Goal: Information Seeking & Learning: Find specific page/section

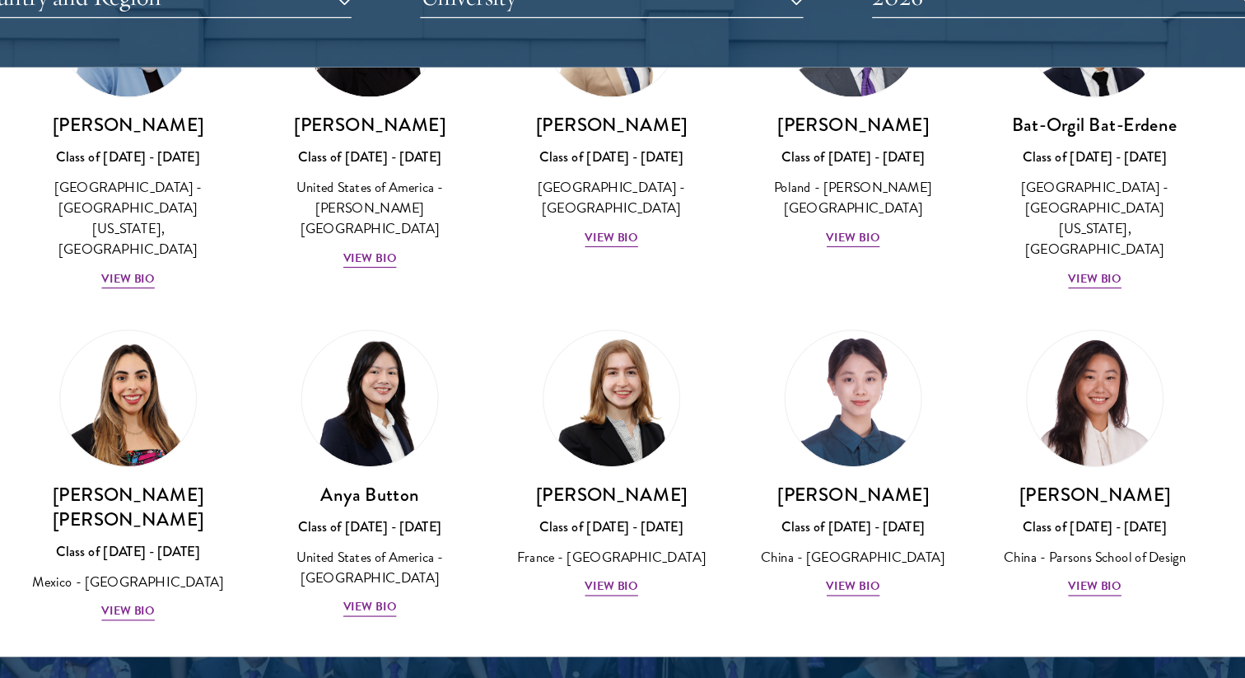
scroll to position [1127, 0]
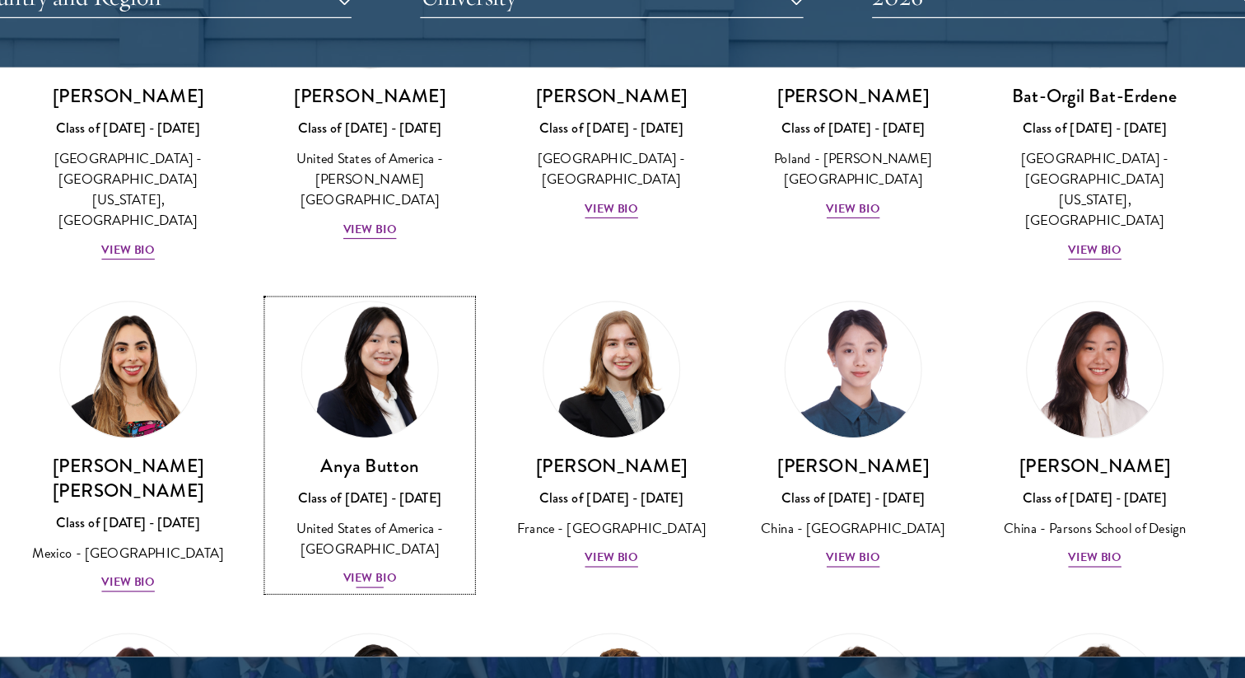
click at [436, 524] on div "View Bio" at bounding box center [420, 532] width 45 height 16
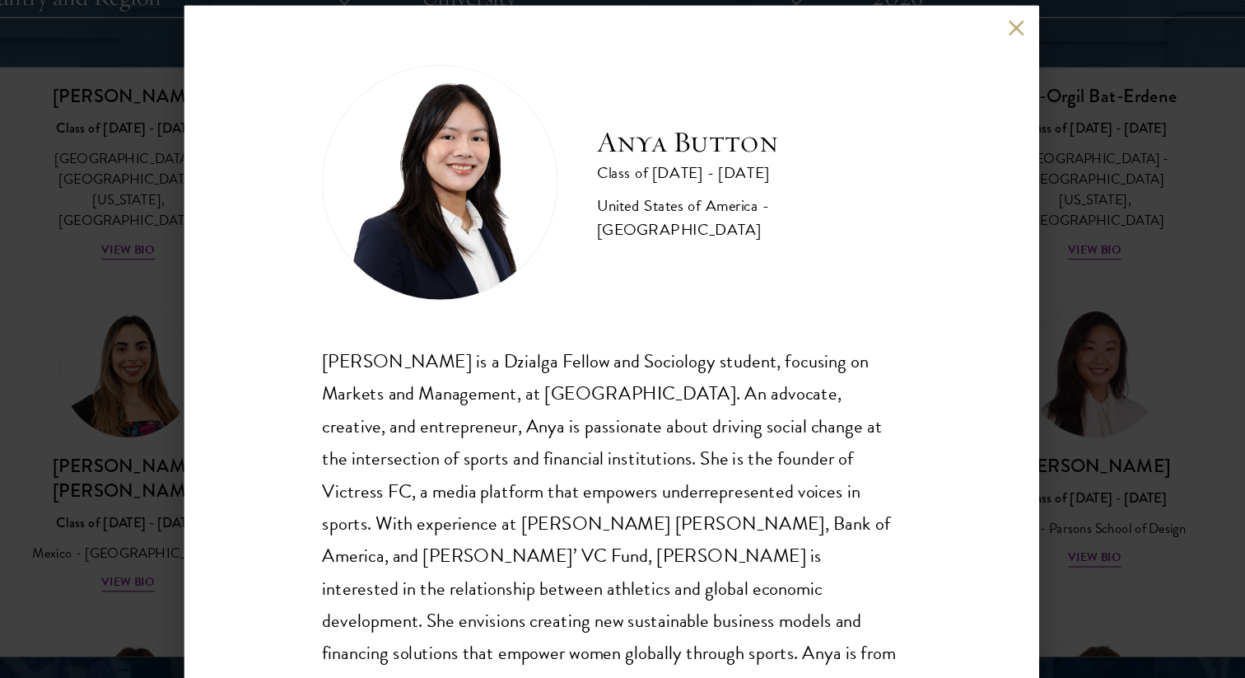
scroll to position [2, 0]
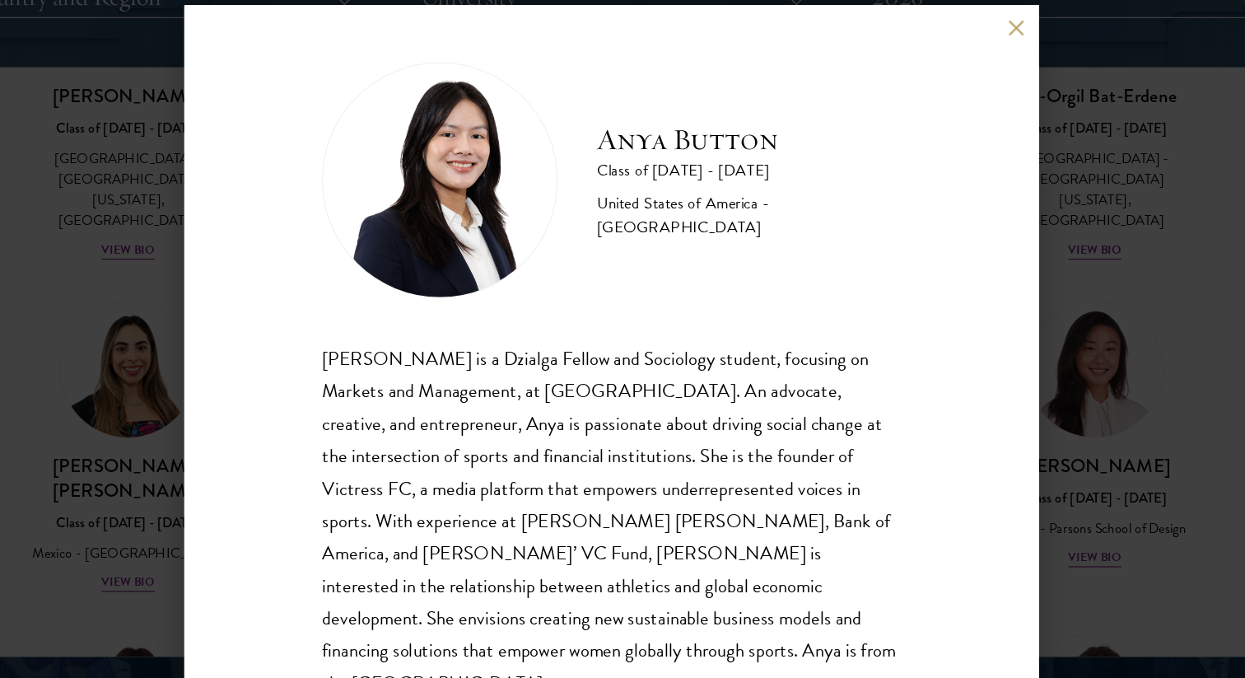
click at [1038, 249] on div "Anya Button Class of 2025 - 2026 United States of America - Duke University Any…" at bounding box center [622, 339] width 1245 height 678
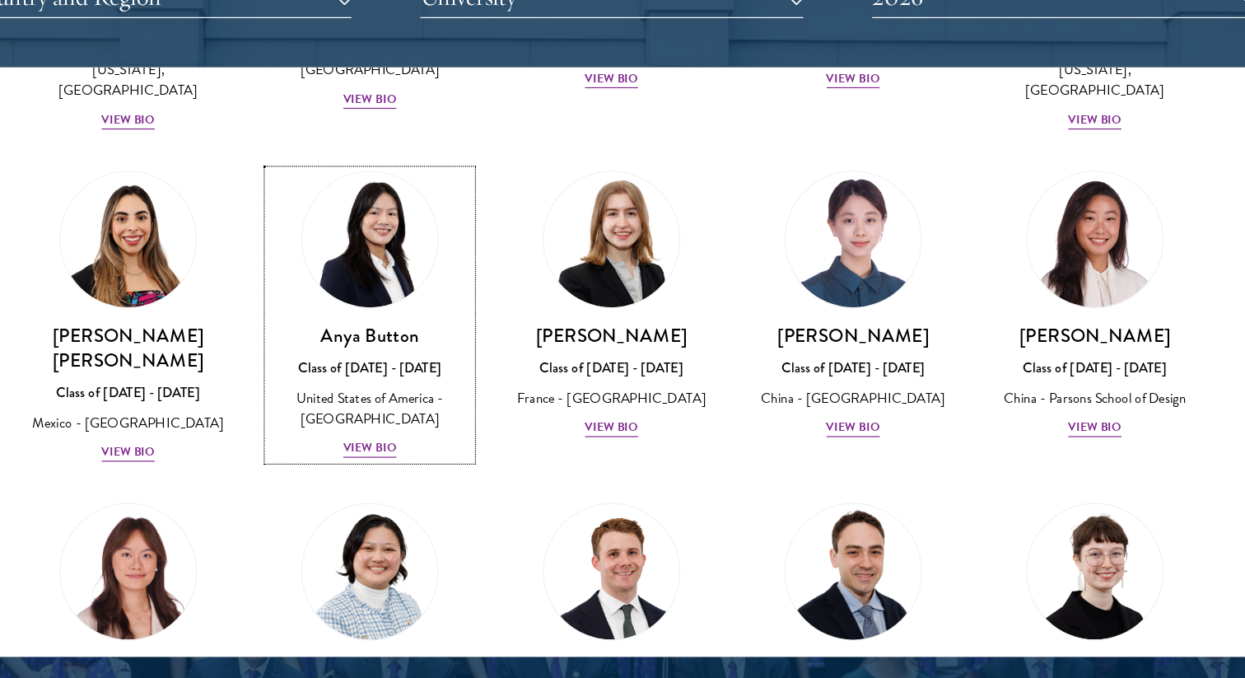
scroll to position [1238, 0]
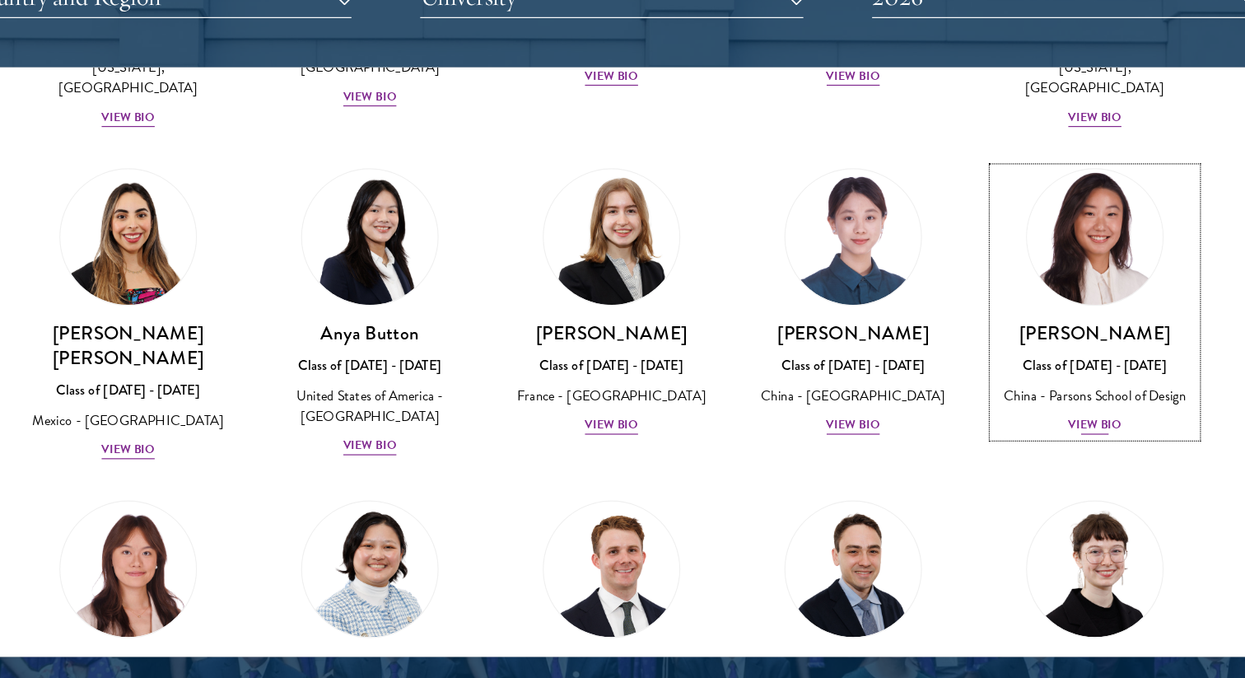
click at [1019, 395] on div "View Bio" at bounding box center [1027, 403] width 45 height 16
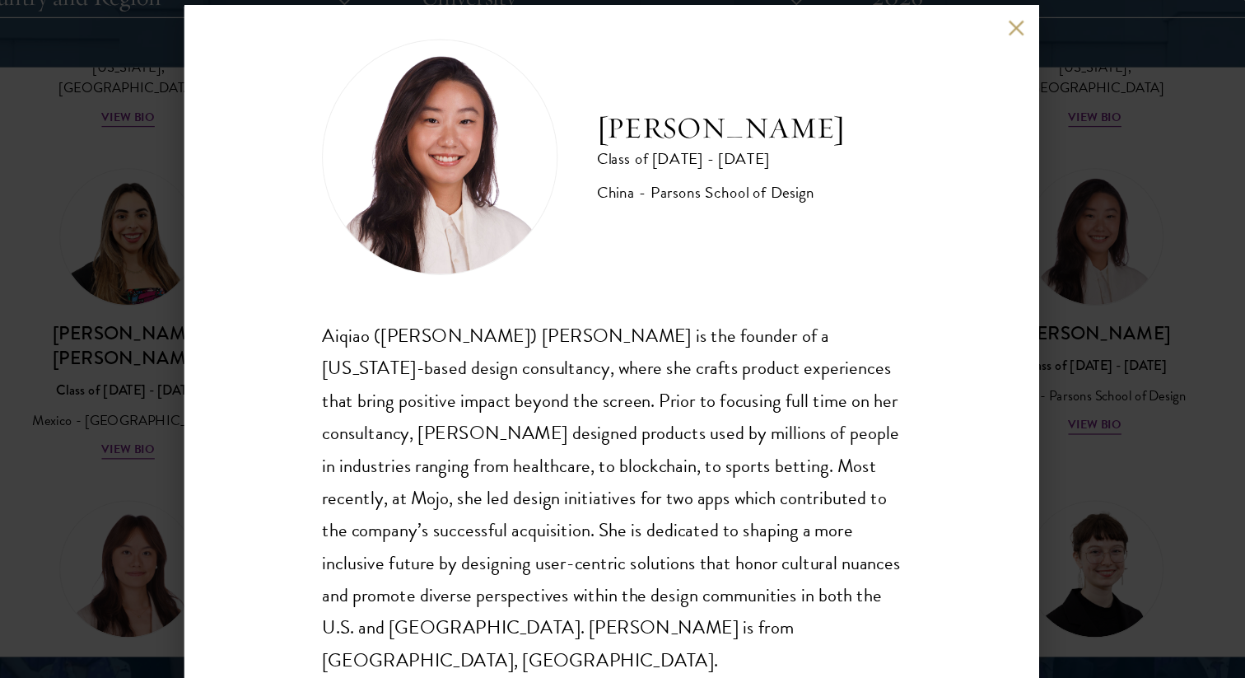
scroll to position [29, 0]
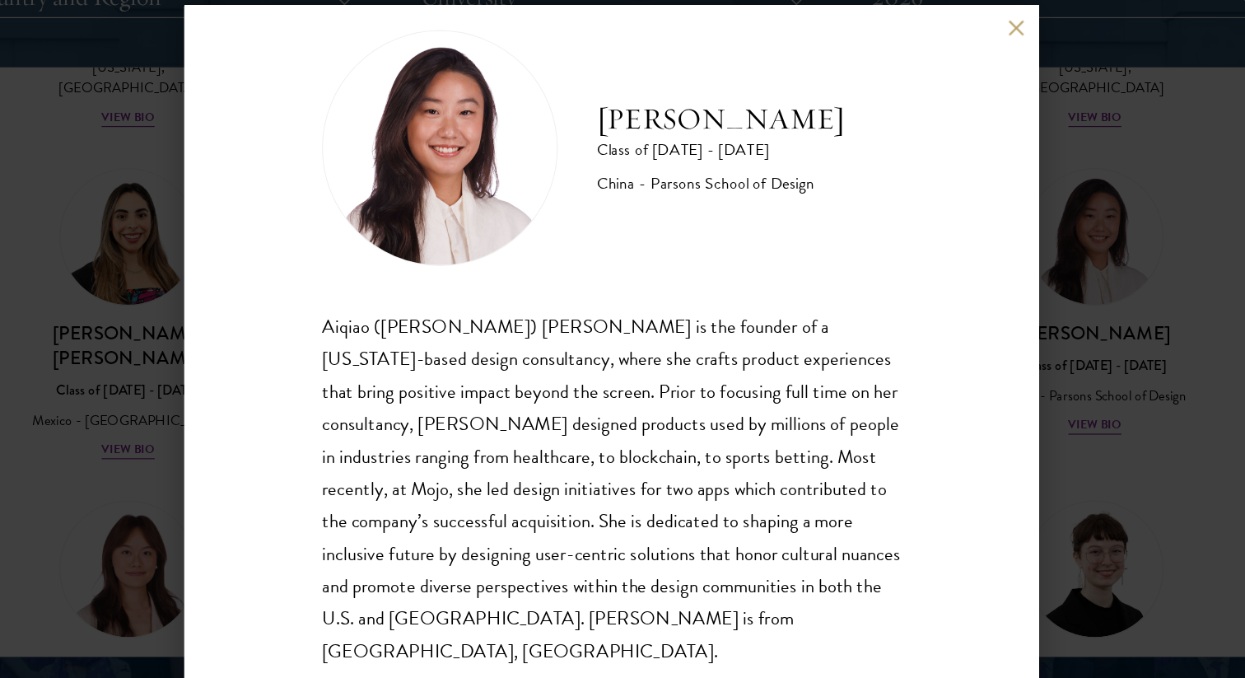
click at [994, 249] on div "Melinda Chen Class of 2025 - 2026 China - Parsons School of Design Aiqiao (Meli…" at bounding box center [622, 339] width 1245 height 678
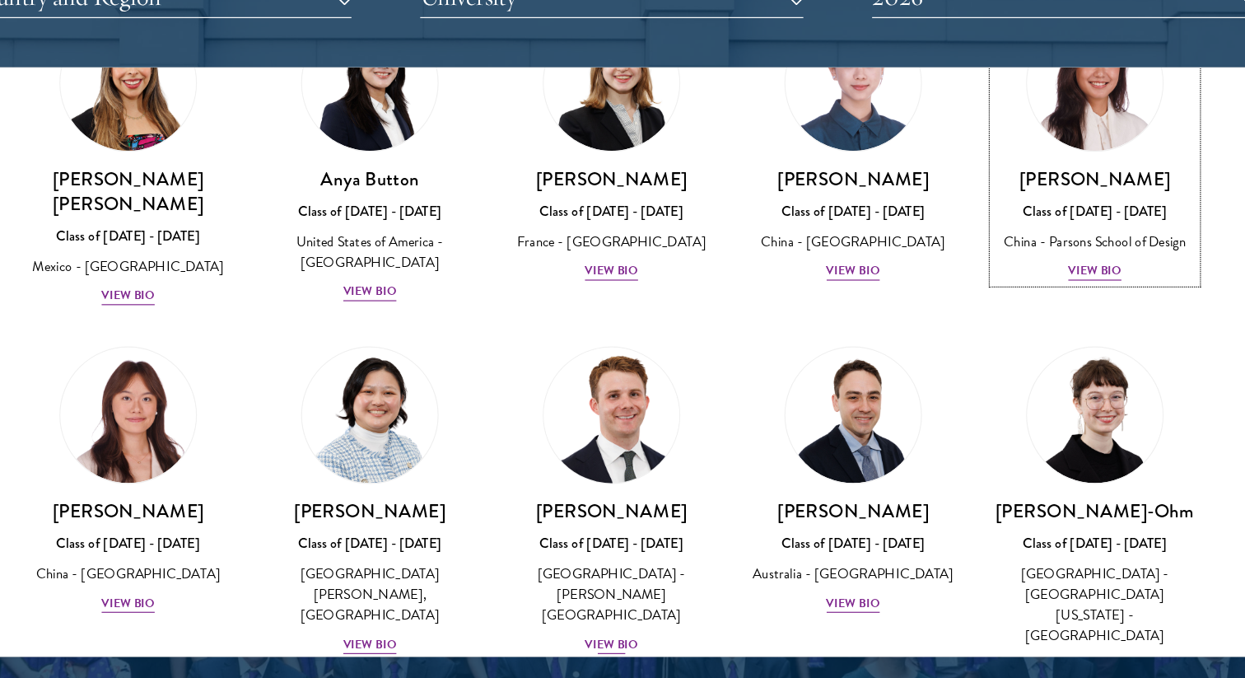
scroll to position [1385, 0]
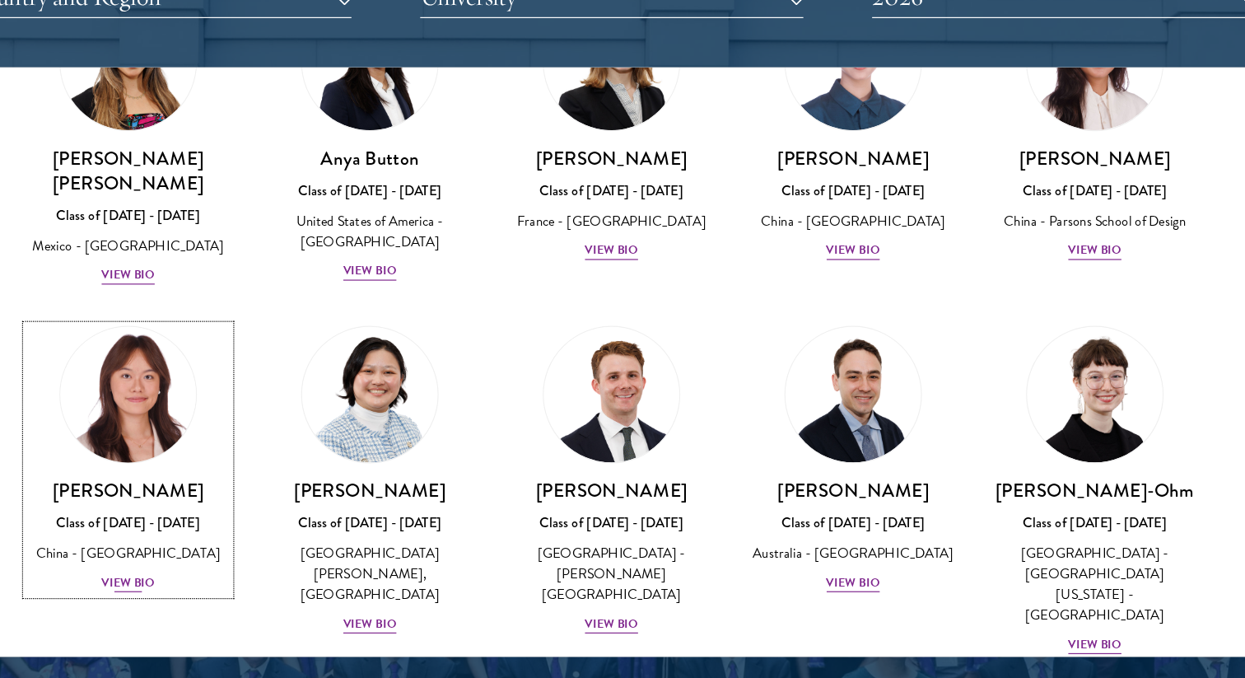
click at [227, 527] on div "View Bio" at bounding box center [217, 535] width 45 height 16
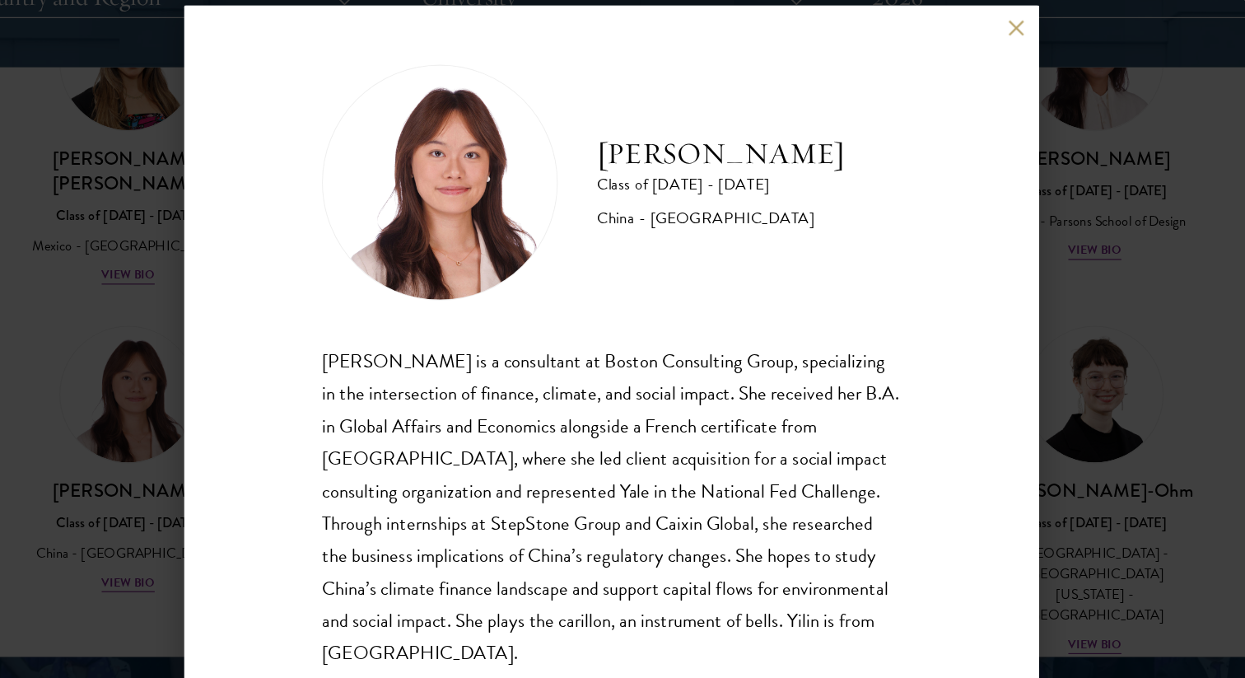
scroll to position [29, 0]
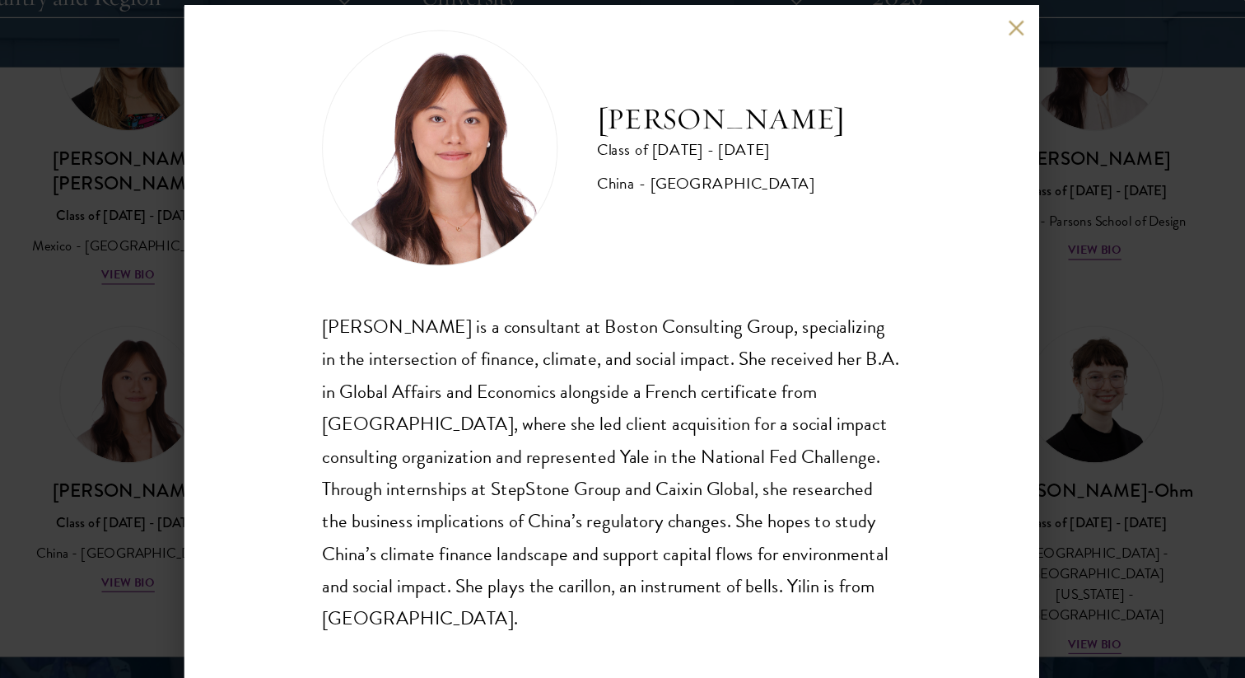
click at [1028, 407] on div "Yilin Chen Class of 2025 - 2026 China - Yale University Yilin Chen is a consult…" at bounding box center [622, 339] width 1245 height 678
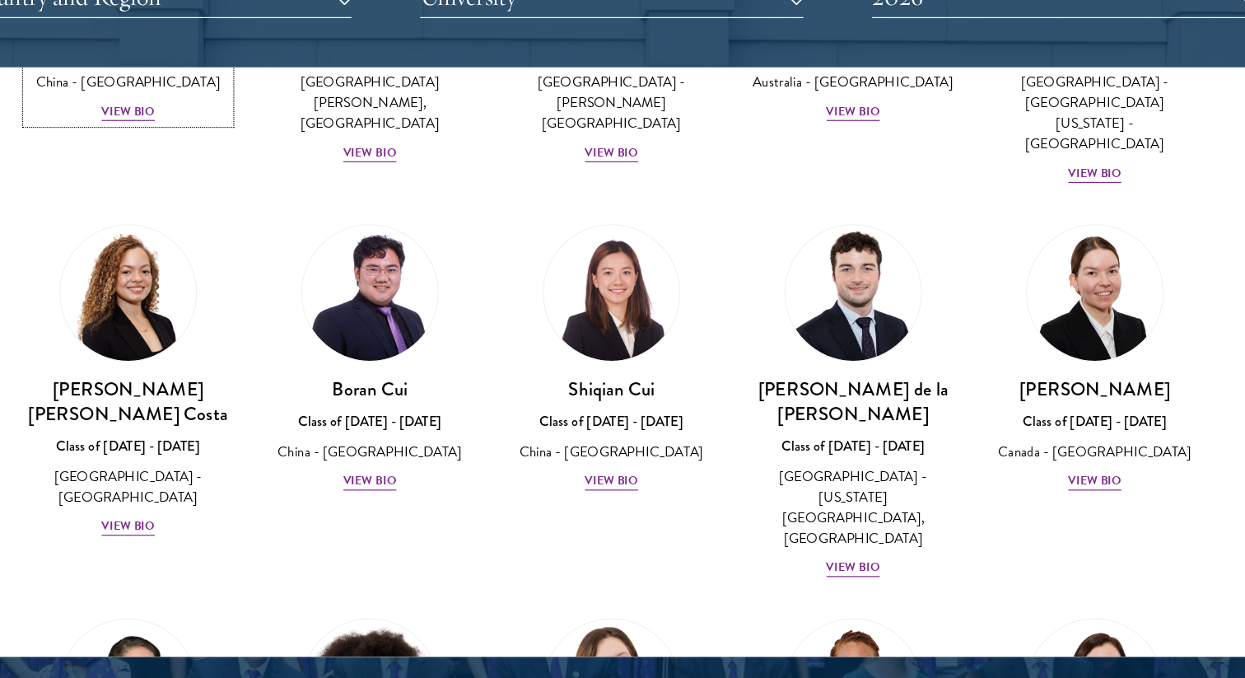
scroll to position [1792, 0]
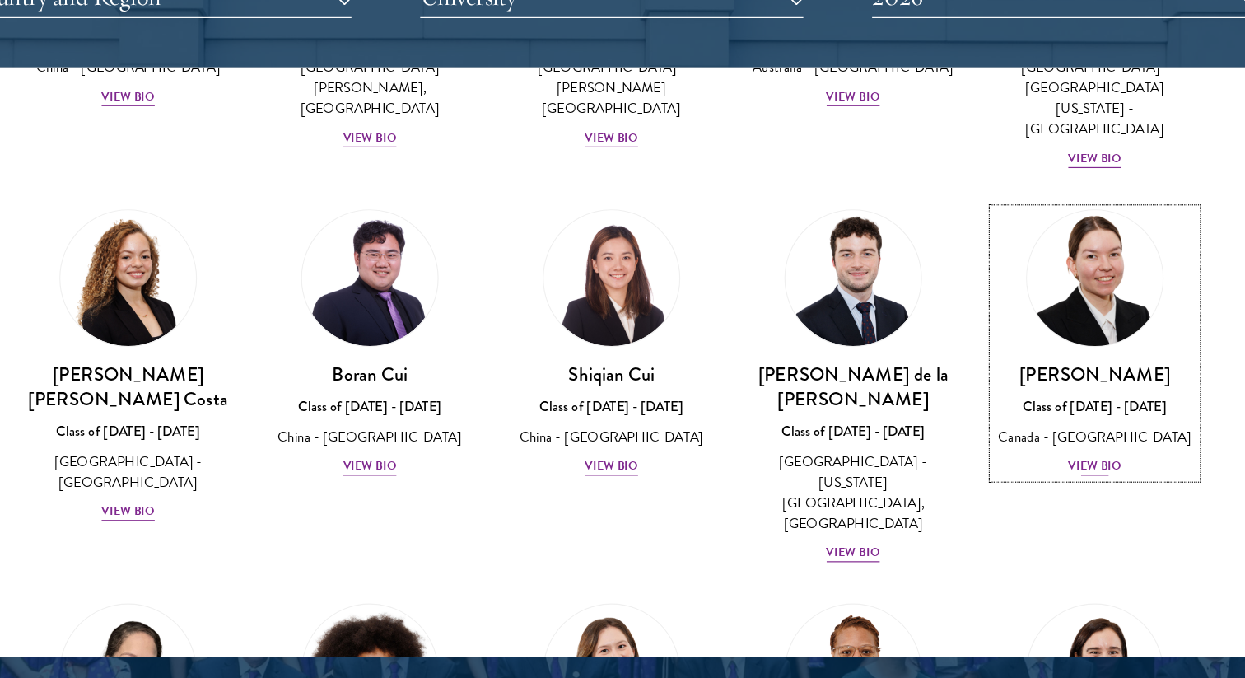
click at [1034, 430] on div "View Bio" at bounding box center [1027, 438] width 45 height 16
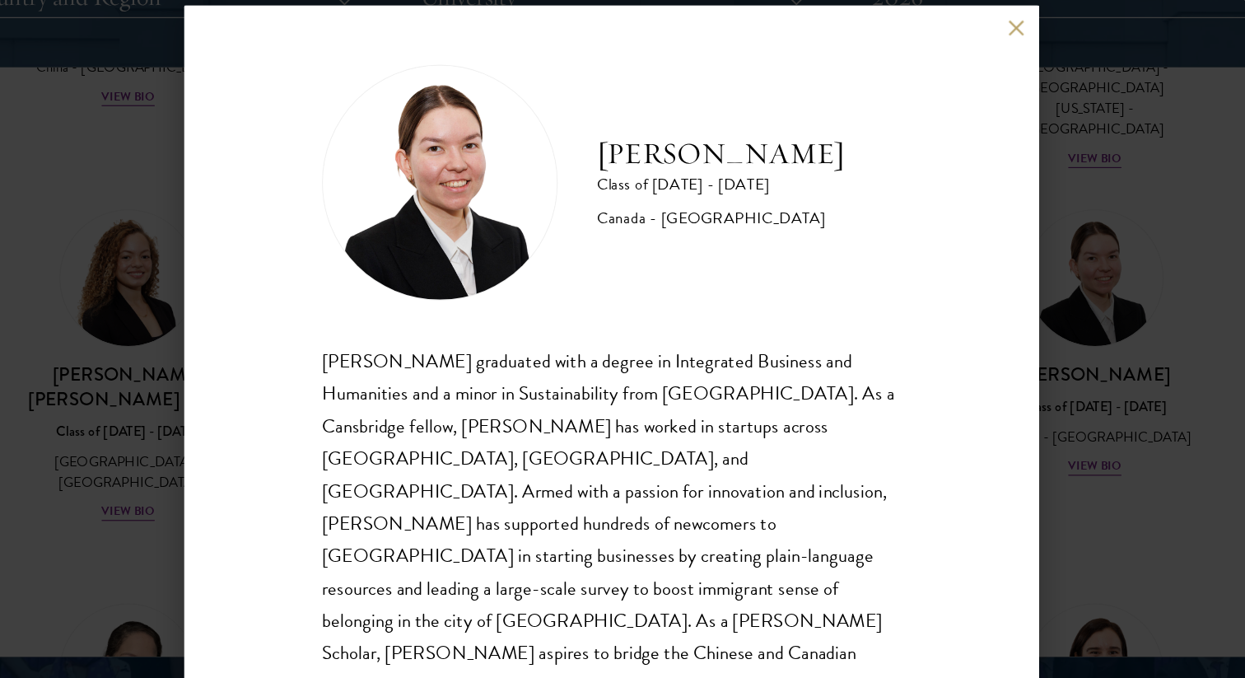
scroll to position [2, 0]
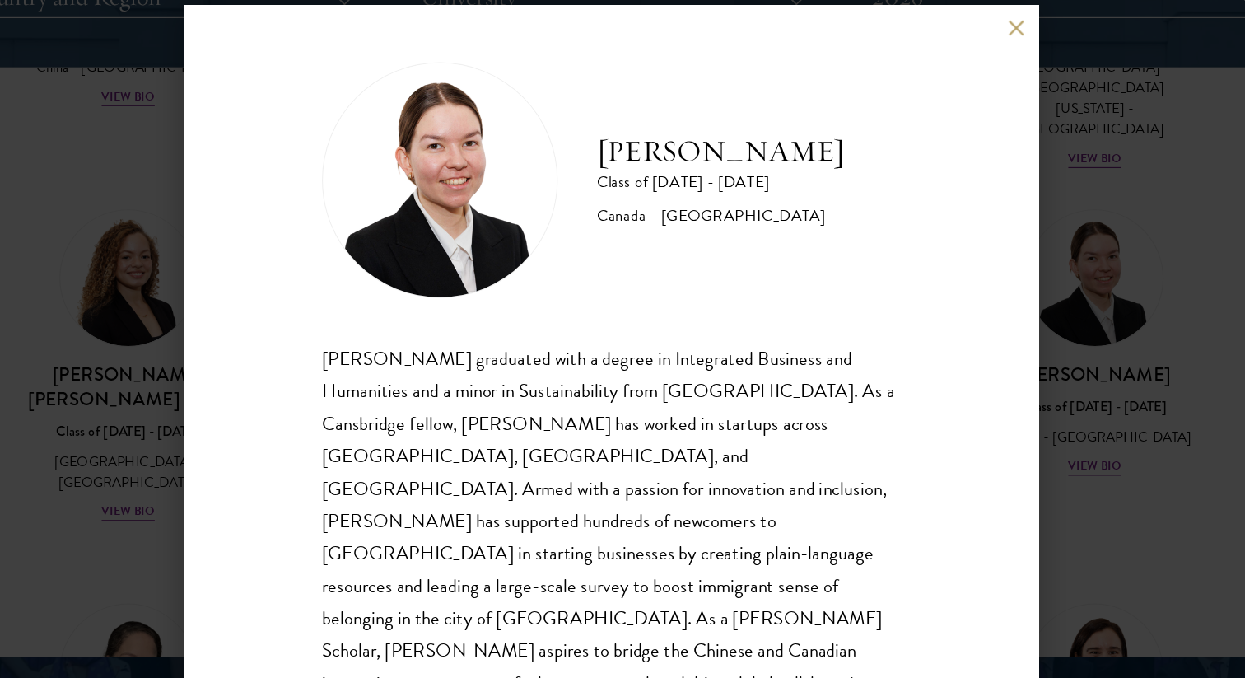
click at [1076, 313] on div "Maria Edison Class of 2025 - 2026 Canada - McMaster University Maria Edison gra…" at bounding box center [622, 339] width 1245 height 678
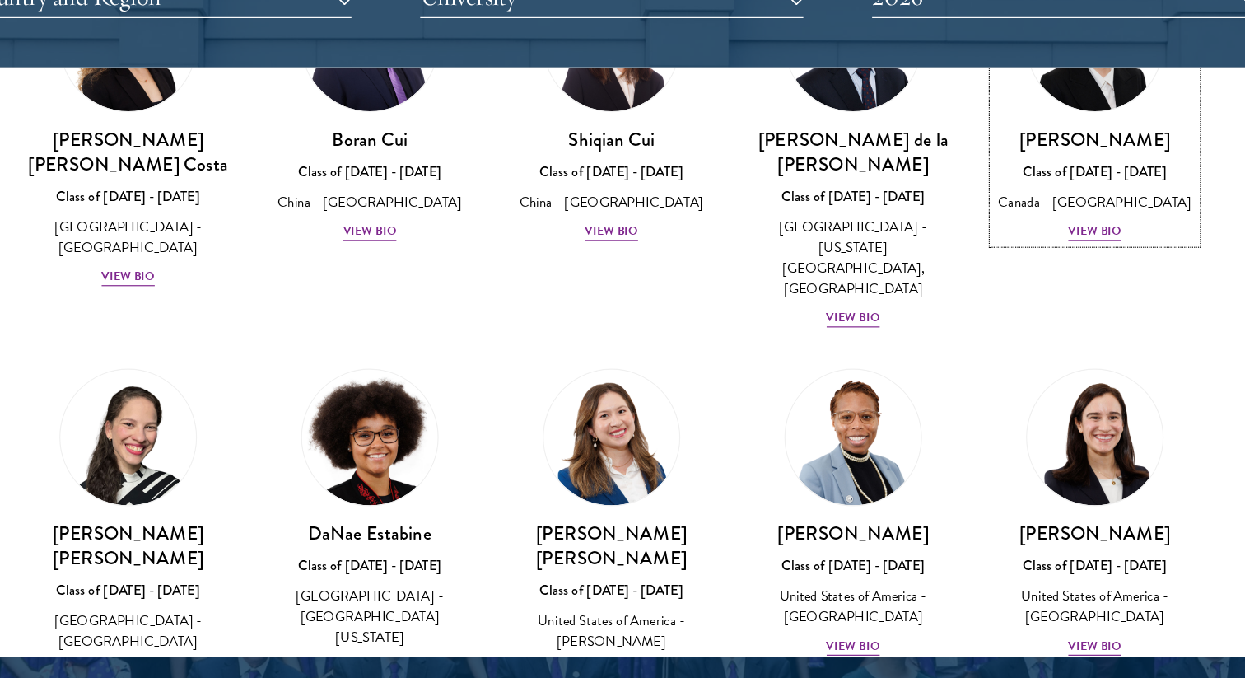
scroll to position [1984, 0]
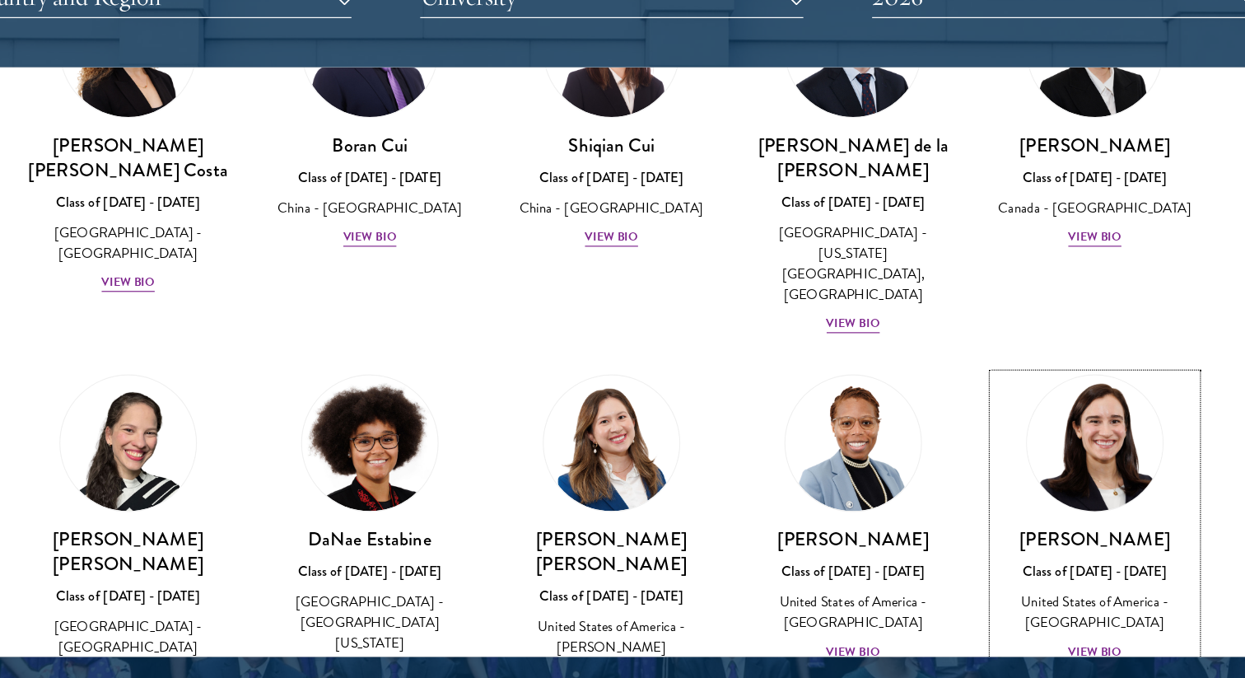
click at [1016, 585] on div "View Bio" at bounding box center [1027, 593] width 45 height 16
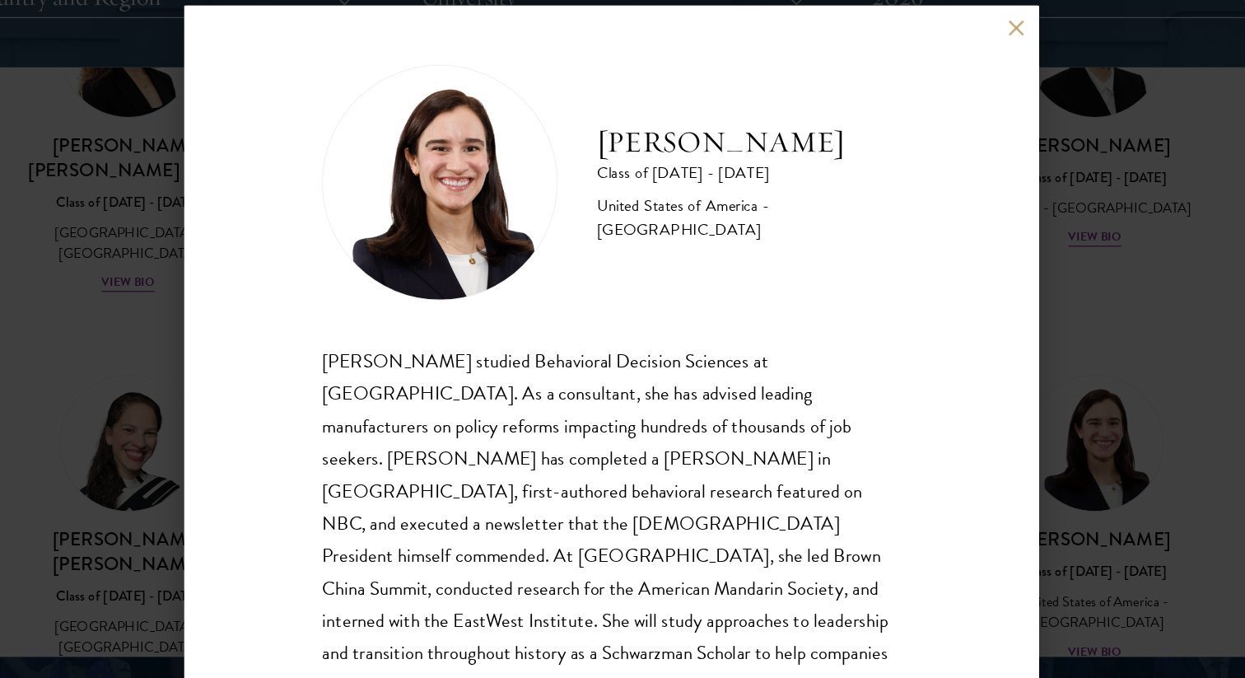
click at [1029, 323] on div "Mae Fullerton Class of 2025 - 2026 United States of America - Brown University …" at bounding box center [622, 339] width 1245 height 678
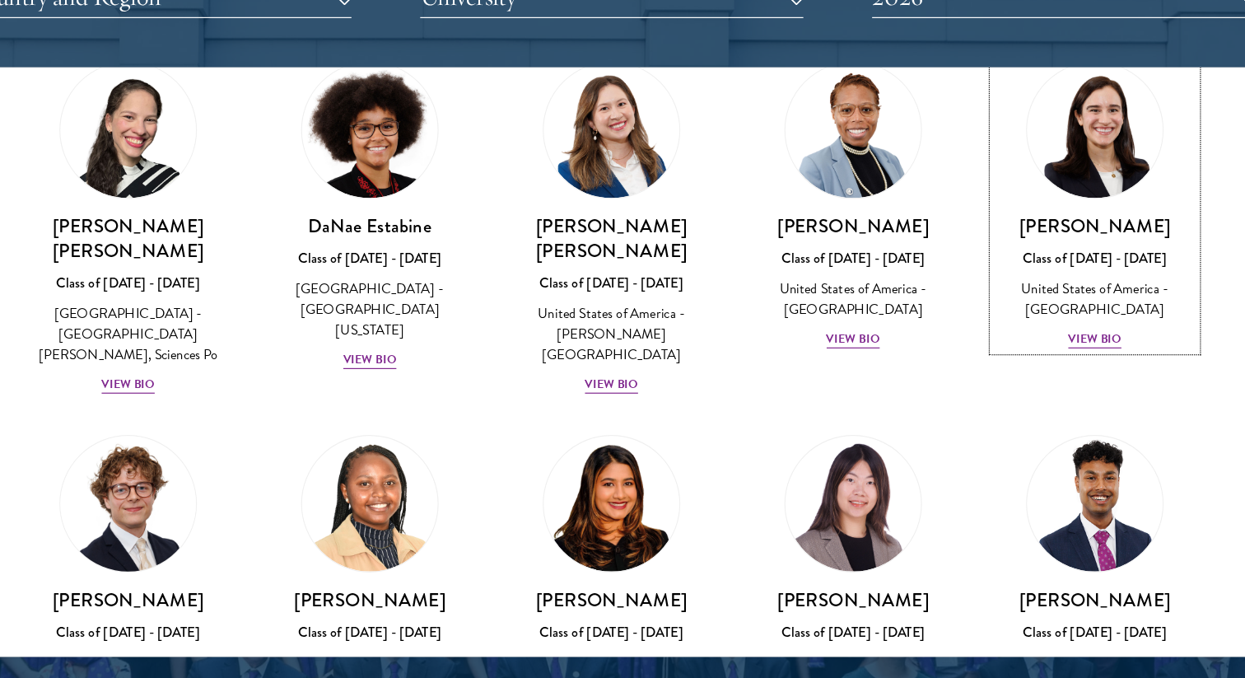
scroll to position [2260, 0]
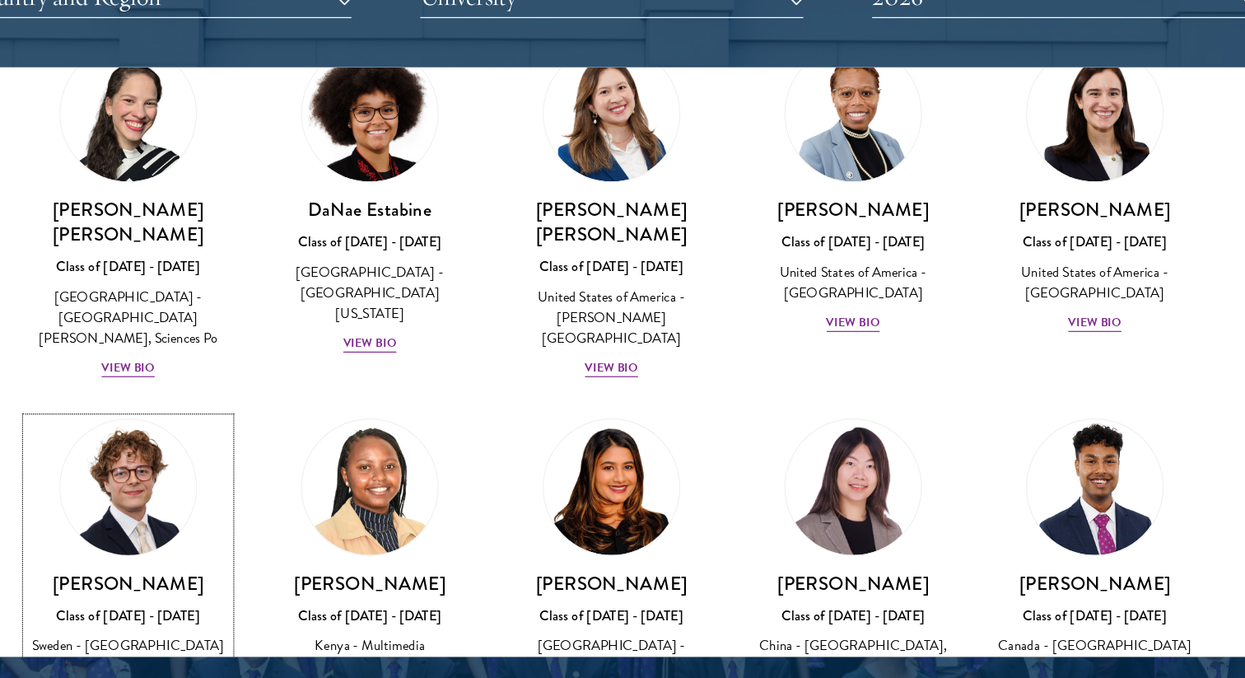
click at [221, 604] on div "View Bio" at bounding box center [217, 612] width 45 height 16
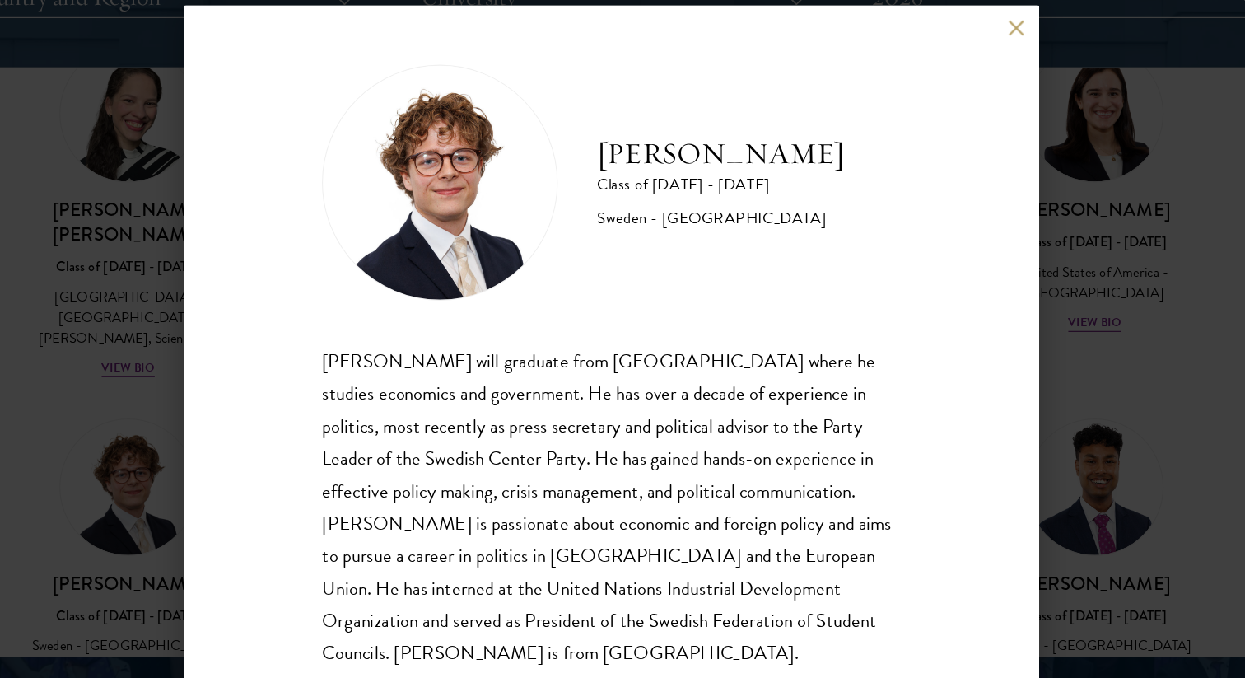
click at [153, 464] on div "Leo Gerdén Class of 2025 - 2026 Sweden - Harvard University Leo Gerdén will gra…" at bounding box center [622, 339] width 1245 height 678
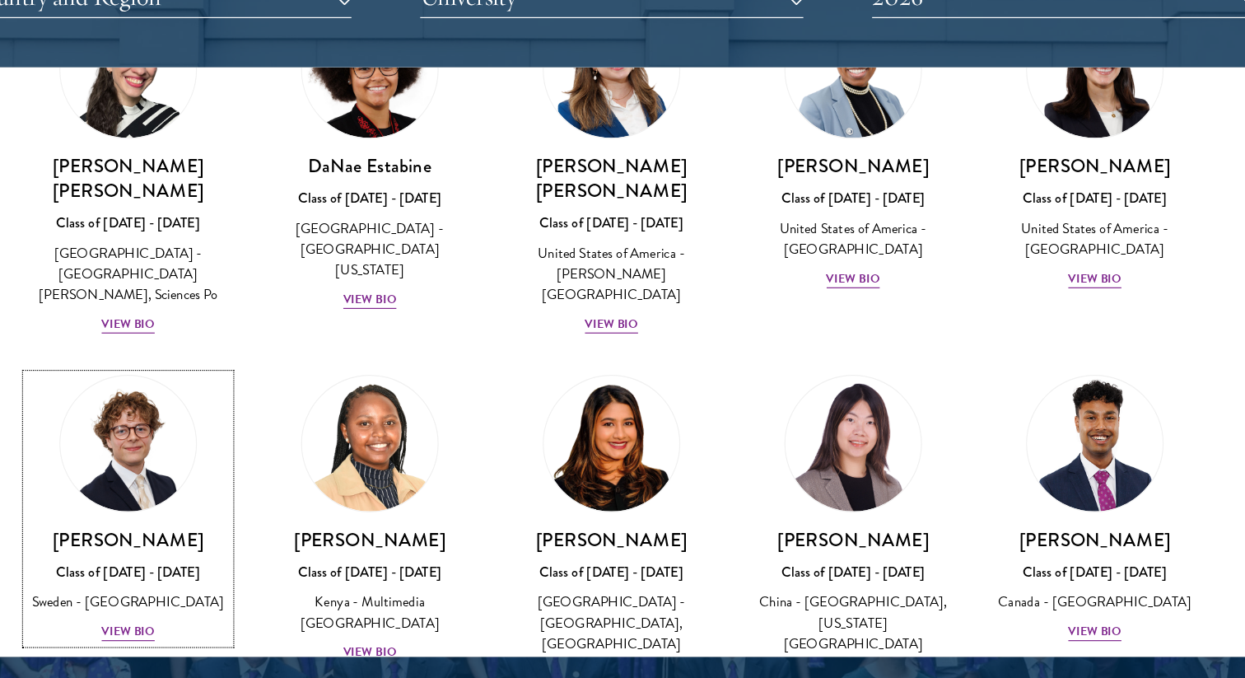
scroll to position [2298, 0]
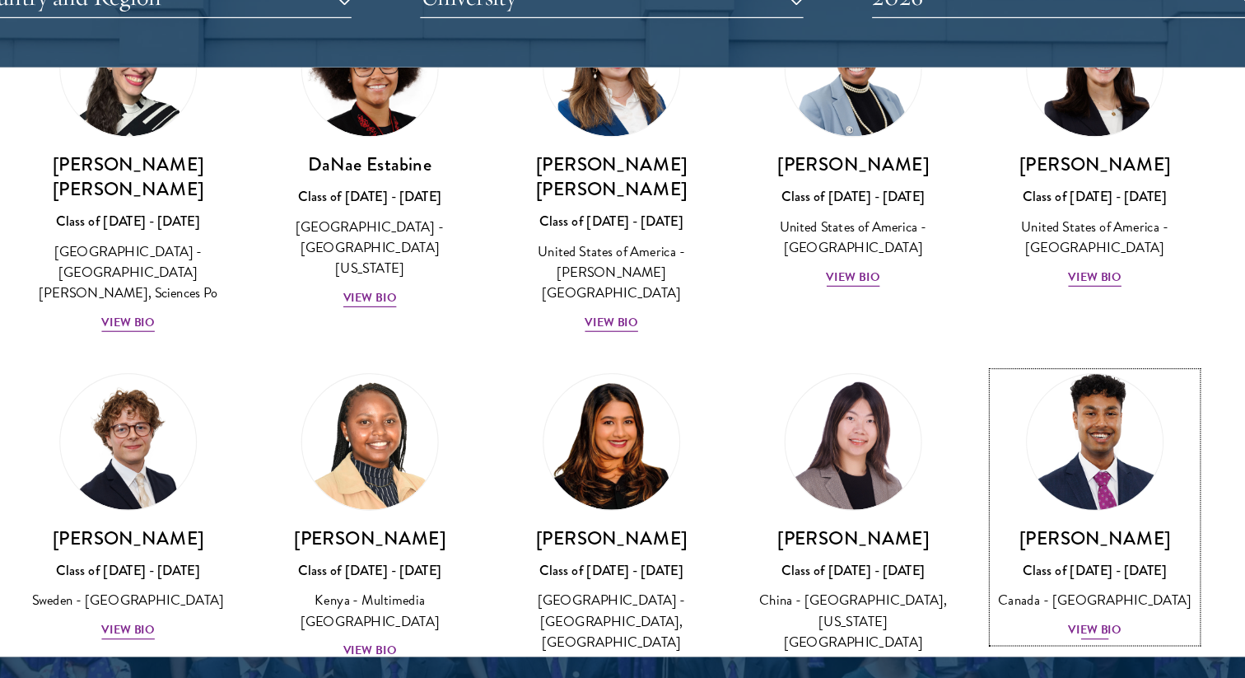
click at [1033, 566] on div "View Bio" at bounding box center [1027, 574] width 45 height 16
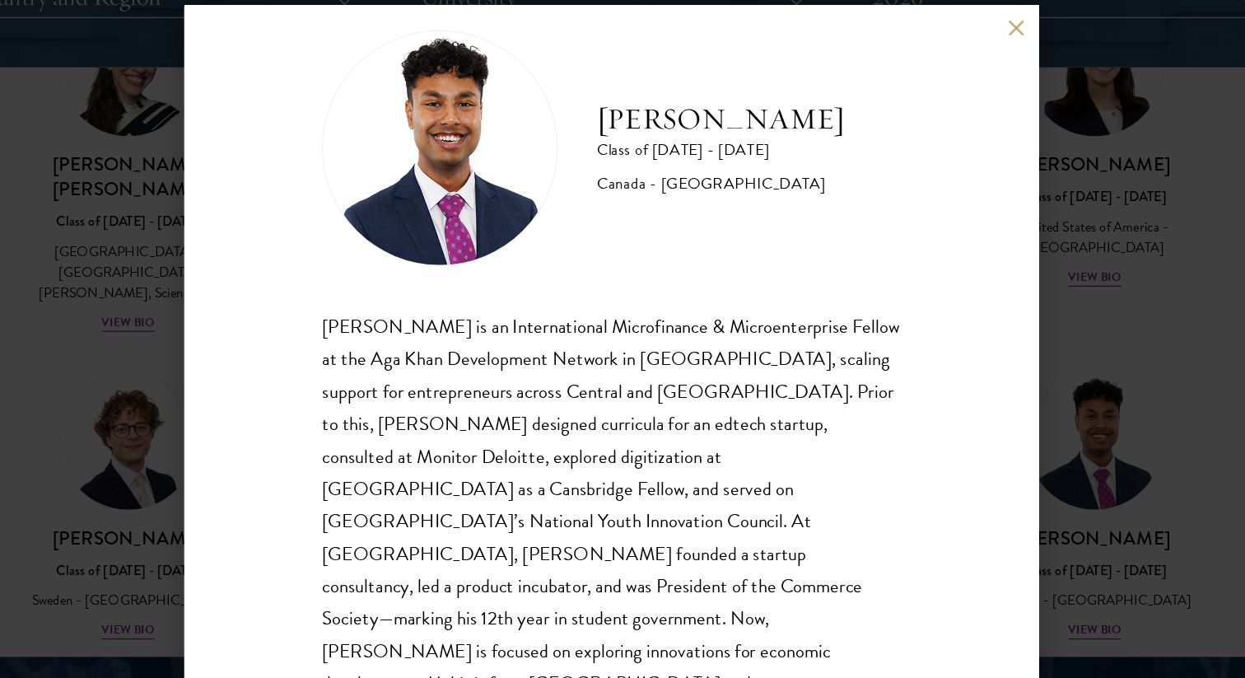
scroll to position [0, 0]
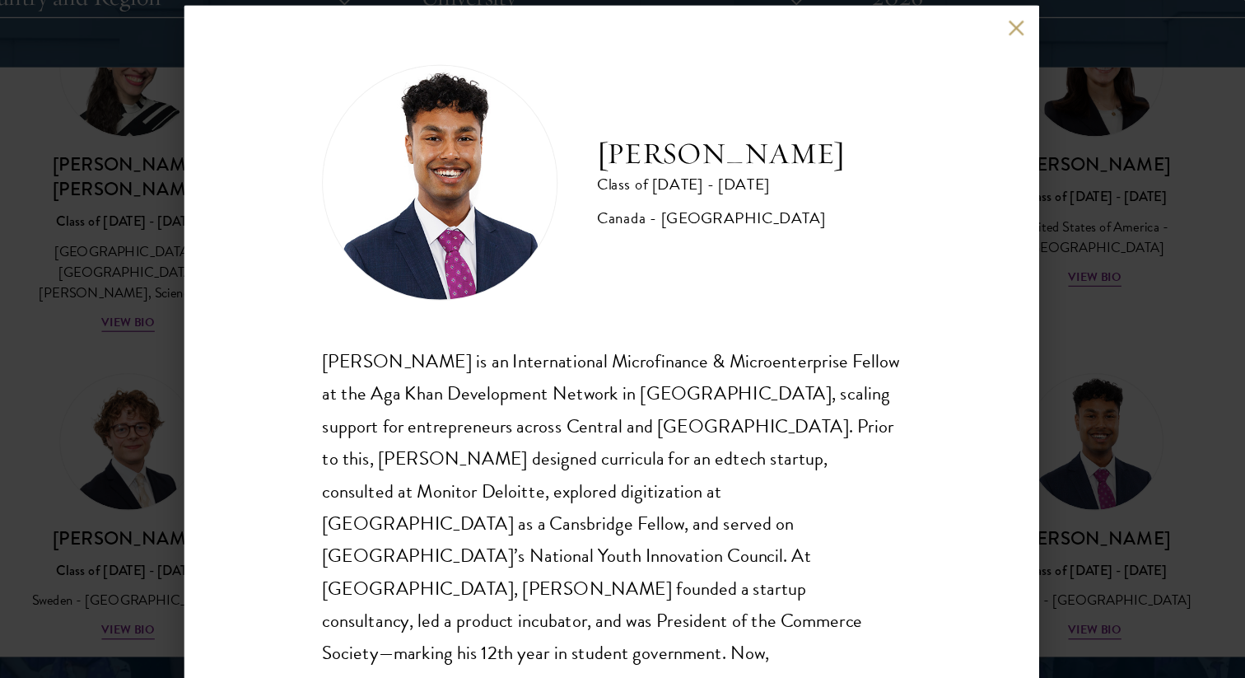
click at [1055, 319] on div "Mahir Hamid Class of 2025 - 2026 Canada - Queen's University Mahir Hamid is an …" at bounding box center [622, 339] width 1245 height 678
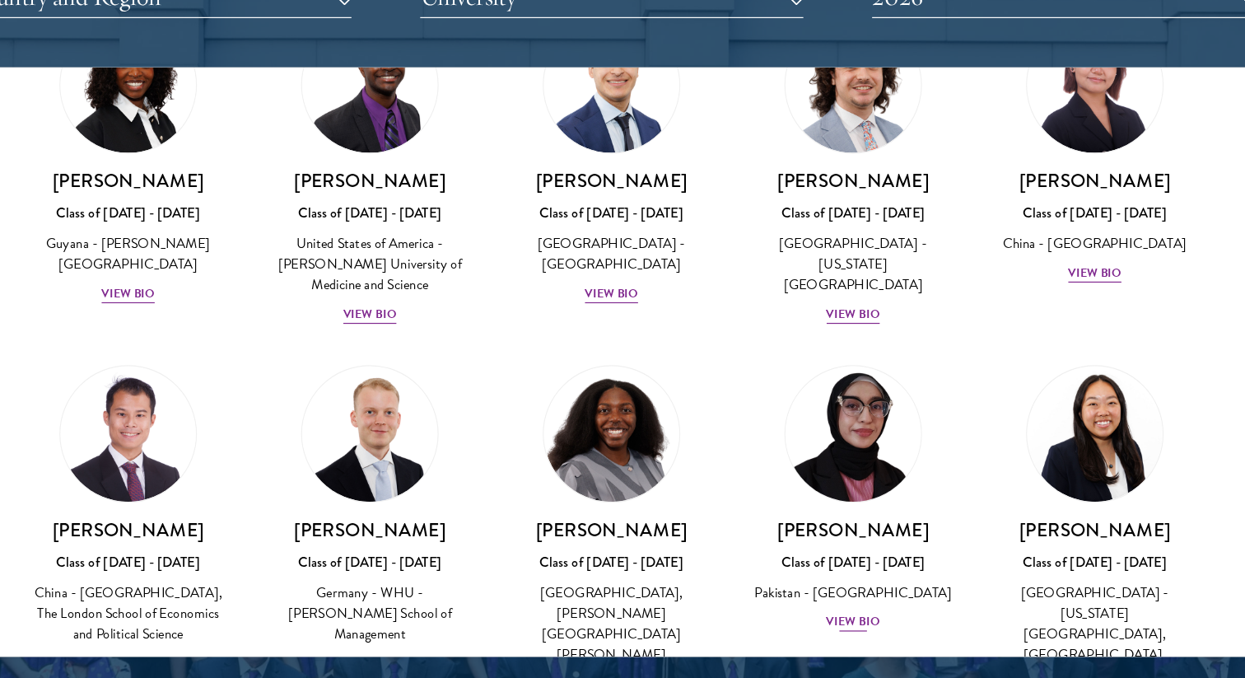
scroll to position [2996, 0]
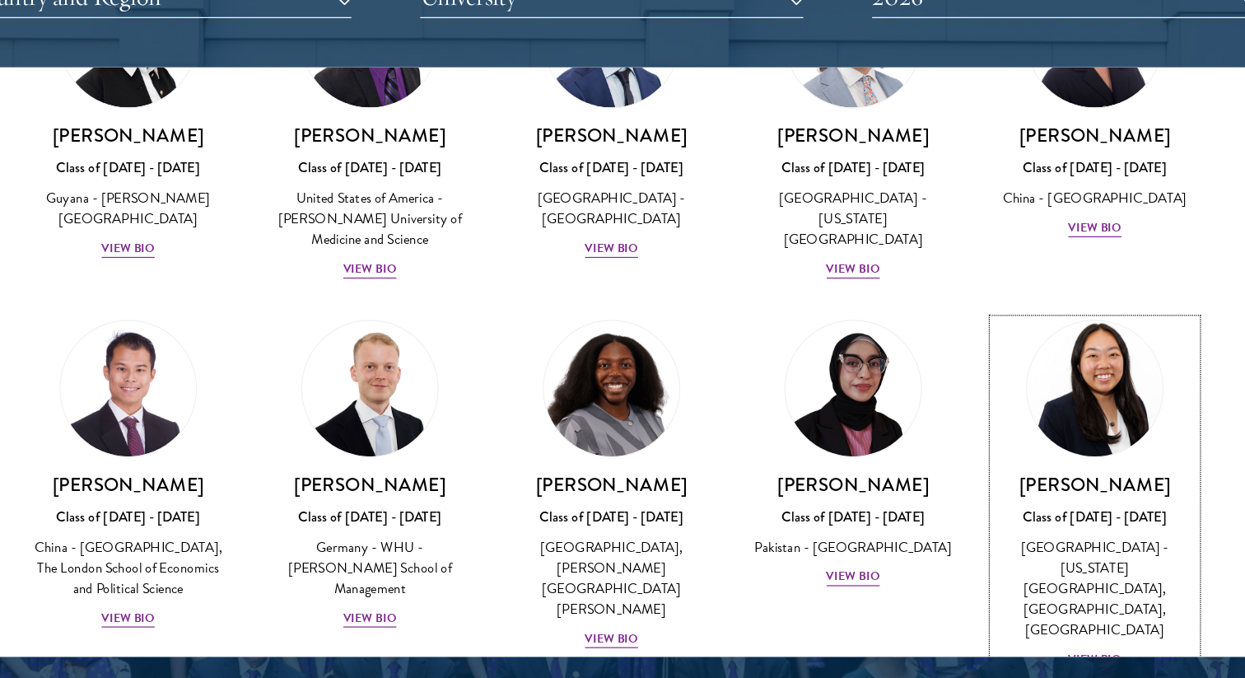
click at [1023, 591] on div "View Bio" at bounding box center [1027, 599] width 45 height 16
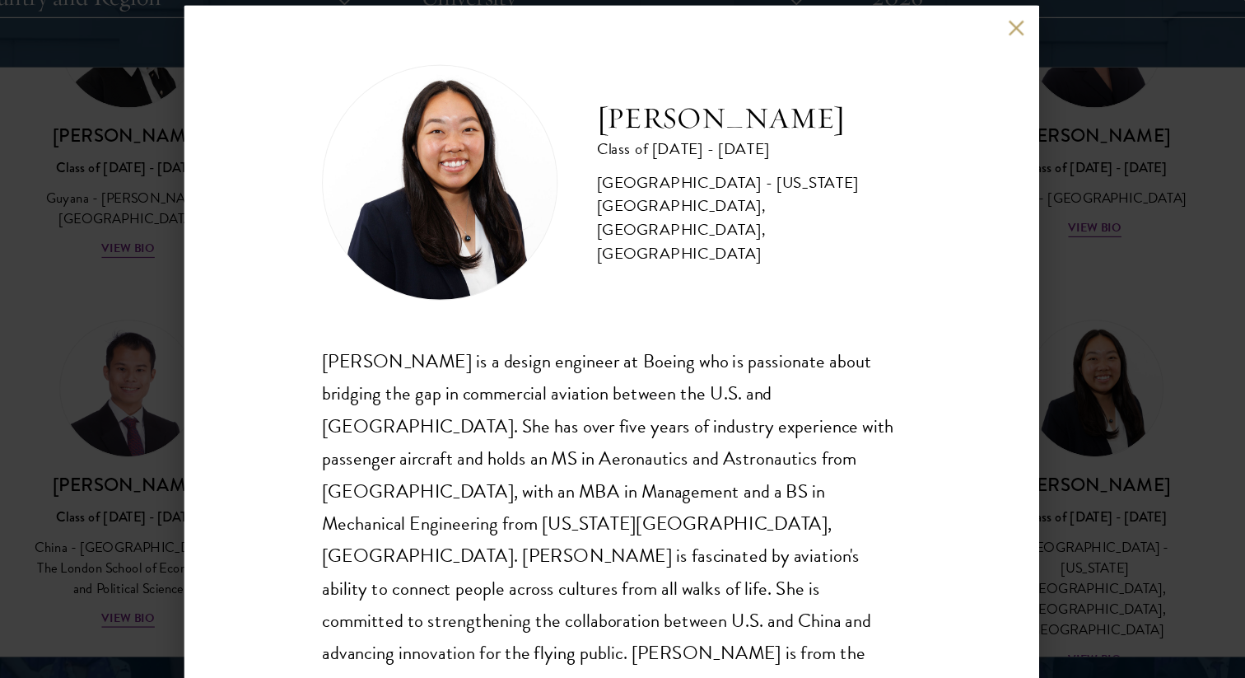
click at [1106, 220] on div "Galen Jiang Class of 2025 - 2026 United States of America - California State Un…" at bounding box center [622, 339] width 1245 height 678
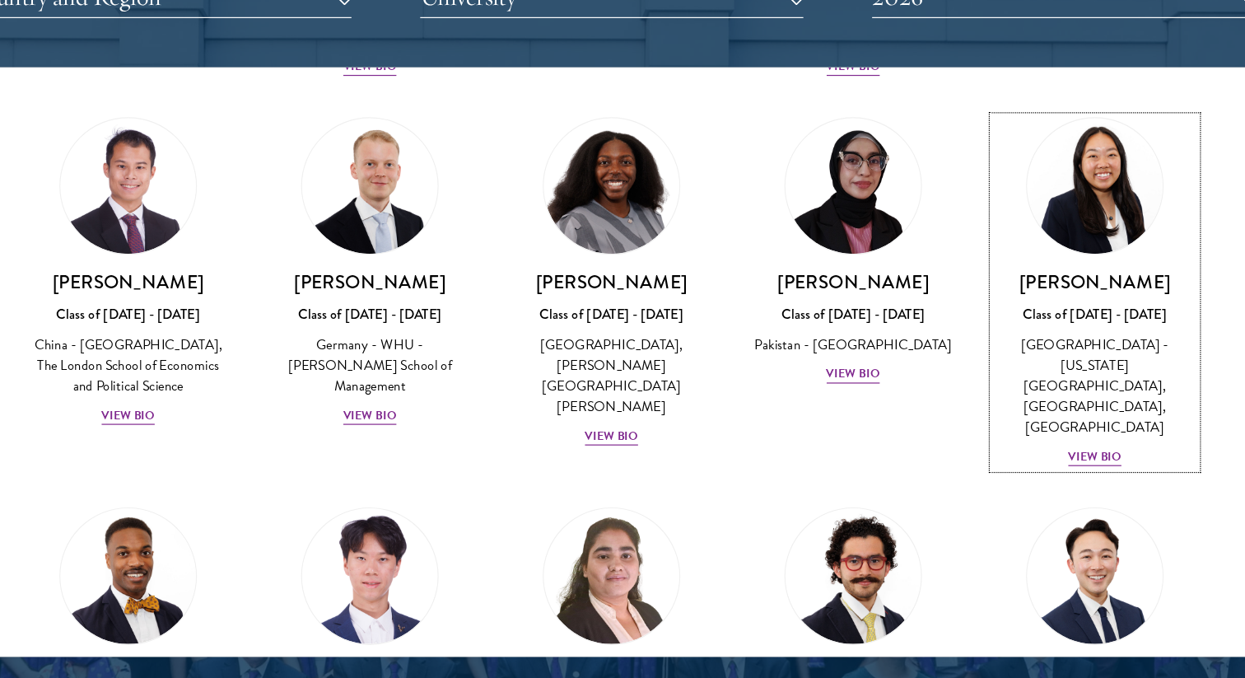
scroll to position [3177, 0]
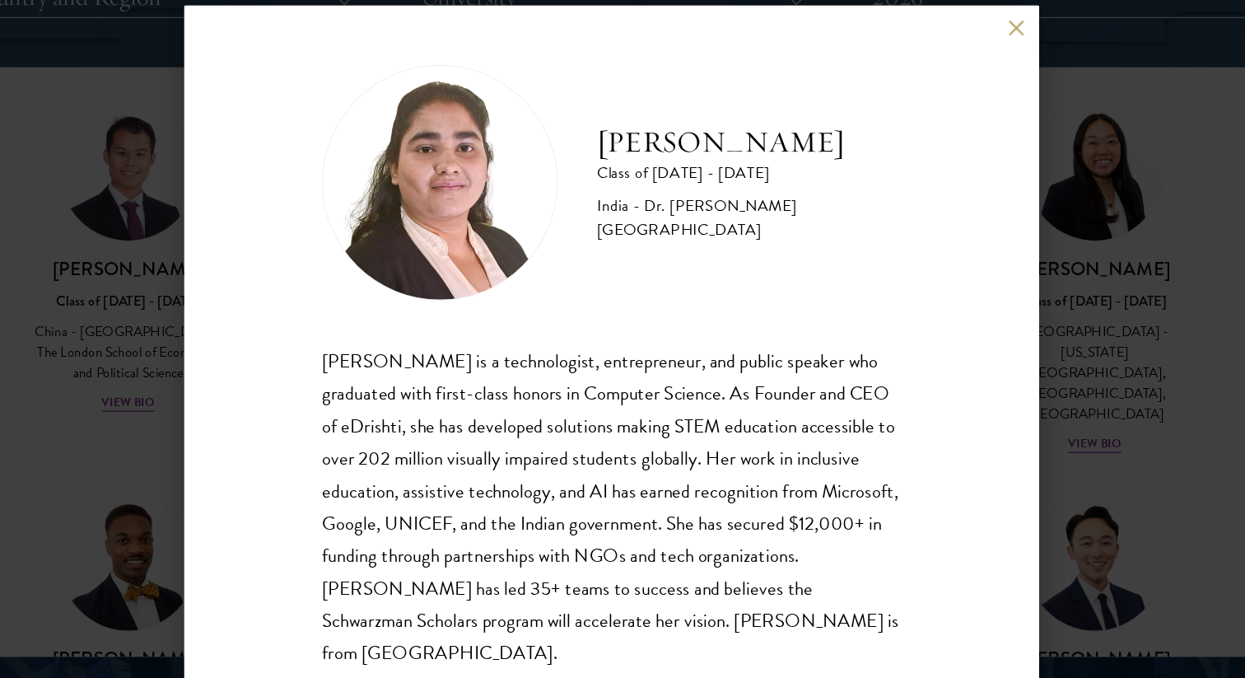
click at [1117, 275] on div "Ishita Kapoor Class of 2025 - 2026 India - Dr. A P J Abdul Kalam Technical Univ…" at bounding box center [622, 339] width 1245 height 678
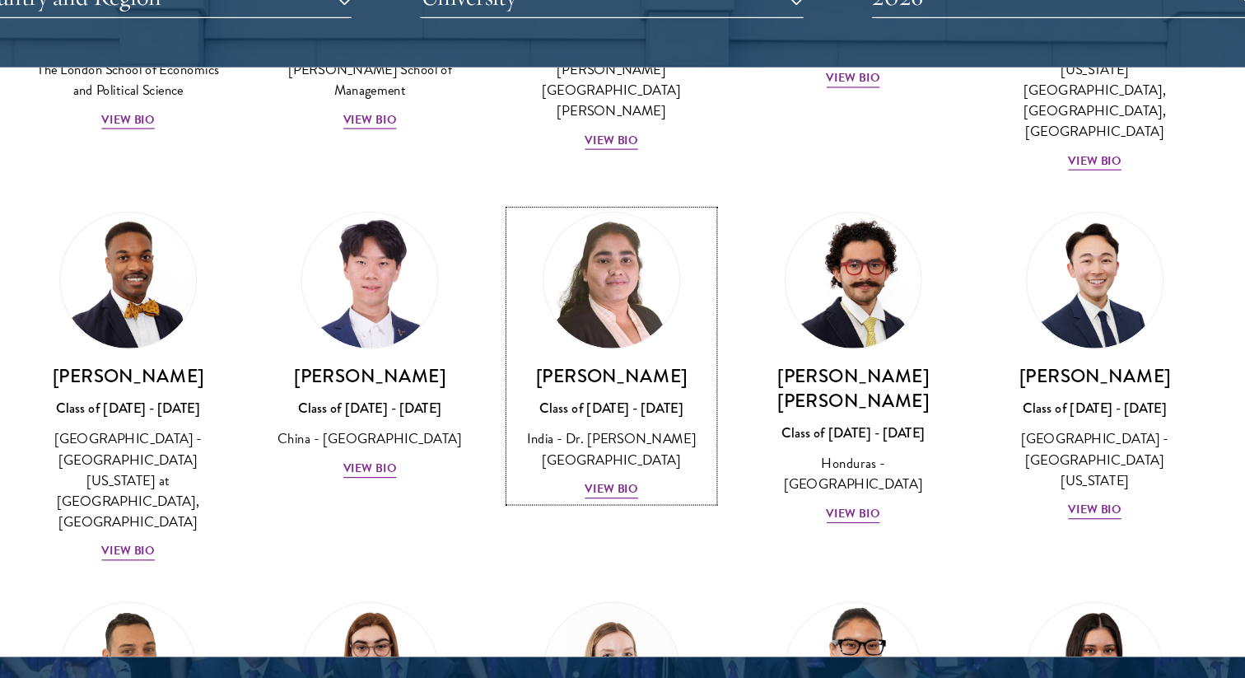
scroll to position [3424, 0]
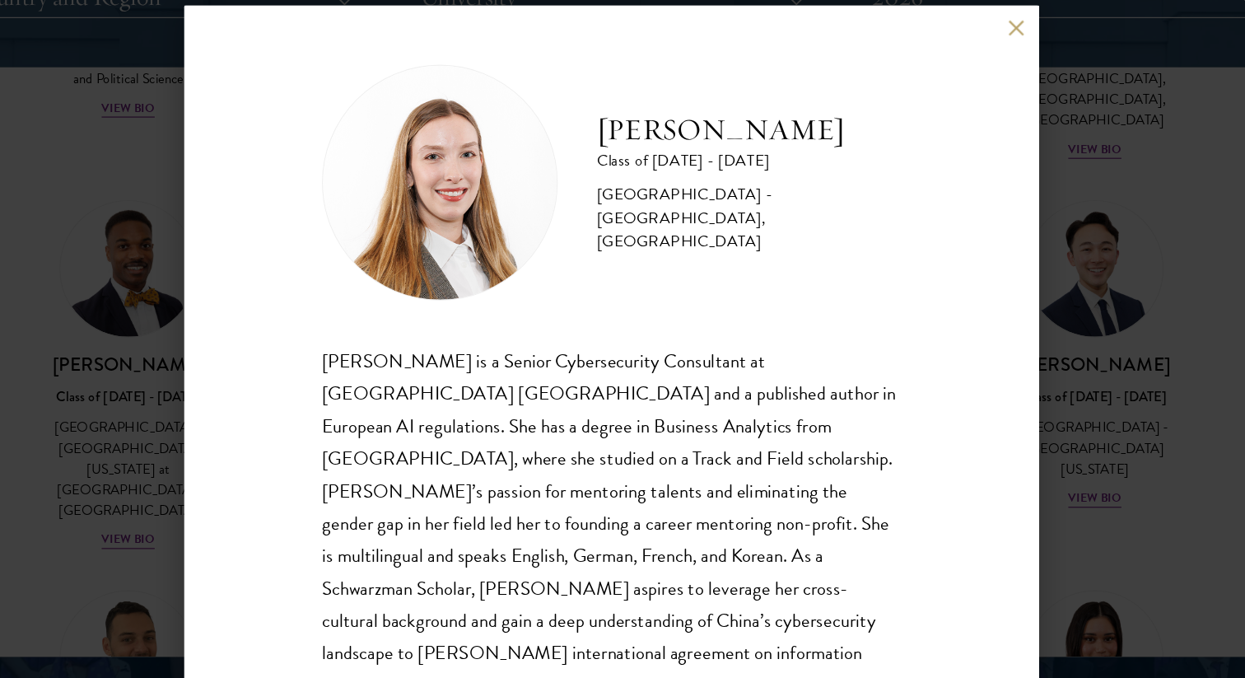
click at [1064, 277] on div "Fiona Koh Class of 2025 - 2026 Switzerland - Manhattan University, University o…" at bounding box center [622, 339] width 1245 height 678
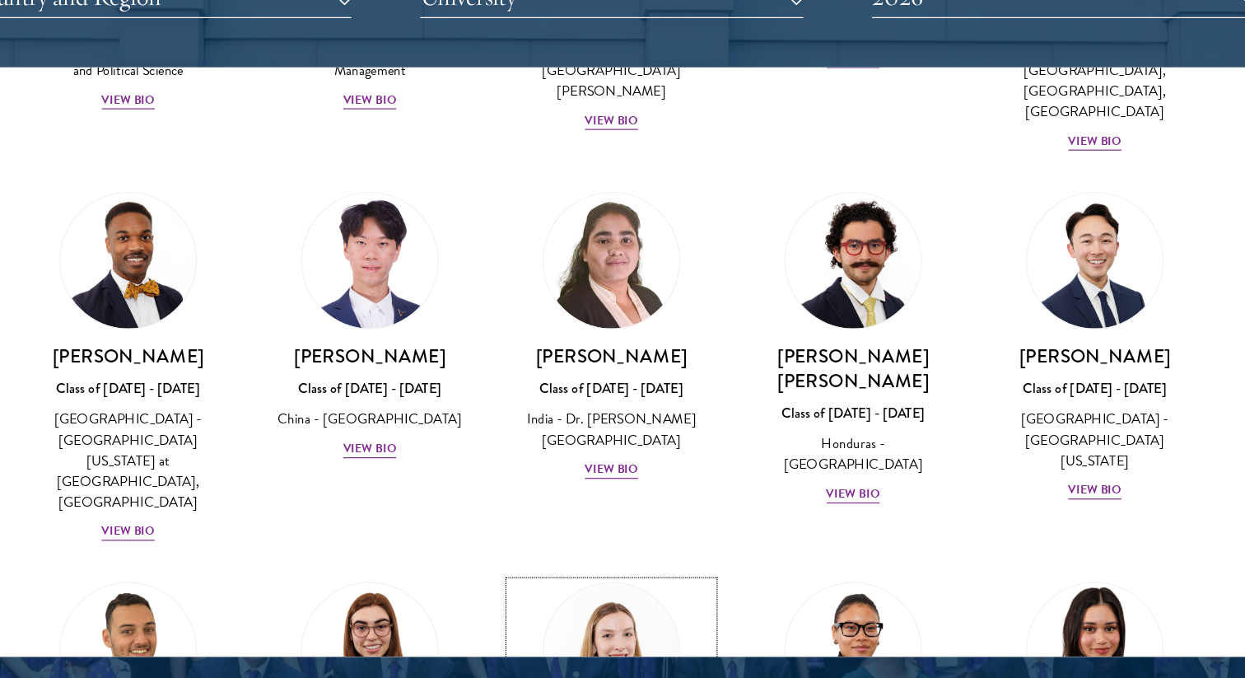
scroll to position [3434, 0]
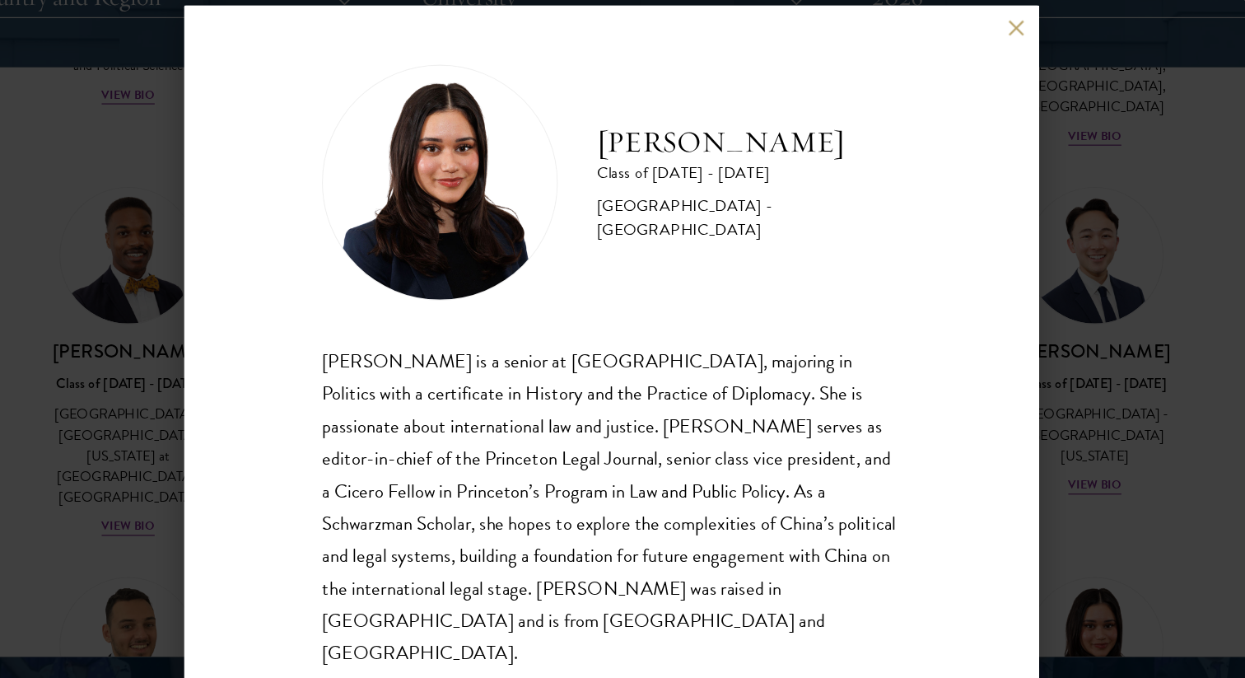
click at [1042, 387] on div "Diya Kraybill Class of 2025 - 2026 United States of America - Princeton Univers…" at bounding box center [622, 339] width 1245 height 678
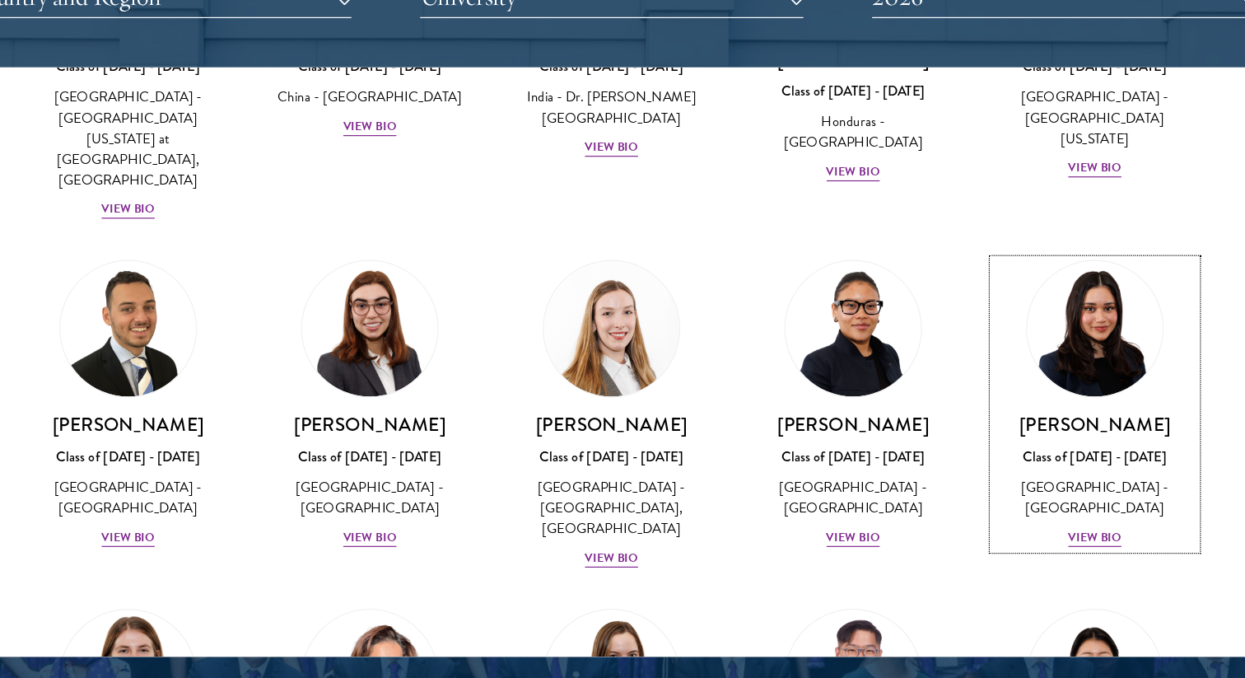
scroll to position [3704, 0]
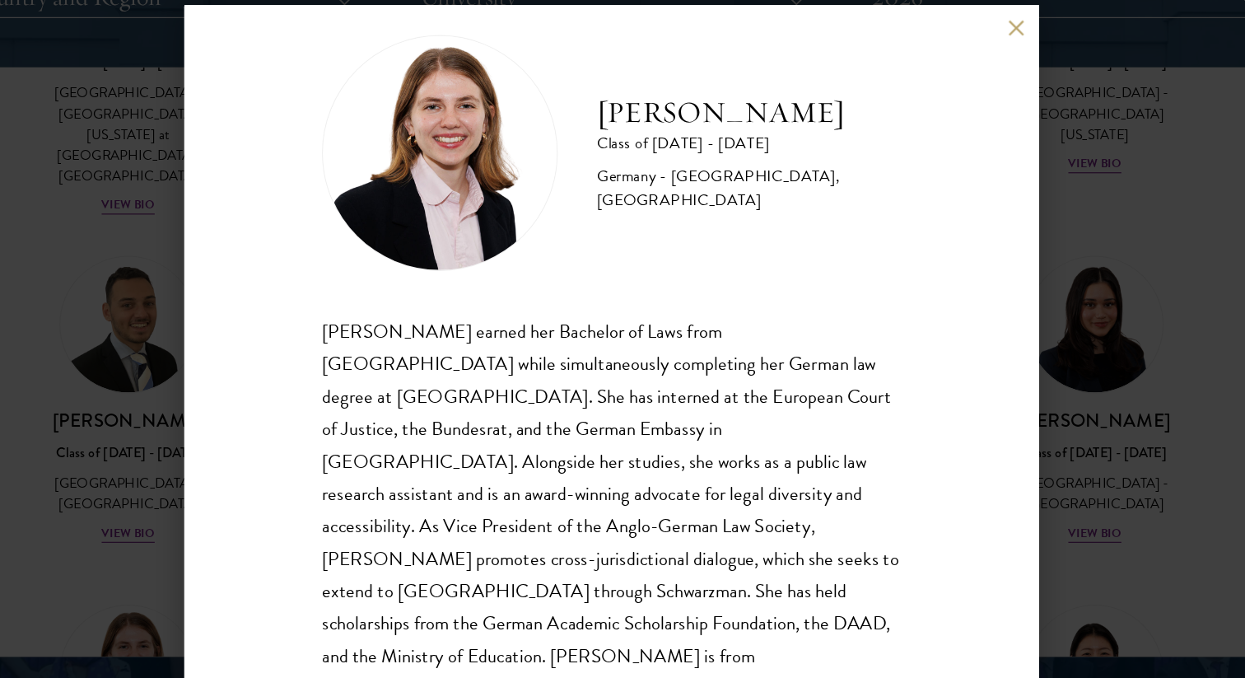
scroll to position [29, 0]
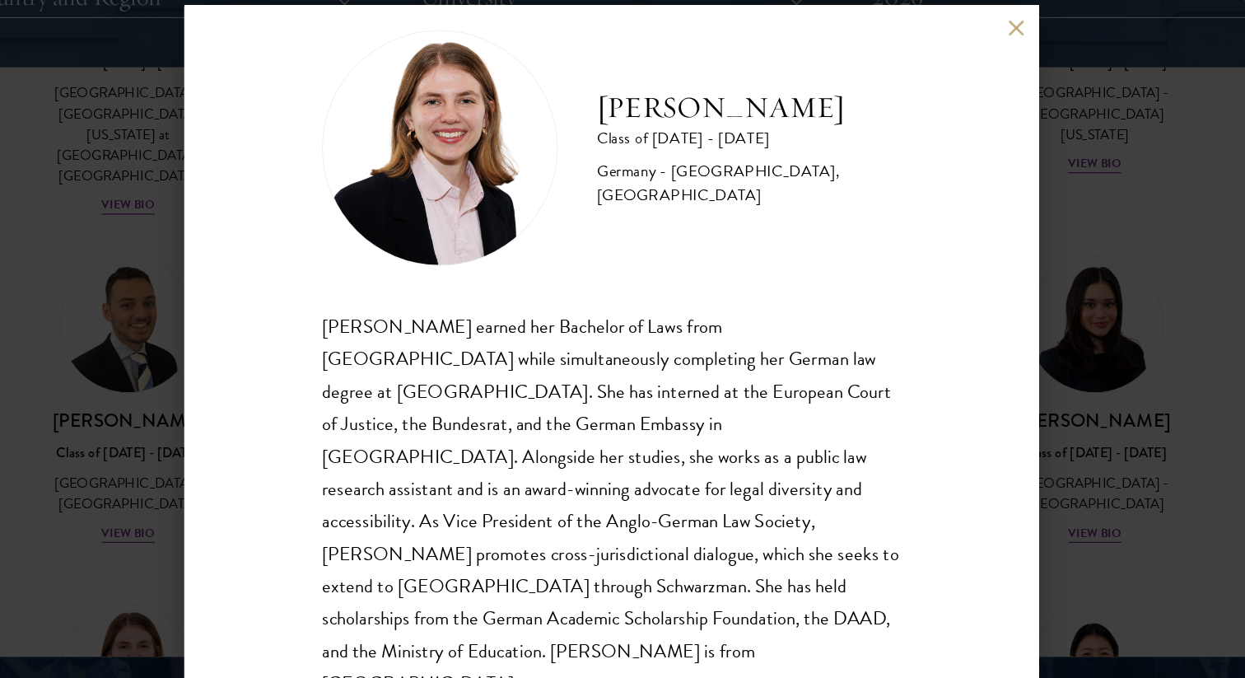
click at [201, 486] on div "Hannah Kuhn Class of 2025 - 2026 Germany - King's College London, Berlin Humbol…" at bounding box center [622, 339] width 1245 height 678
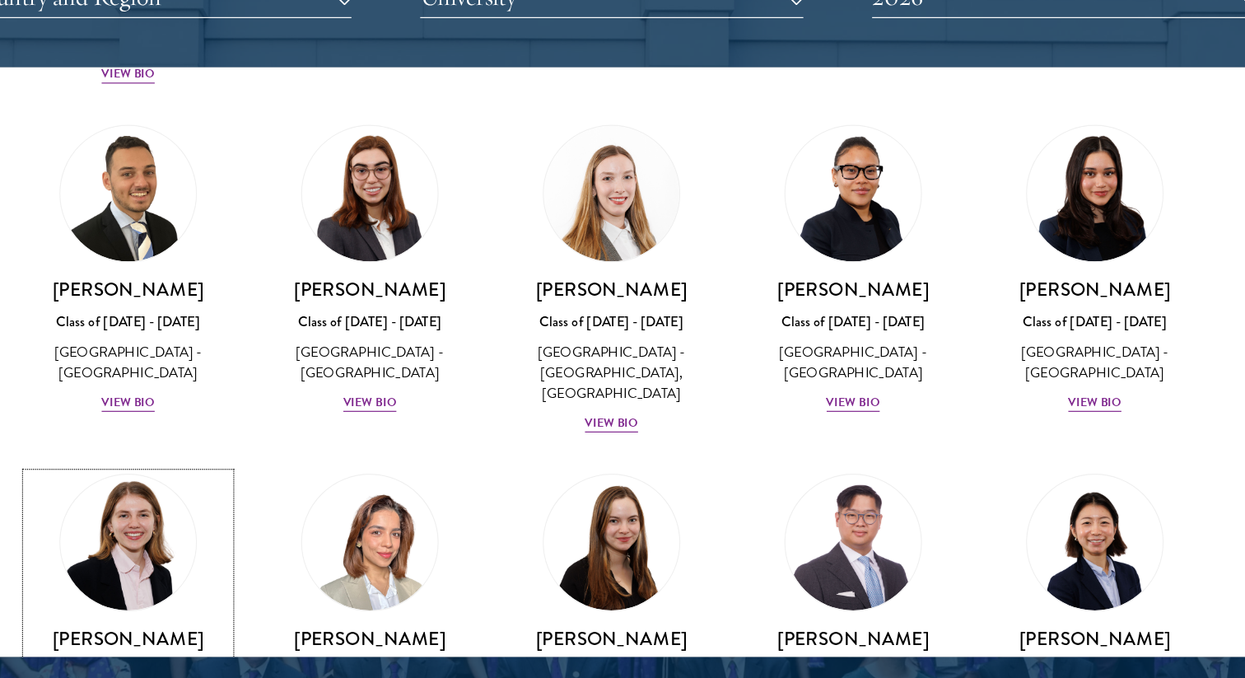
scroll to position [3808, 0]
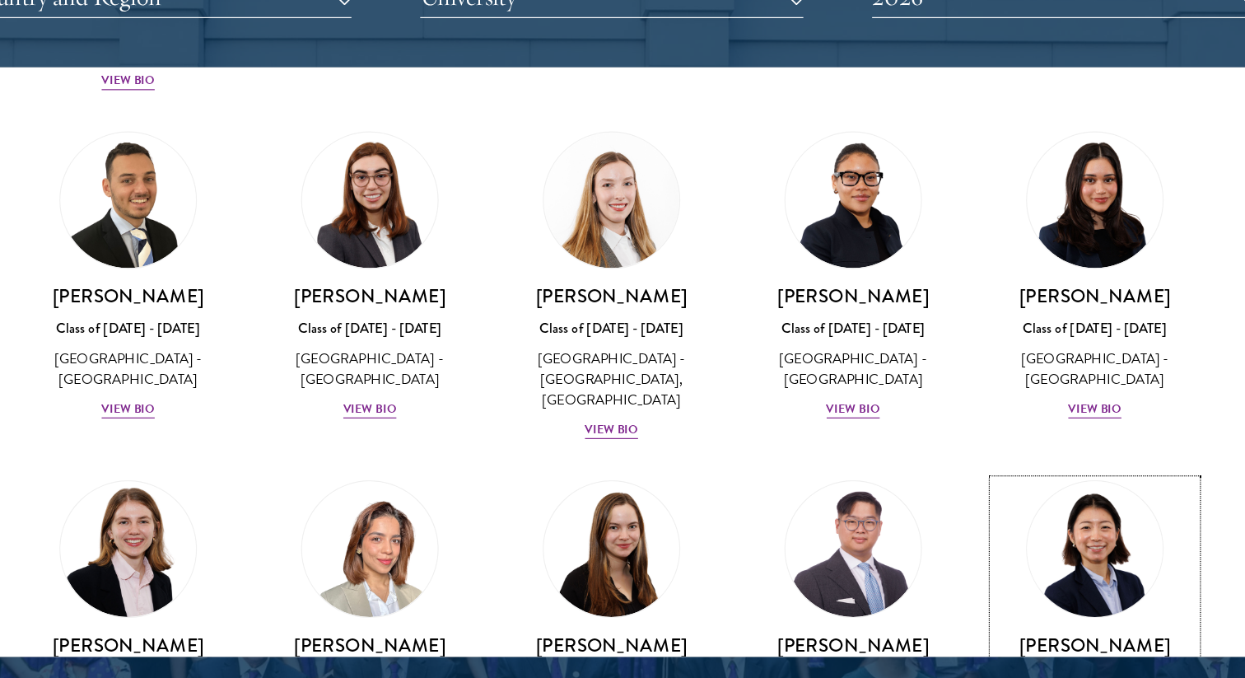
click at [1037, 576] on div "Sharon Li Class of 2025 - 2026 United States of America - Yale University View …" at bounding box center [1028, 633] width 170 height 114
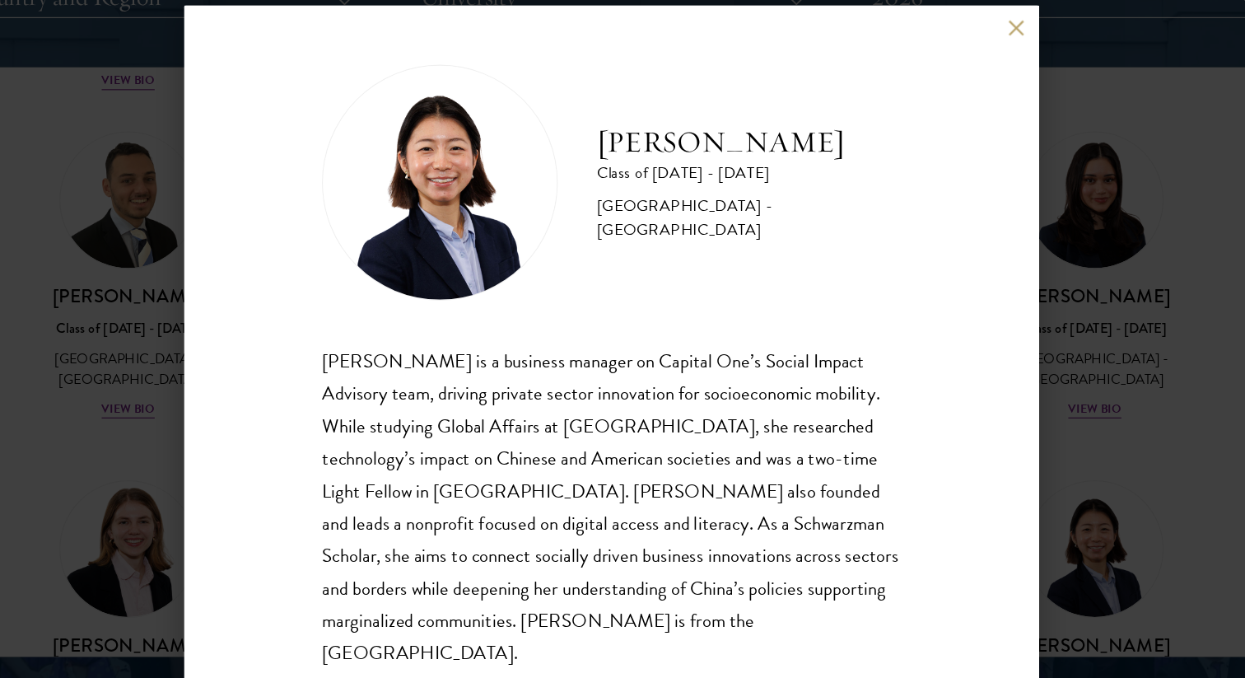
click at [1049, 379] on div "Sharon Li Class of 2025 - 2026 United States of America - Yale University Sharo…" at bounding box center [622, 339] width 1245 height 678
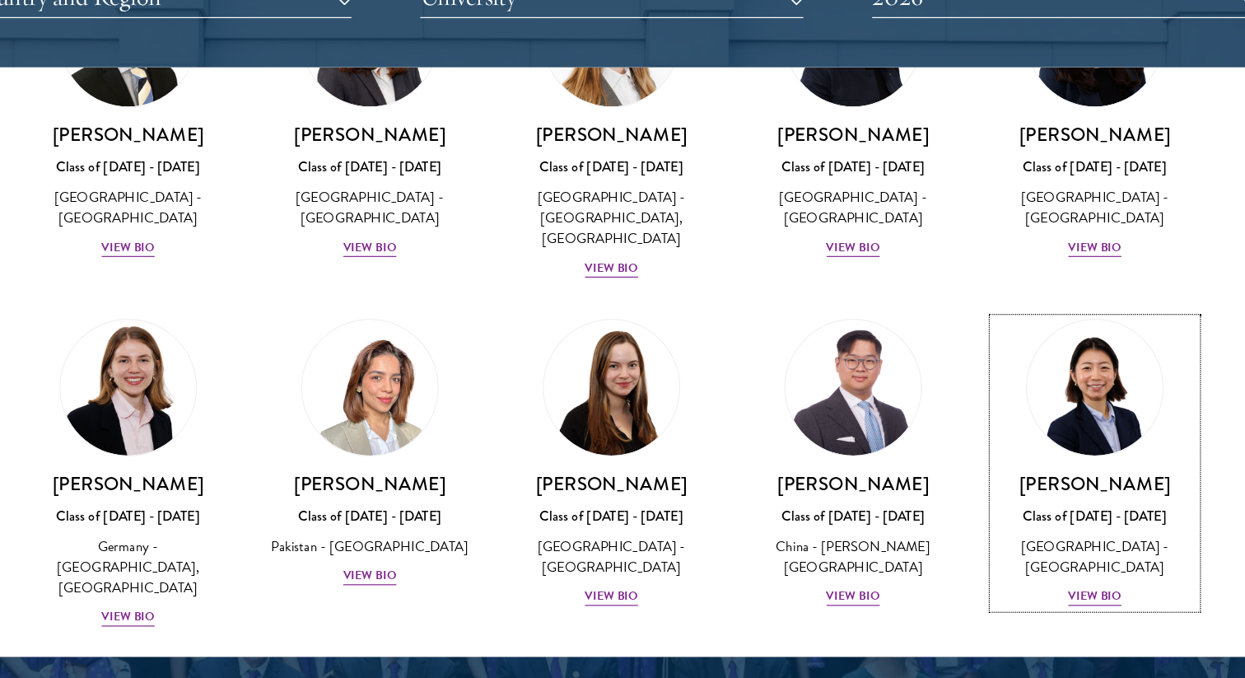
scroll to position [3974, 0]
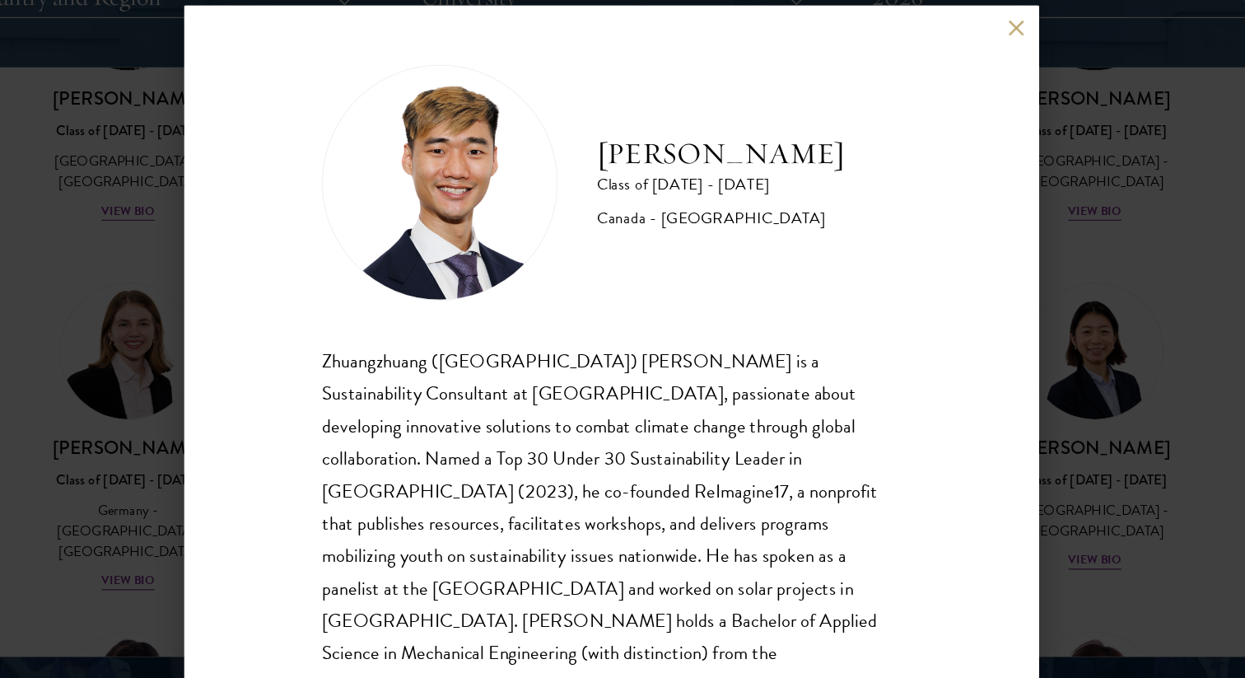
click at [1032, 386] on div "Jordan Lin Class of 2025 - 2026 Canada - University of Waterloo Zhuangzhuang (J…" at bounding box center [622, 339] width 1245 height 678
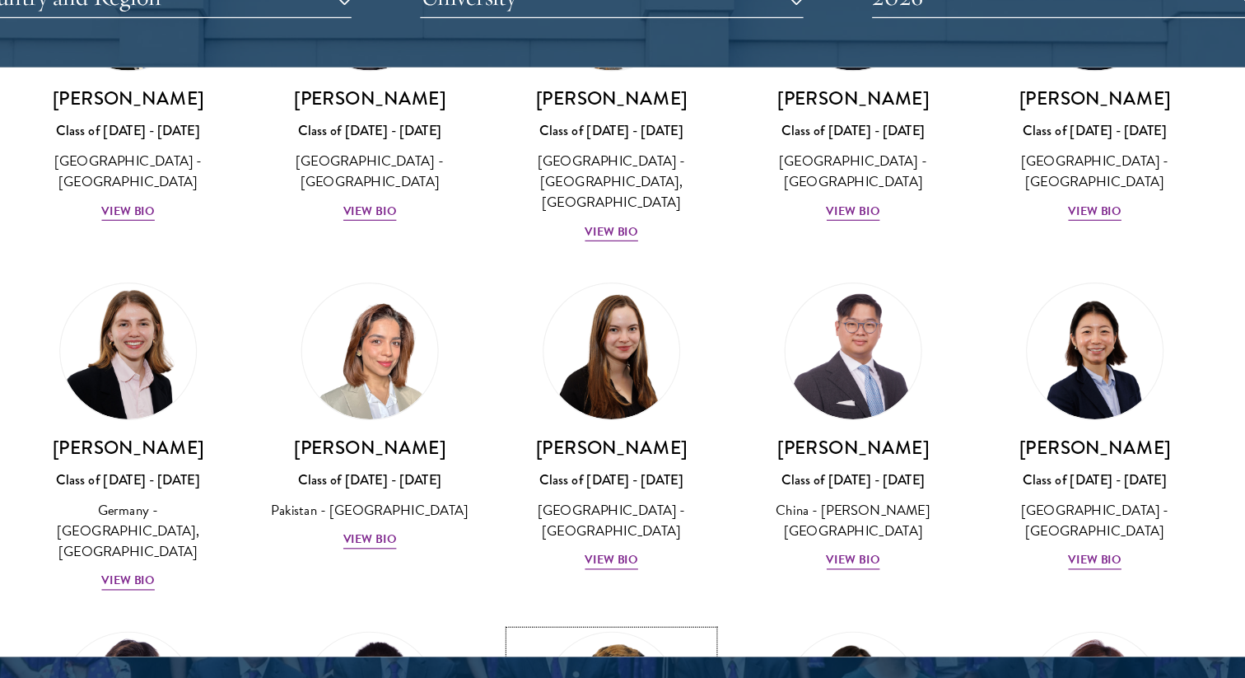
scroll to position [3959, 0]
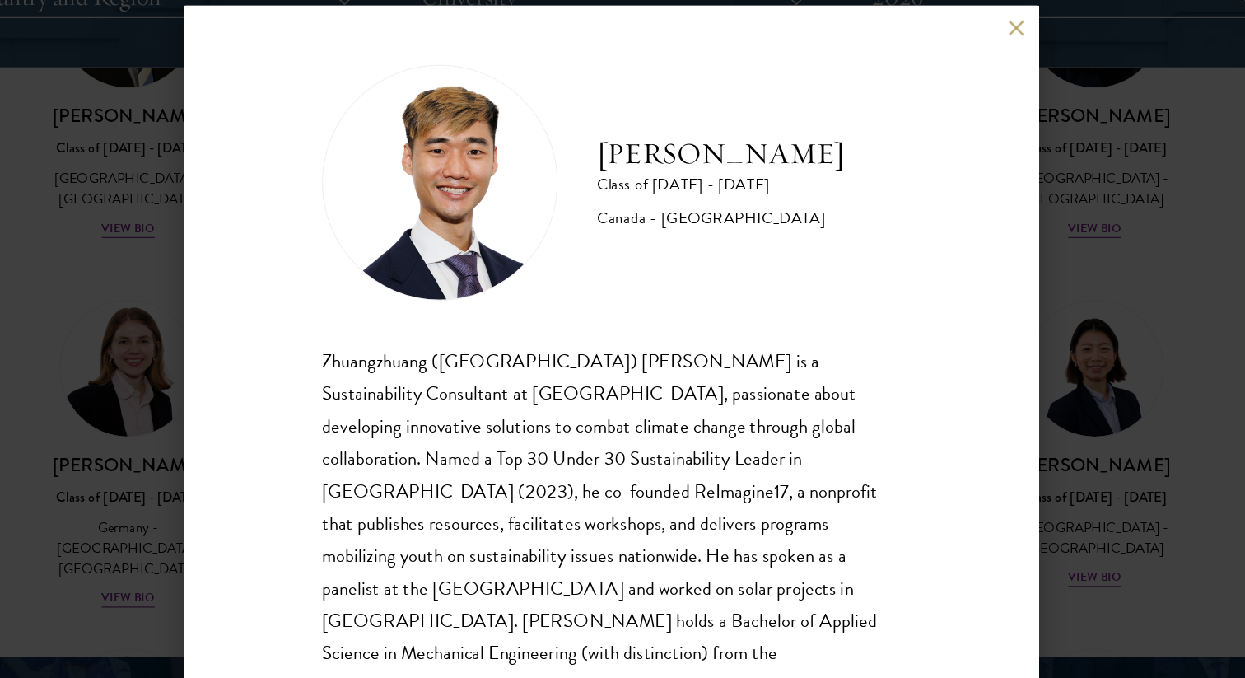
click at [1100, 413] on div "Jordan Lin Class of 2025 - 2026 Canada - University of Waterloo Zhuangzhuang (J…" at bounding box center [622, 339] width 1245 height 678
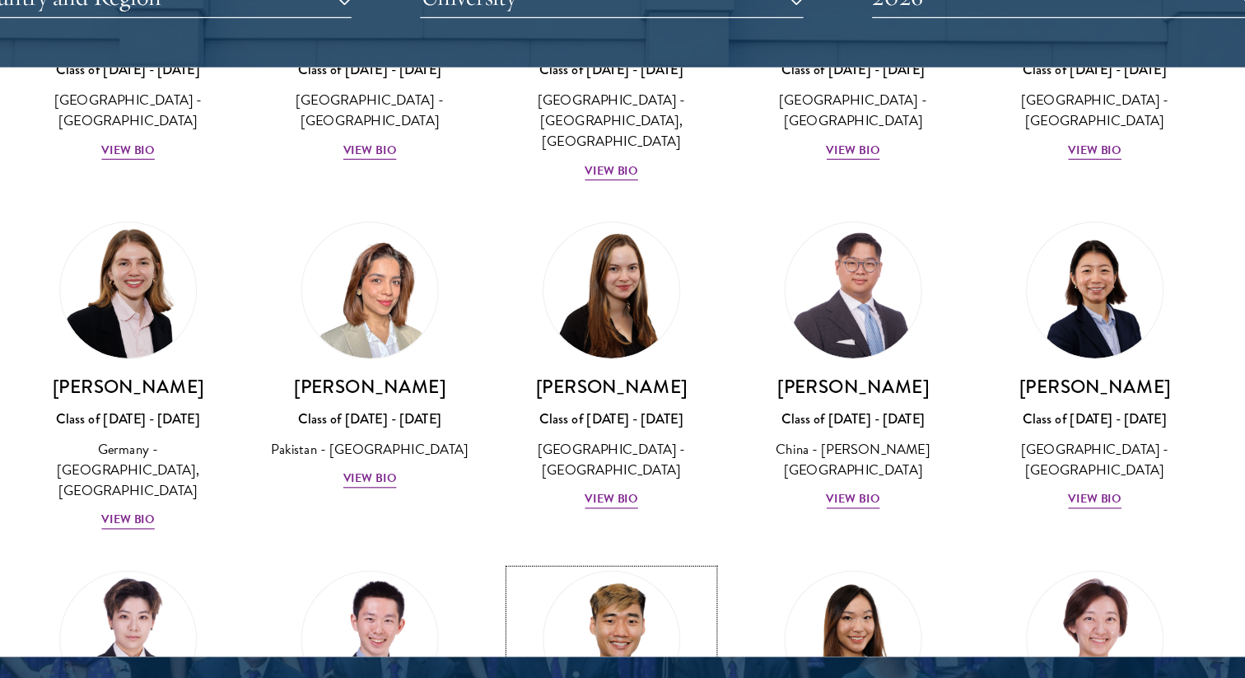
scroll to position [4031, 0]
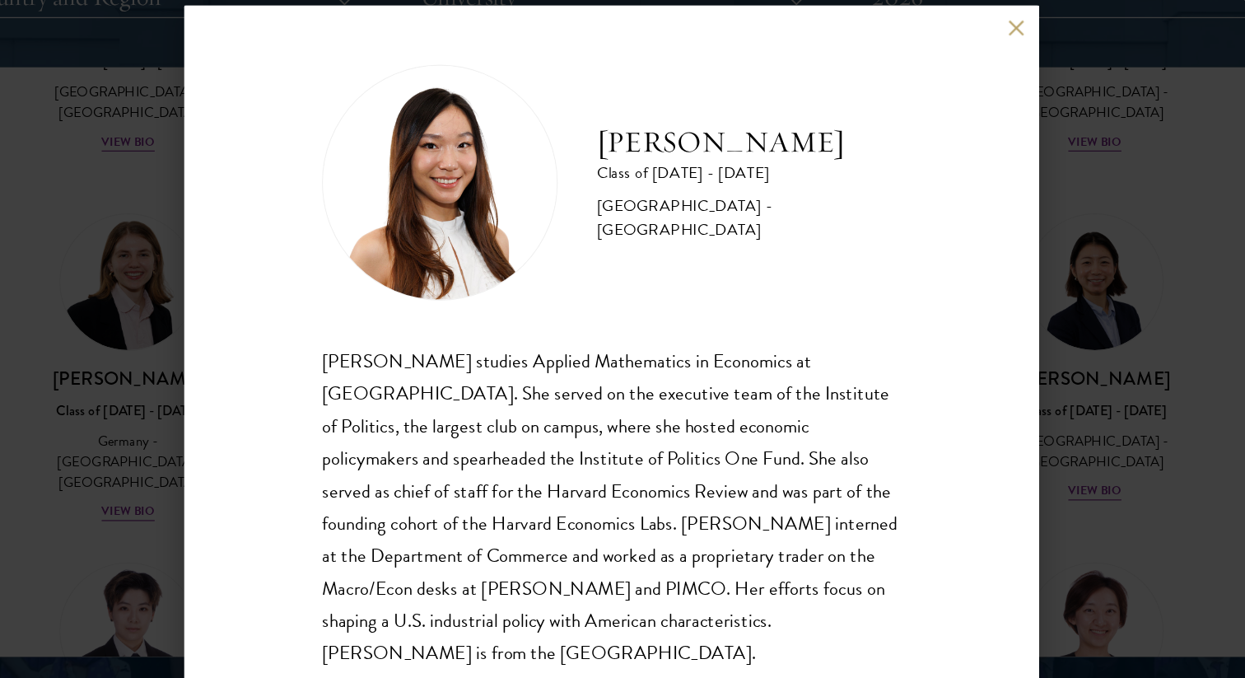
click at [1103, 400] on div "Stephanie Lin Class of 2025 - 2026 United States of America - Harvard Universit…" at bounding box center [622, 339] width 1245 height 678
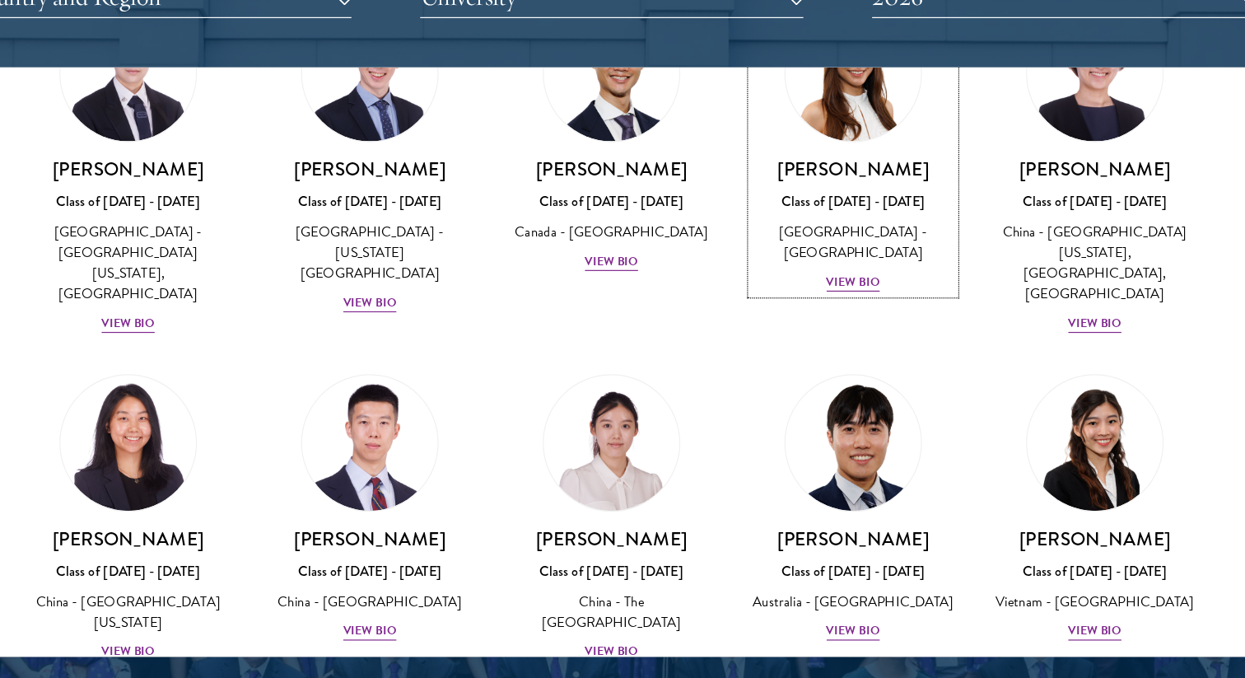
scroll to position [4500, 0]
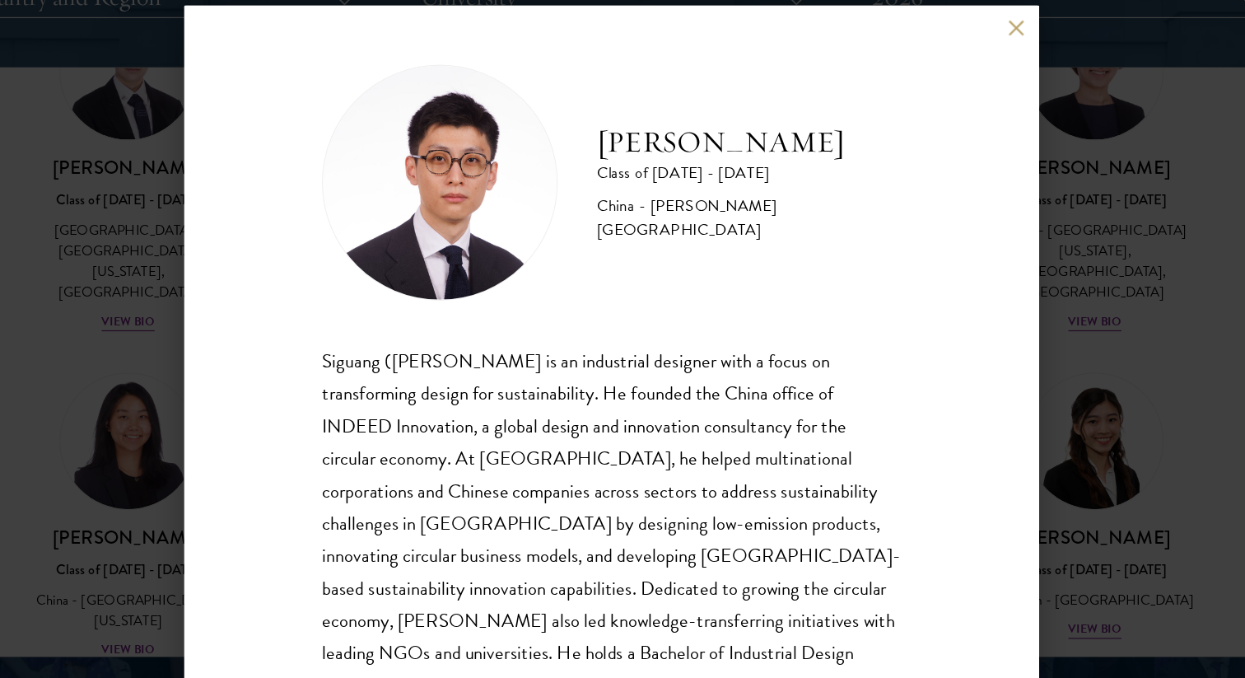
click at [1041, 403] on div "Dominic Ma Class of 2025 - 2026 China - Pratt Institute Siguang (Dominic) Ma is…" at bounding box center [622, 339] width 1245 height 678
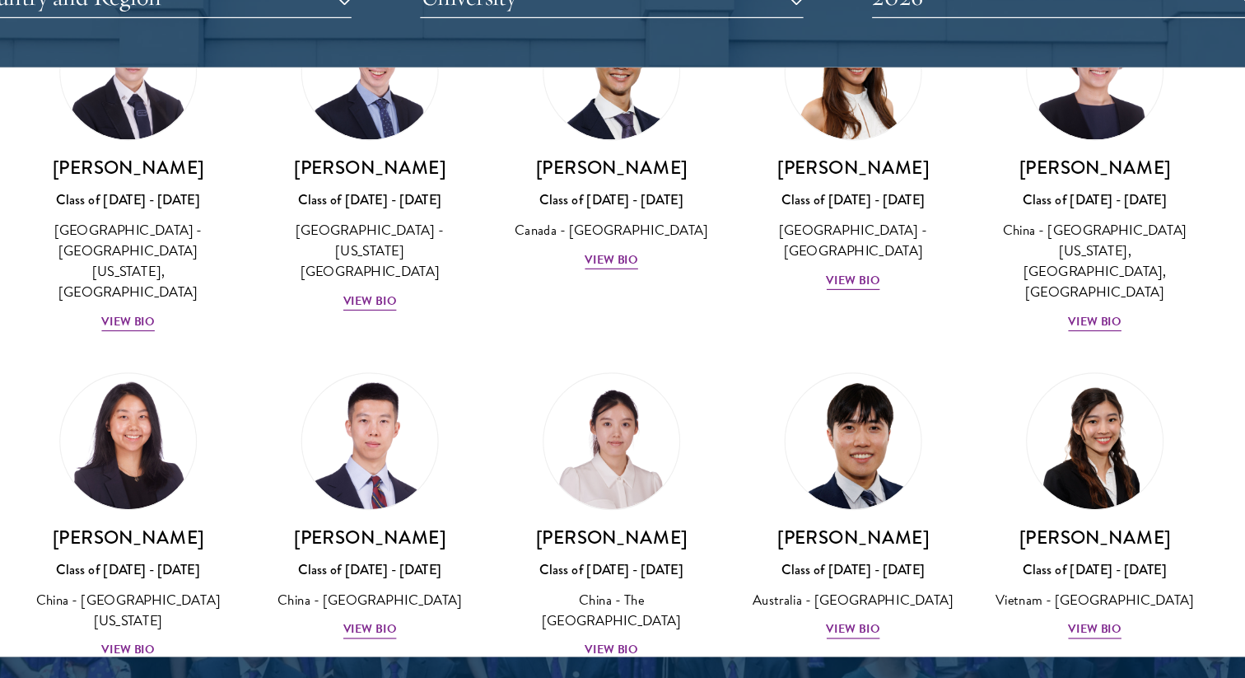
scroll to position [4509, 0]
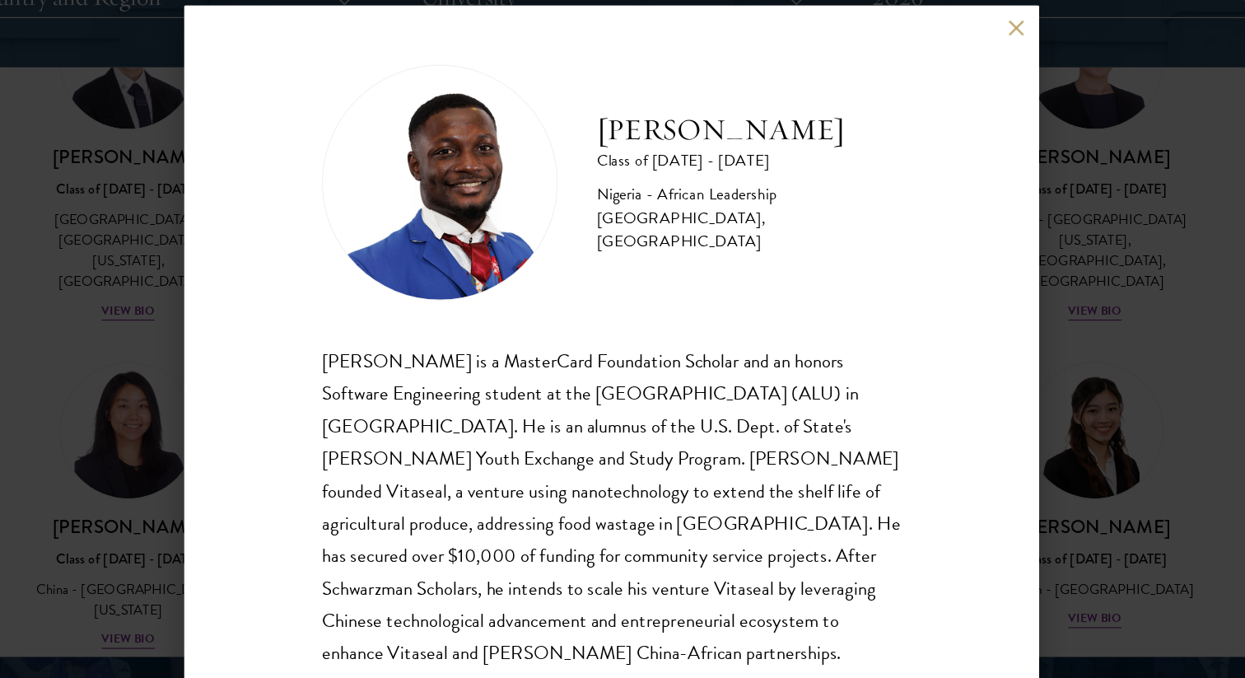
click at [1041, 462] on div "Jesse Maikarfi Class of 2025 - 2026 Nigeria - African Leadership University, Rw…" at bounding box center [622, 339] width 1245 height 678
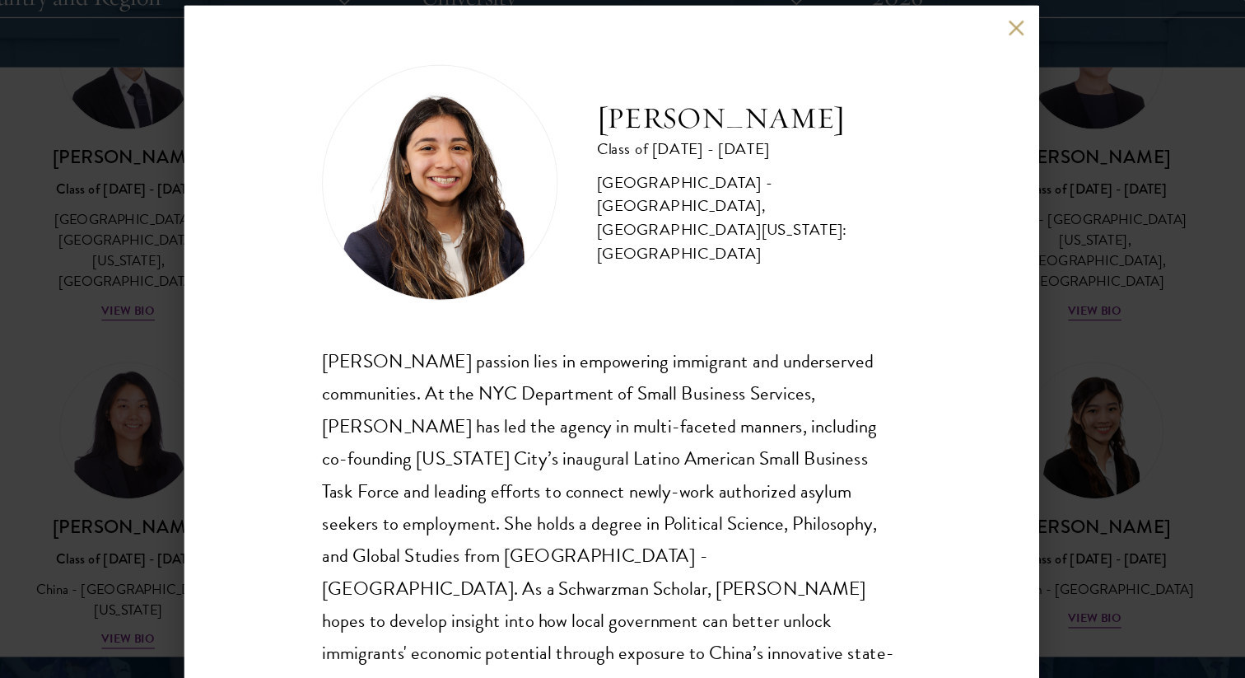
click at [1023, 484] on div "Tania Martinez Class of 2025 - 2026 United States of America - Rutgers, The Sta…" at bounding box center [622, 339] width 1245 height 678
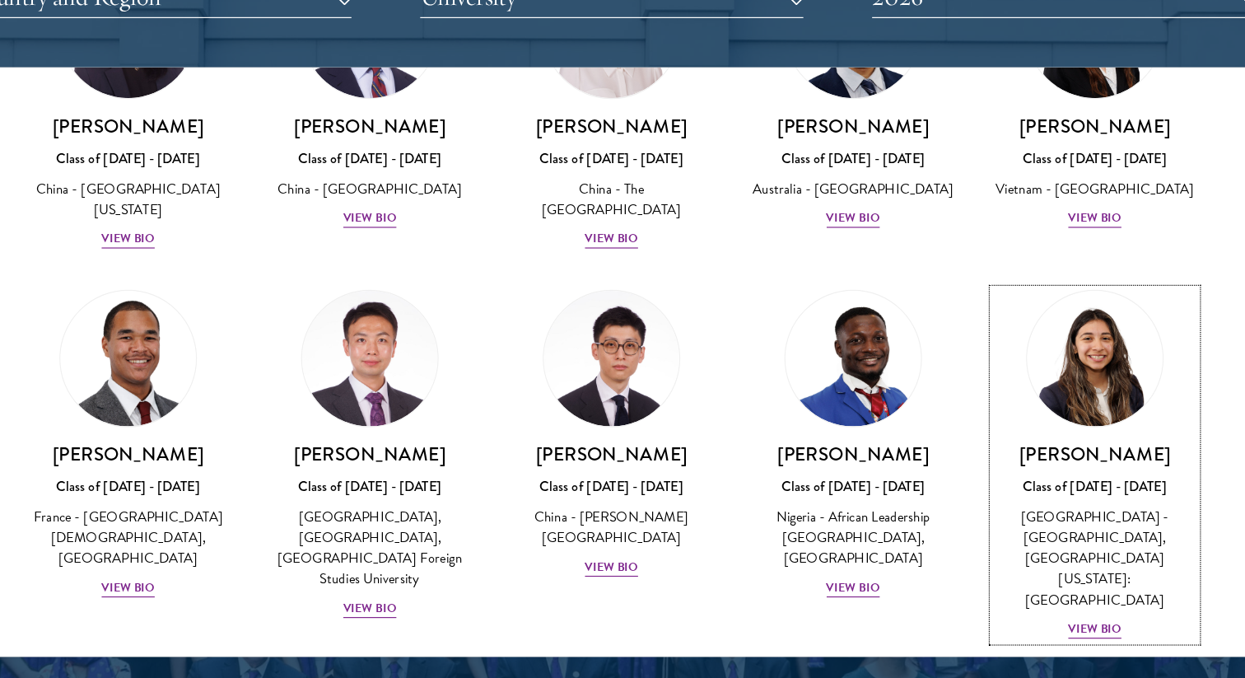
scroll to position [4860, 0]
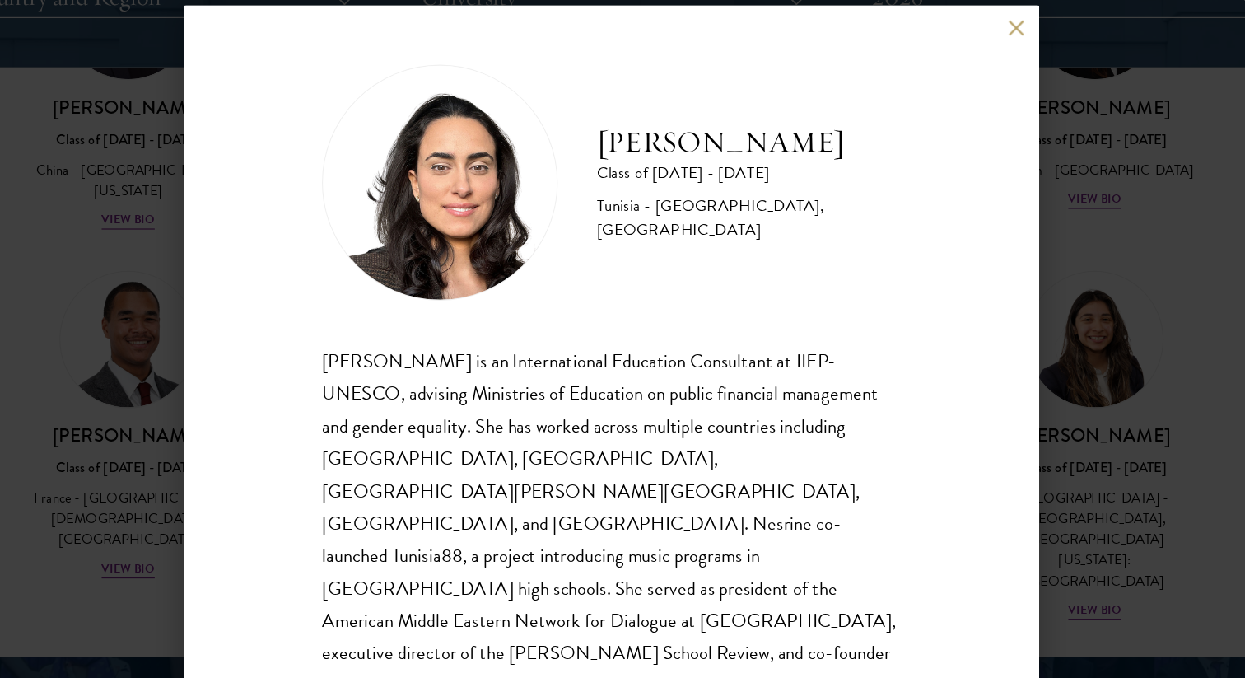
scroll to position [29, 0]
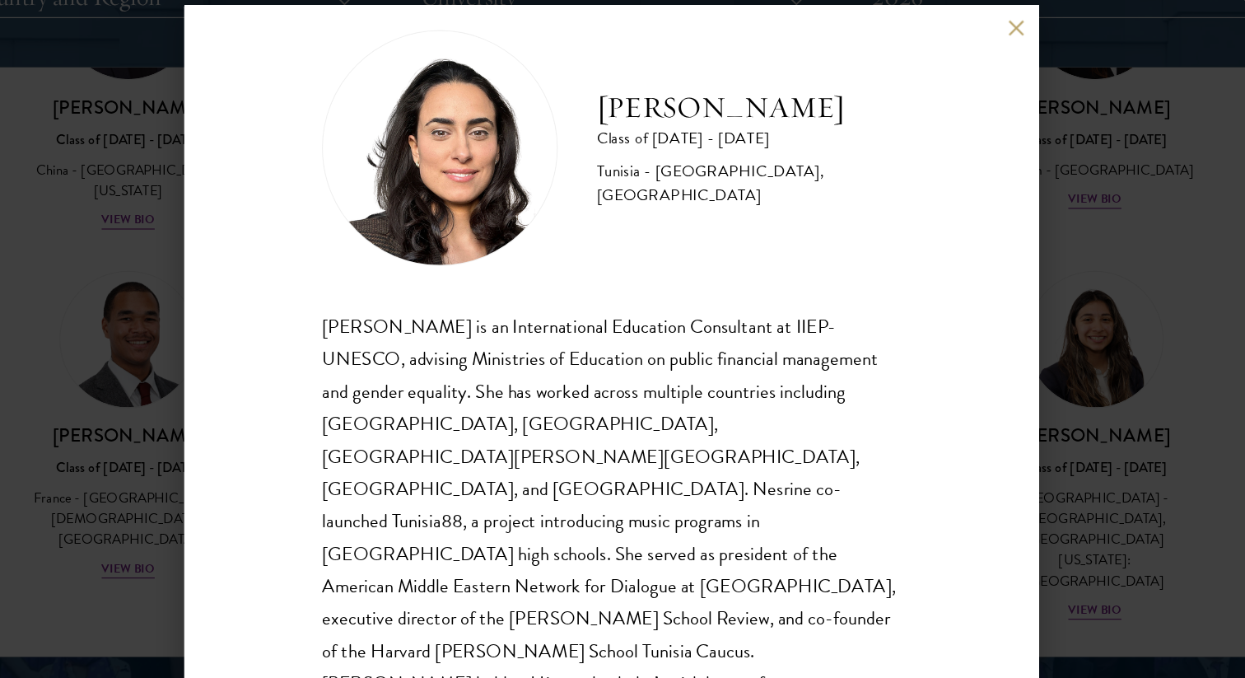
click at [177, 438] on div "Nesrine Mbarek Class of 2025 - 2026 Tunisia - Stanford University, Harvard Univ…" at bounding box center [622, 339] width 1245 height 678
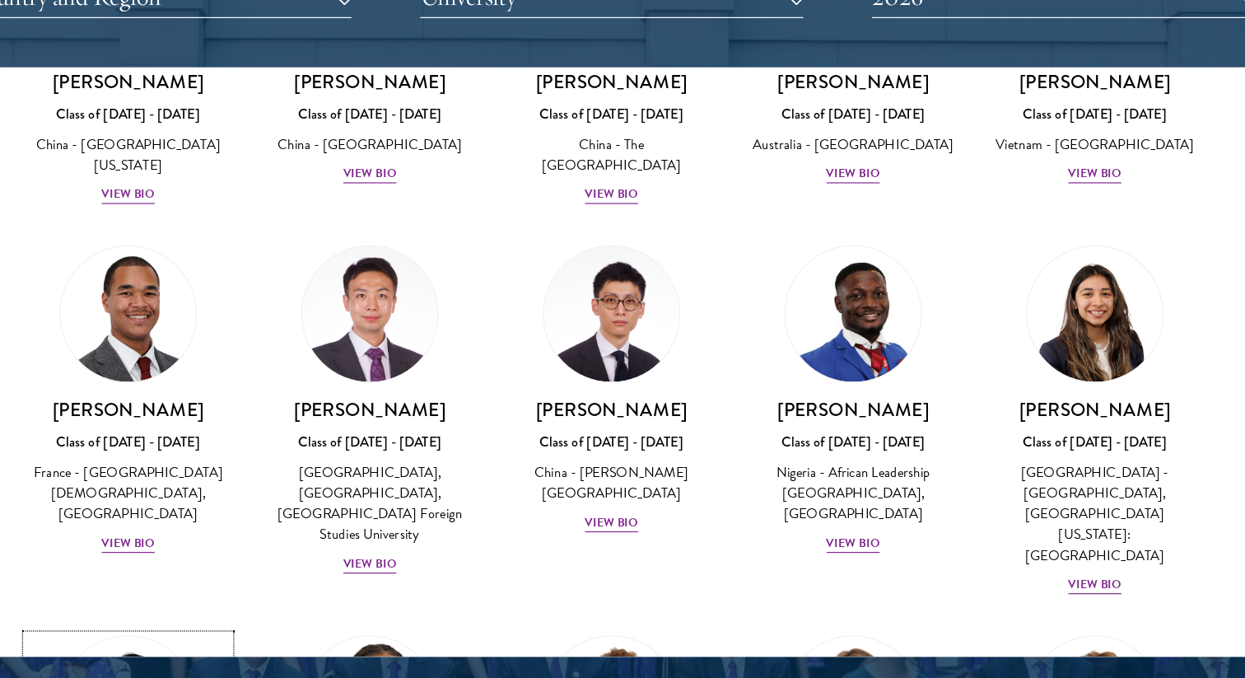
scroll to position [4978, 0]
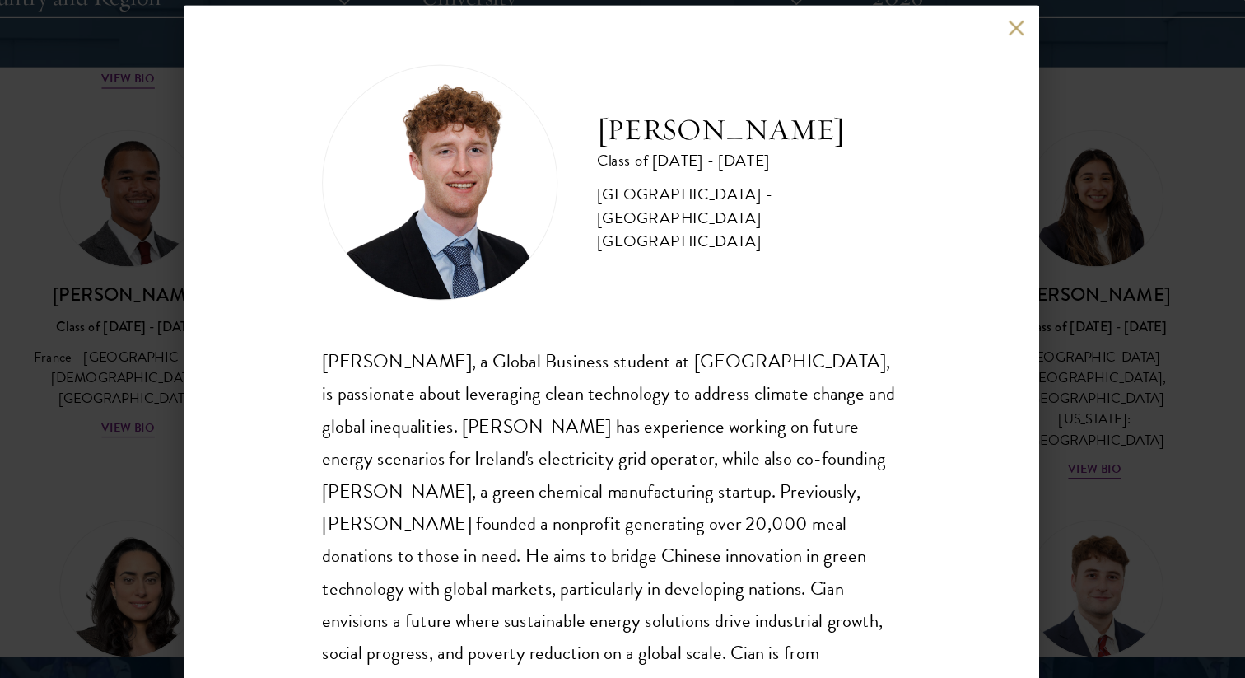
click at [1089, 408] on div "Cian McGlynn Class of 2025 - 2026 Ireland - Trinity College Dublin Cian McGlynn…" at bounding box center [622, 339] width 1245 height 678
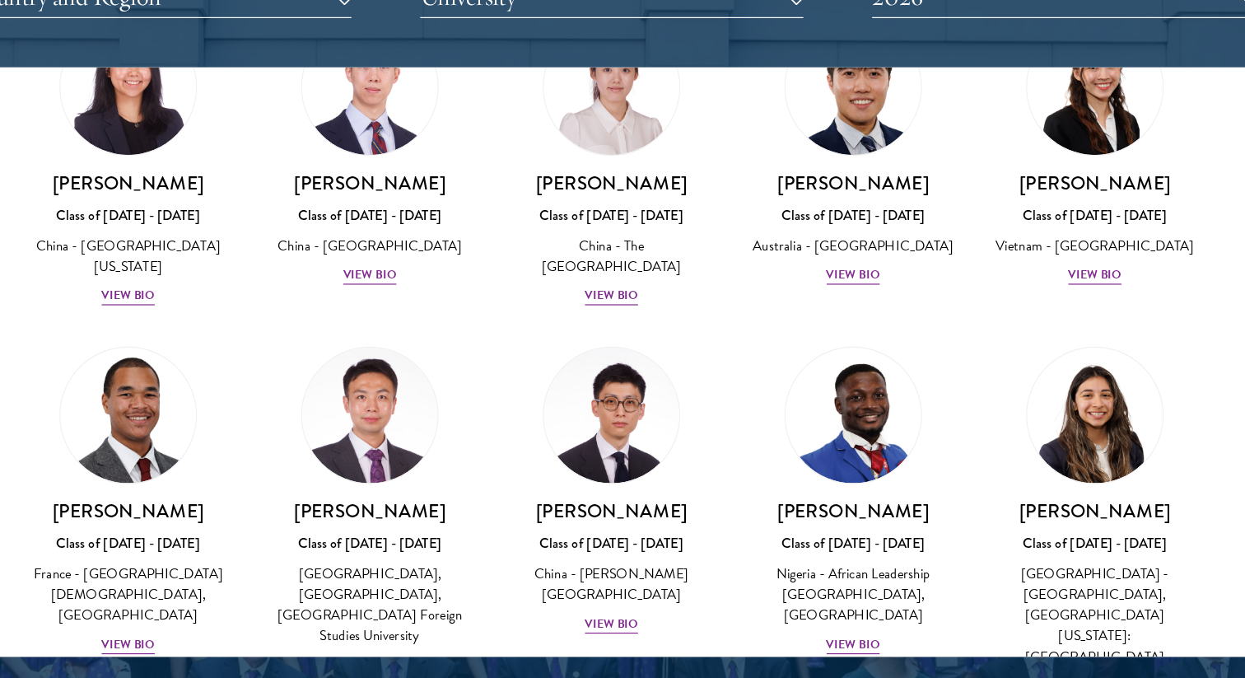
scroll to position [4819, 0]
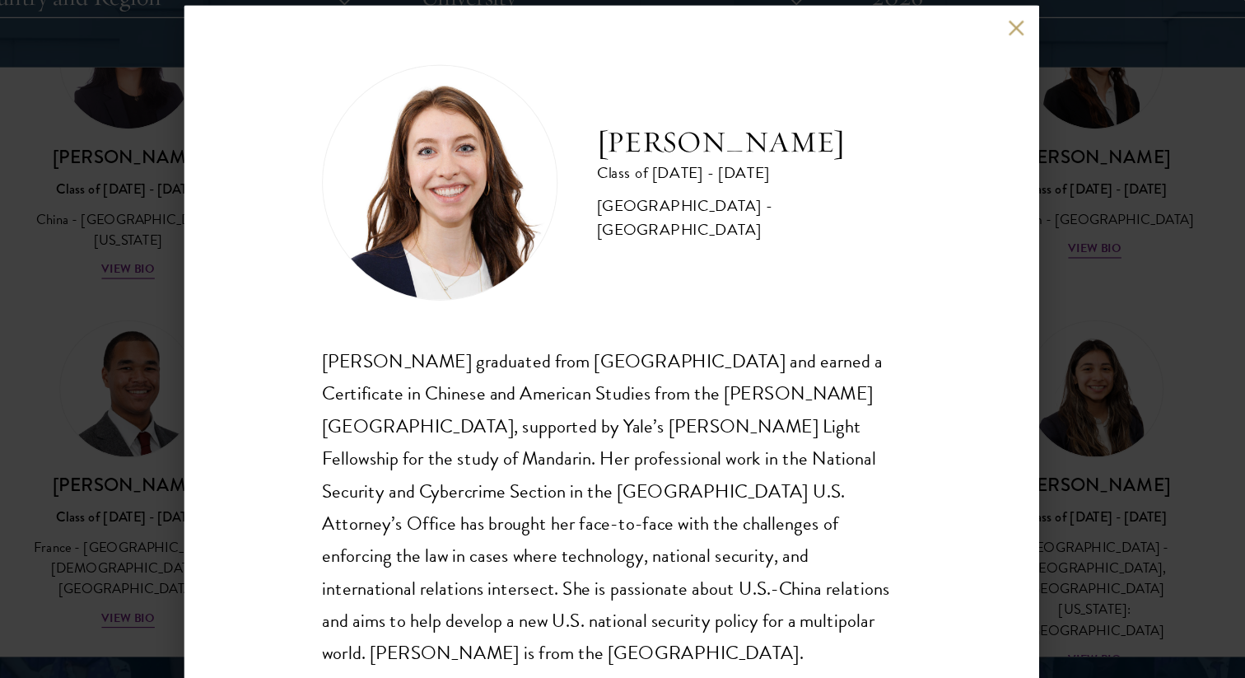
click at [1042, 444] on div "Mary Clare McMahon Class of 2025 - 2026 United States of America - Yale Univers…" at bounding box center [622, 339] width 1245 height 678
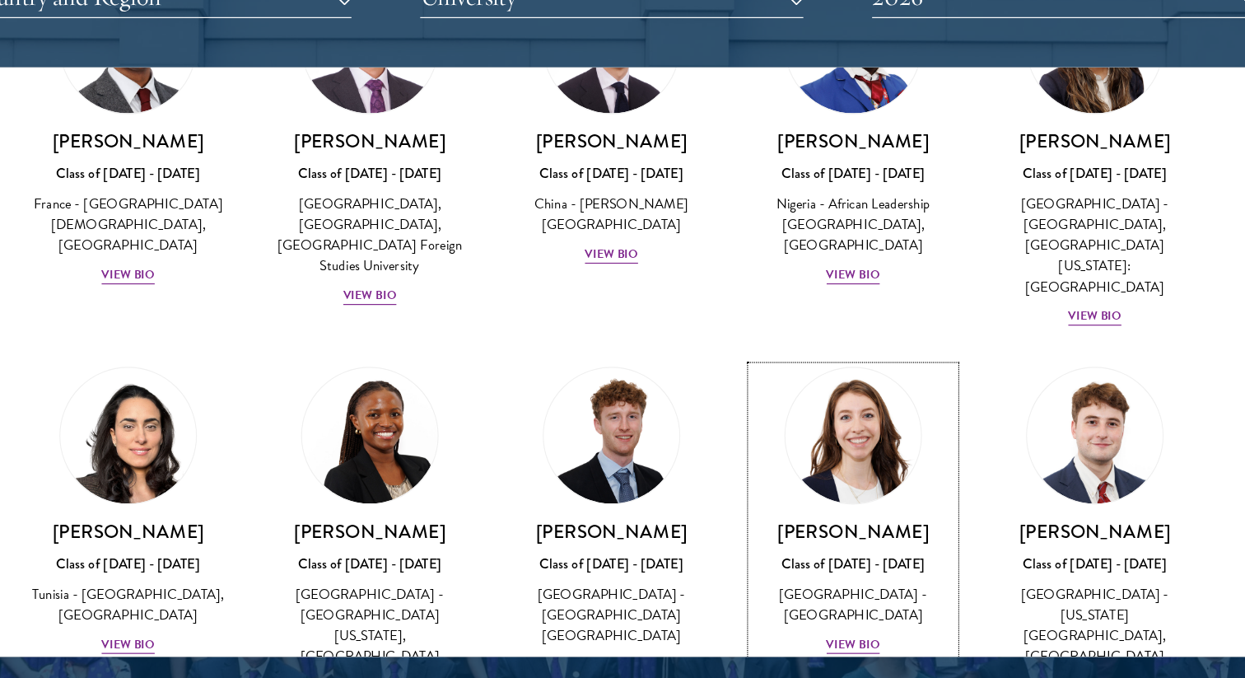
scroll to position [5120, 0]
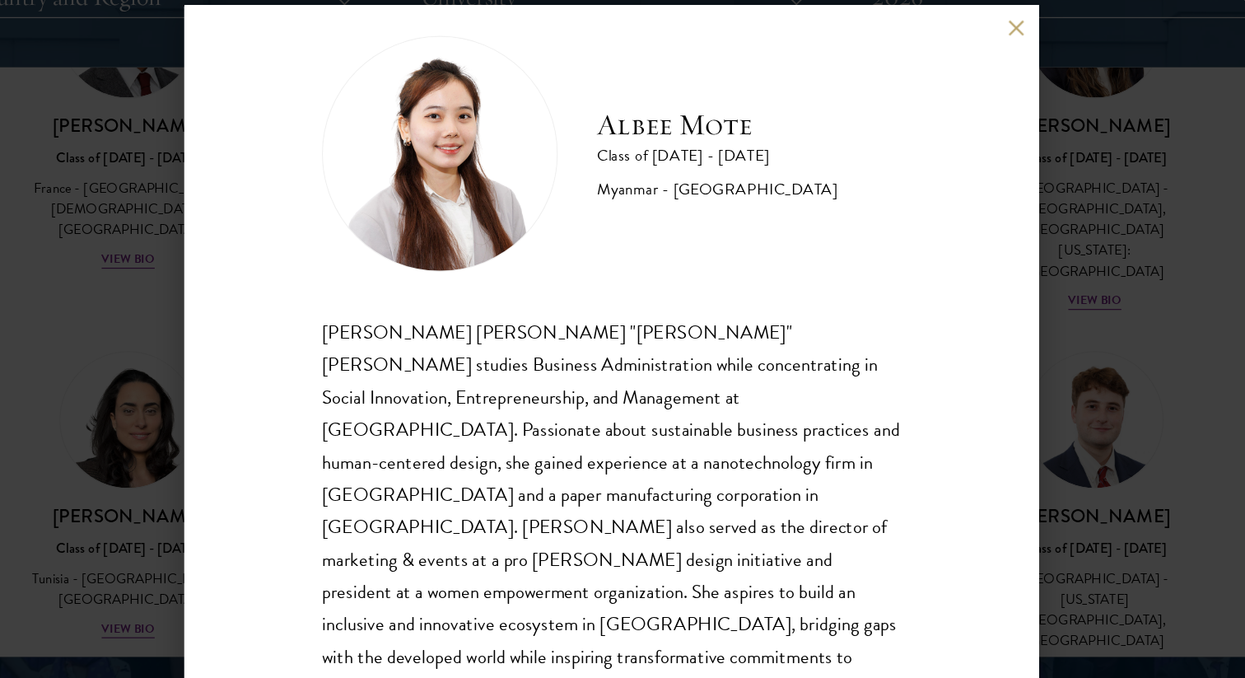
scroll to position [29, 0]
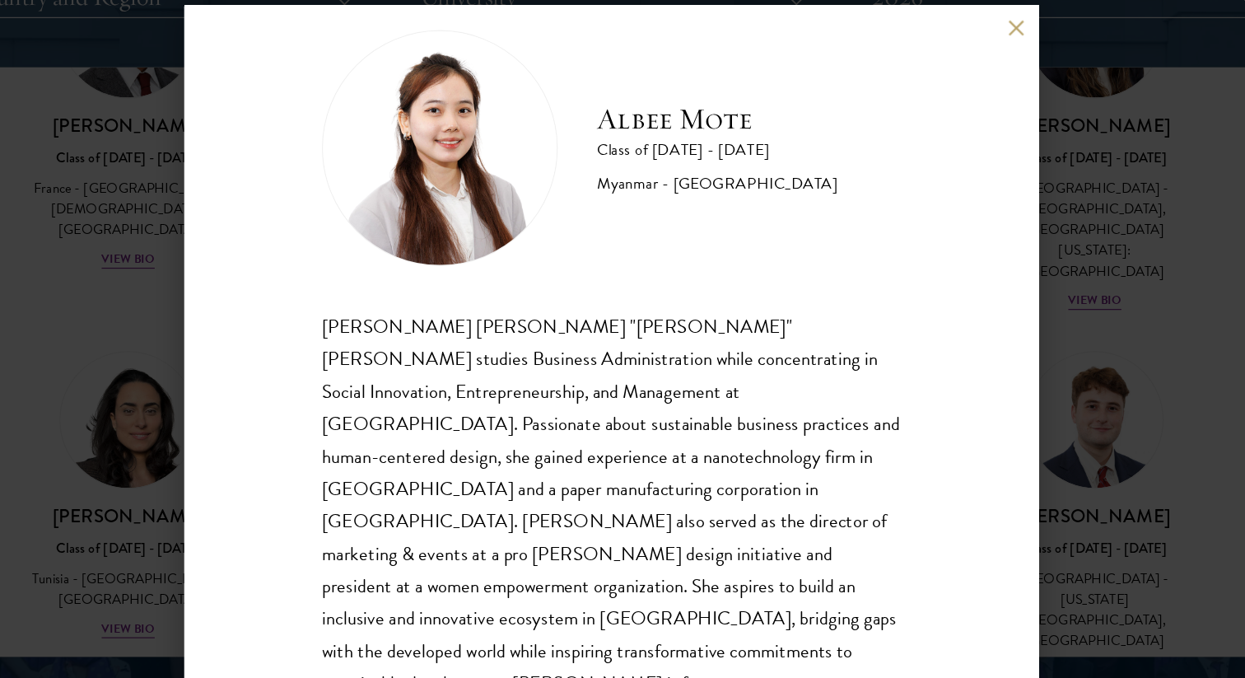
click at [1119, 398] on div "Albee Mote Class of 2025 - 2026 Myanmar - Northeastern University Nan Aye Mote …" at bounding box center [622, 339] width 1245 height 678
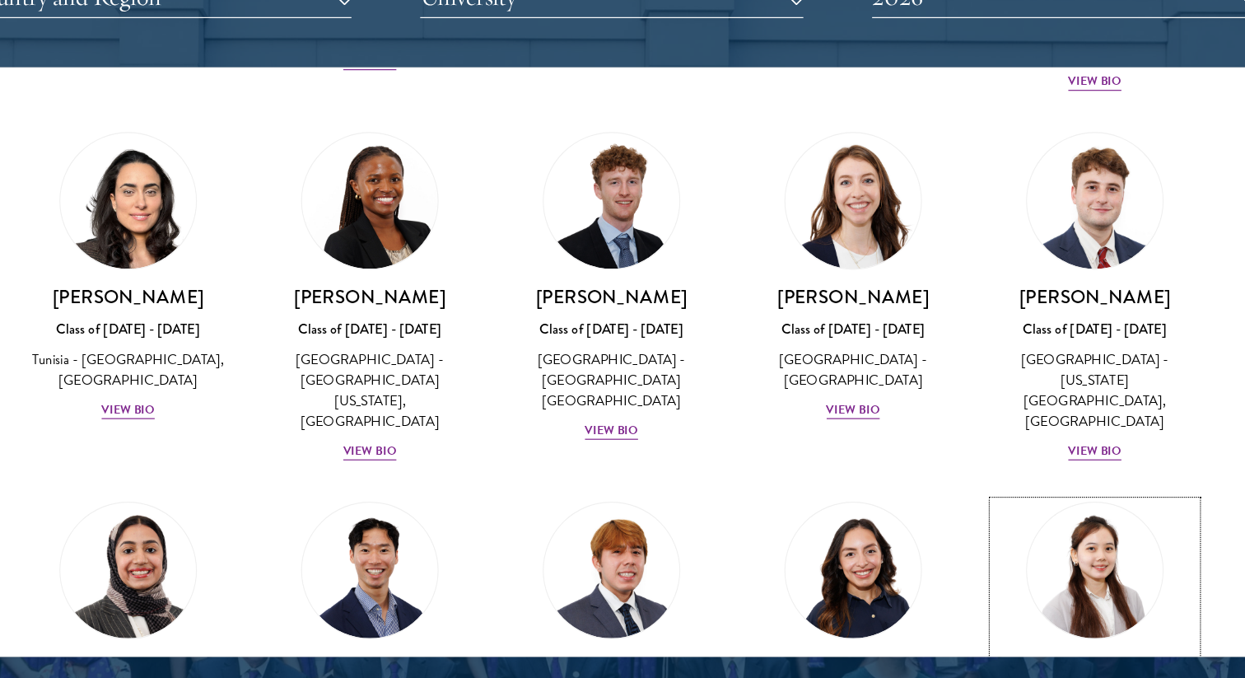
scroll to position [5313, 0]
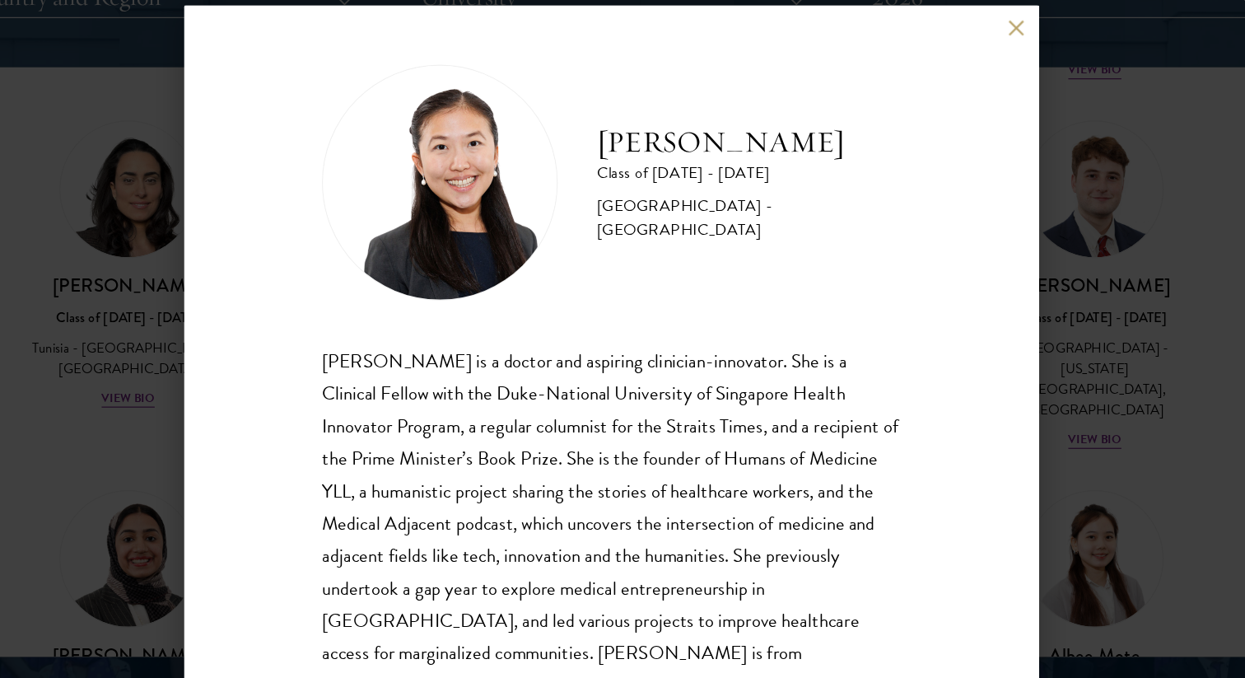
scroll to position [29, 0]
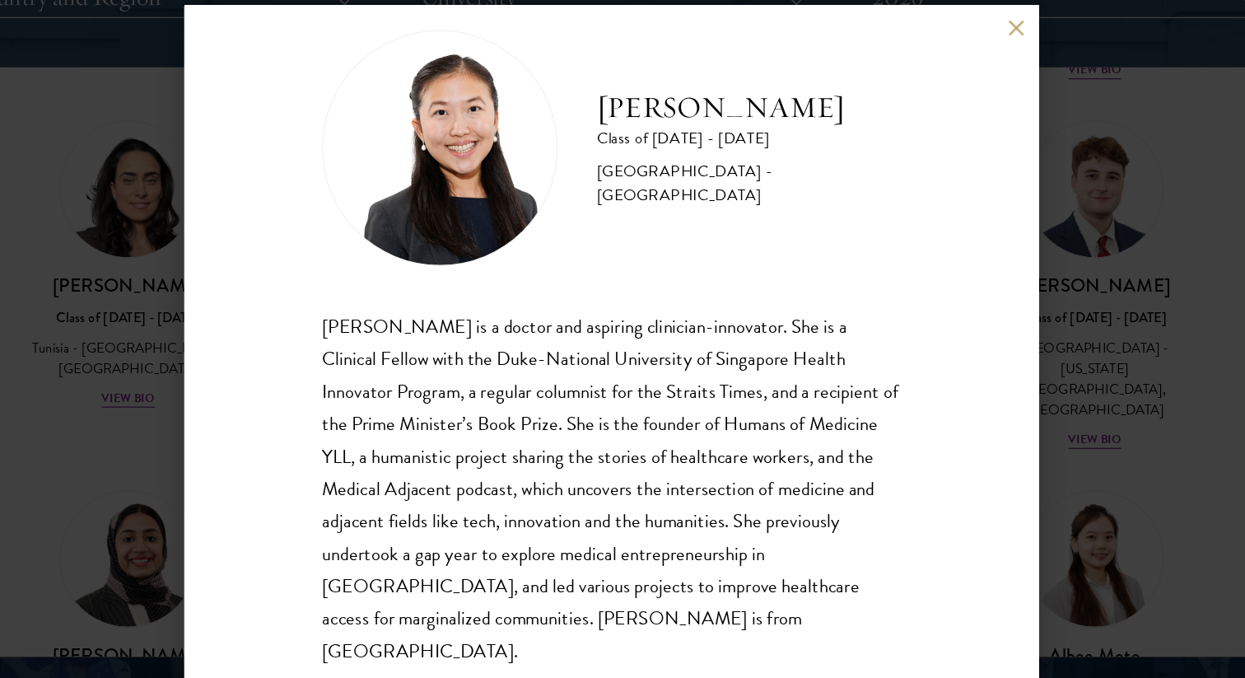
click at [1085, 408] on div "Yu Ci Faye Ng Class of 2025 - 2026 Singapore - National University of Singapore…" at bounding box center [622, 339] width 1245 height 678
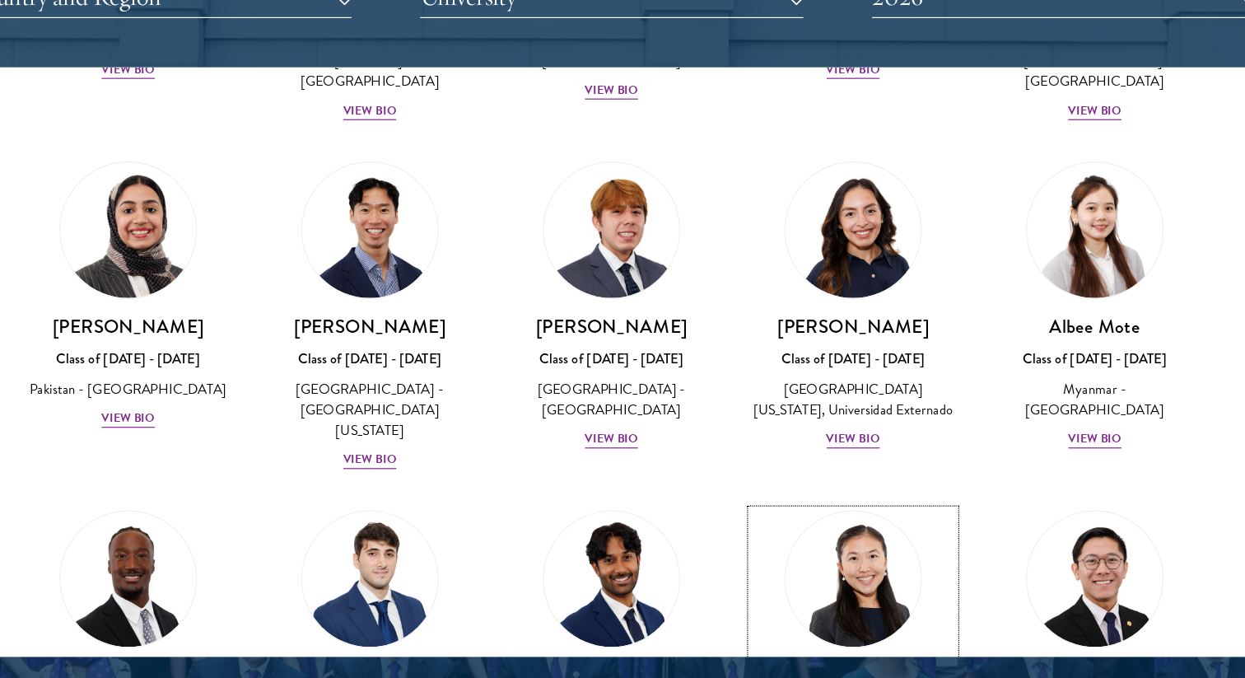
scroll to position [5590, 0]
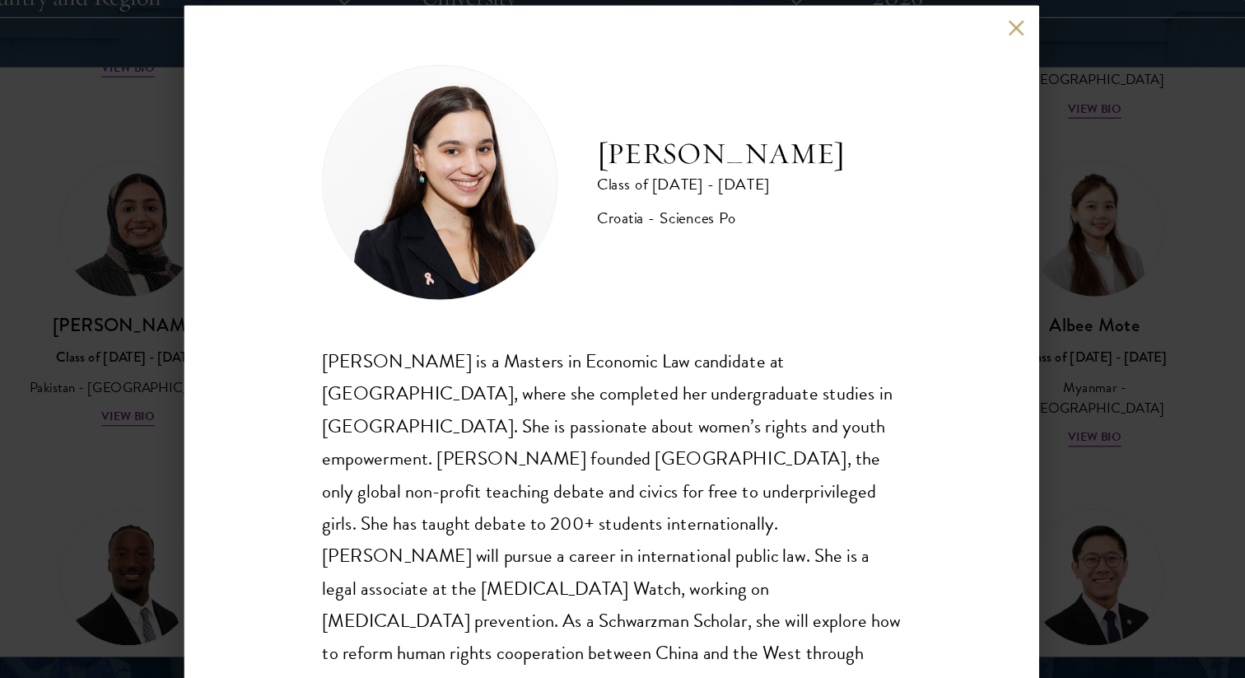
click at [1056, 418] on div "Gabrijela Papec Class of 2025 - 2026 Croatia - Sciences Po Gabrijela Papec is a…" at bounding box center [622, 339] width 1245 height 678
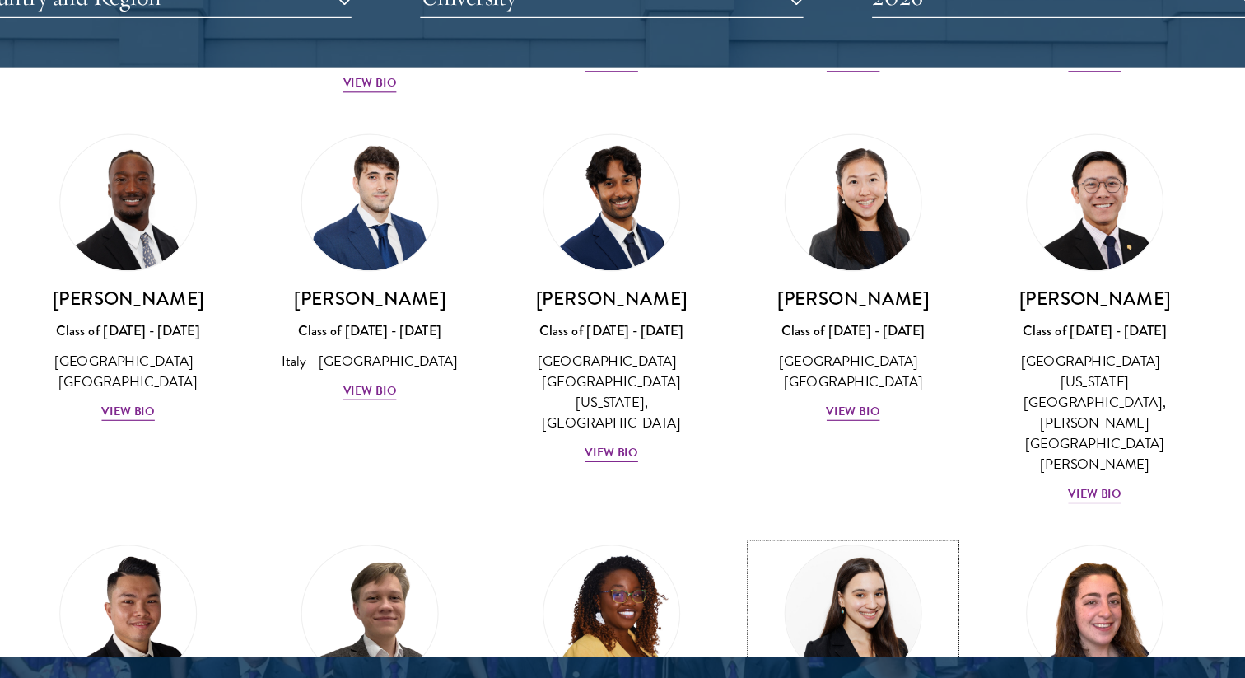
scroll to position [5910, 0]
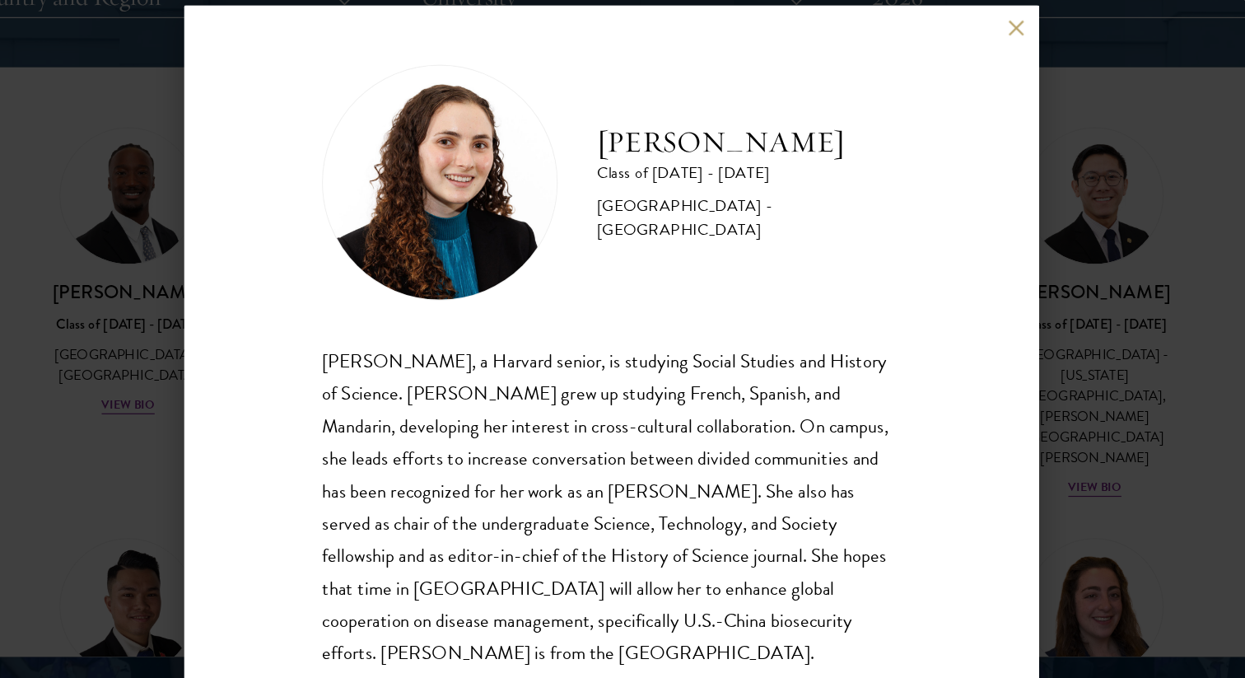
click at [166, 502] on div "Maya Rosen Class of 2025 - 2026 United States of America - Harvard University M…" at bounding box center [622, 339] width 1245 height 678
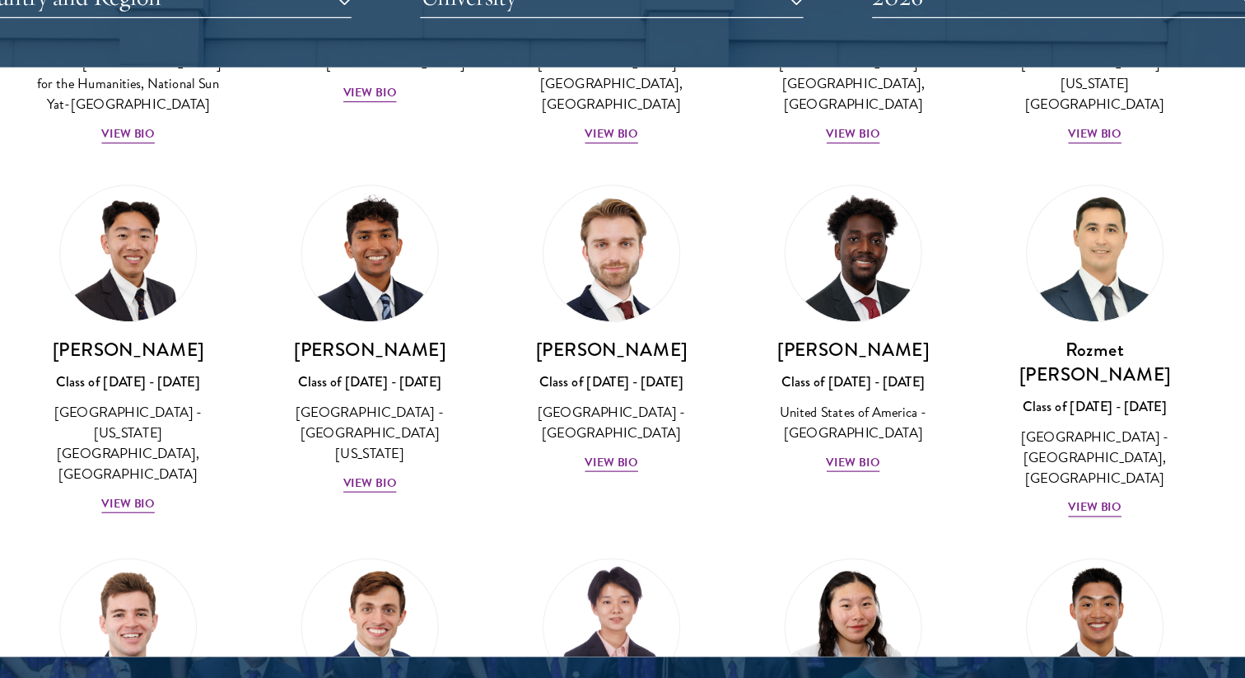
scroll to position [7361, 0]
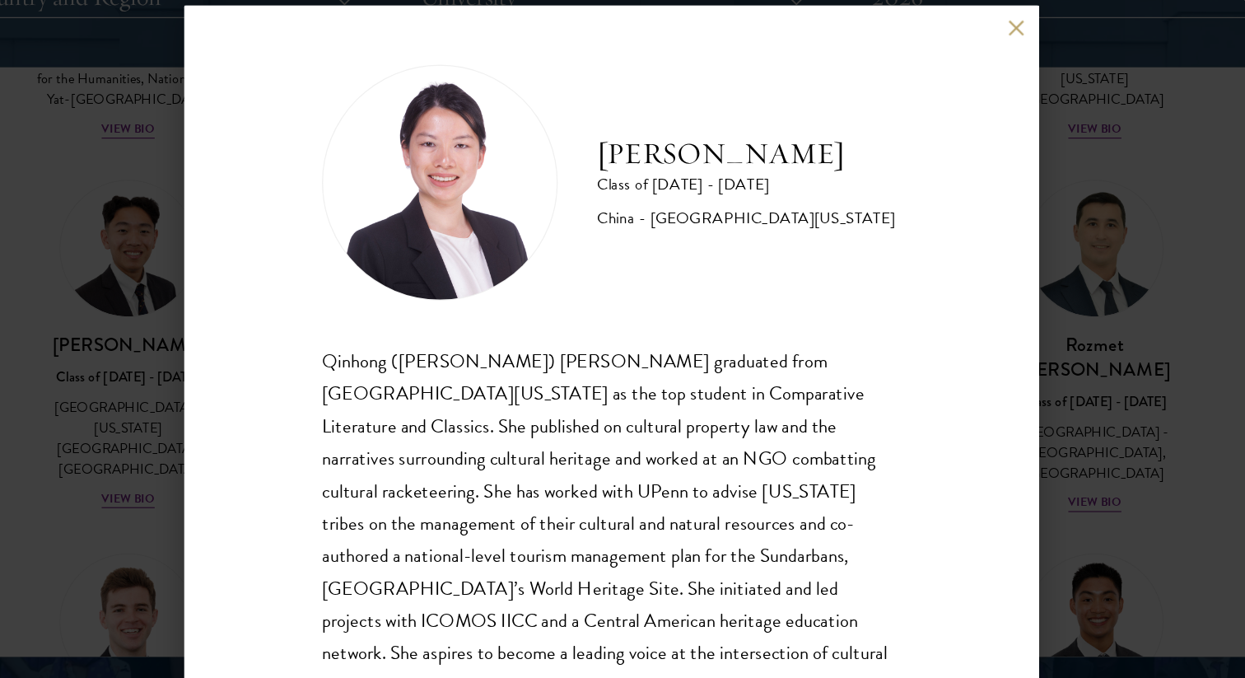
scroll to position [29, 0]
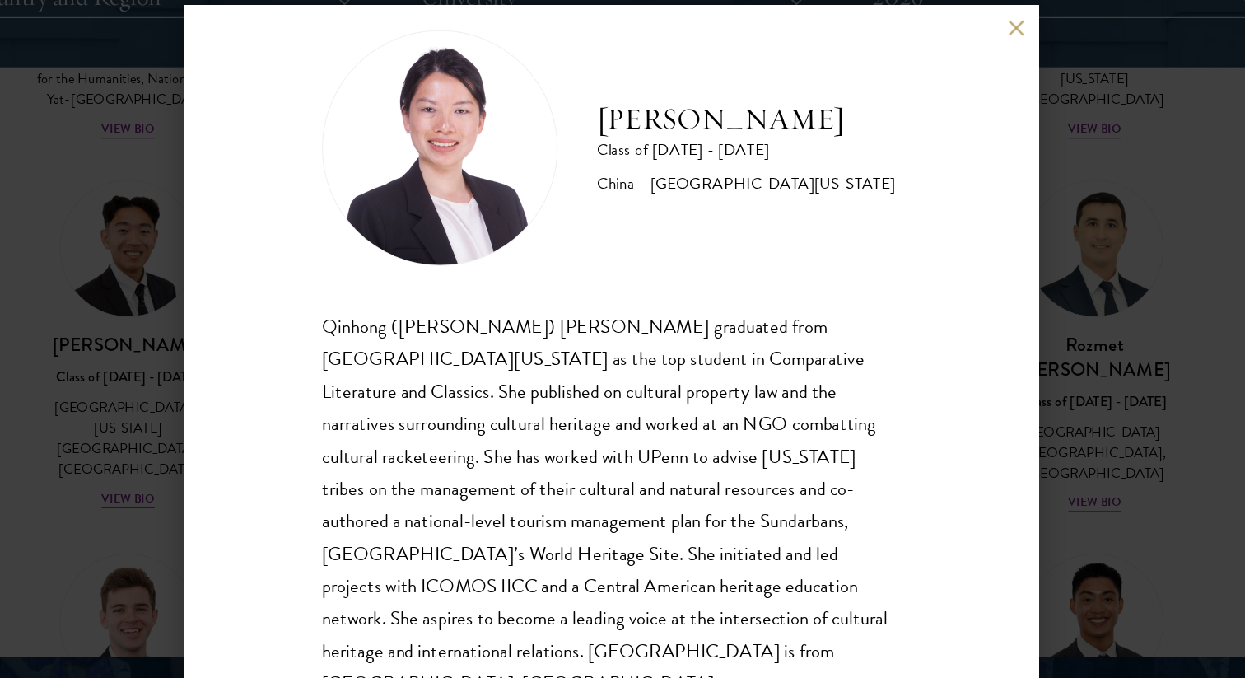
click at [1074, 424] on div "Roxana Wang Class of 2025 - 2026 China - University of California, Berkeley Qin…" at bounding box center [622, 339] width 1245 height 678
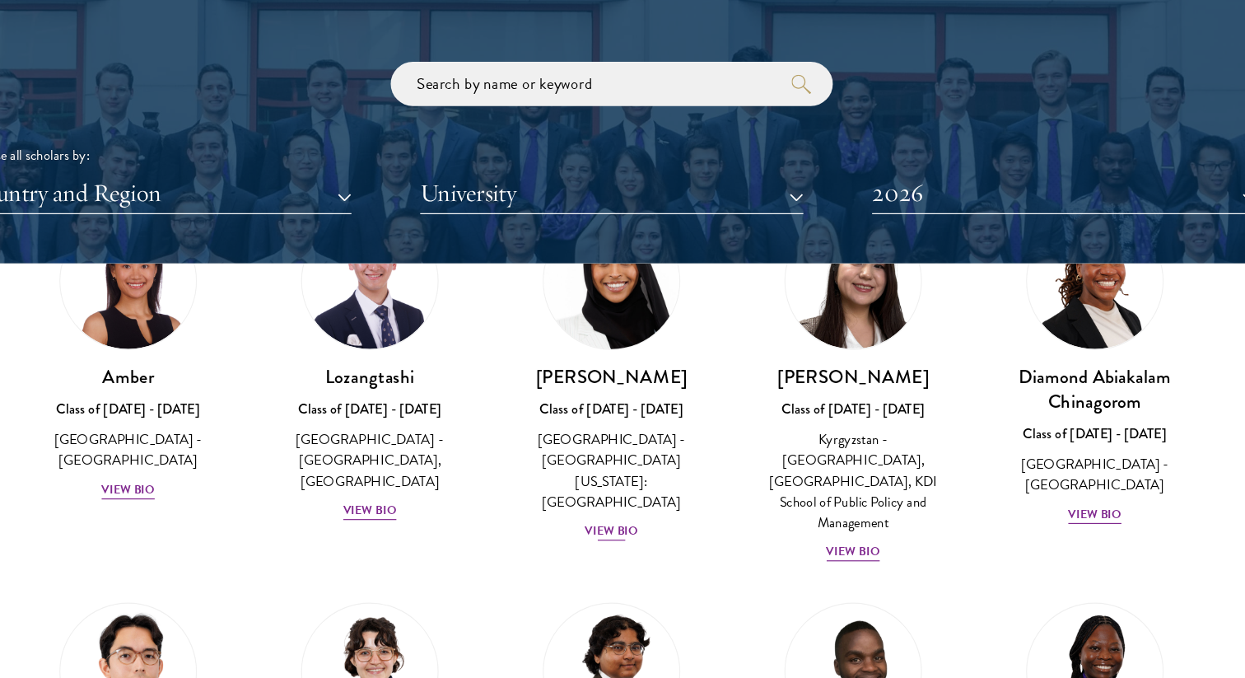
scroll to position [112, 0]
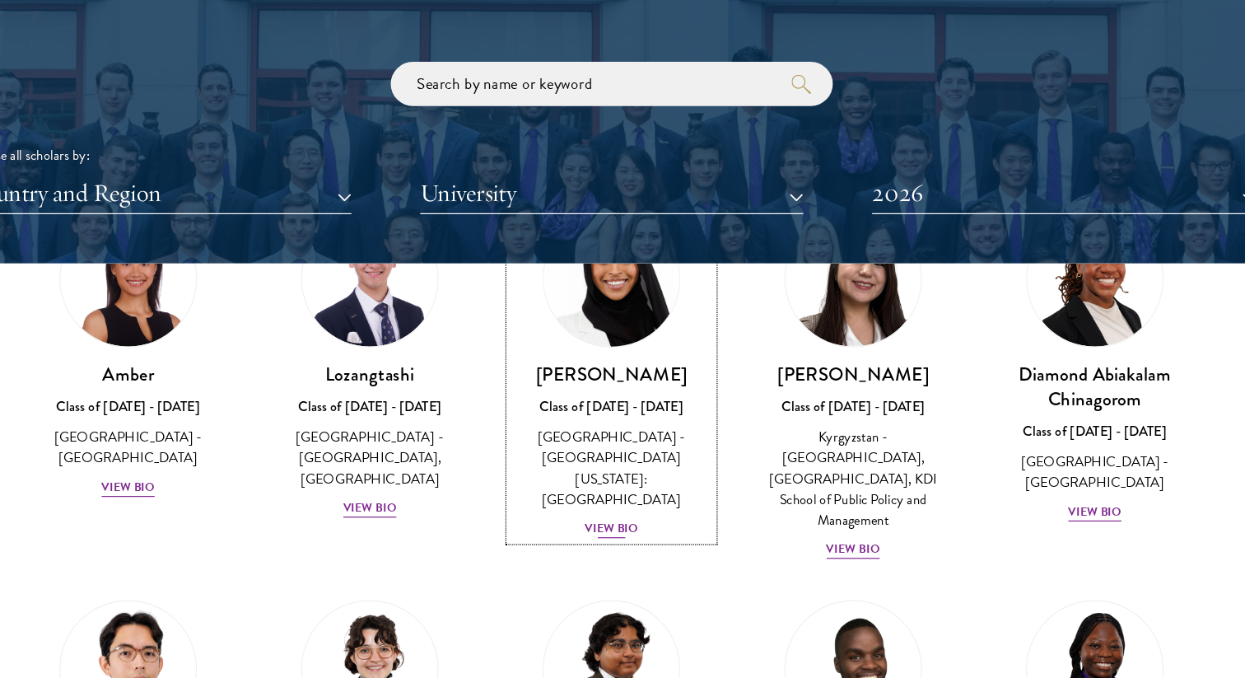
click at [627, 545] on div "View Bio" at bounding box center [622, 553] width 45 height 16
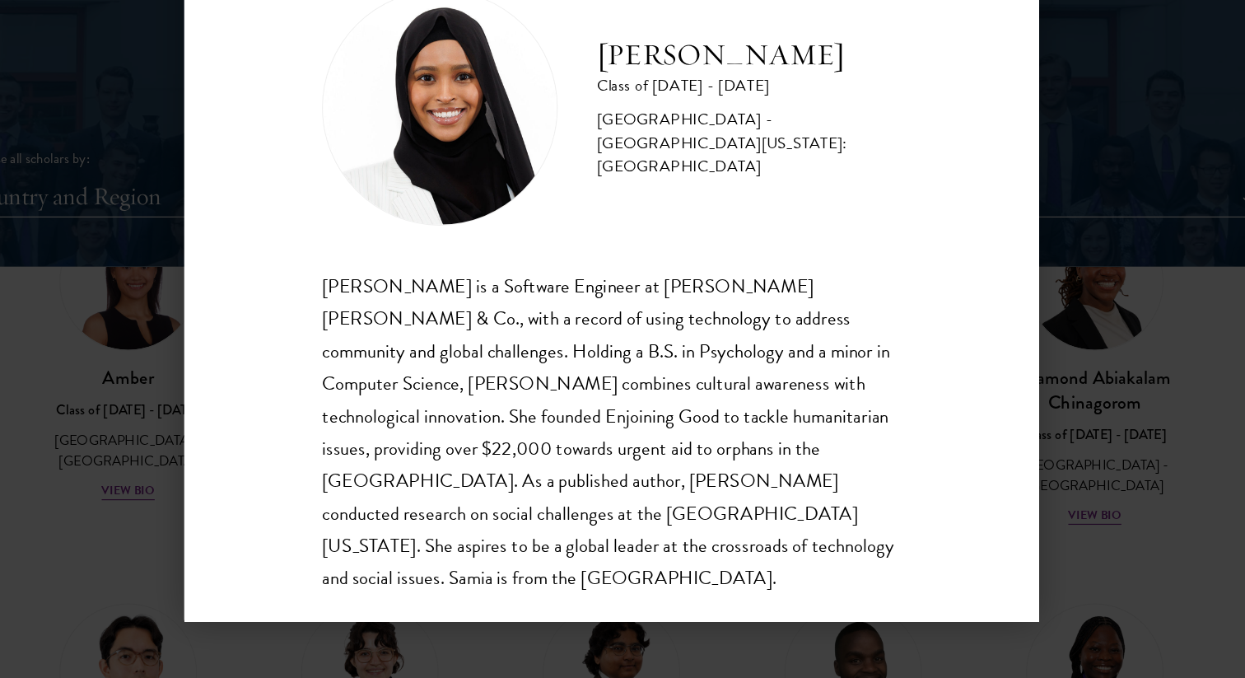
scroll to position [1863, 0]
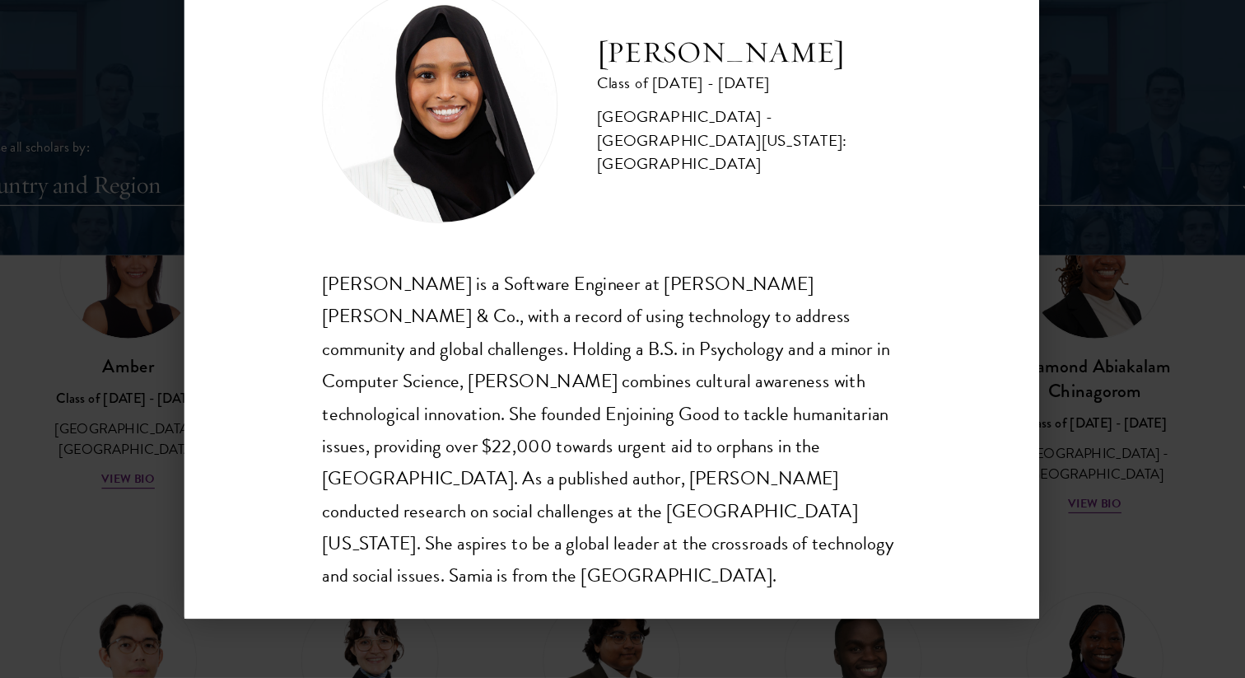
click at [1045, 460] on div "Samia Abdi Class of 2025 - 2026 United States of America - University of Minnes…" at bounding box center [622, 339] width 1245 height 678
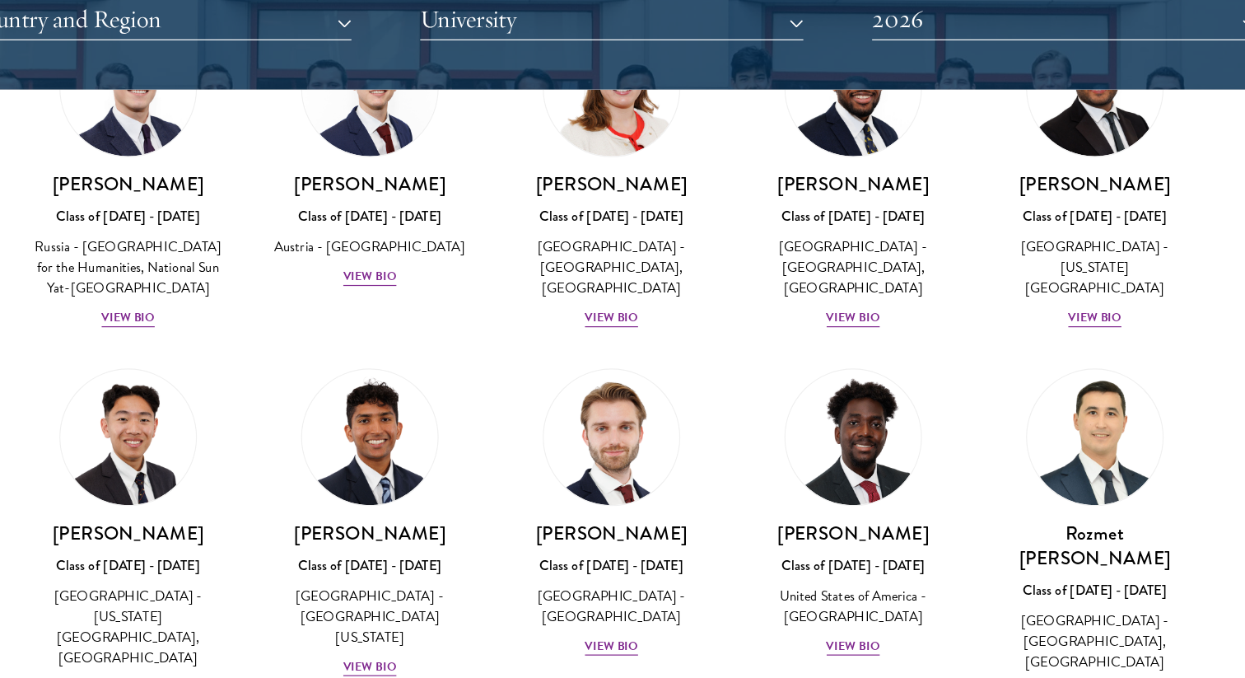
scroll to position [7201, 0]
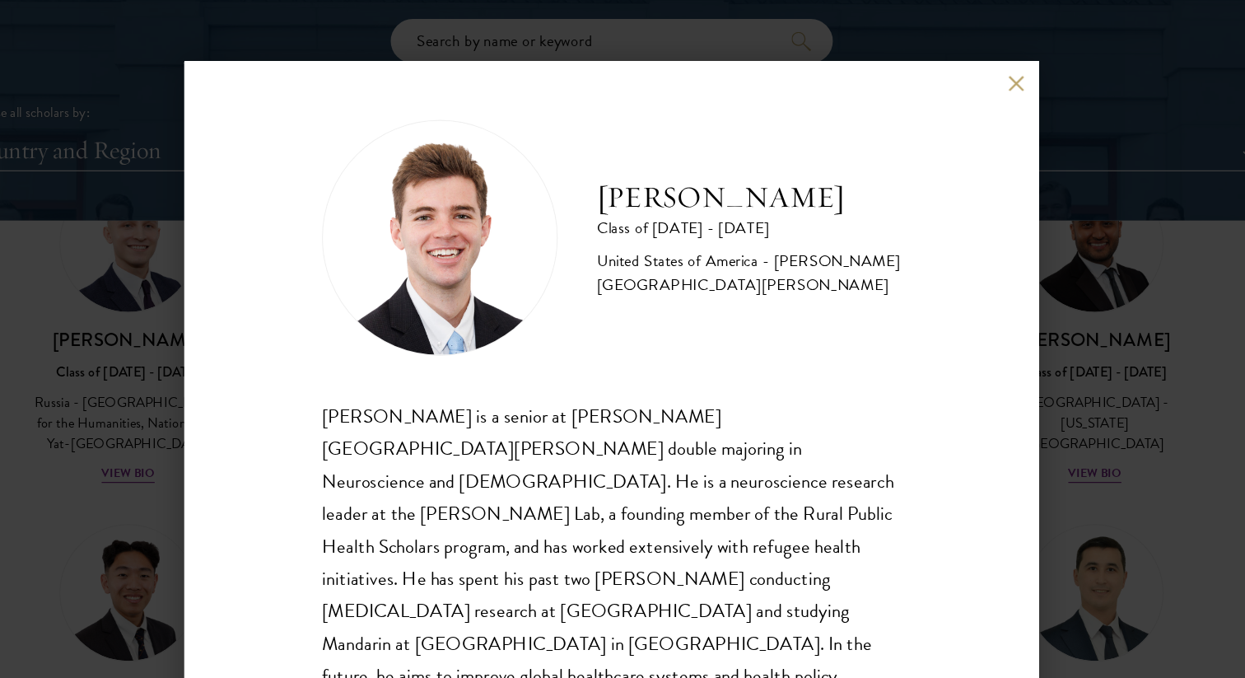
scroll to position [2, 0]
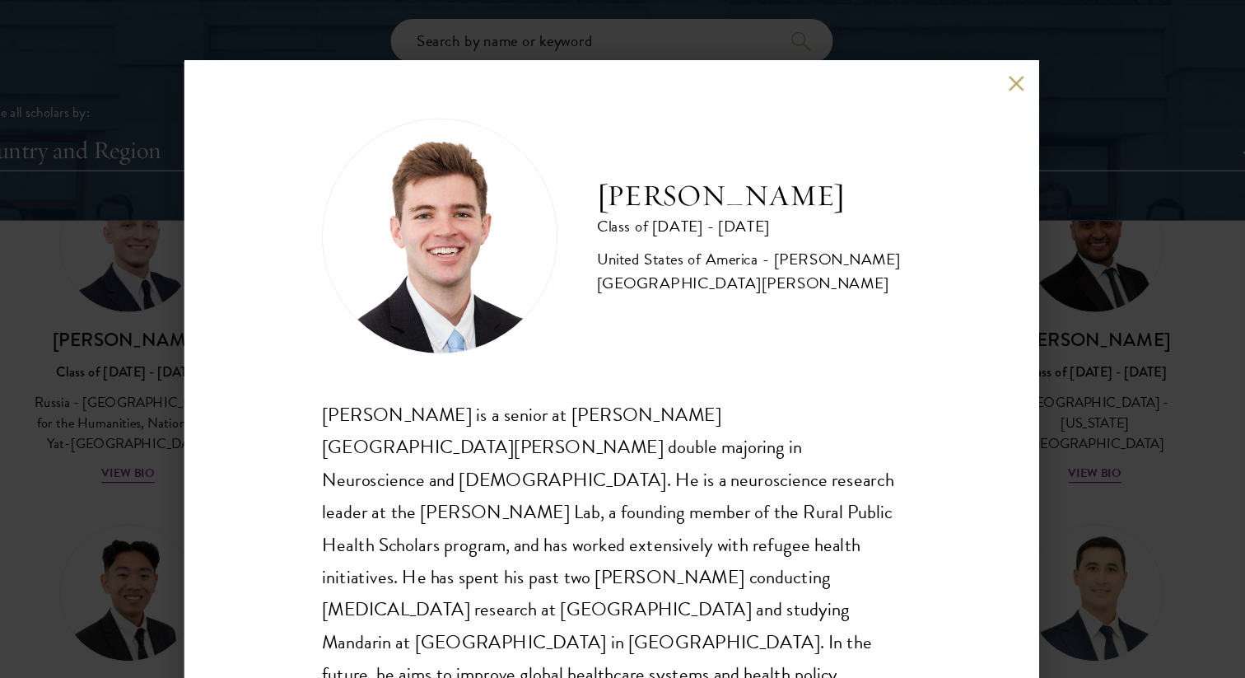
click at [225, 473] on div "Zach Valentine Class of 2025 - 2026 United States of America - Brigham Young Un…" at bounding box center [622, 339] width 1245 height 678
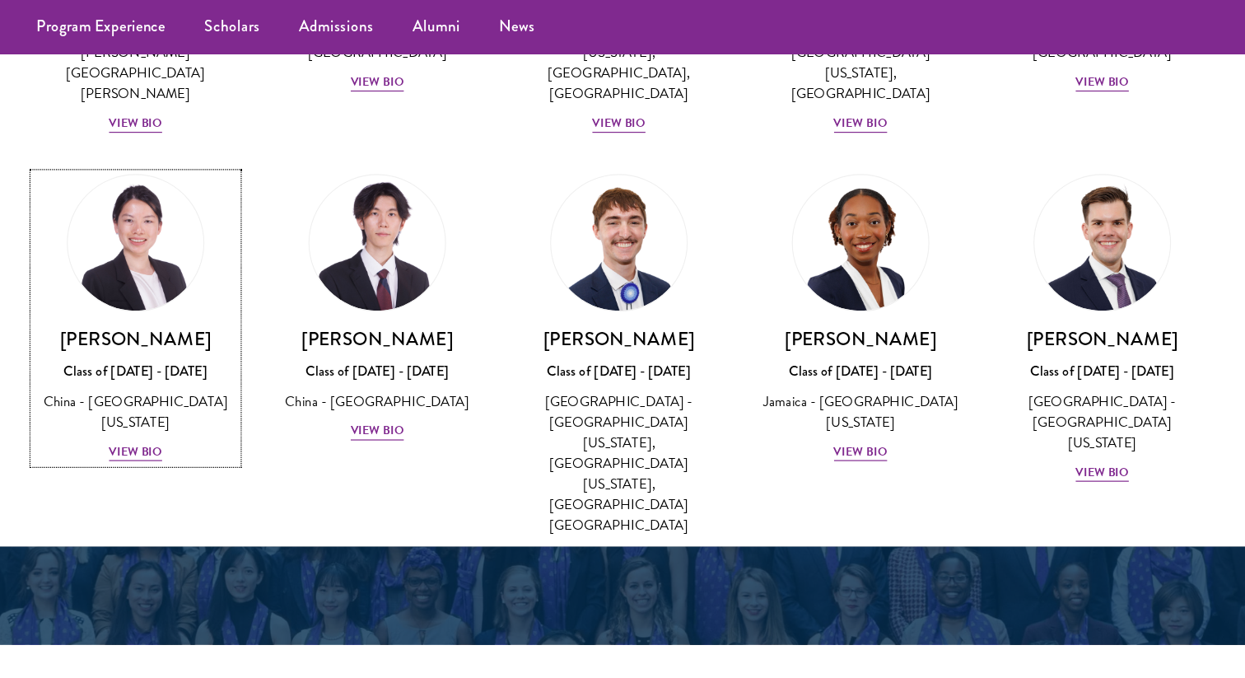
scroll to position [7936, 0]
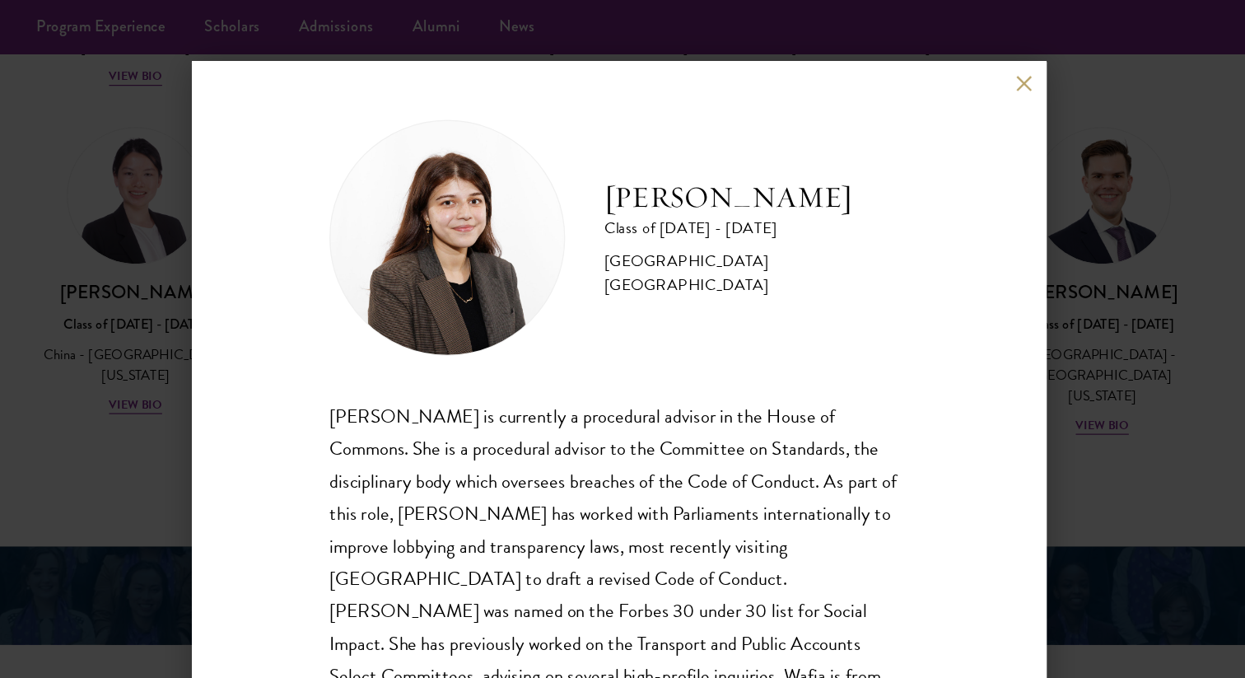
scroll to position [2, 0]
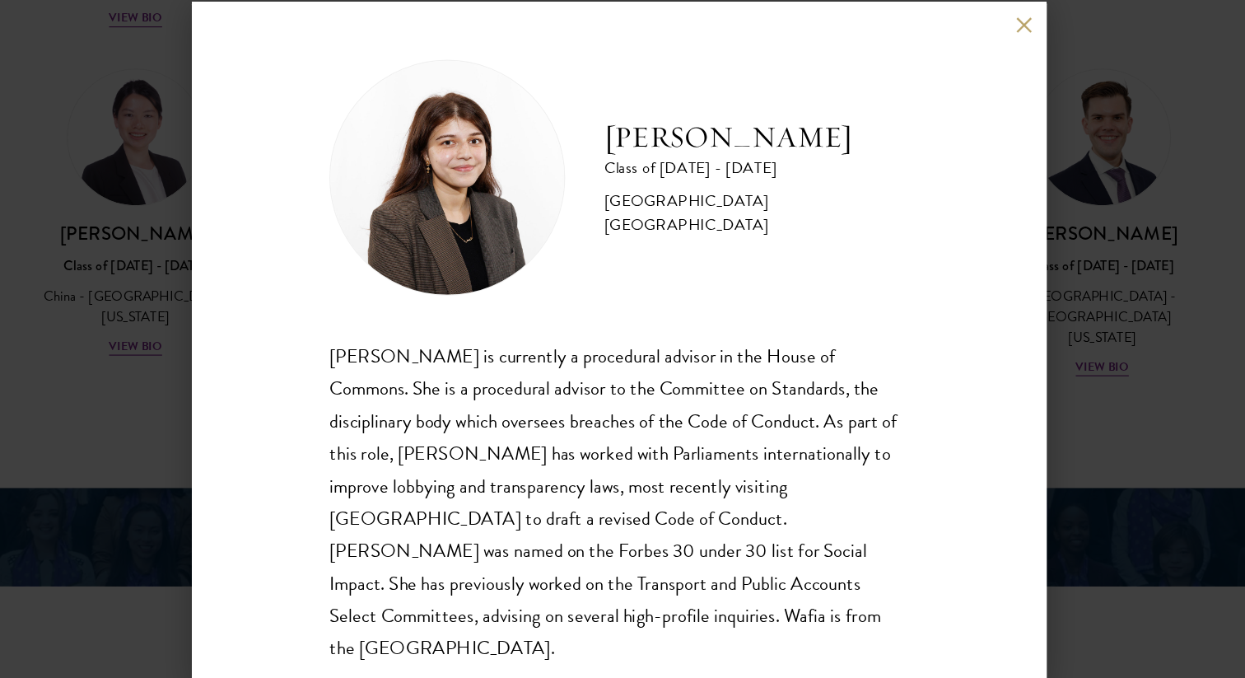
click at [1069, 326] on div "Wafia Zia Class of 2025 - 2026 United Kingdom - University College London Wafia…" at bounding box center [622, 339] width 1245 height 678
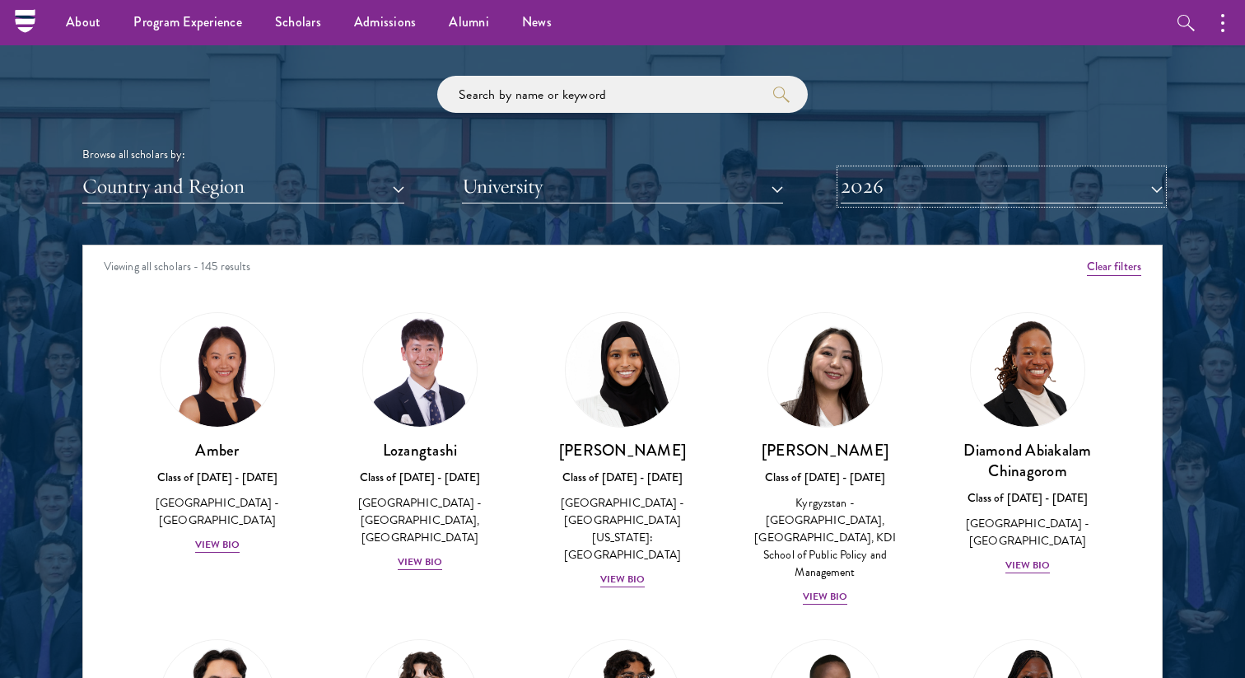
click at [925, 172] on button "2026" at bounding box center [1002, 187] width 322 height 34
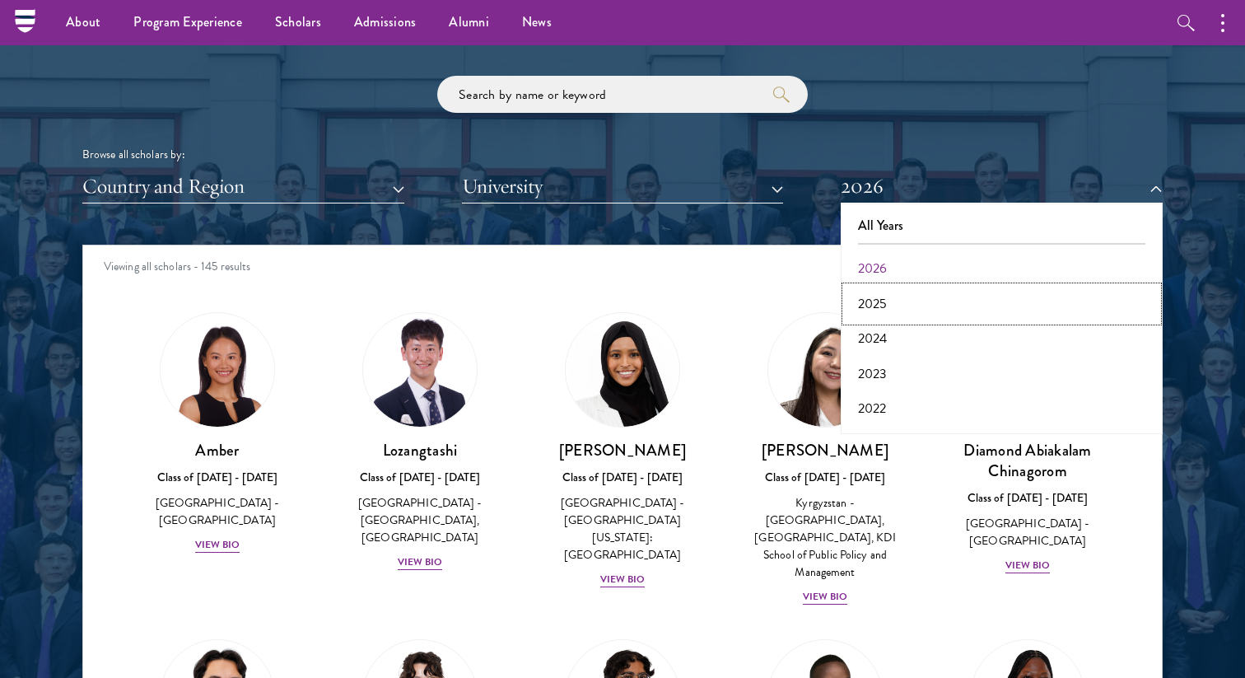
click at [897, 289] on button "2025" at bounding box center [1002, 304] width 312 height 35
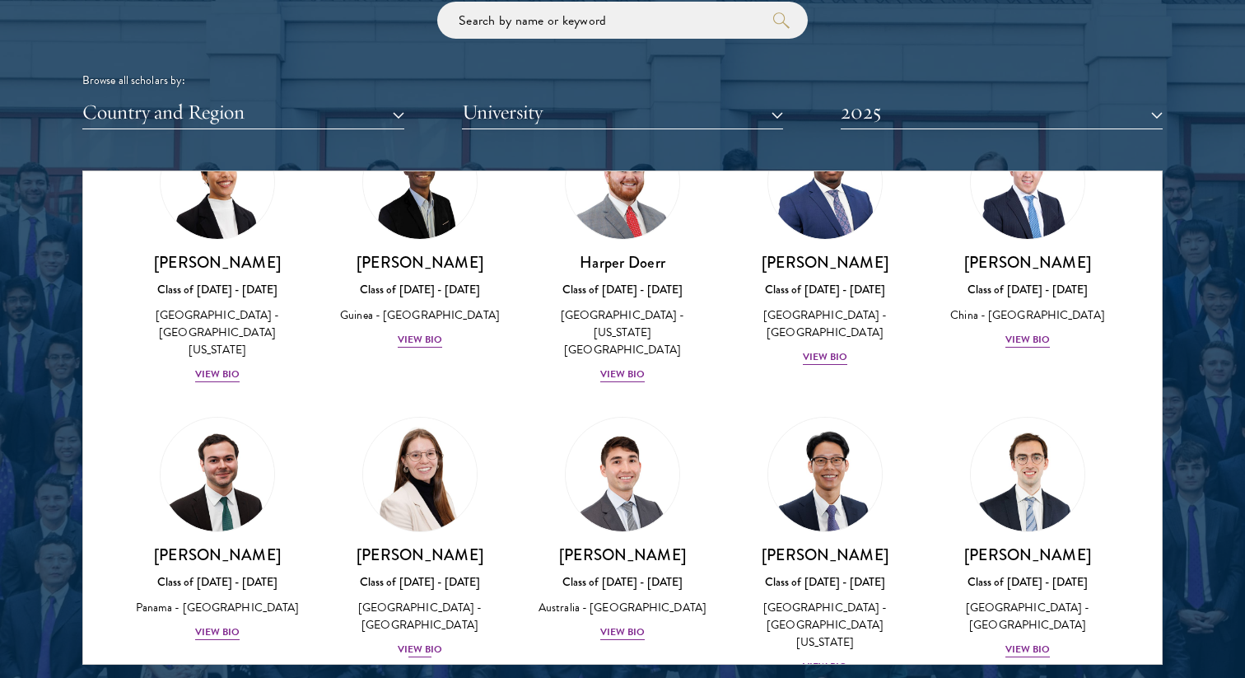
scroll to position [1667, 0]
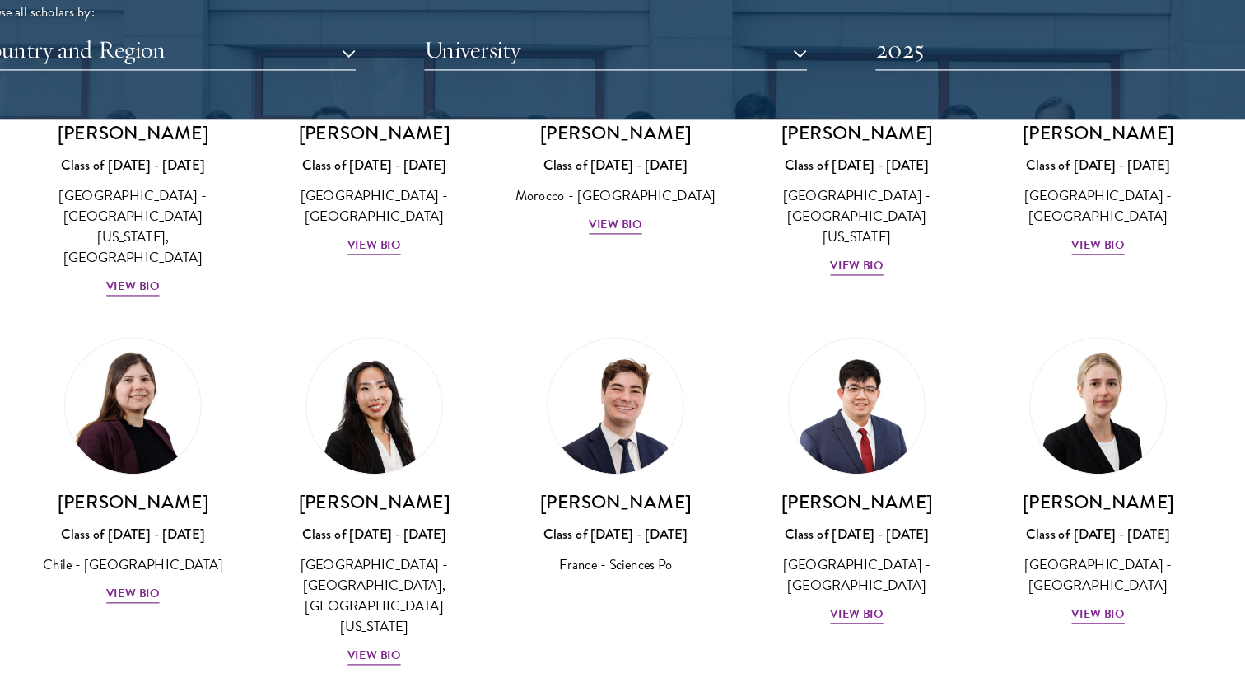
scroll to position [843, 0]
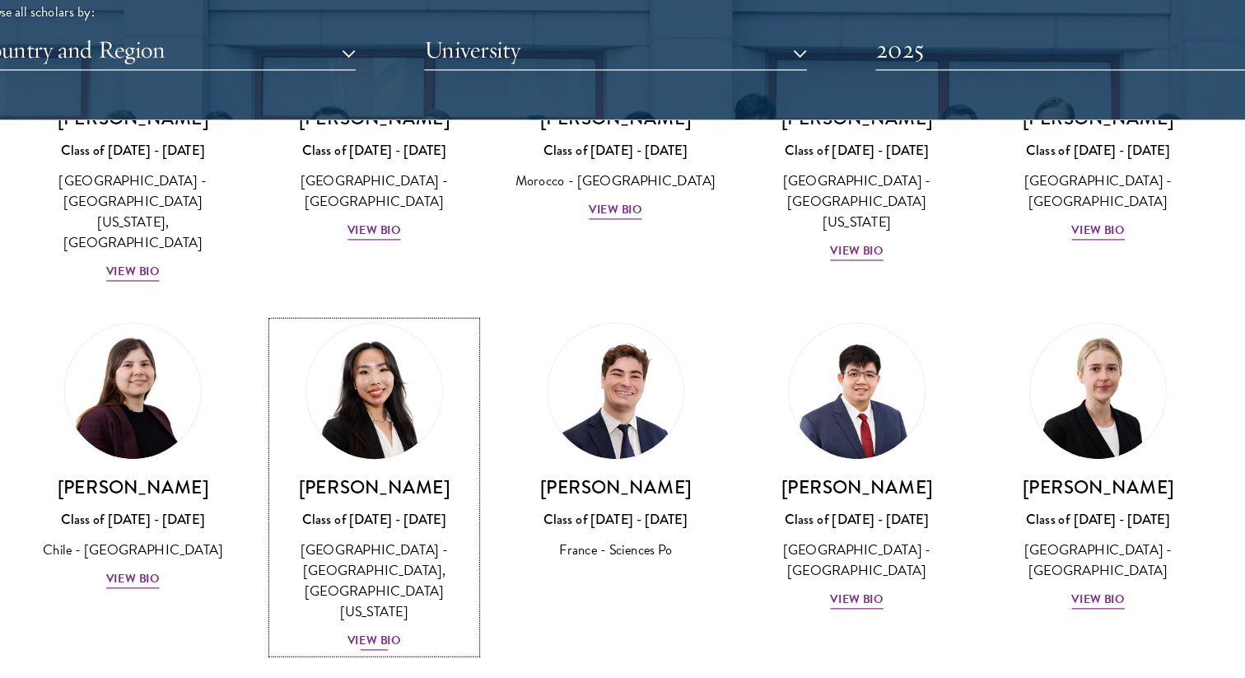
click at [425, 600] on div "View Bio" at bounding box center [420, 608] width 45 height 16
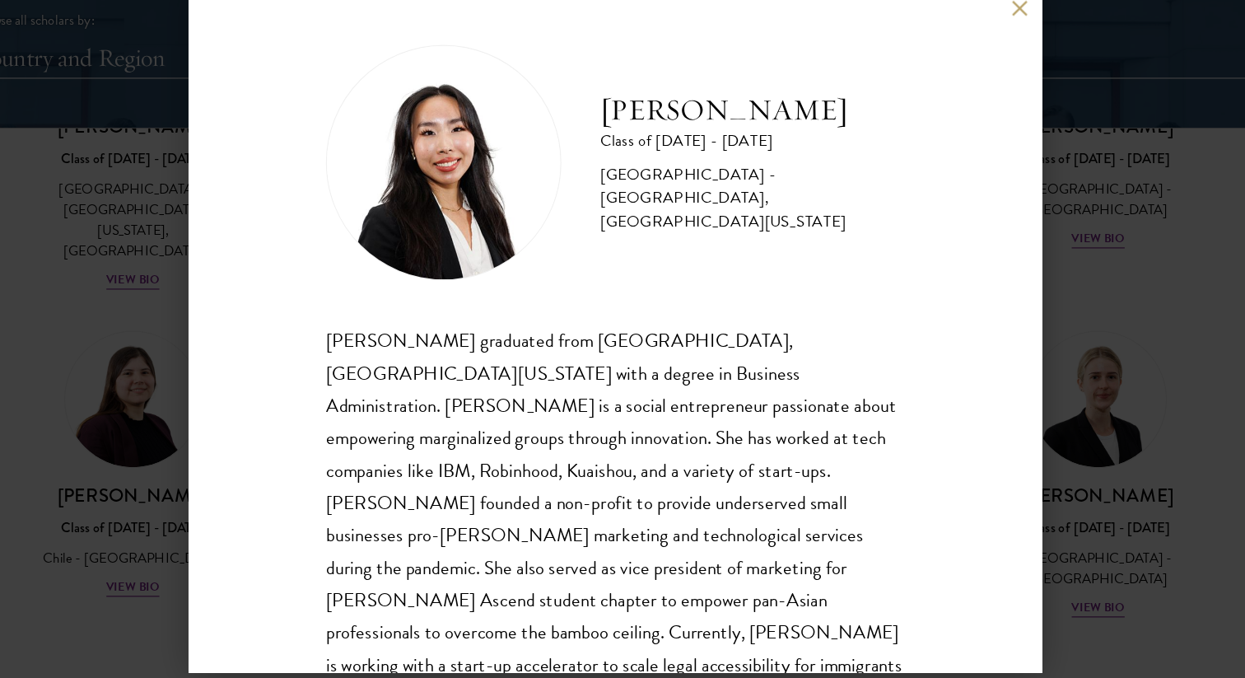
scroll to position [29, 0]
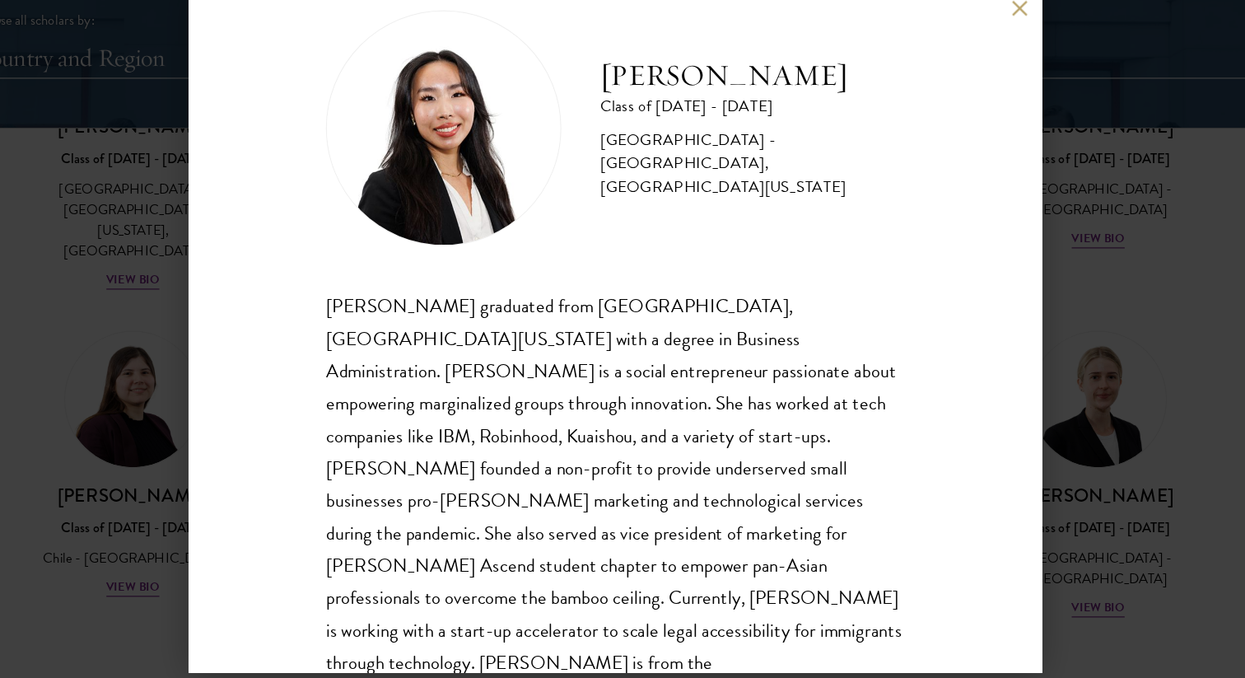
click at [1023, 378] on div "[PERSON_NAME] Class of [DATE] - [DATE] [GEOGRAPHIC_DATA] - [GEOGRAPHIC_DATA], […" at bounding box center [622, 339] width 1245 height 678
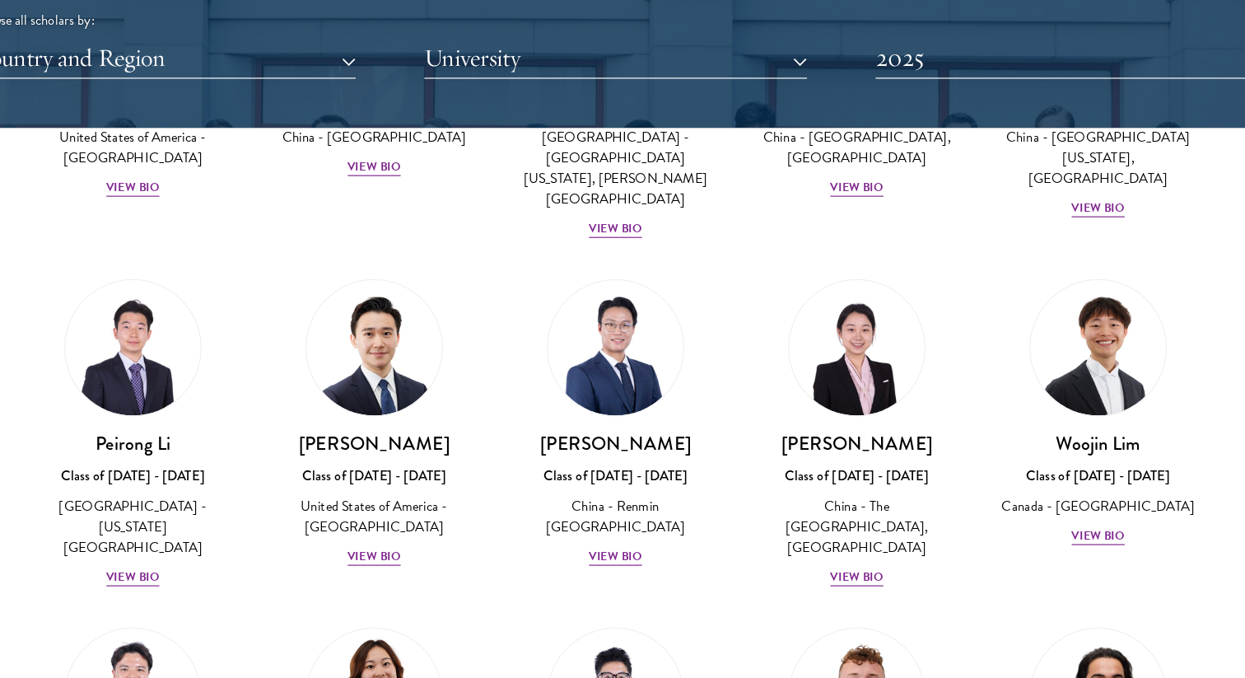
scroll to position [3925, 0]
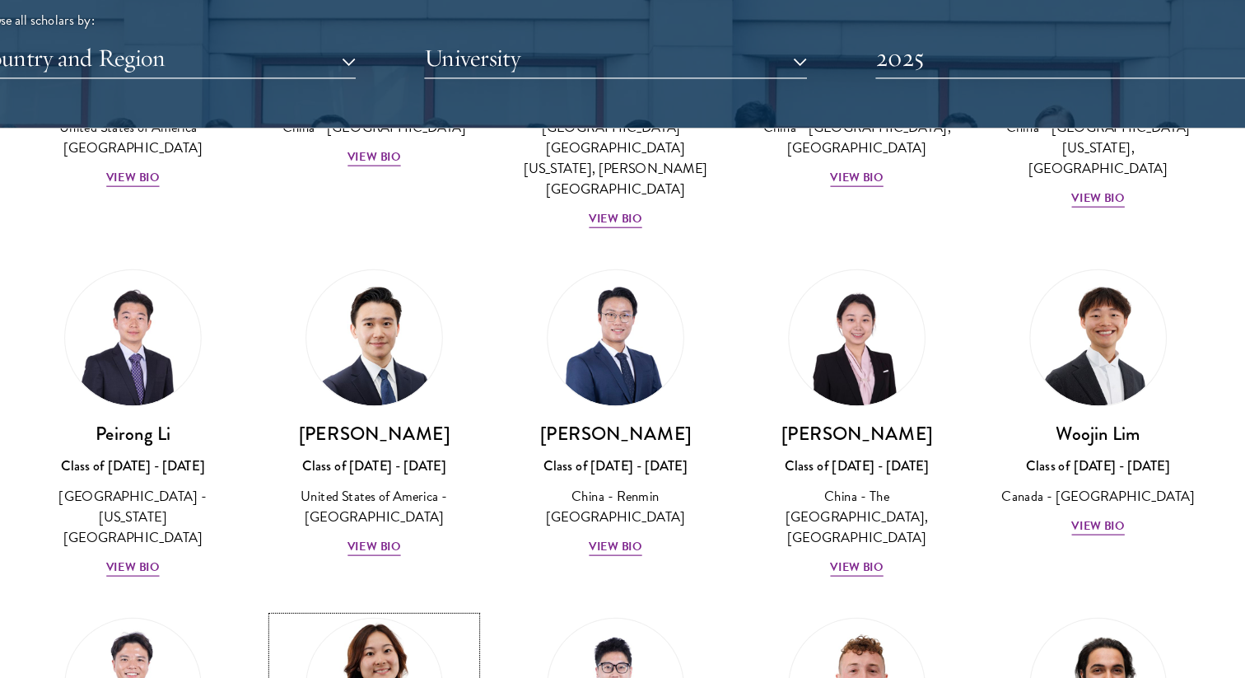
click at [422, 576] on img at bounding box center [419, 638] width 125 height 125
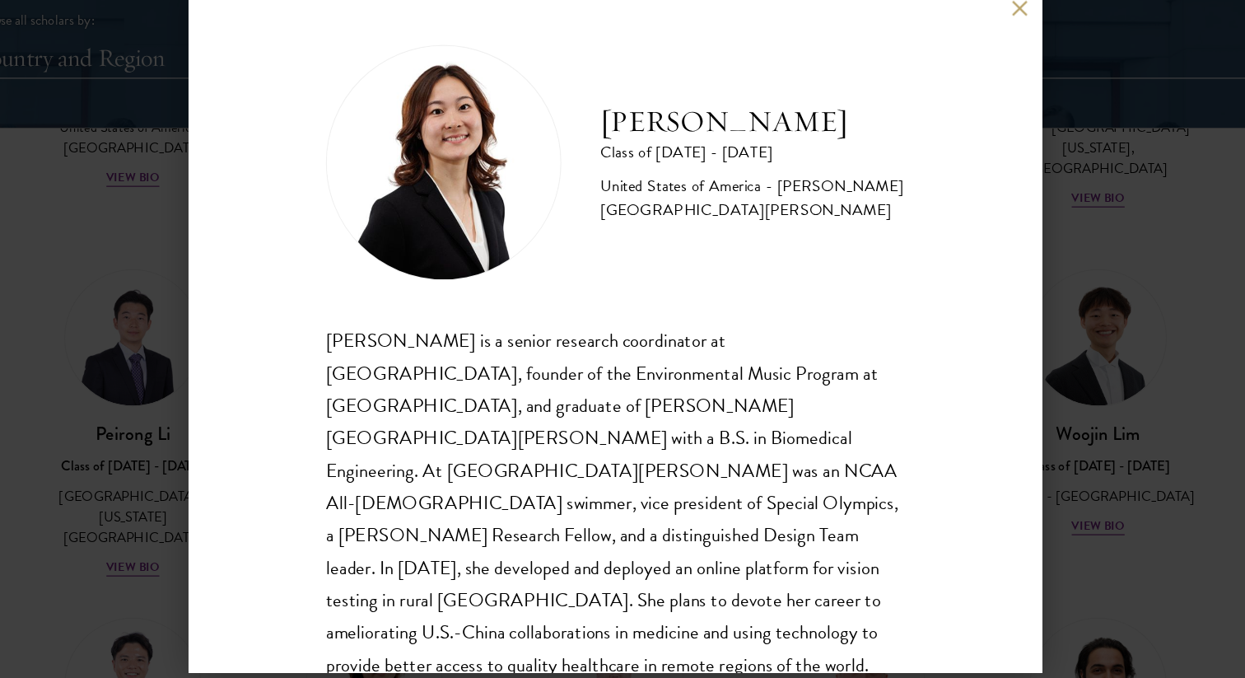
click at [1039, 384] on div "[PERSON_NAME] Class of [DATE] - [DATE] [GEOGRAPHIC_DATA] - [PERSON_NAME][GEOGRA…" at bounding box center [622, 339] width 1245 height 678
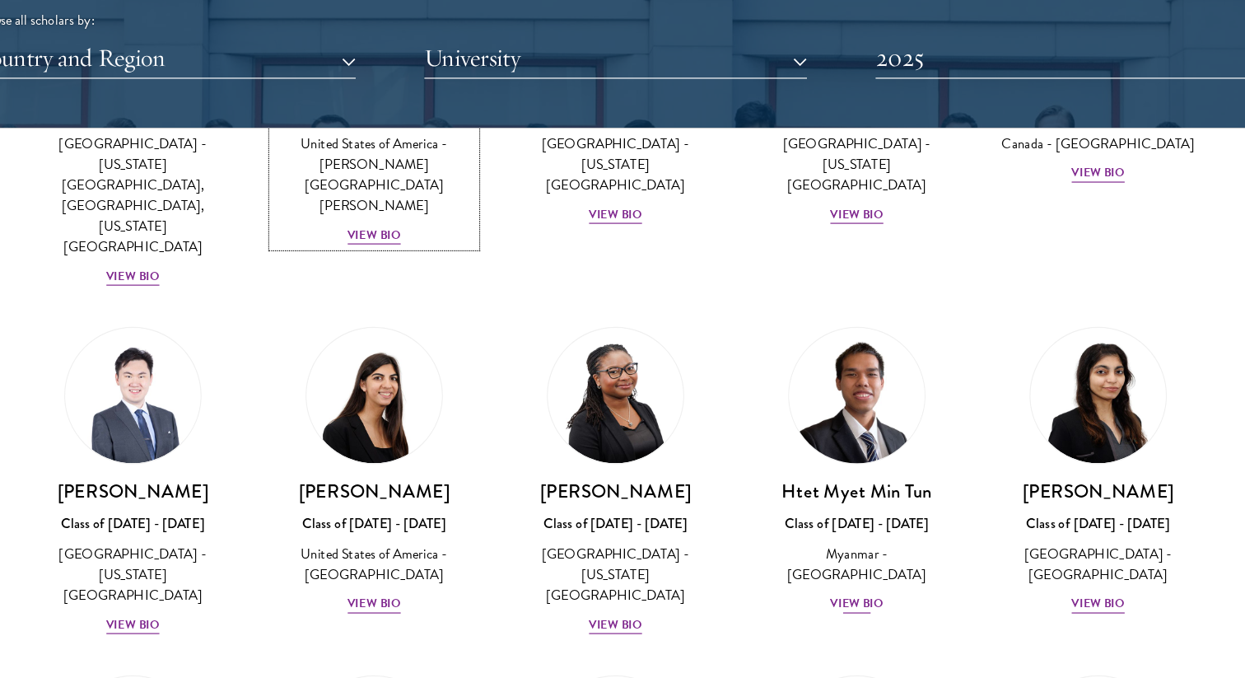
scroll to position [4515, 0]
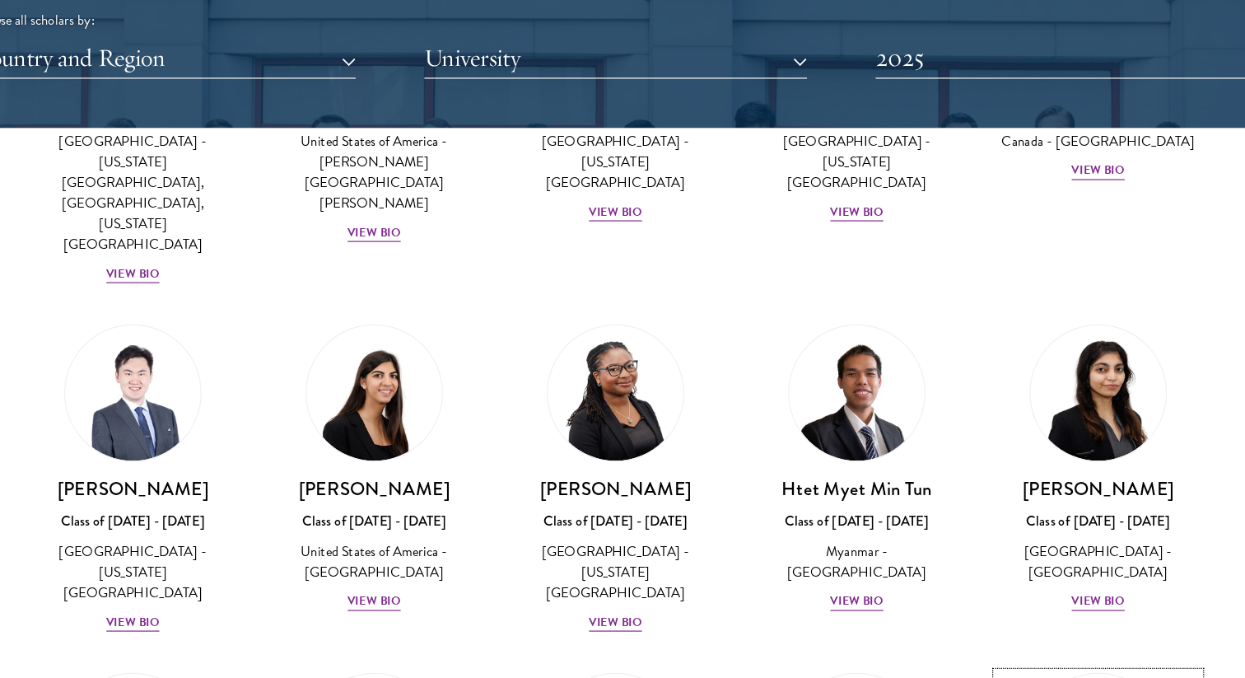
click at [1009, 622] on img at bounding box center [1027, 684] width 125 height 125
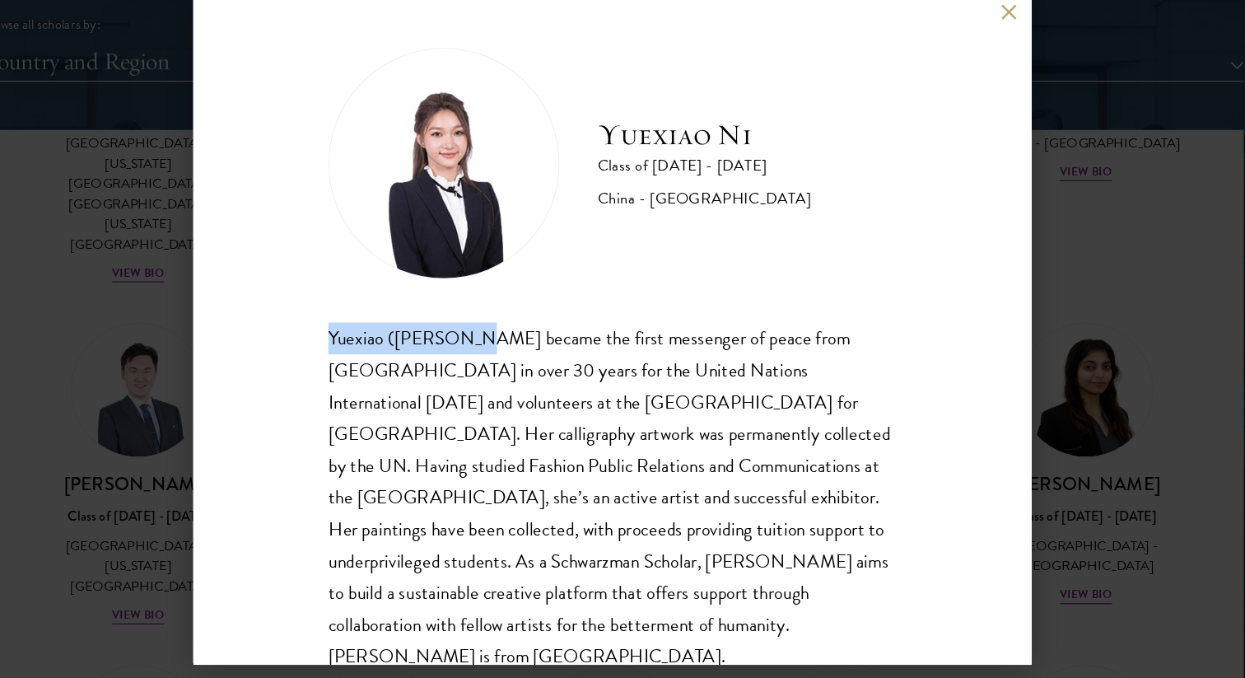
drag, startPoint x: 378, startPoint y: 347, endPoint x: 497, endPoint y: 347, distance: 118.6
click at [497, 347] on div "Yuexiao Ni Class of [DATE] - [DATE] [GEOGRAPHIC_DATA] - [GEOGRAPHIC_DATA] Yuexi…" at bounding box center [622, 339] width 716 height 576
copy div "Yuexiao ([PERSON_NAME]) Ni"
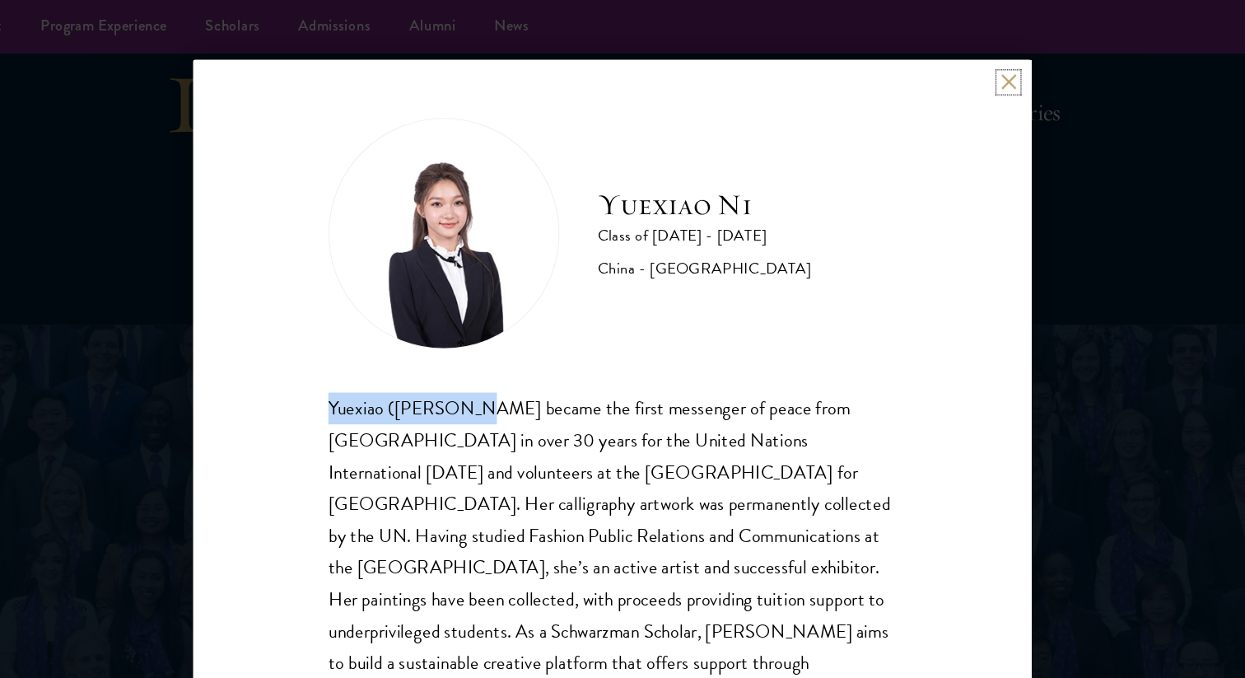
click at [966, 74] on button at bounding box center [961, 70] width 14 height 14
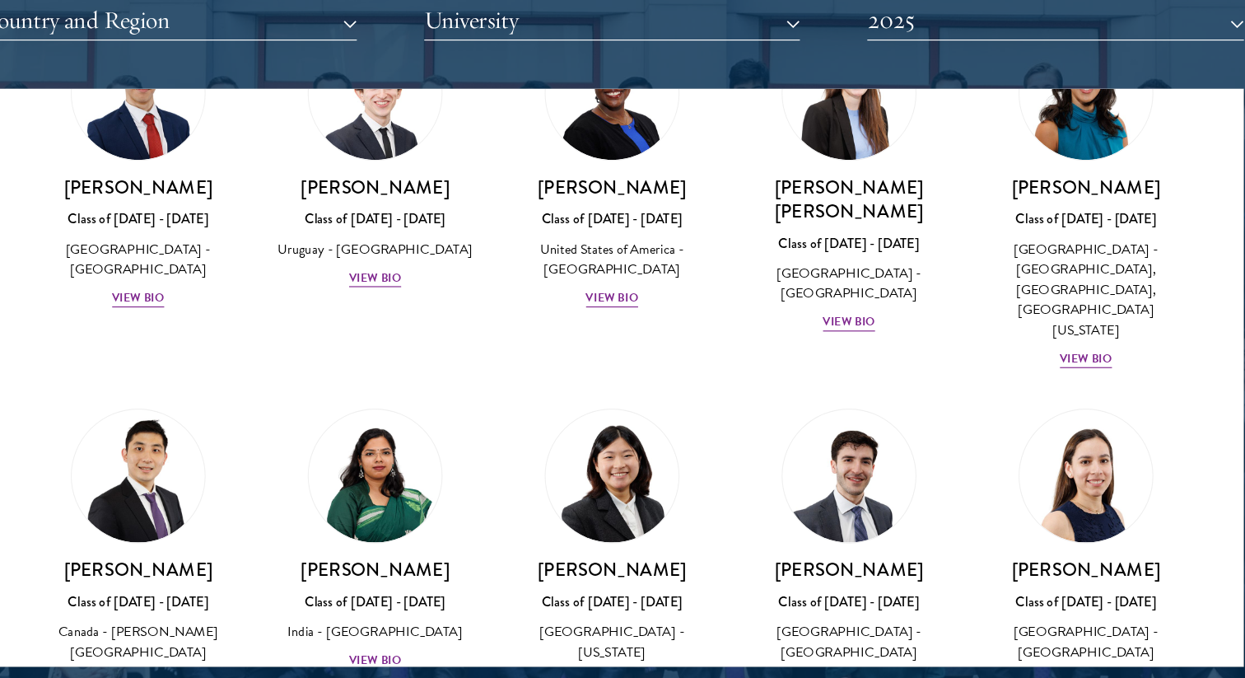
scroll to position [5909, 0]
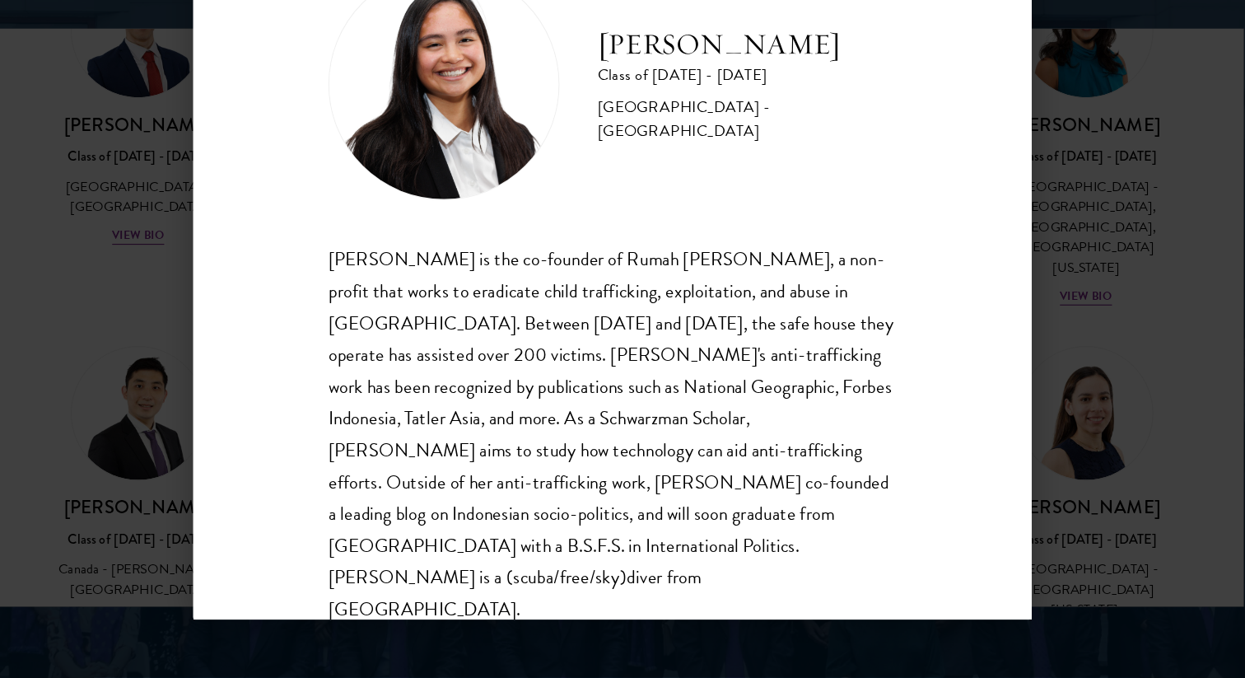
scroll to position [2081, 0]
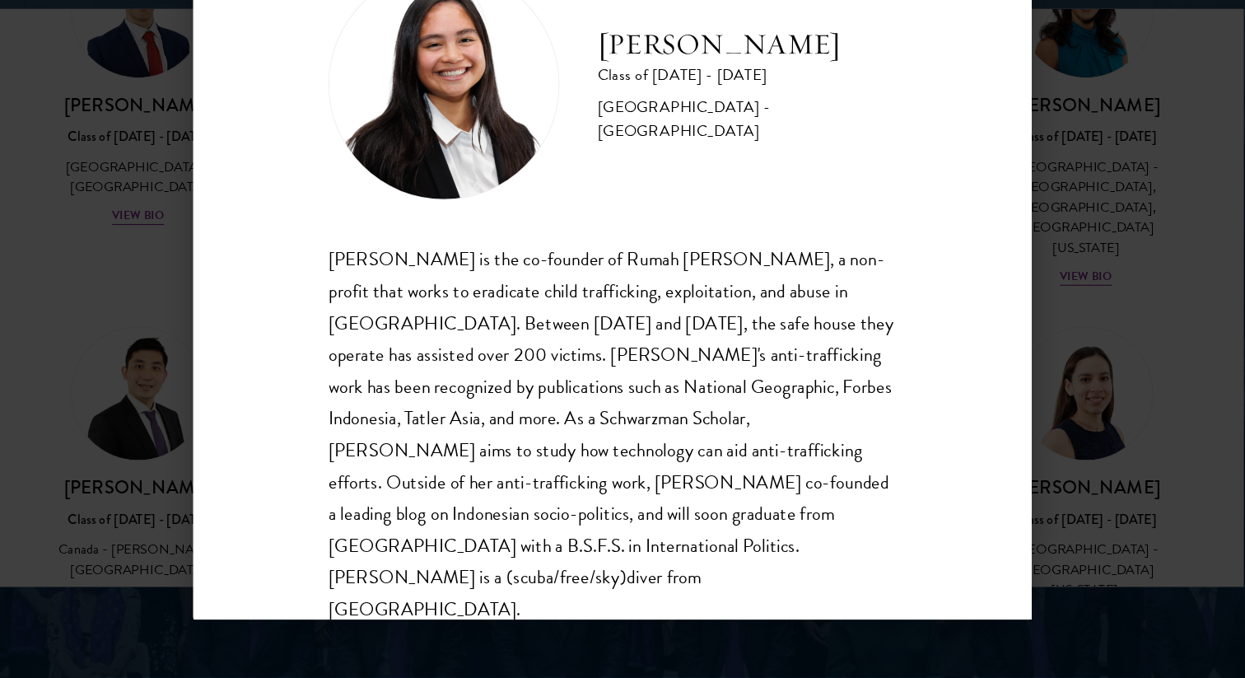
click at [175, 526] on div "[PERSON_NAME] Class of [DATE] - [DATE] [GEOGRAPHIC_DATA] - [GEOGRAPHIC_DATA] [P…" at bounding box center [622, 339] width 1245 height 678
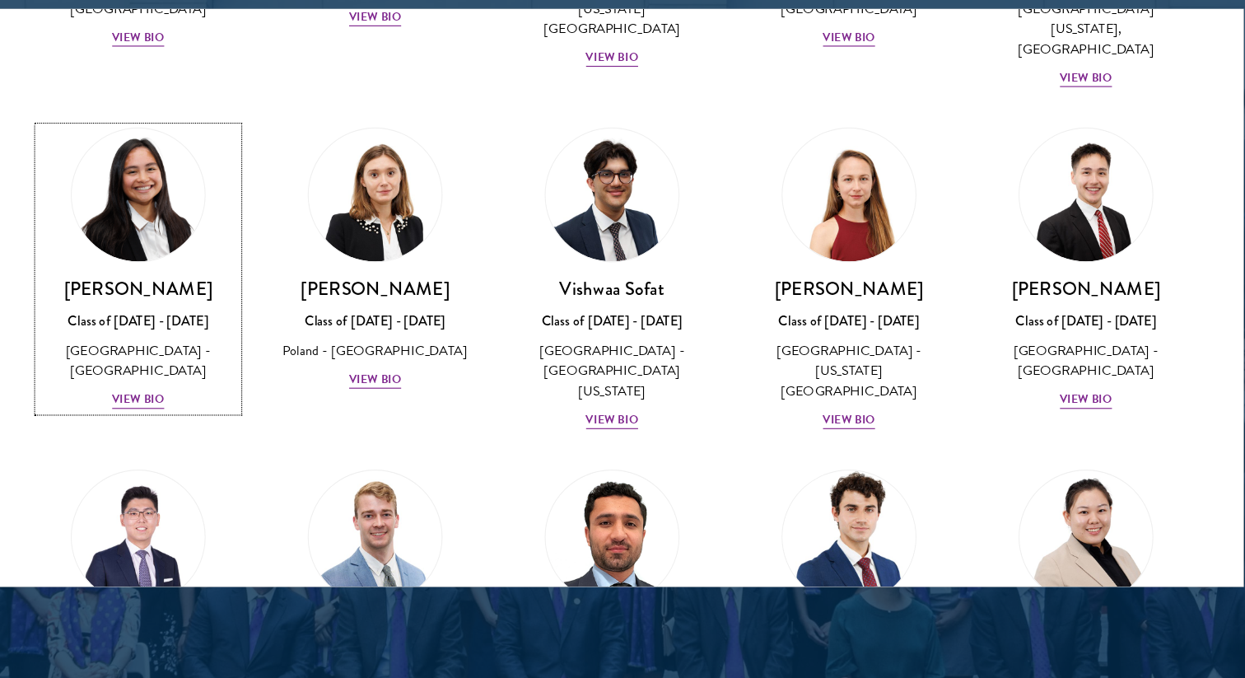
scroll to position [6410, 0]
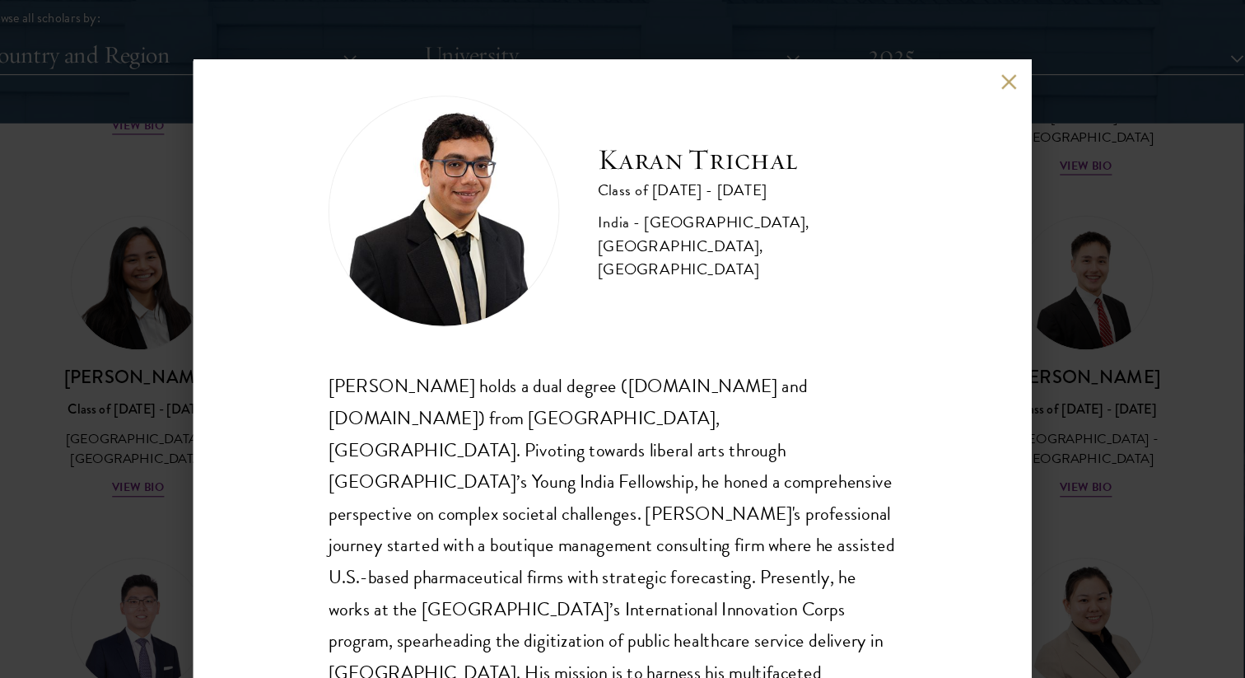
scroll to position [29, 0]
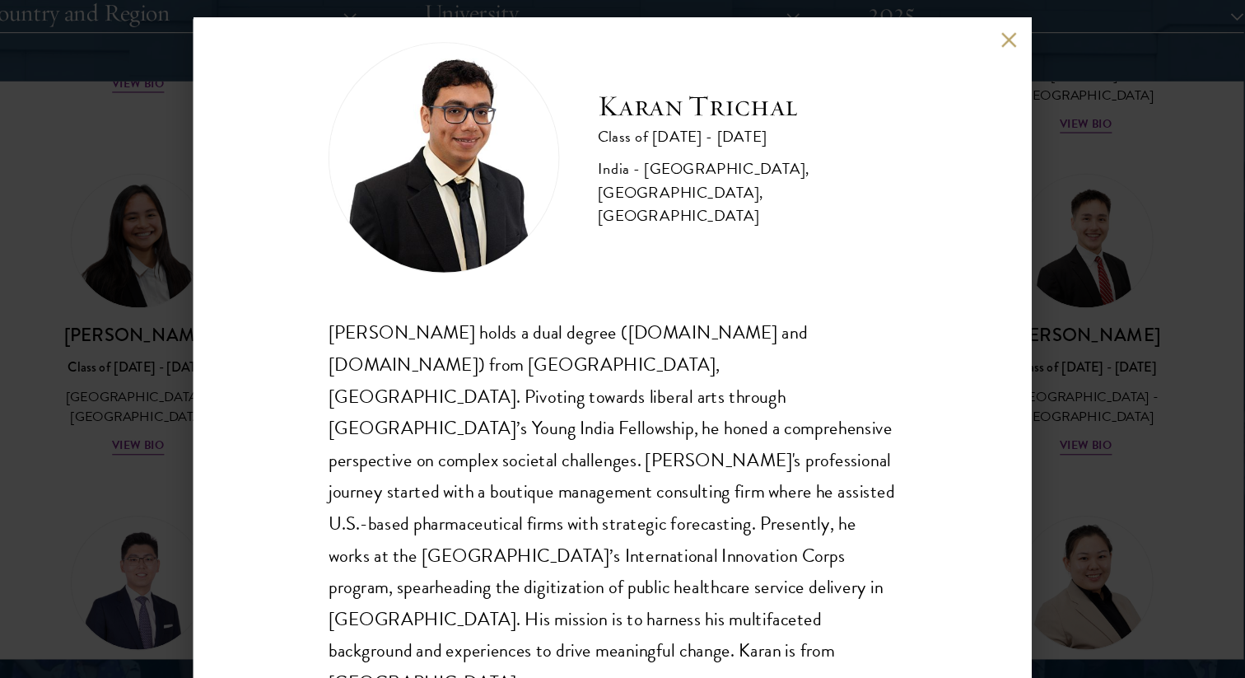
click at [1013, 361] on div "[PERSON_NAME] Class of [DATE] - [DATE] [GEOGRAPHIC_DATA] - [GEOGRAPHIC_DATA], […" at bounding box center [622, 339] width 1245 height 678
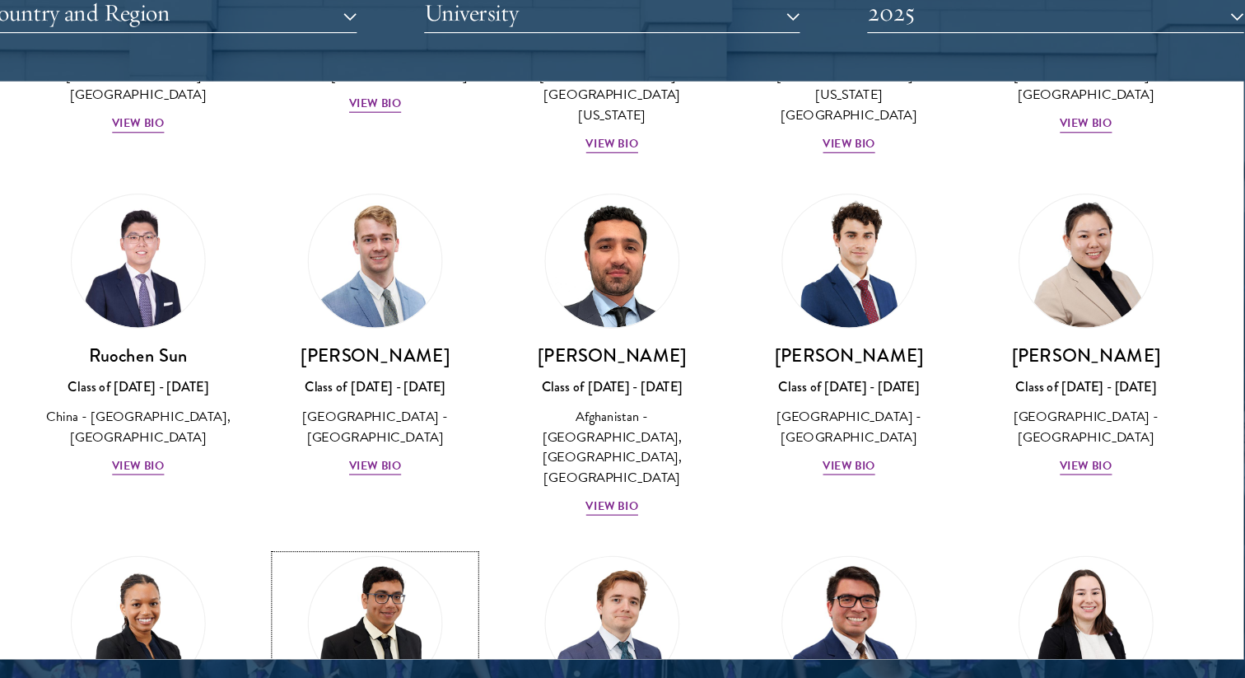
scroll to position [6686, 0]
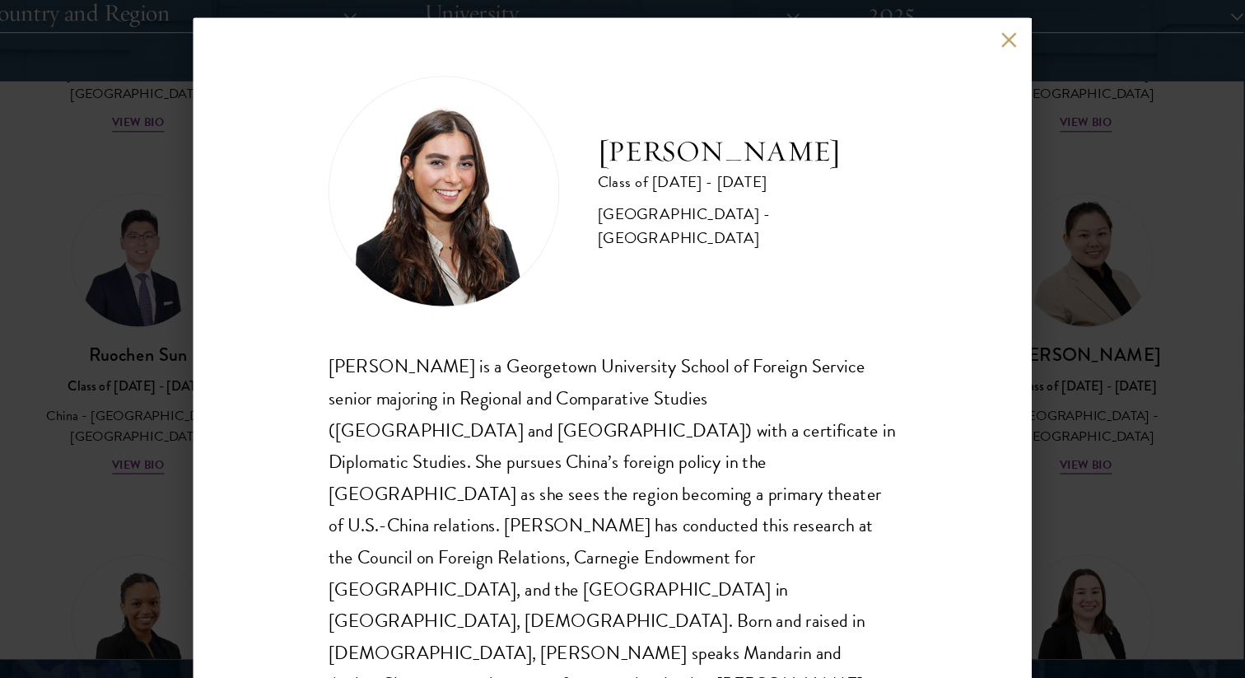
click at [1068, 401] on div "[PERSON_NAME] Class of [DATE] - [DATE] [GEOGRAPHIC_DATA] - [GEOGRAPHIC_DATA] [P…" at bounding box center [622, 339] width 1245 height 678
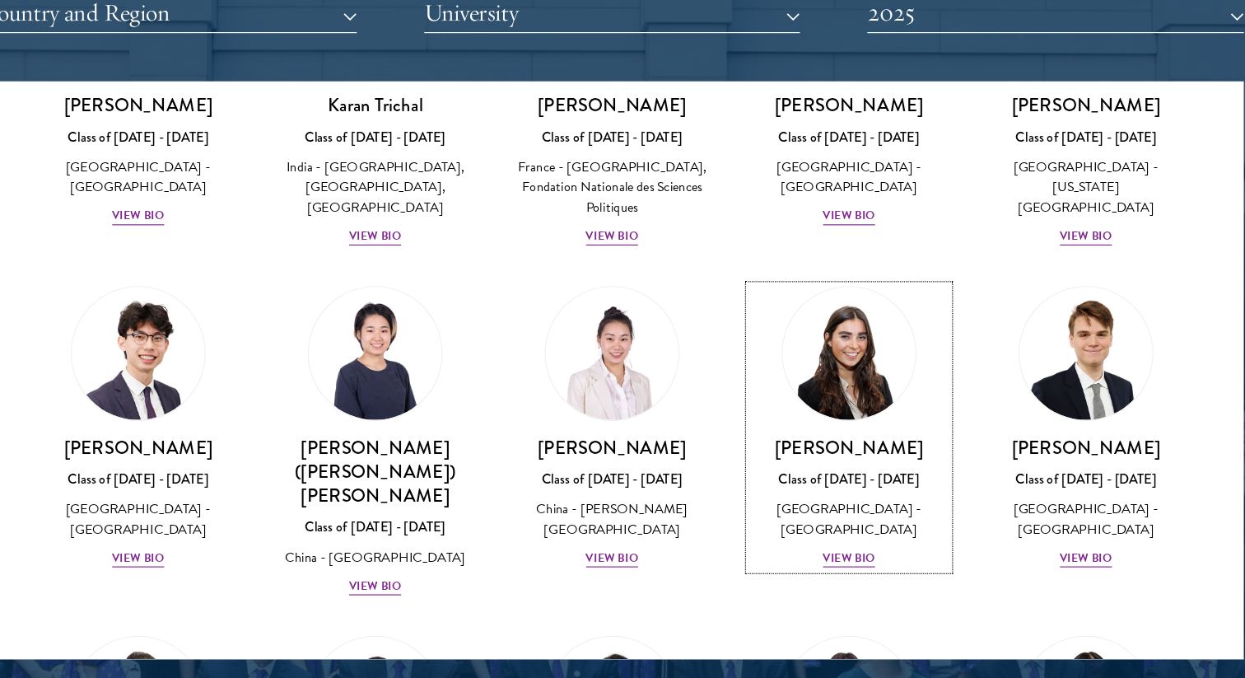
scroll to position [7214, 0]
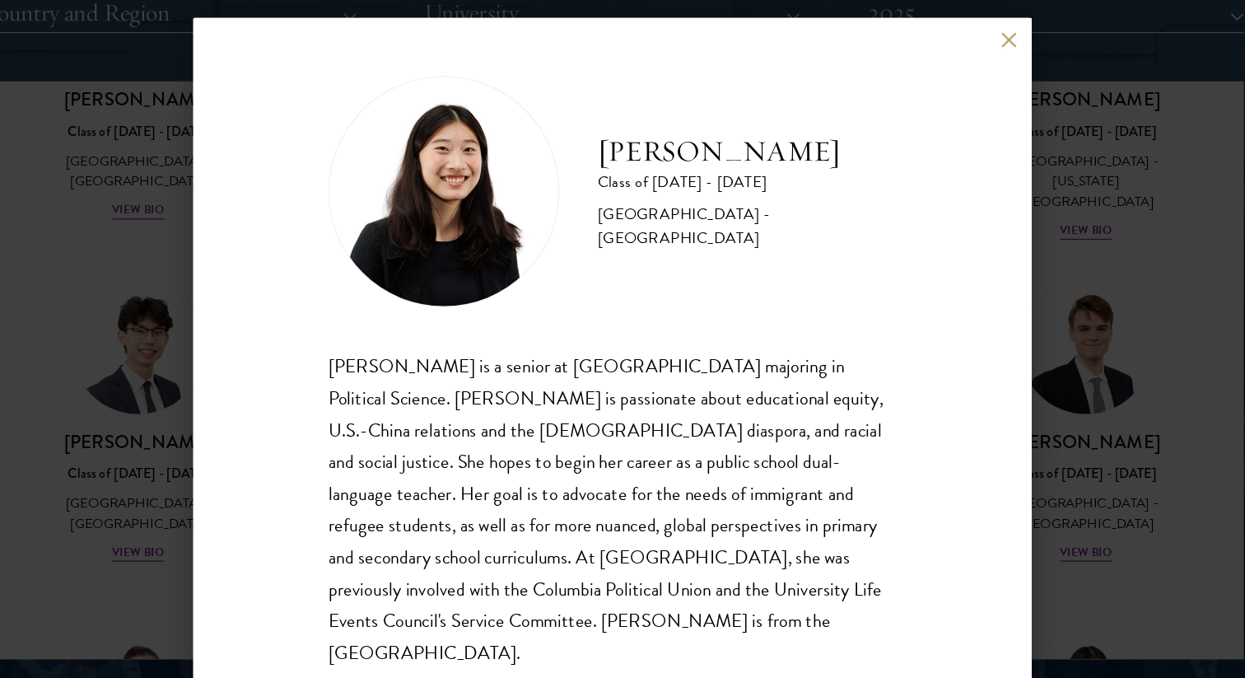
click at [1022, 315] on div "[PERSON_NAME] Class of [DATE] - [DATE] [GEOGRAPHIC_DATA] - [GEOGRAPHIC_DATA] [P…" at bounding box center [622, 339] width 1245 height 678
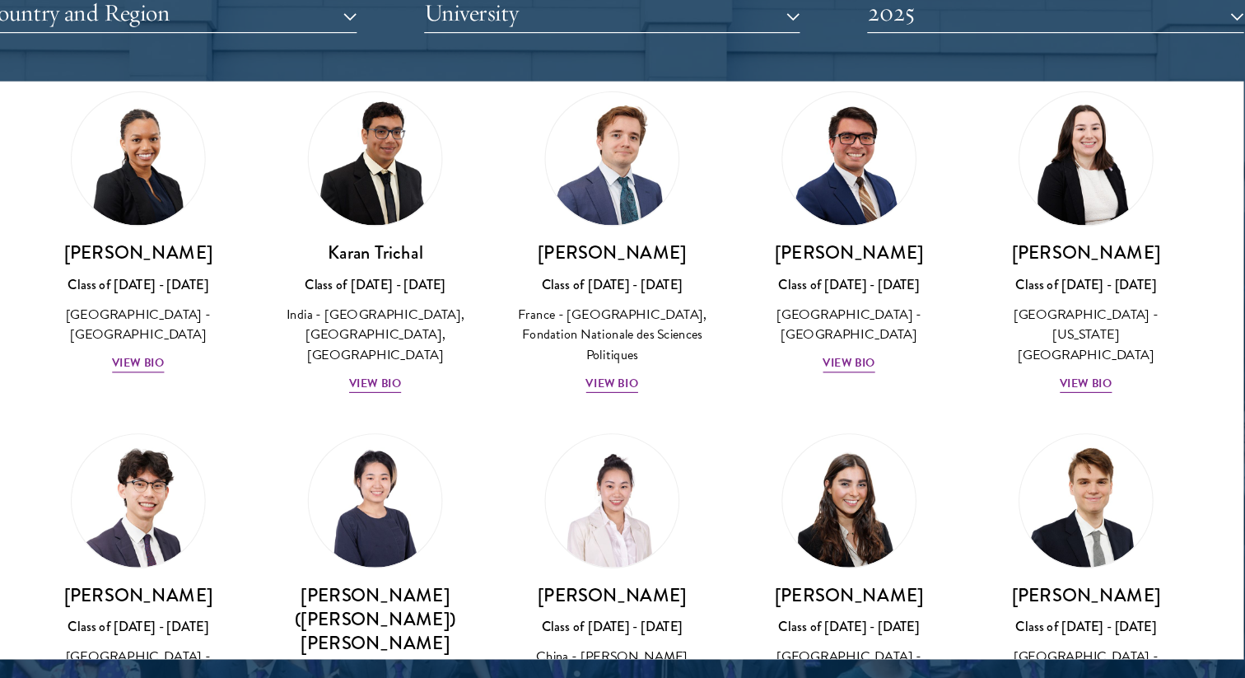
scroll to position [7088, 0]
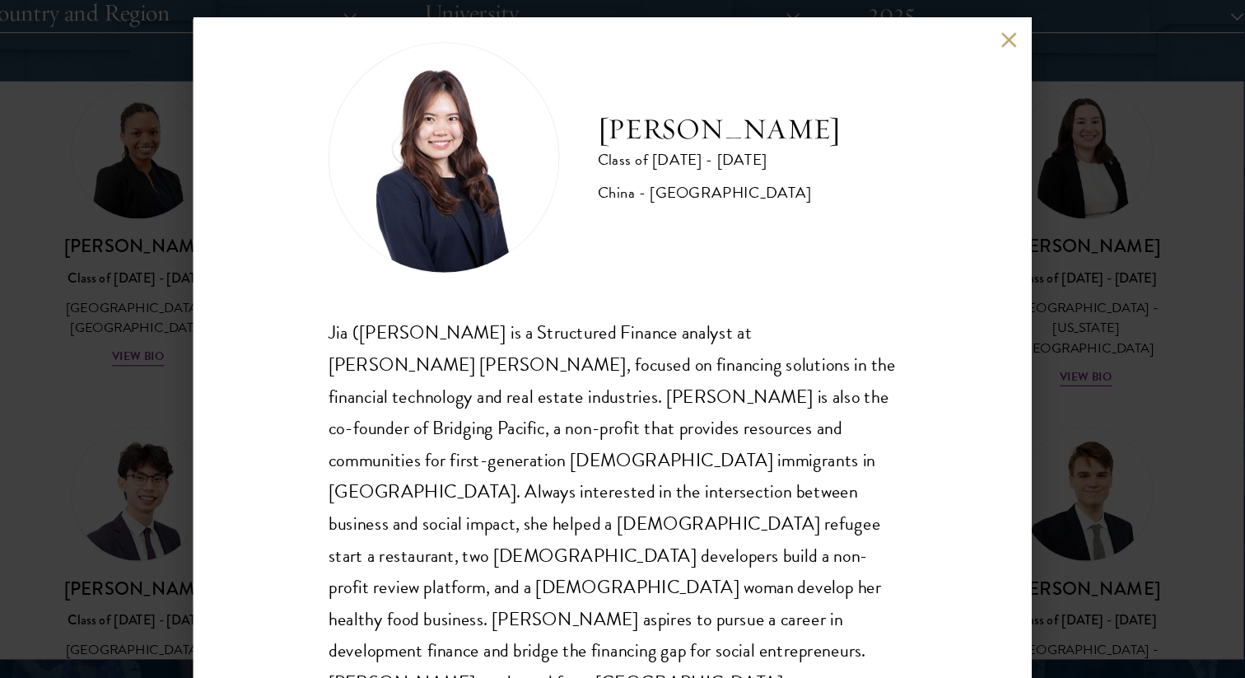
scroll to position [29, 0]
click at [998, 249] on div "[PERSON_NAME] Class of [DATE] - [DATE] [GEOGRAPHIC_DATA] - [GEOGRAPHIC_DATA] [P…" at bounding box center [622, 339] width 1245 height 678
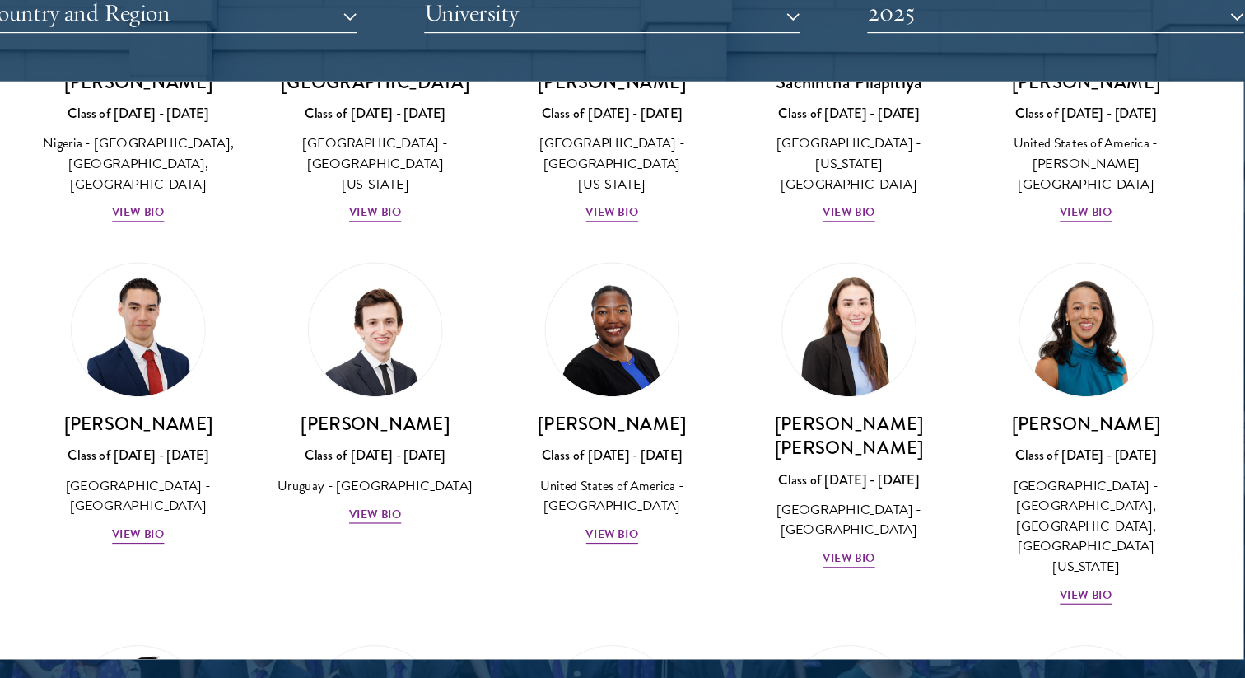
scroll to position [5694, 0]
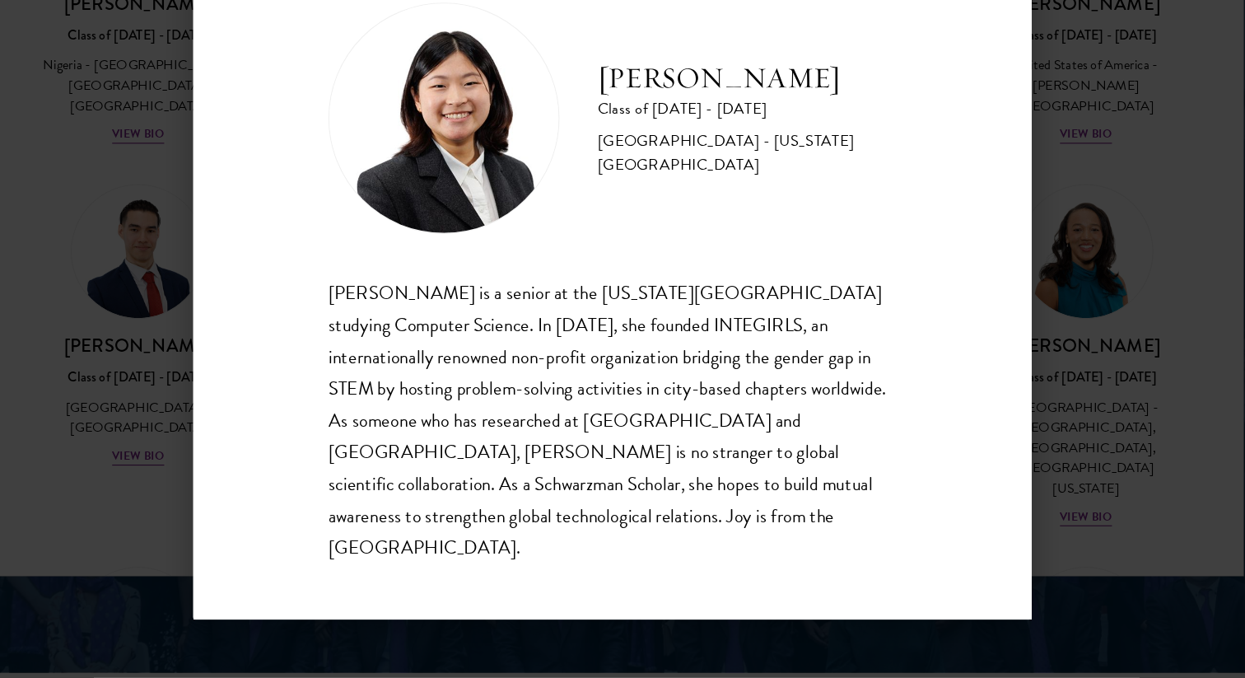
scroll to position [2093, 0]
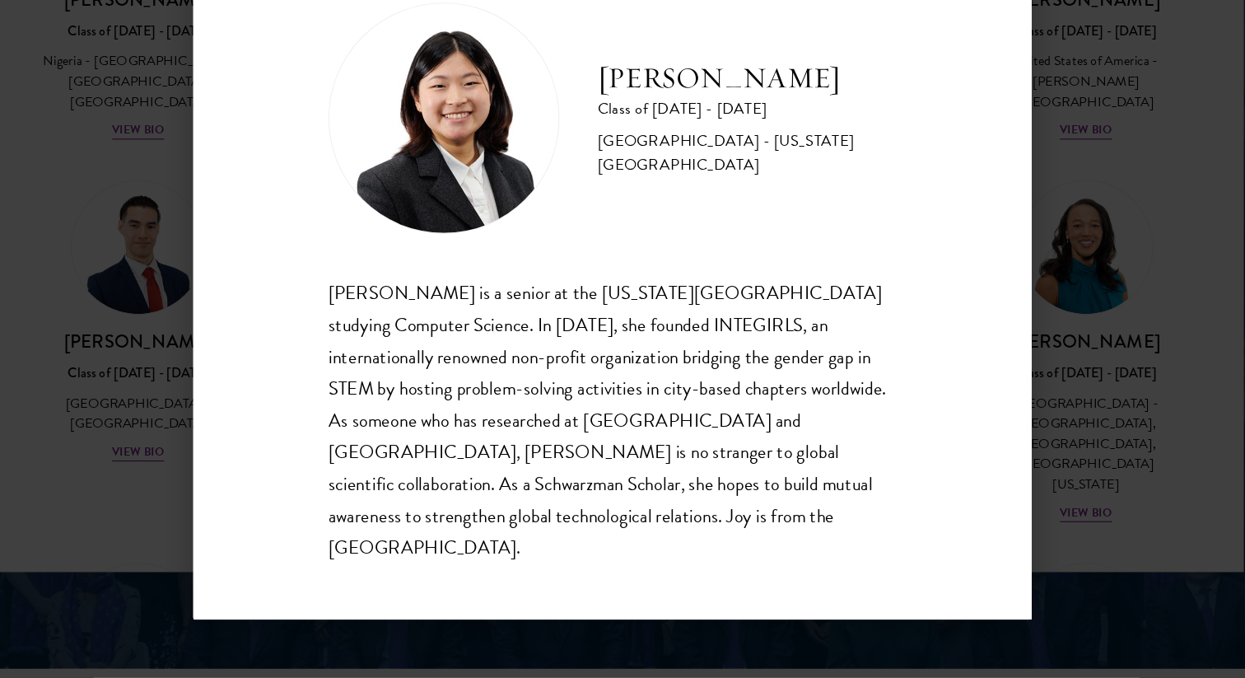
click at [667, 386] on div "[PERSON_NAME] is a senior at the [US_STATE][GEOGRAPHIC_DATA] studying Computer …" at bounding box center [623, 457] width 486 height 245
copy div "INTEGIRLS"
click at [978, 302] on div "[PERSON_NAME] Class of [DATE] - [DATE] [GEOGRAPHIC_DATA] - [US_STATE][GEOGRAPHI…" at bounding box center [622, 339] width 716 height 576
click at [1031, 297] on div "[PERSON_NAME] Class of [DATE] - [DATE] [GEOGRAPHIC_DATA] - [US_STATE][GEOGRAPHI…" at bounding box center [622, 339] width 1245 height 678
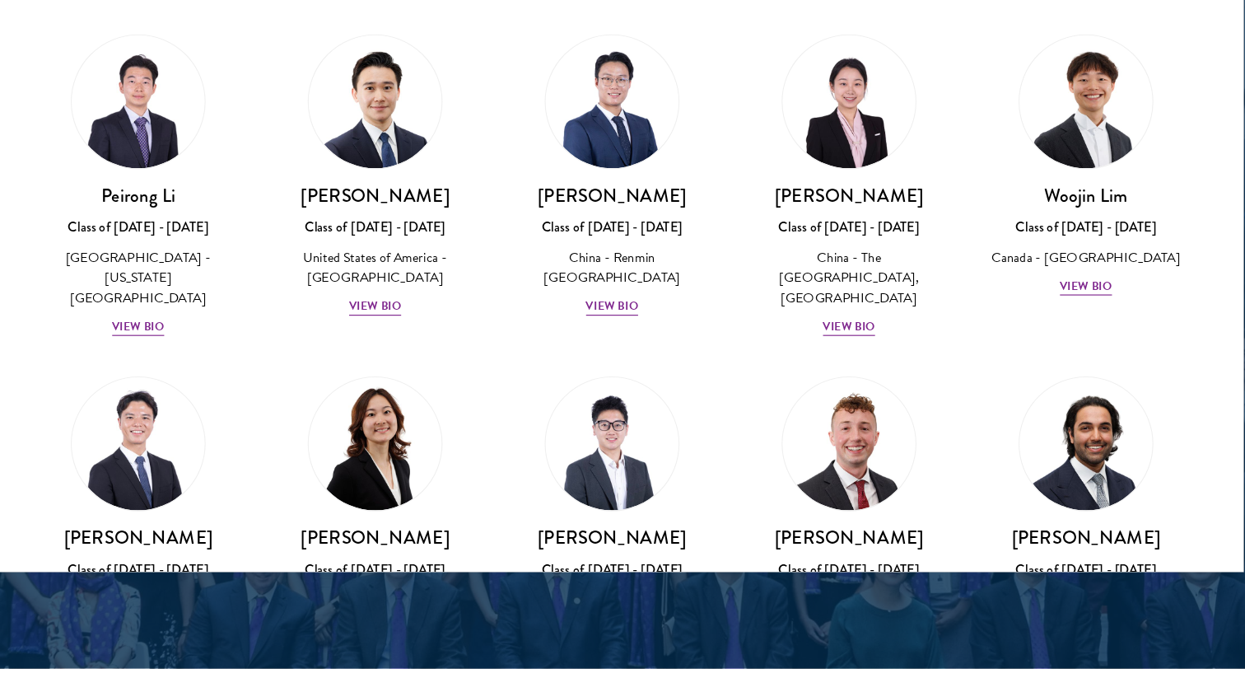
scroll to position [4009, 0]
click at [418, 677] on div "View Bio" at bounding box center [420, 687] width 45 height 16
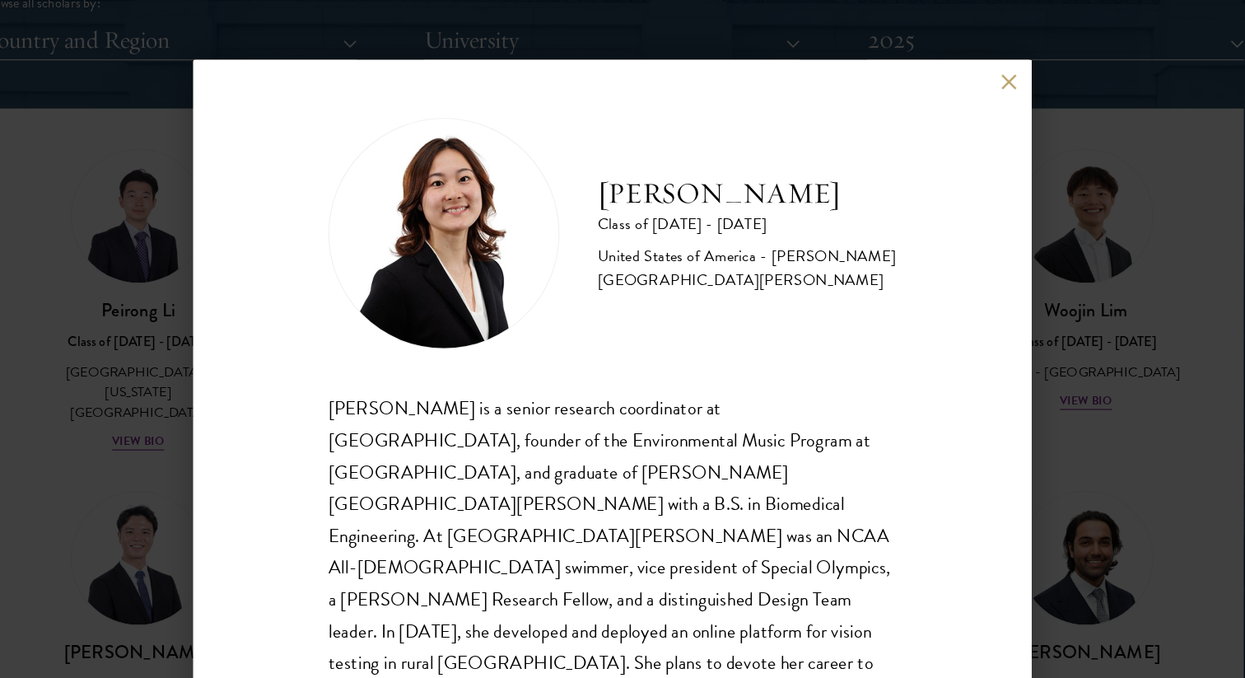
scroll to position [29, 0]
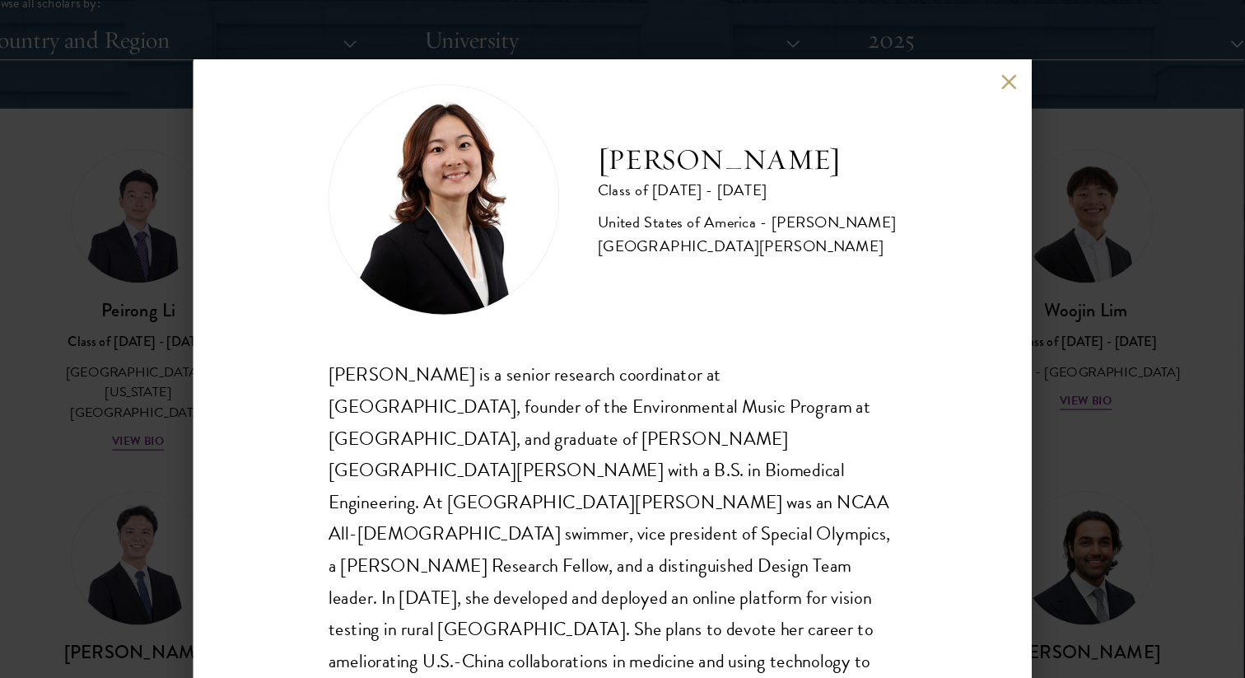
click at [194, 364] on div "[PERSON_NAME] Class of [DATE] - [DATE] [GEOGRAPHIC_DATA] - [PERSON_NAME][GEOGRA…" at bounding box center [622, 339] width 1245 height 678
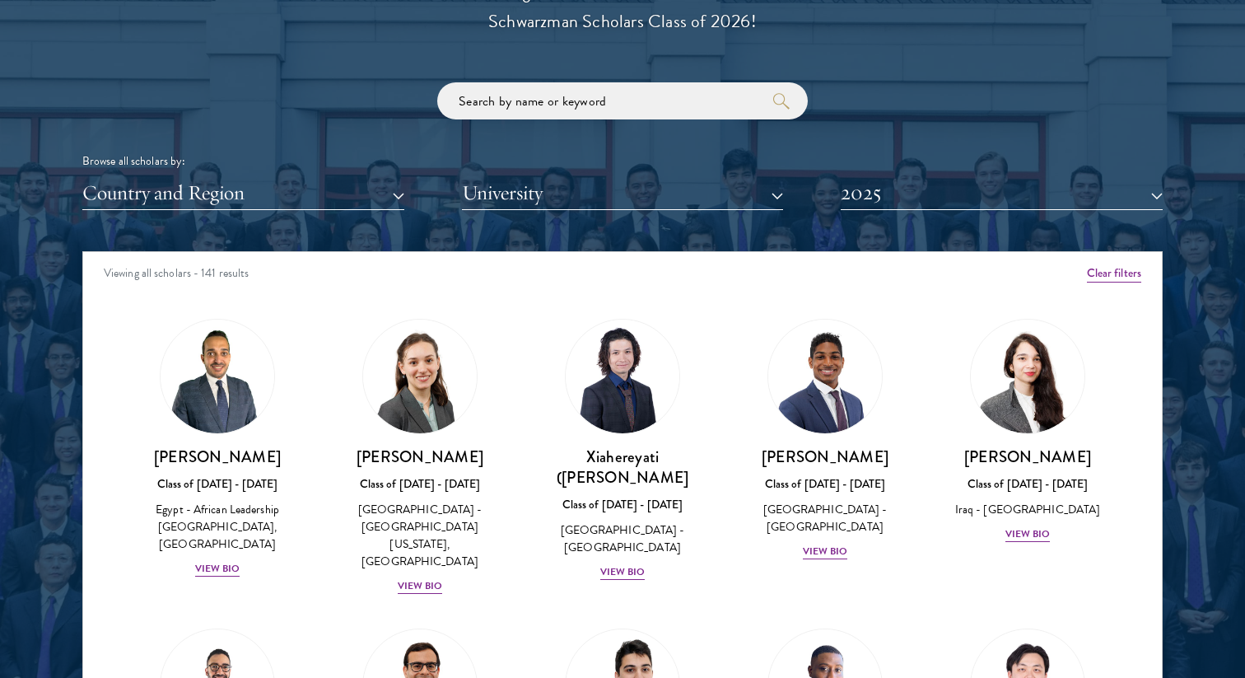
scroll to position [1943, 0]
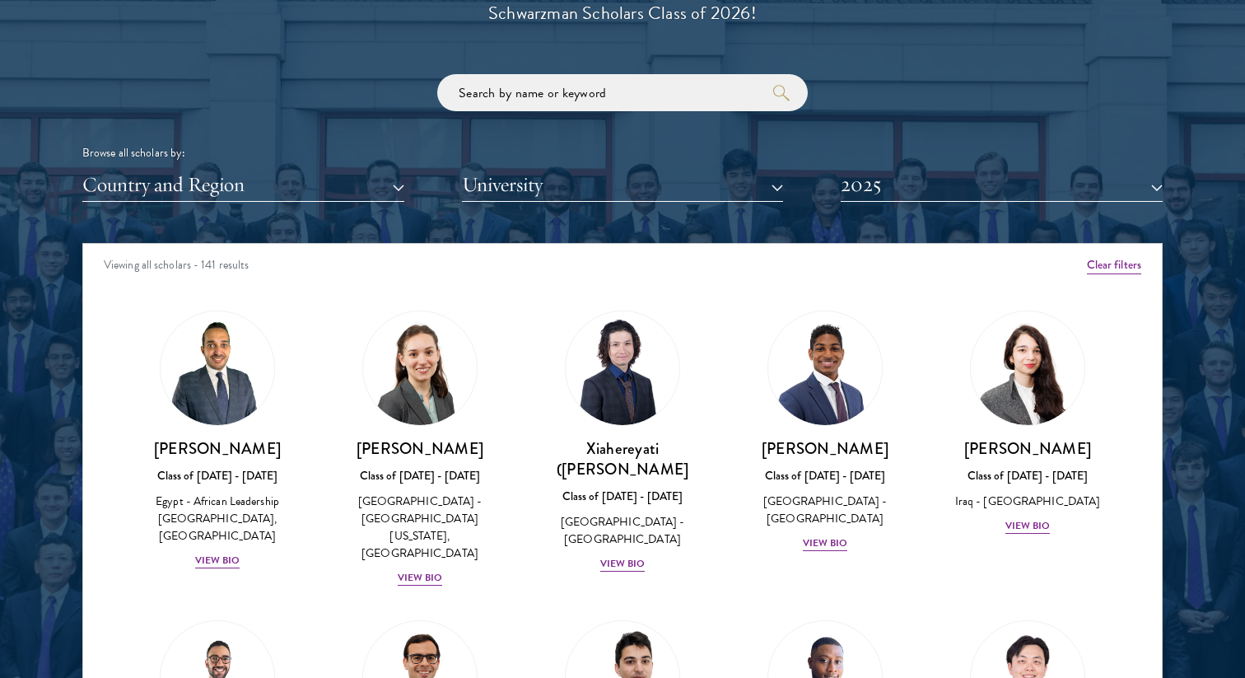
click at [585, 112] on div "Browse all scholars by: Country and Region All Countries and Regions [GEOGRAPHI…" at bounding box center [622, 138] width 1080 height 128
click at [583, 95] on input "search" at bounding box center [622, 92] width 371 height 37
click button "submit" at bounding box center [0, 0] width 0 height 0
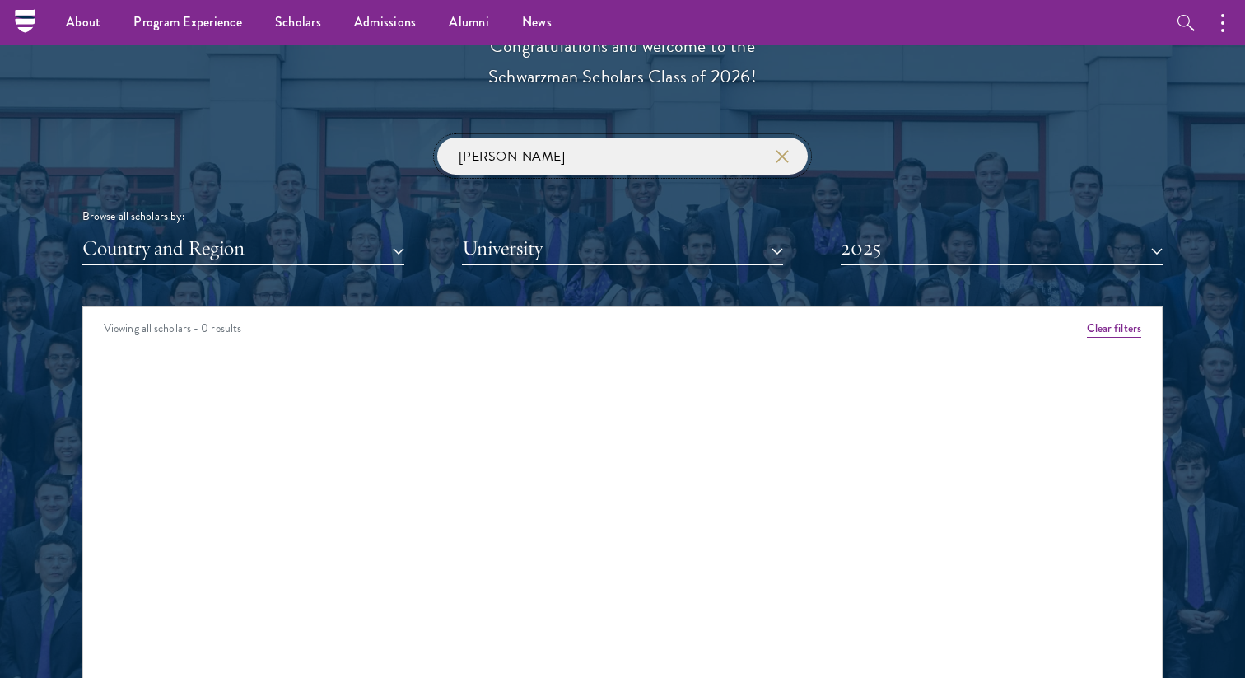
scroll to position [1854, 0]
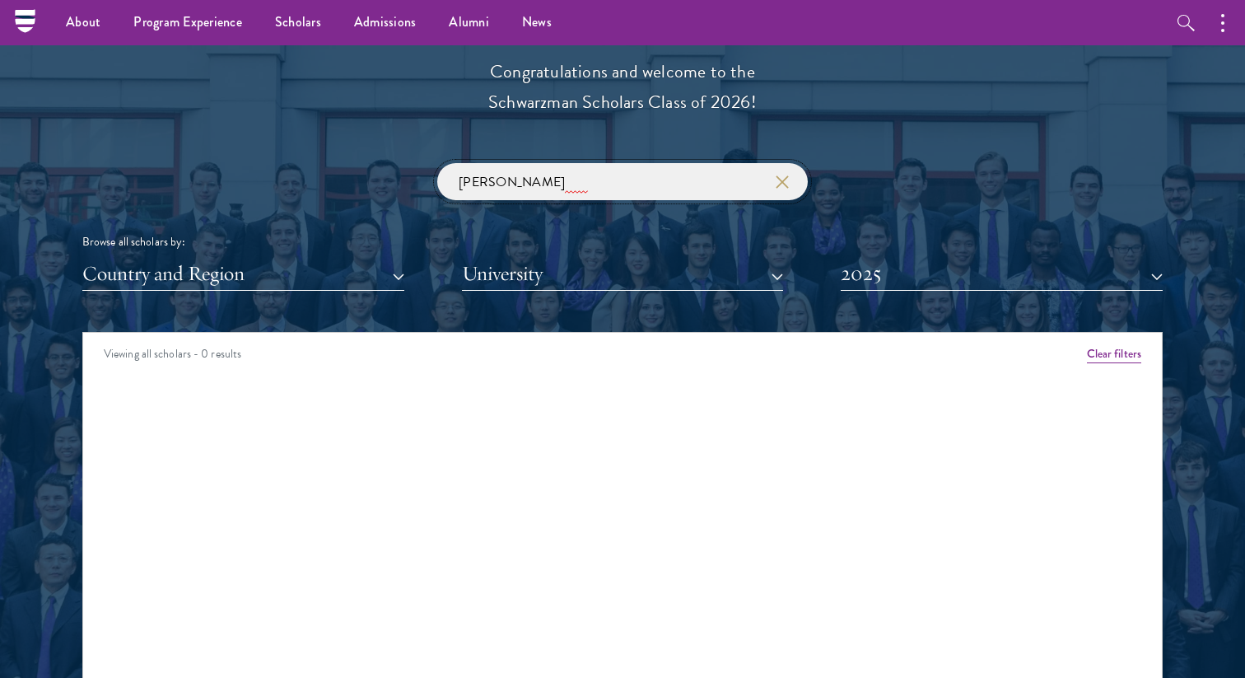
click at [538, 169] on input "[PERSON_NAME]" at bounding box center [622, 181] width 371 height 37
paste input "[PERSON_NAME]"
click button "submit" at bounding box center [0, 0] width 0 height 0
click at [608, 184] on input "[PERSON_NAME]" at bounding box center [622, 181] width 371 height 37
click button "submit" at bounding box center [0, 0] width 0 height 0
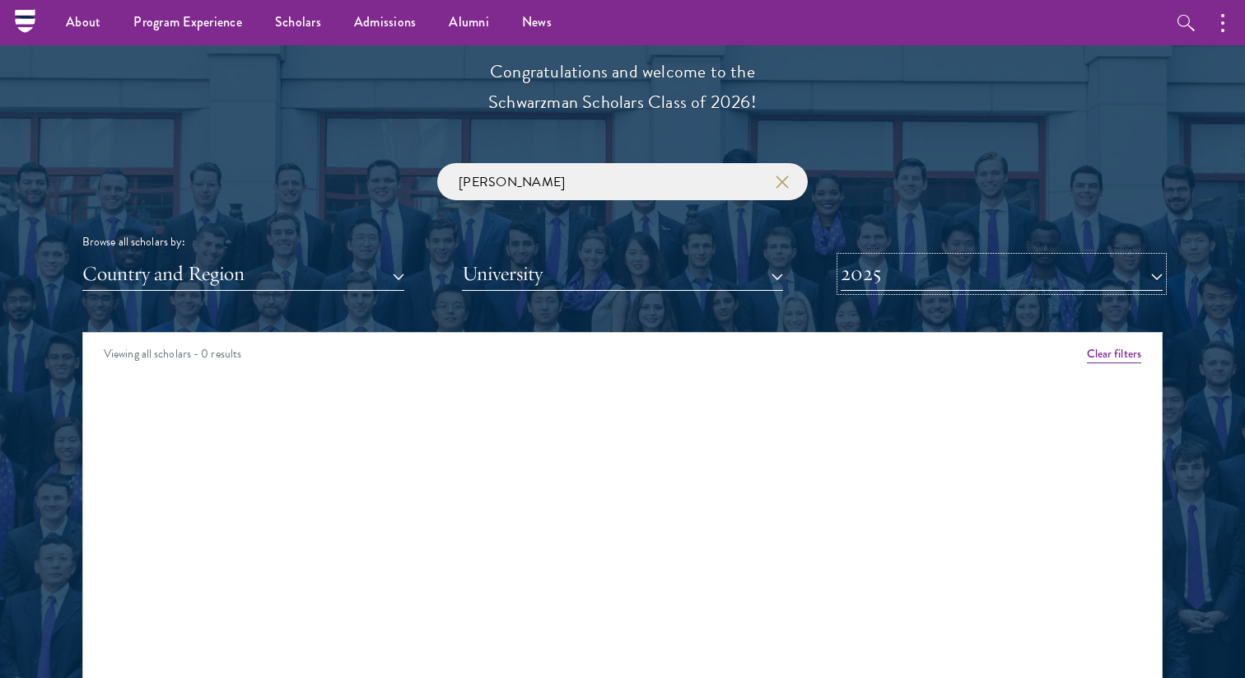
click at [982, 280] on button "2025" at bounding box center [1002, 274] width 322 height 34
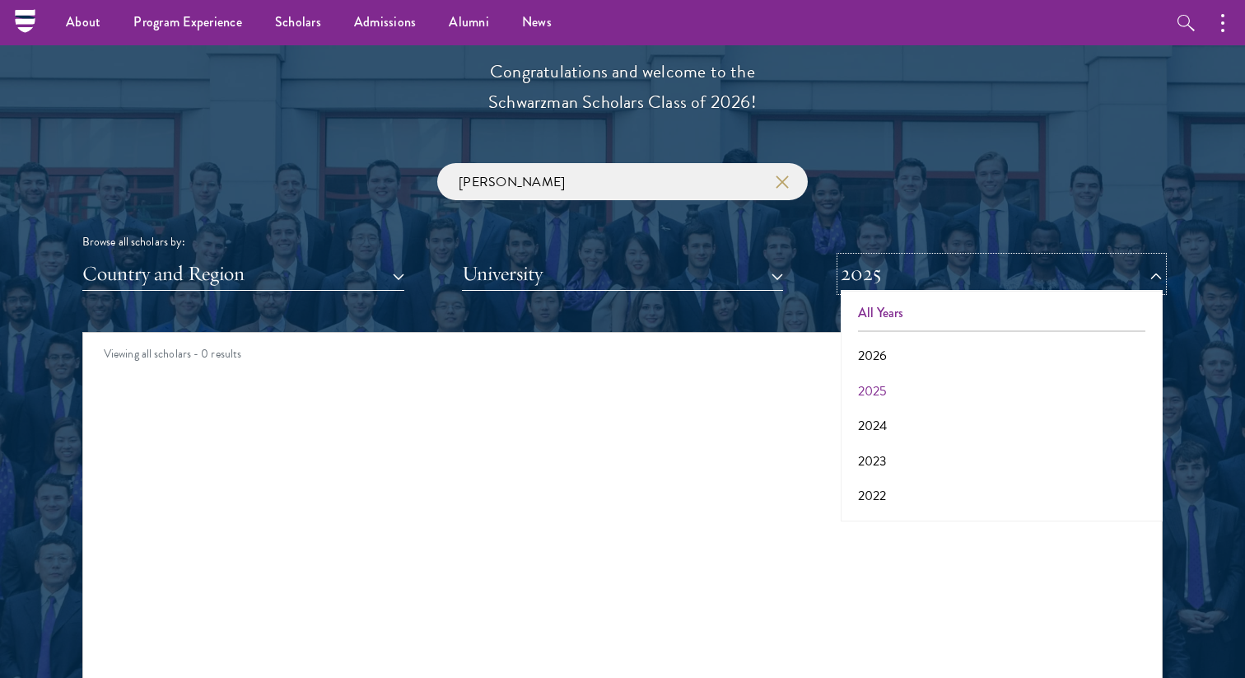
click at [945, 303] on button "All Years" at bounding box center [1002, 313] width 312 height 35
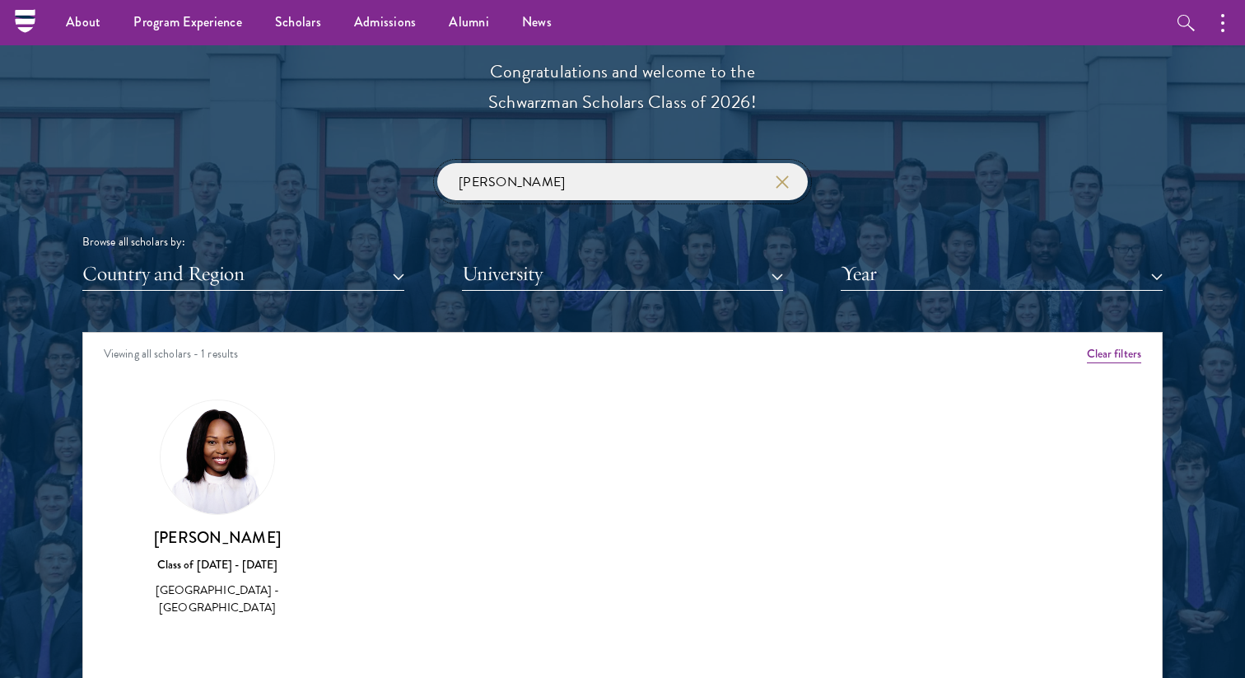
drag, startPoint x: 556, startPoint y: 180, endPoint x: 391, endPoint y: 180, distance: 164.7
click at [391, 180] on div "[PERSON_NAME] Browse all scholars by: Country and Region All Countries and Regi…" at bounding box center [622, 227] width 1080 height 128
click button "submit" at bounding box center [0, 0] width 0 height 0
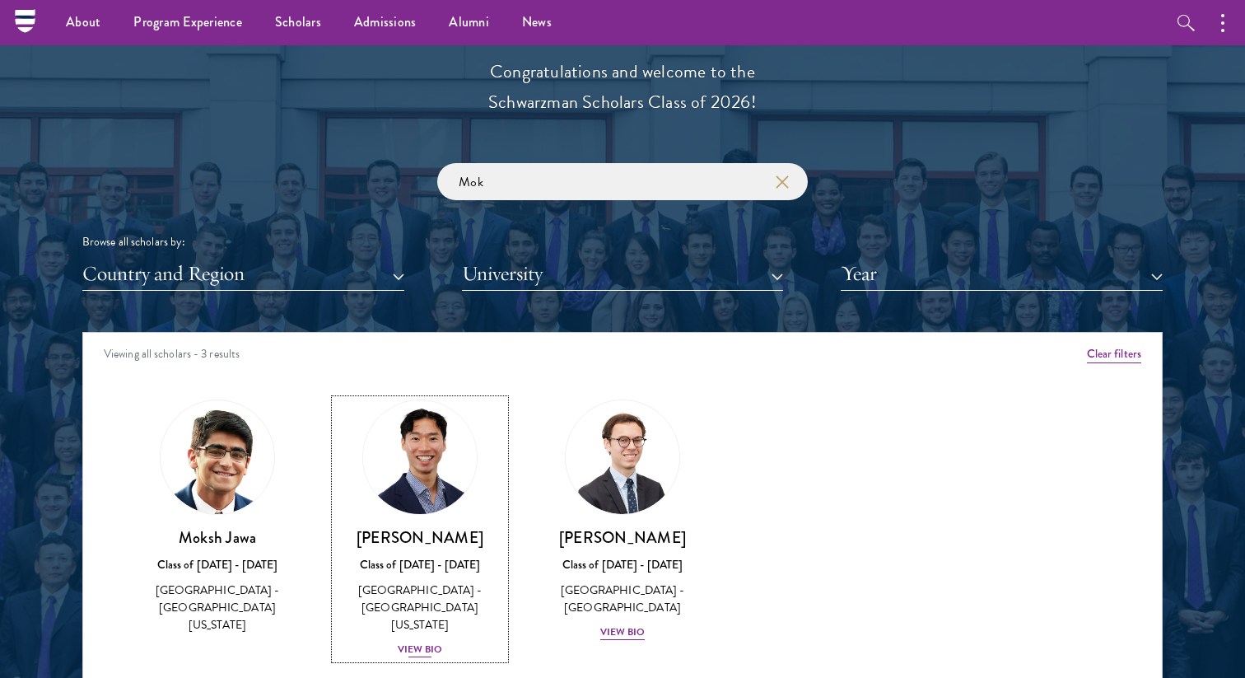
click at [413, 641] on div "View Bio" at bounding box center [420, 649] width 45 height 16
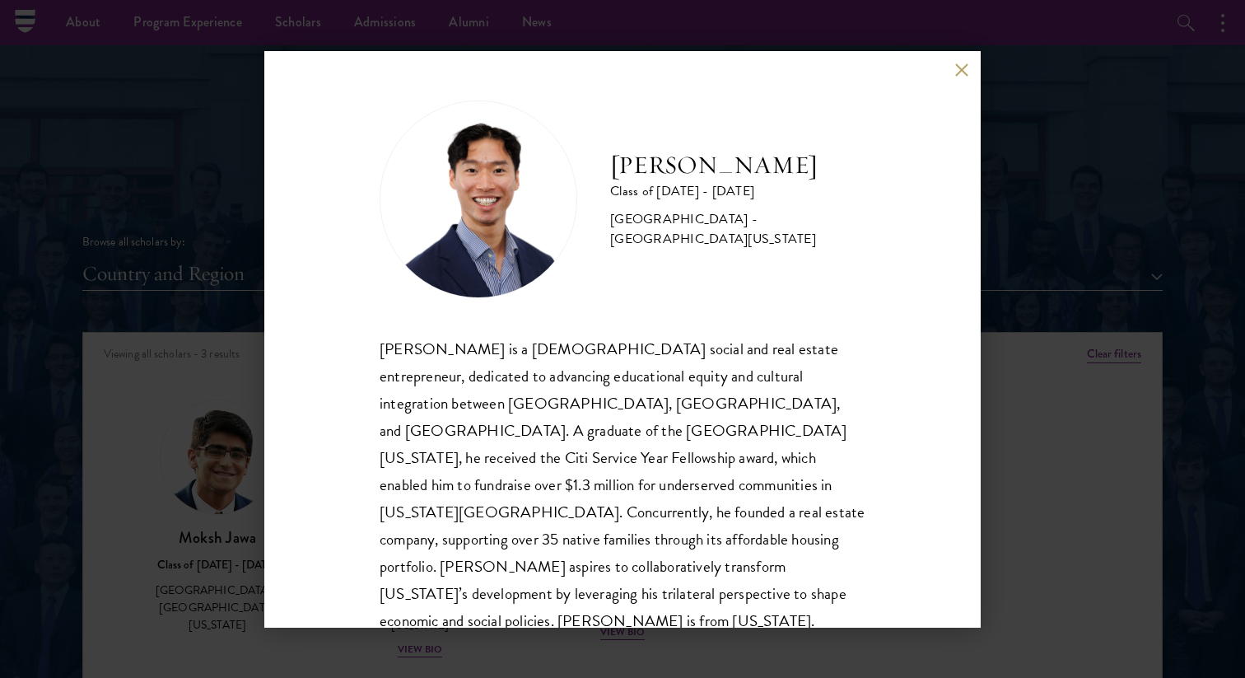
click at [944, 72] on div "[PERSON_NAME] Class of [DATE] - [DATE] [GEOGRAPHIC_DATA] - [GEOGRAPHIC_DATA][US…" at bounding box center [622, 339] width 716 height 576
click at [972, 65] on div "[PERSON_NAME] Class of [DATE] - [DATE] [GEOGRAPHIC_DATA] - [GEOGRAPHIC_DATA][US…" at bounding box center [622, 339] width 716 height 576
click at [962, 58] on div "[PERSON_NAME] Class of [DATE] - [DATE] [GEOGRAPHIC_DATA] - [GEOGRAPHIC_DATA][US…" at bounding box center [622, 339] width 716 height 576
click at [962, 70] on button at bounding box center [961, 70] width 14 height 14
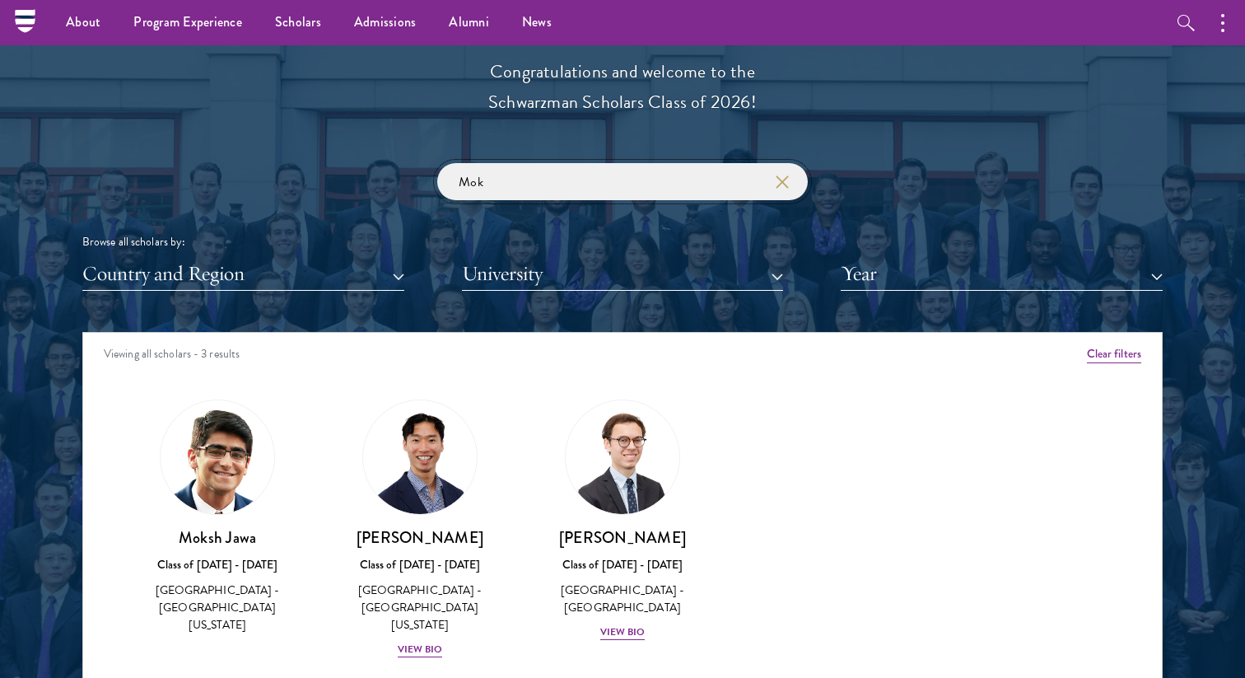
click at [514, 187] on input "Mok" at bounding box center [622, 181] width 371 height 37
type input "M"
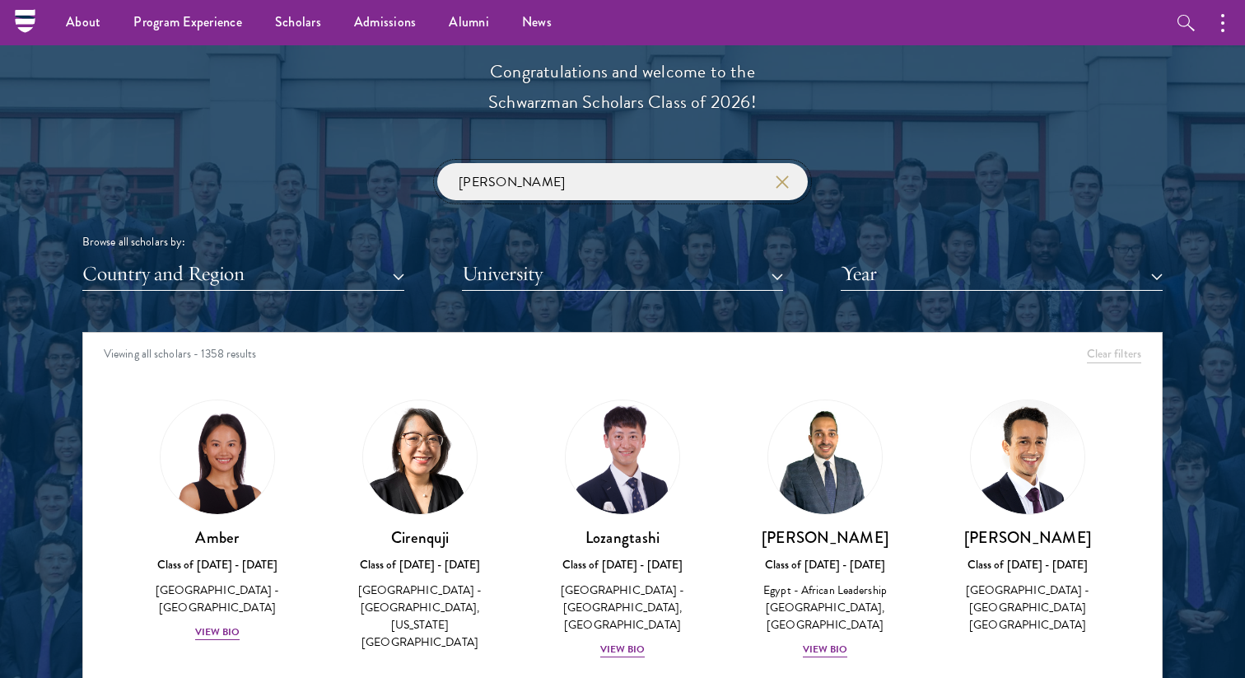
click button "submit" at bounding box center [0, 0] width 0 height 0
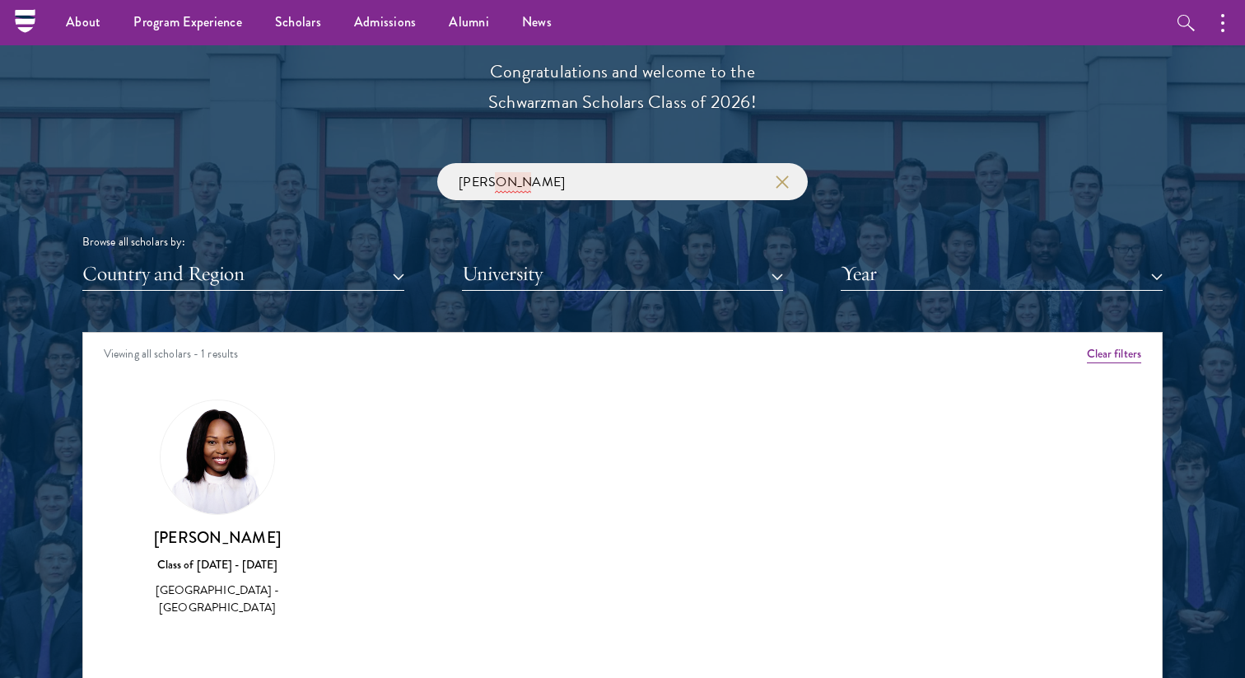
click at [221, 499] on img at bounding box center [218, 457] width 114 height 114
click at [221, 479] on img at bounding box center [218, 457] width 114 height 114
click at [220, 537] on h3 "[PERSON_NAME]" at bounding box center [218, 537] width 170 height 21
click at [220, 574] on div "[PERSON_NAME] Class of [DATE] - [DATE] [GEOGRAPHIC_DATA] - [GEOGRAPHIC_DATA]" at bounding box center [218, 572] width 170 height 91
click at [220, 593] on div "[GEOGRAPHIC_DATA] - [GEOGRAPHIC_DATA]" at bounding box center [218, 598] width 170 height 35
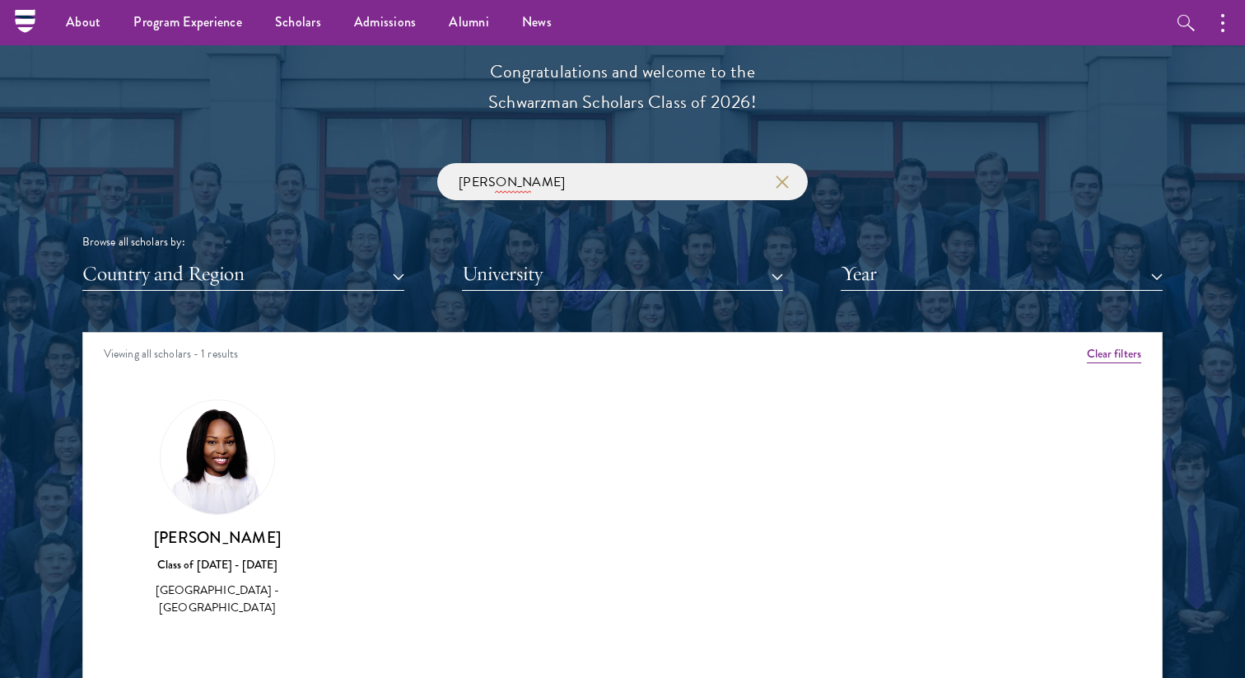
click at [213, 616] on div "[PERSON_NAME] Class of [DATE] - [DATE] [GEOGRAPHIC_DATA] - [GEOGRAPHIC_DATA]" at bounding box center [218, 572] width 170 height 91
click at [217, 450] on img at bounding box center [218, 457] width 114 height 114
click at [217, 505] on img at bounding box center [218, 457] width 114 height 114
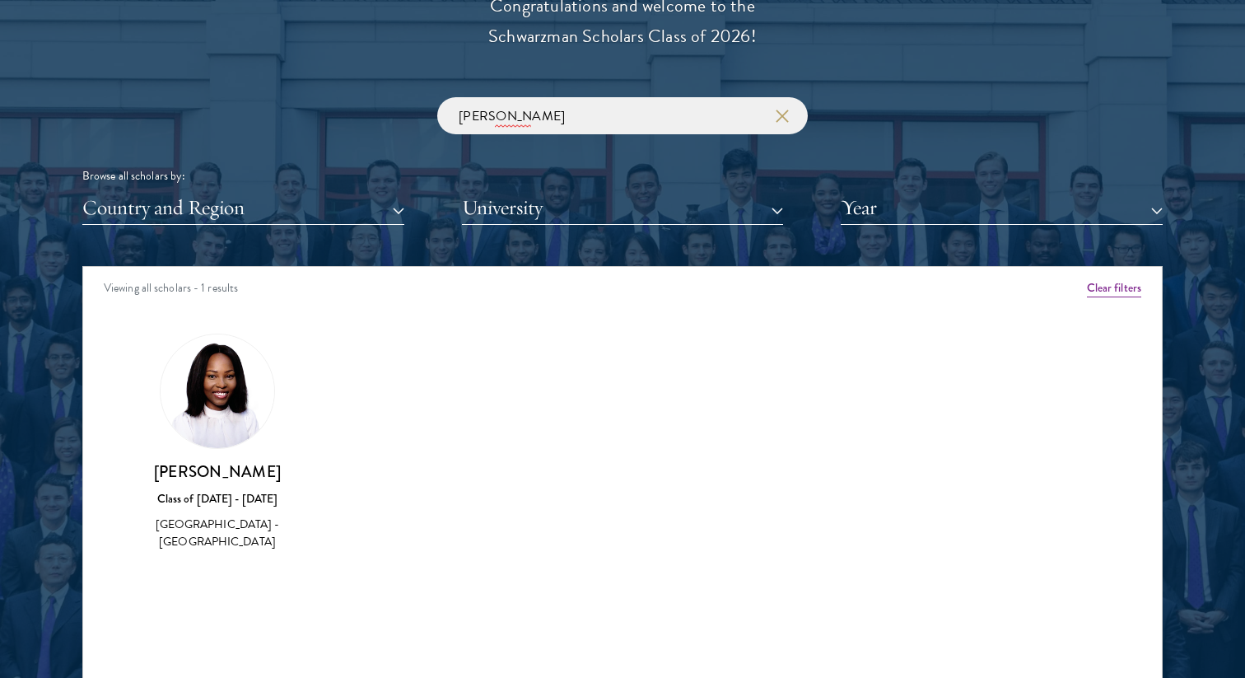
scroll to position [1928, 0]
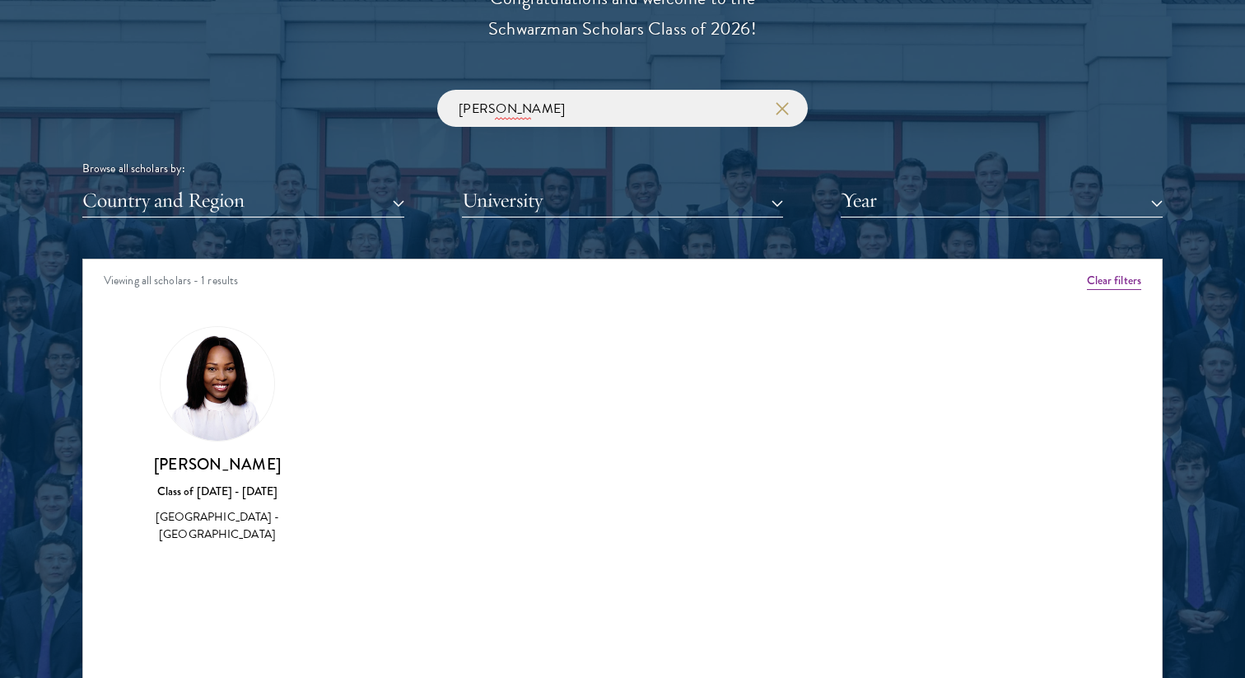
click at [211, 541] on div "[GEOGRAPHIC_DATA] - [GEOGRAPHIC_DATA]" at bounding box center [218, 525] width 170 height 35
click at [211, 485] on div "Class of [DATE] - [DATE]" at bounding box center [218, 491] width 170 height 17
click at [211, 493] on div "Class of [DATE] - [DATE]" at bounding box center [218, 491] width 170 height 17
click at [213, 449] on div "[PERSON_NAME] Class of [DATE] - [DATE] [GEOGRAPHIC_DATA] - [GEOGRAPHIC_DATA]" at bounding box center [218, 435] width 170 height 218
click at [213, 356] on img at bounding box center [218, 384] width 114 height 114
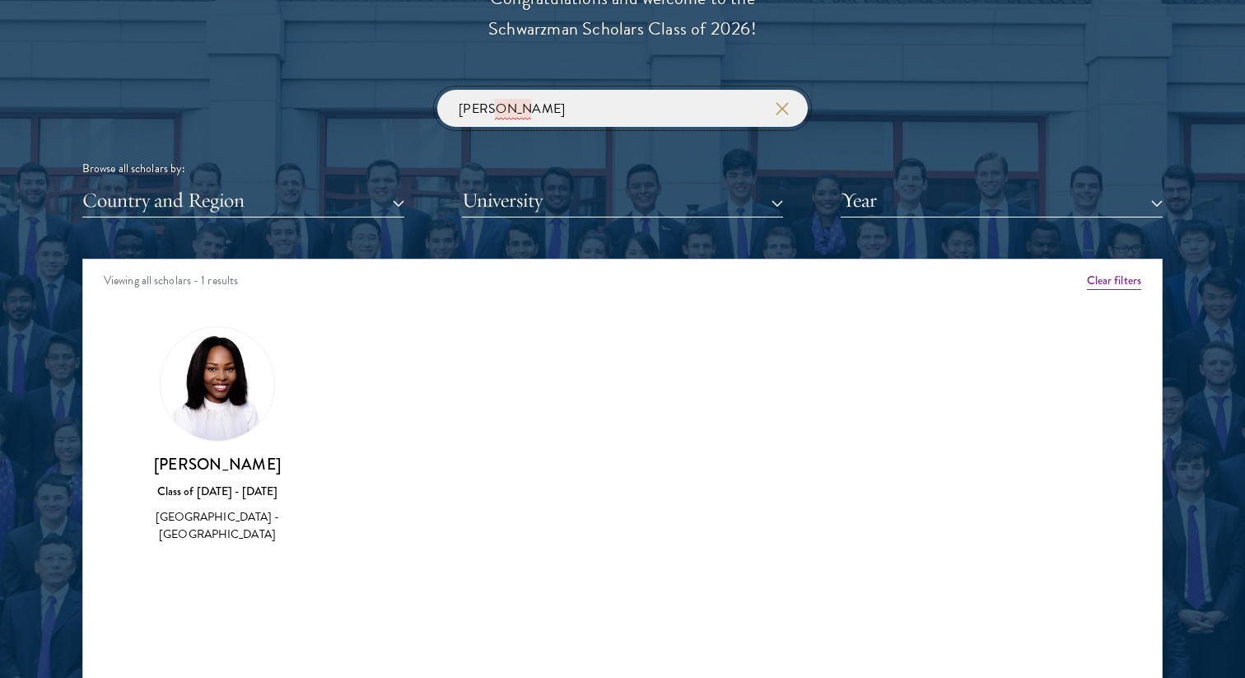
drag, startPoint x: 580, startPoint y: 105, endPoint x: 347, endPoint y: 105, distance: 233.0
click at [347, 105] on div "[PERSON_NAME] Browse all scholars by: Country and Region All Countries and Regi…" at bounding box center [622, 154] width 1080 height 128
click button "submit" at bounding box center [0, 0] width 0 height 0
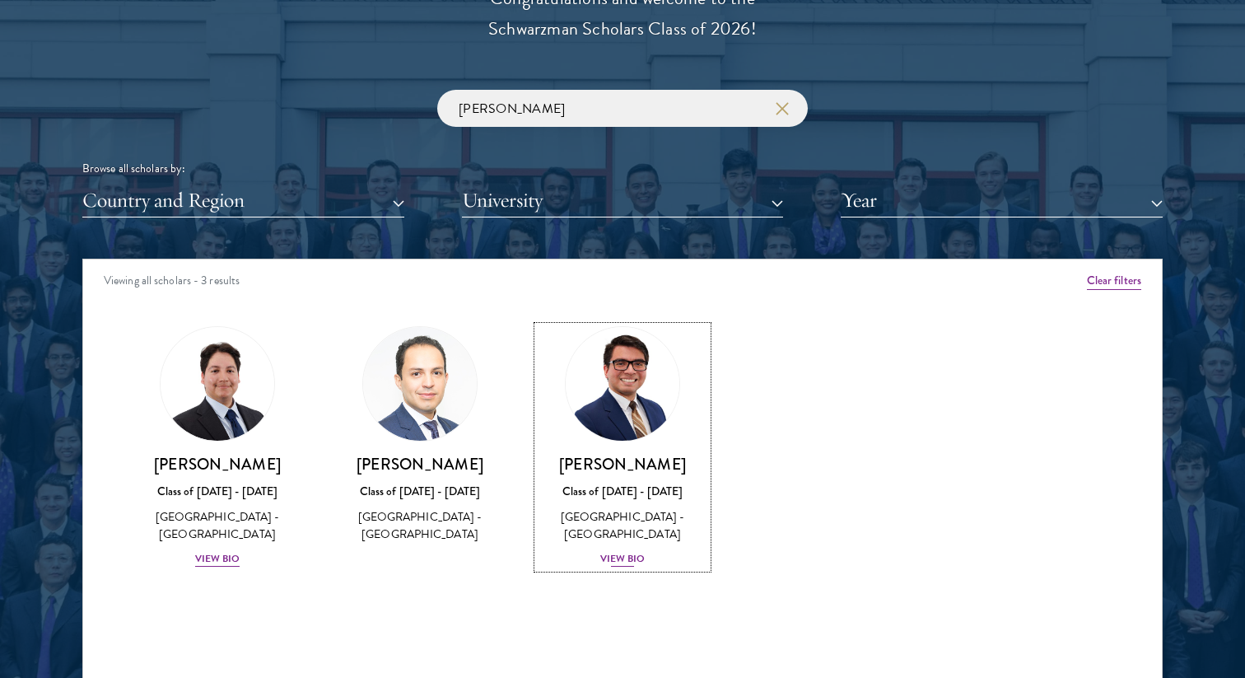
click at [628, 556] on div "View Bio" at bounding box center [622, 559] width 45 height 16
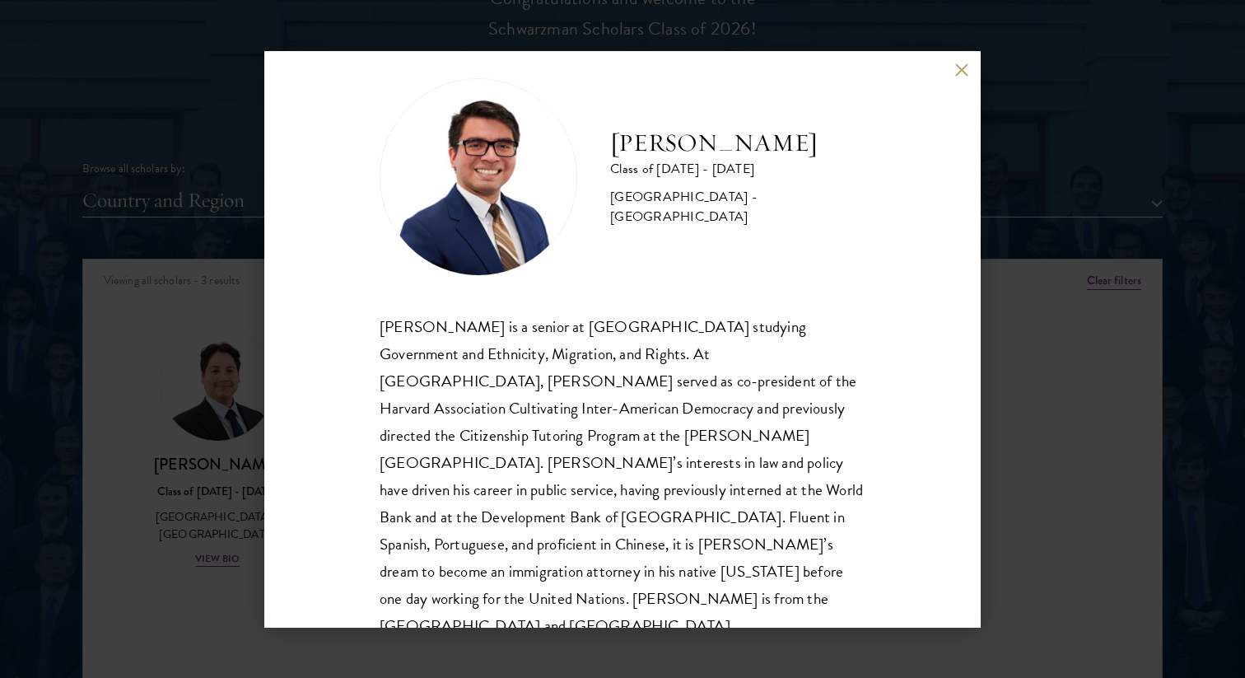
scroll to position [23, 0]
click at [960, 62] on div "[PERSON_NAME] Class of [DATE] - [DATE] [GEOGRAPHIC_DATA] - [GEOGRAPHIC_DATA] [P…" at bounding box center [622, 339] width 716 height 576
click at [956, 73] on button at bounding box center [961, 70] width 14 height 14
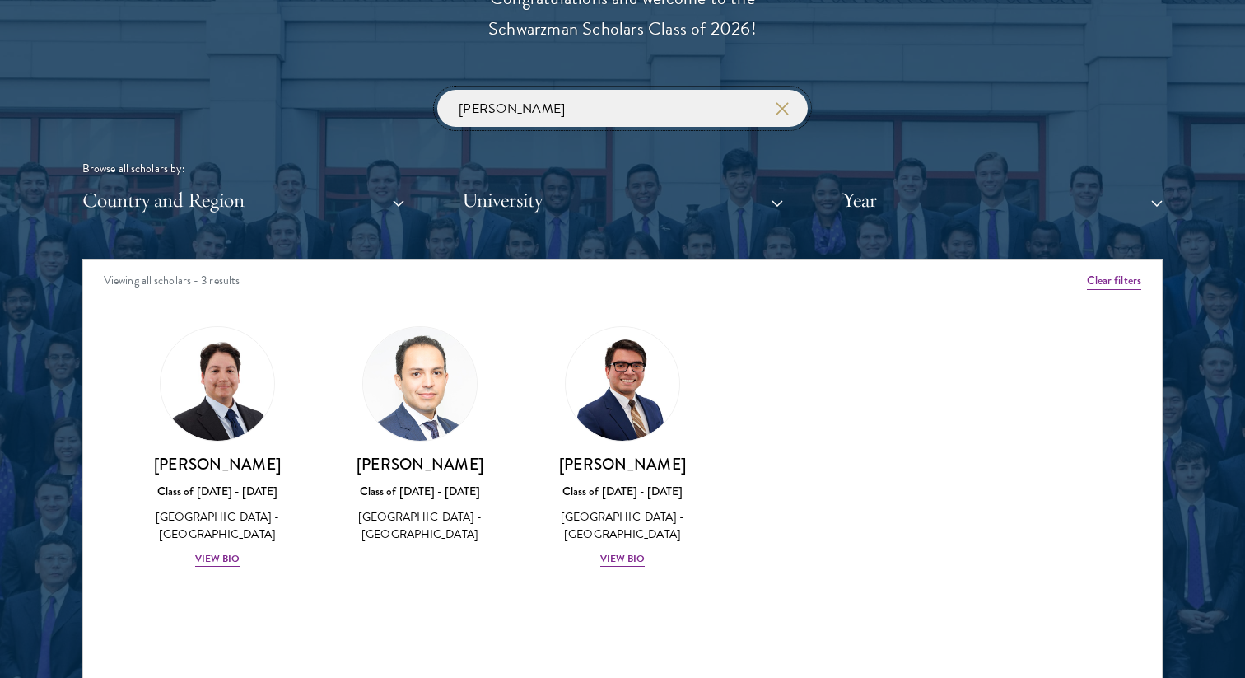
drag, startPoint x: 497, startPoint y: 119, endPoint x: 450, endPoint y: 119, distance: 47.8
click at [450, 119] on input "[PERSON_NAME]" at bounding box center [622, 108] width 371 height 37
type input "j"
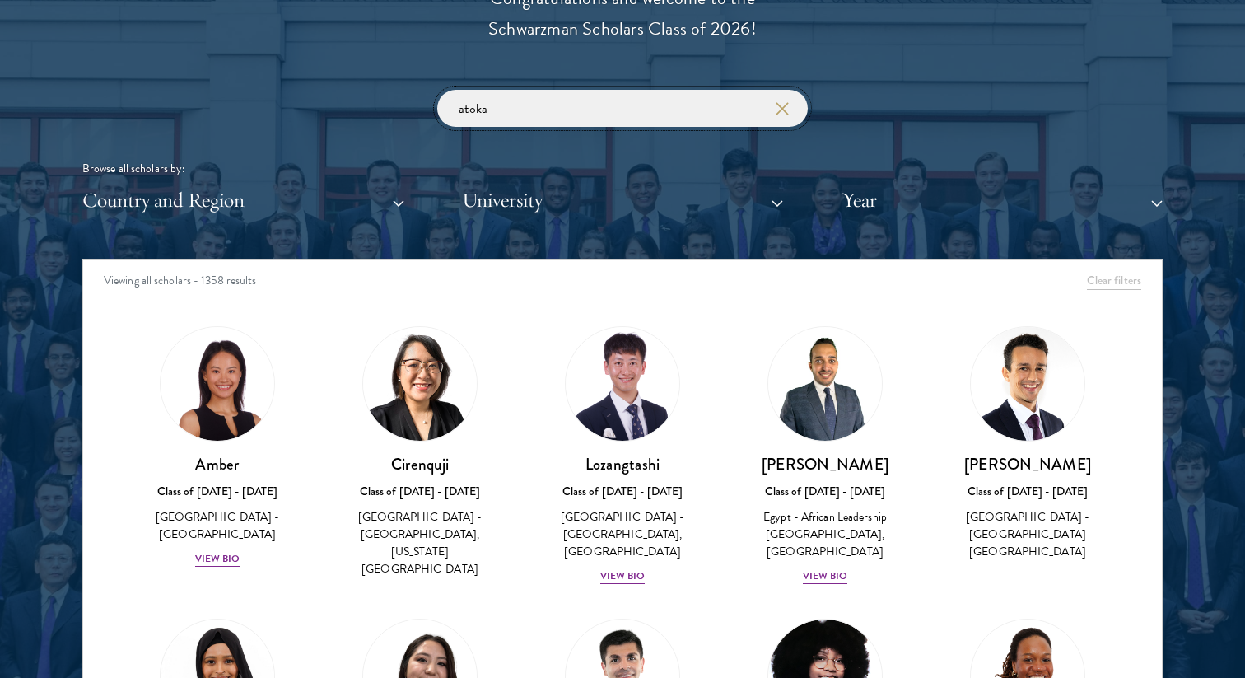
type input "atoka"
click button "submit" at bounding box center [0, 0] width 0 height 0
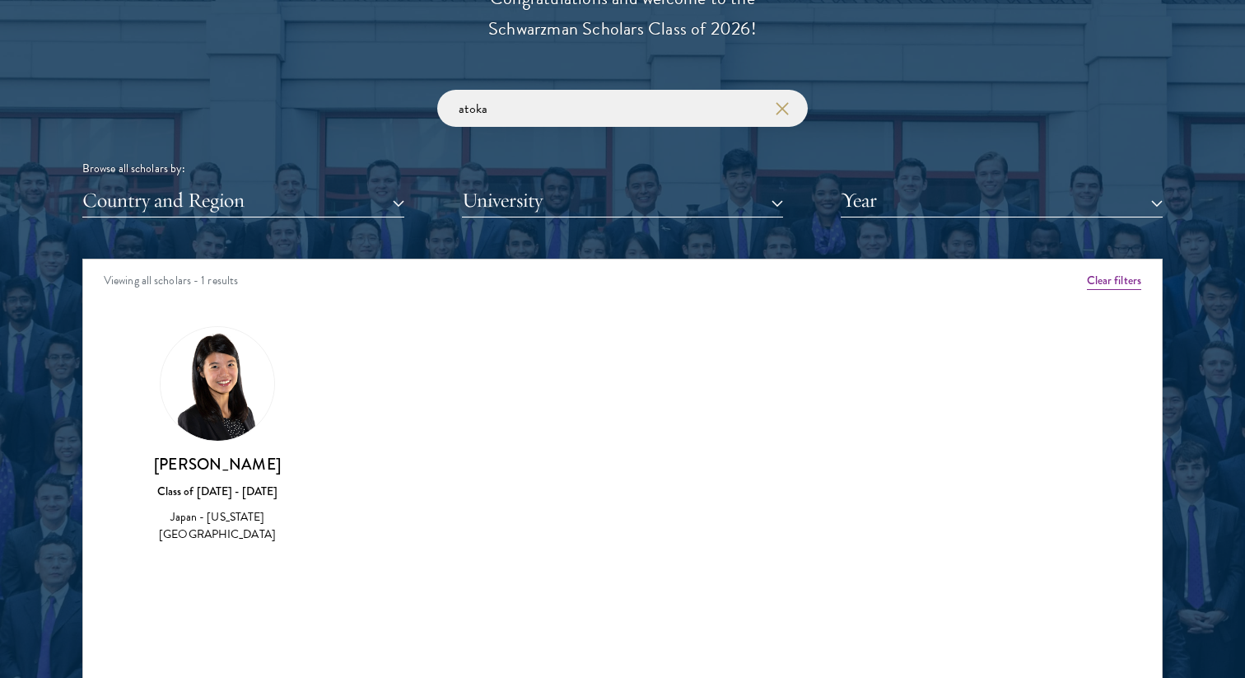
click at [231, 463] on h3 "[PERSON_NAME]" at bounding box center [218, 464] width 170 height 21
drag, startPoint x: 518, startPoint y: 109, endPoint x: 441, endPoint y: 109, distance: 77.4
click at [441, 109] on input "atoka" at bounding box center [622, 108] width 371 height 37
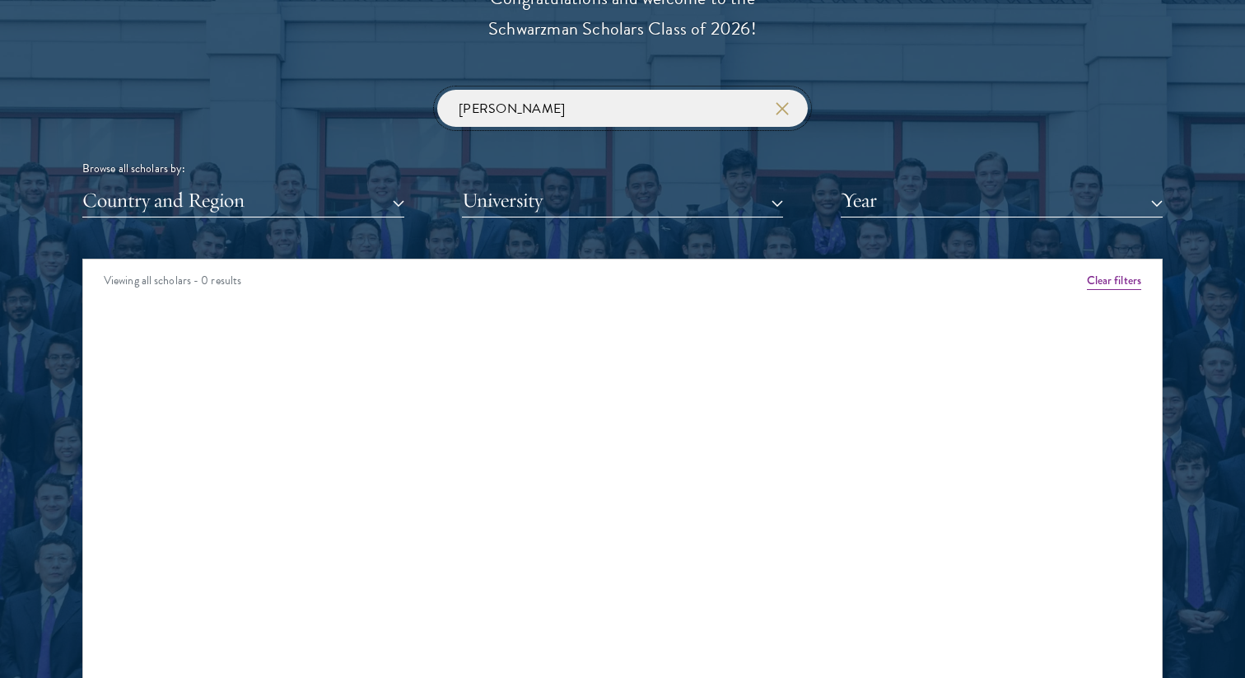
click button "submit" at bounding box center [0, 0] width 0 height 0
drag, startPoint x: 531, startPoint y: 105, endPoint x: 340, endPoint y: 104, distance: 191.0
click at [340, 104] on div "[PERSON_NAME] Browse all scholars by: Country and Region All Countries and Regi…" at bounding box center [622, 154] width 1080 height 128
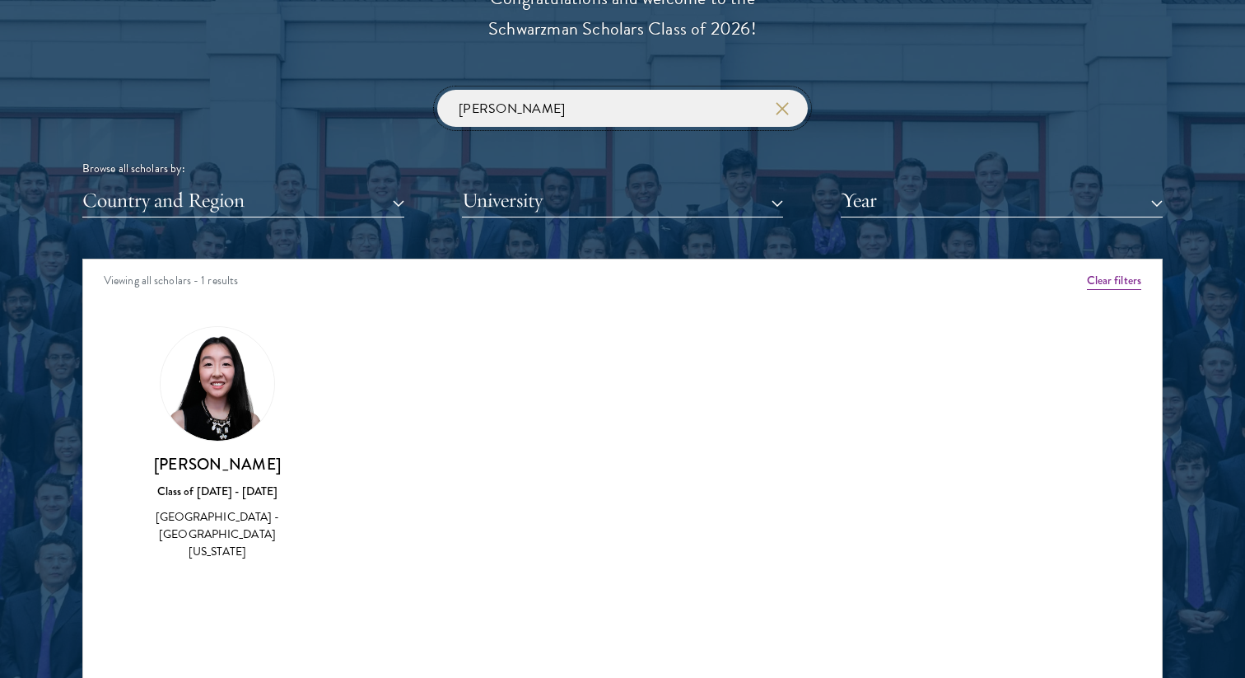
type input "v"
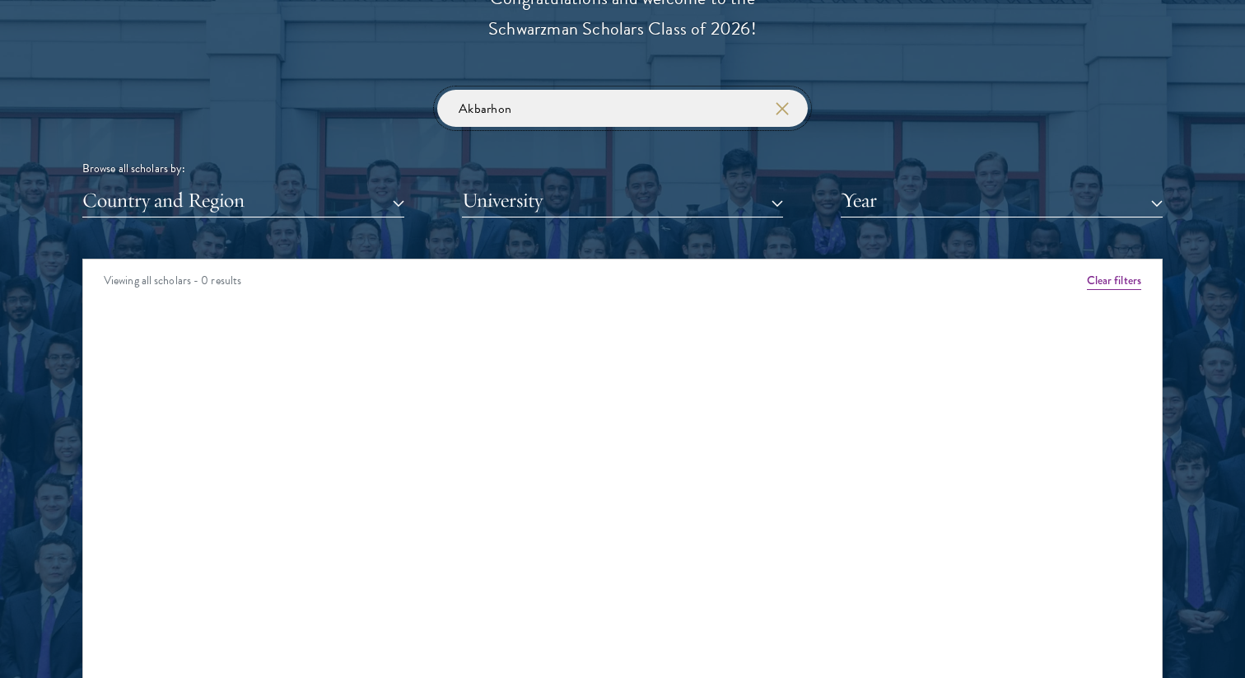
click button "submit" at bounding box center [0, 0] width 0 height 0
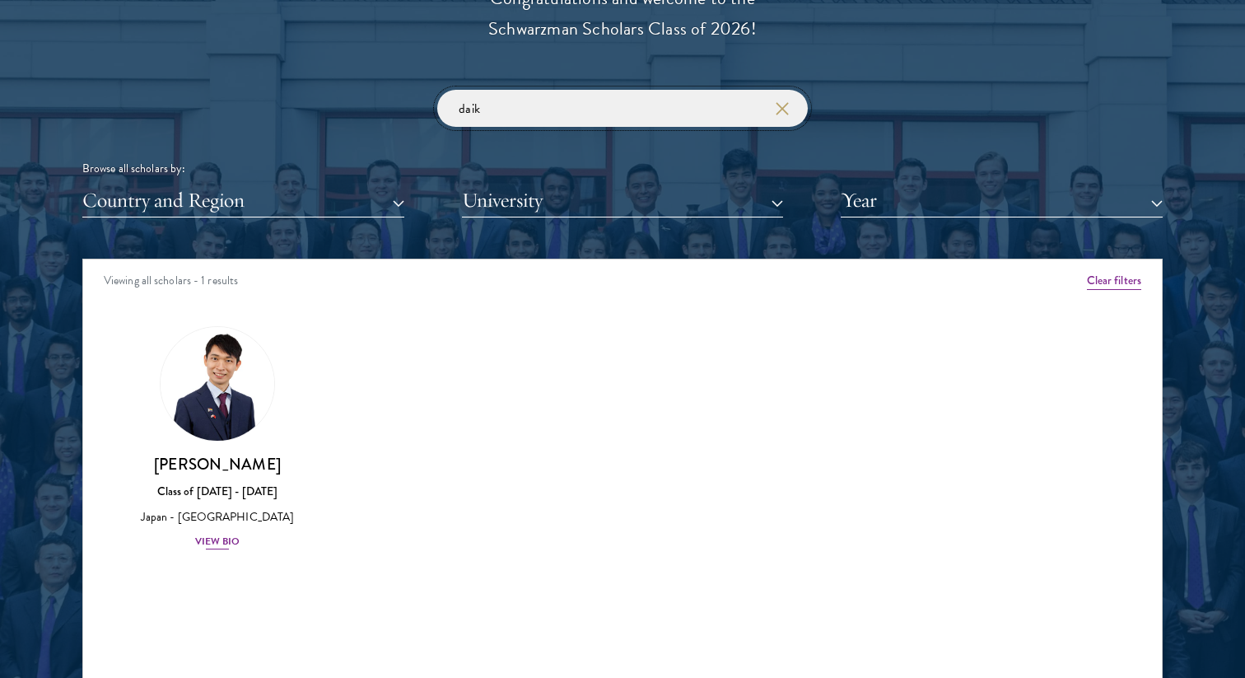
type input "daik"
click at [220, 538] on div "View Bio" at bounding box center [217, 542] width 45 height 16
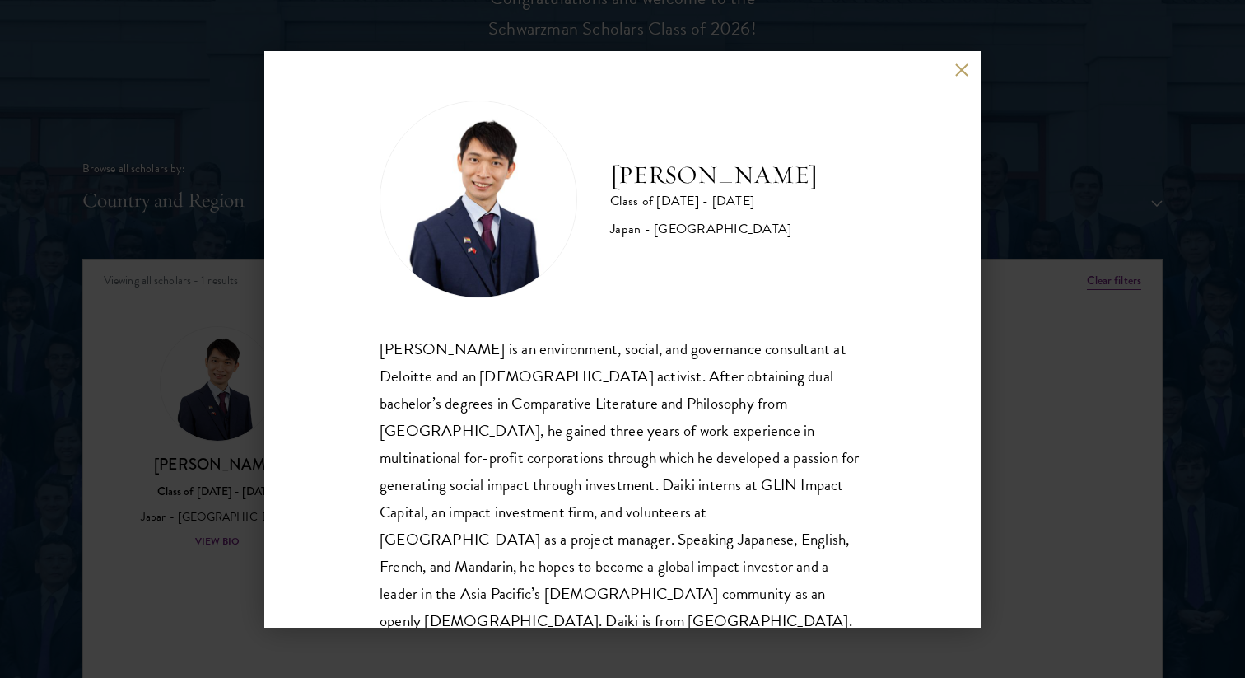
scroll to position [29, 0]
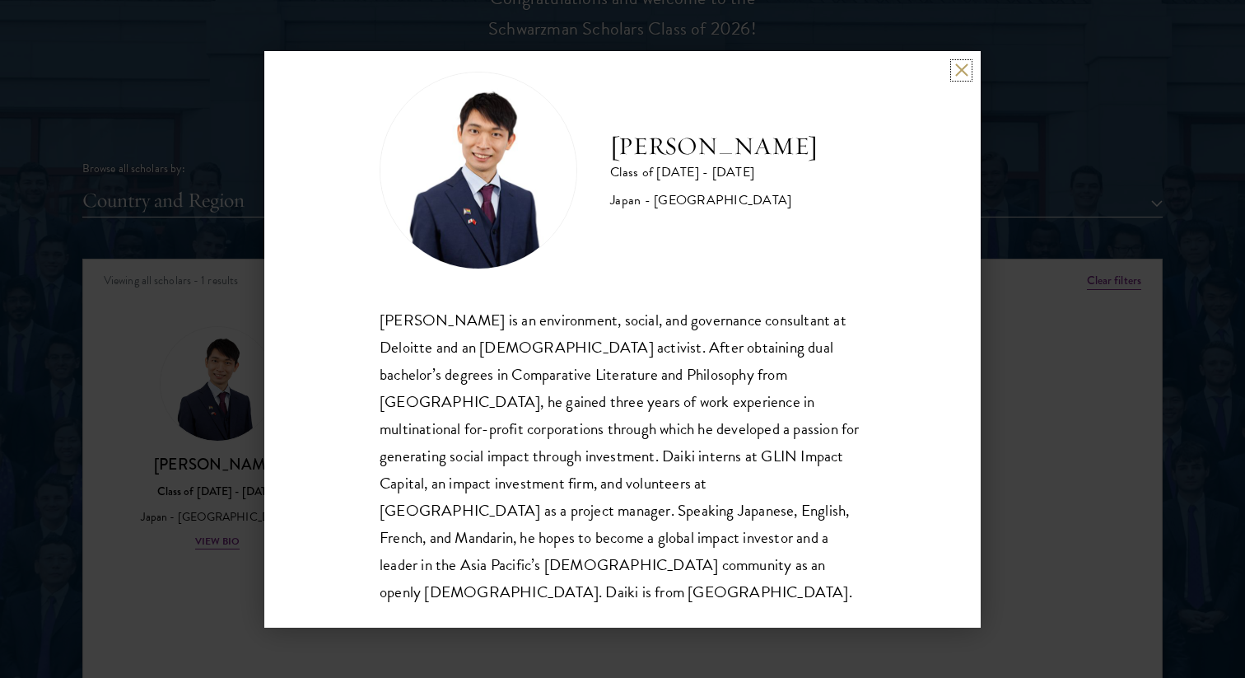
click at [964, 70] on button at bounding box center [961, 70] width 14 height 14
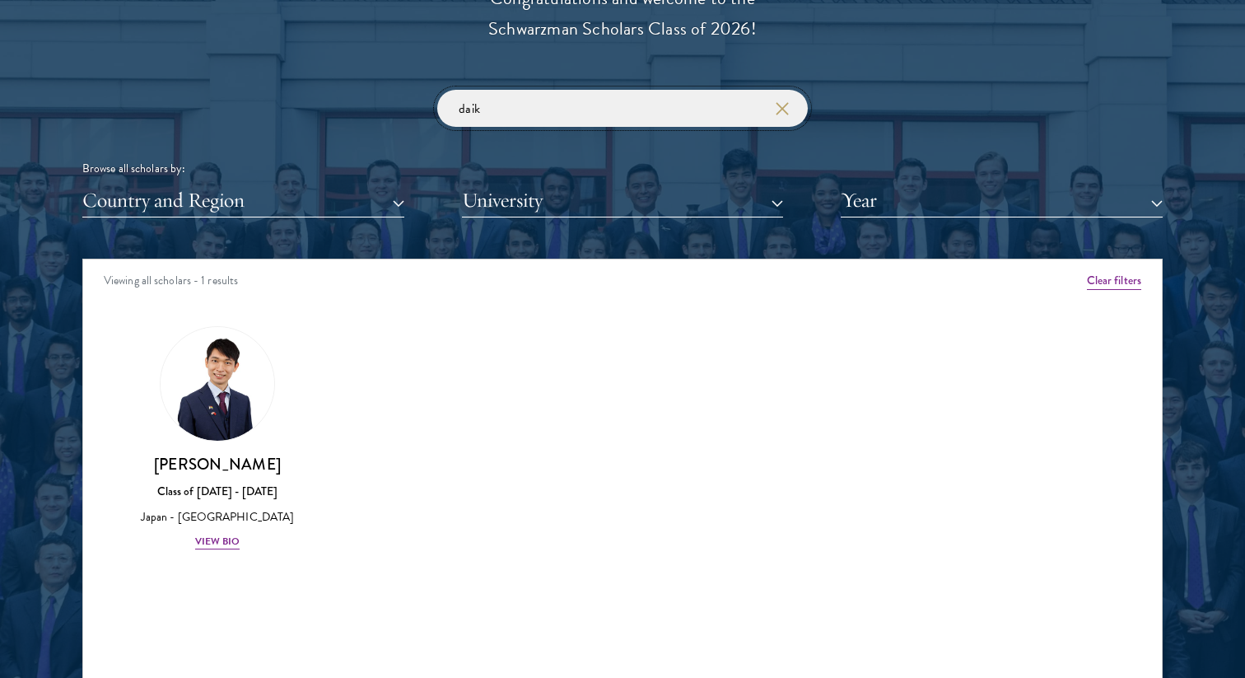
drag, startPoint x: 585, startPoint y: 109, endPoint x: 376, endPoint y: 91, distance: 209.0
click at [376, 91] on div "daik Browse all scholars by: Country and Region All Countries and Regions [GEOG…" at bounding box center [622, 154] width 1080 height 128
type input "[PERSON_NAME]"
click button "submit" at bounding box center [0, 0] width 0 height 0
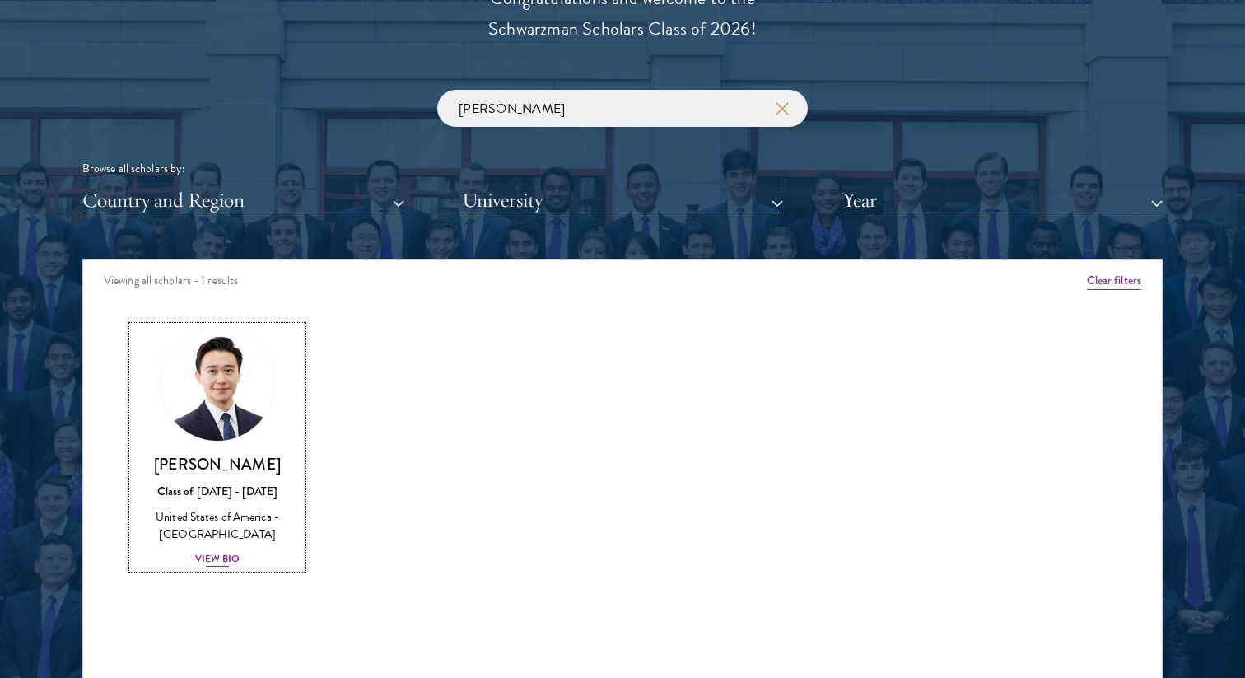
click at [217, 549] on div "[PERSON_NAME] Class of [DATE] - [DATE] [GEOGRAPHIC_DATA] - [GEOGRAPHIC_DATA] Vi…" at bounding box center [218, 511] width 170 height 114
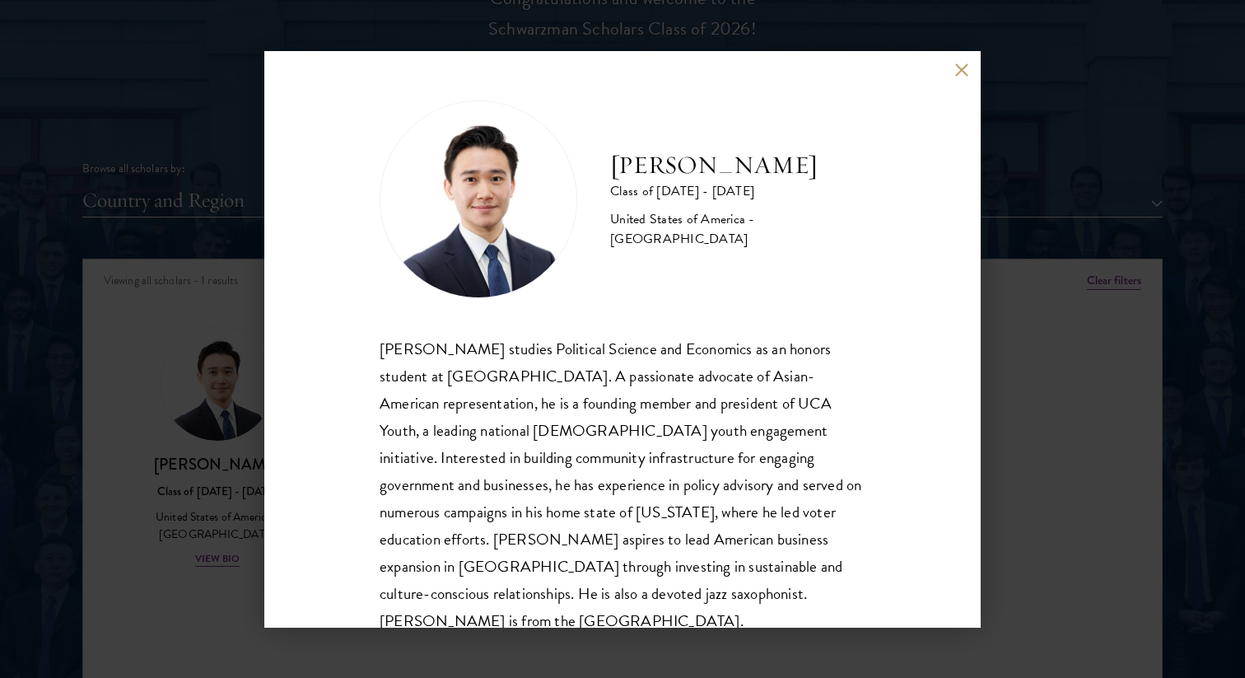
scroll to position [29, 0]
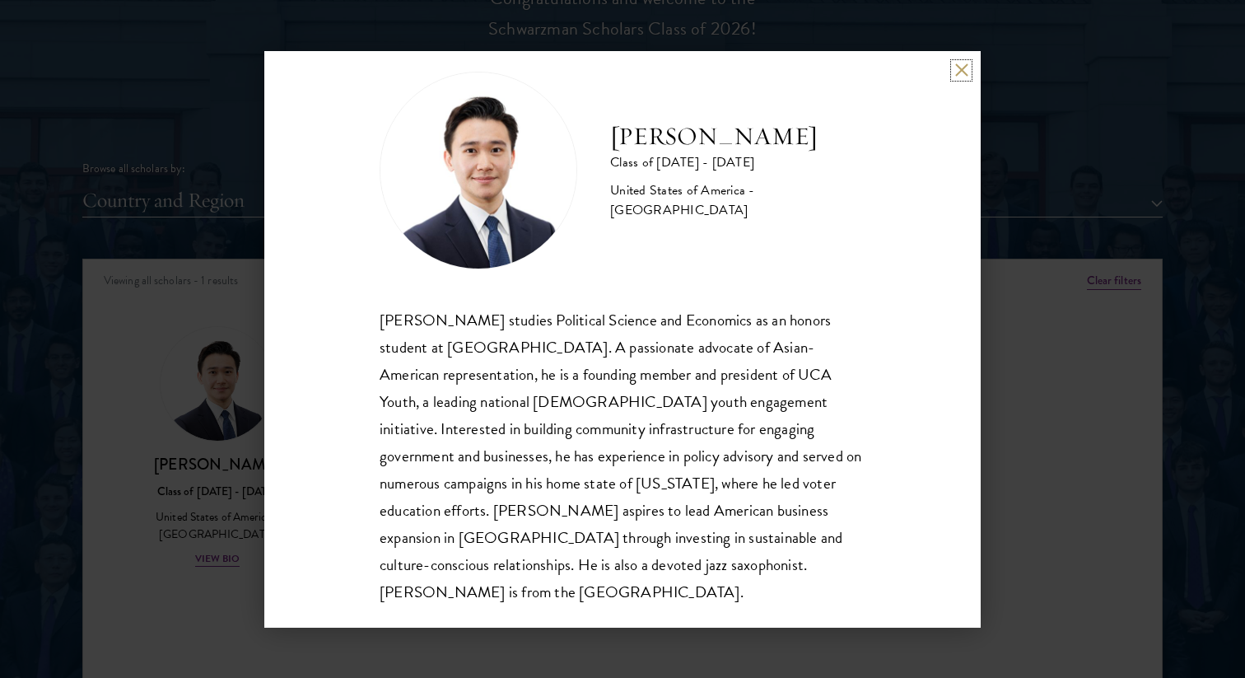
click at [960, 74] on button at bounding box center [961, 70] width 14 height 14
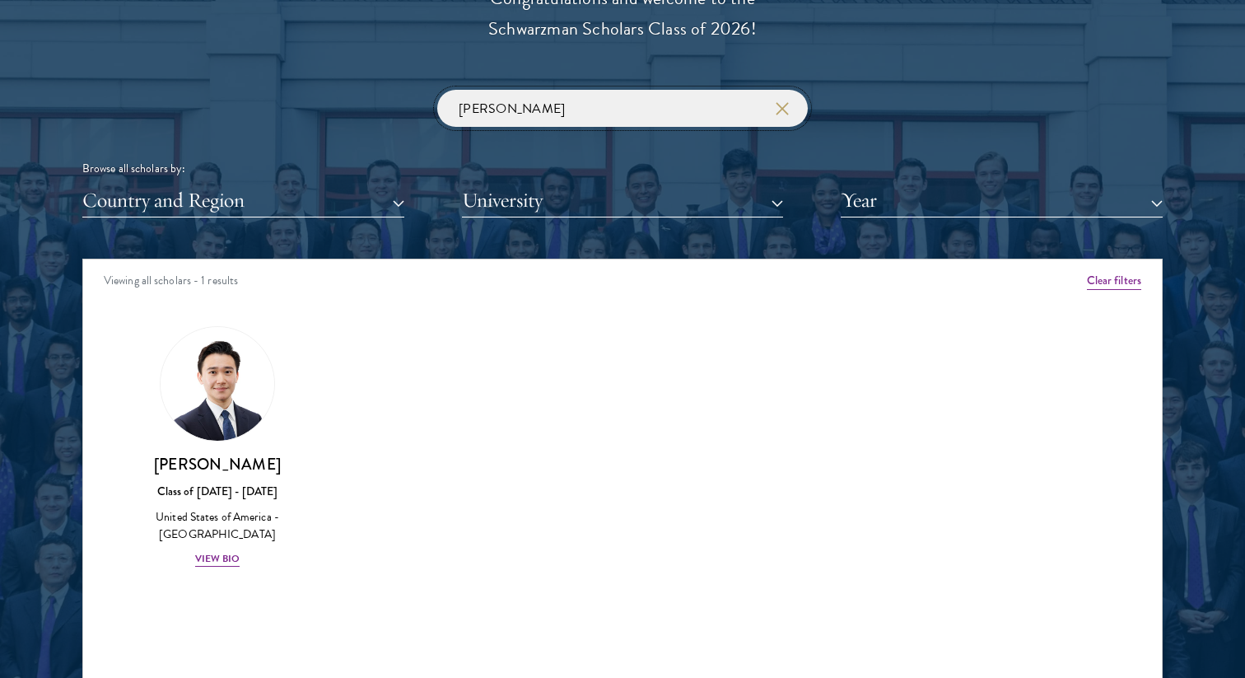
click at [520, 105] on input "[PERSON_NAME]" at bounding box center [622, 108] width 371 height 37
paste input "[PERSON_NAME]"
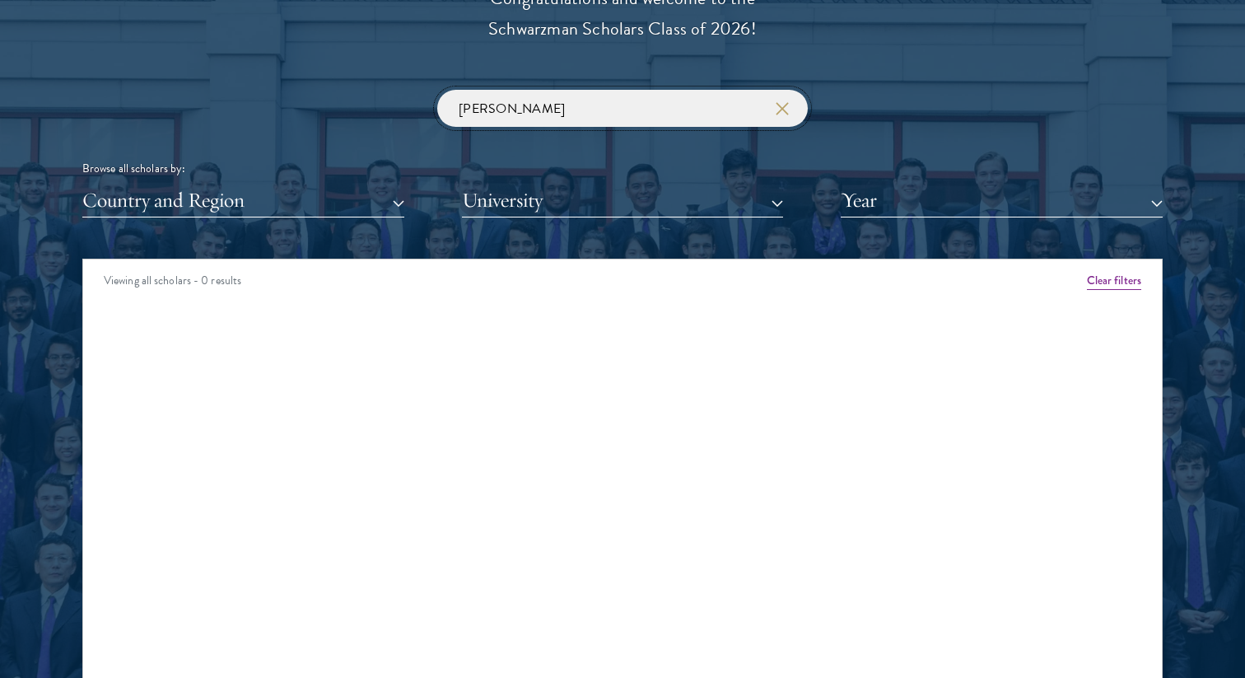
click button "submit" at bounding box center [0, 0] width 0 height 0
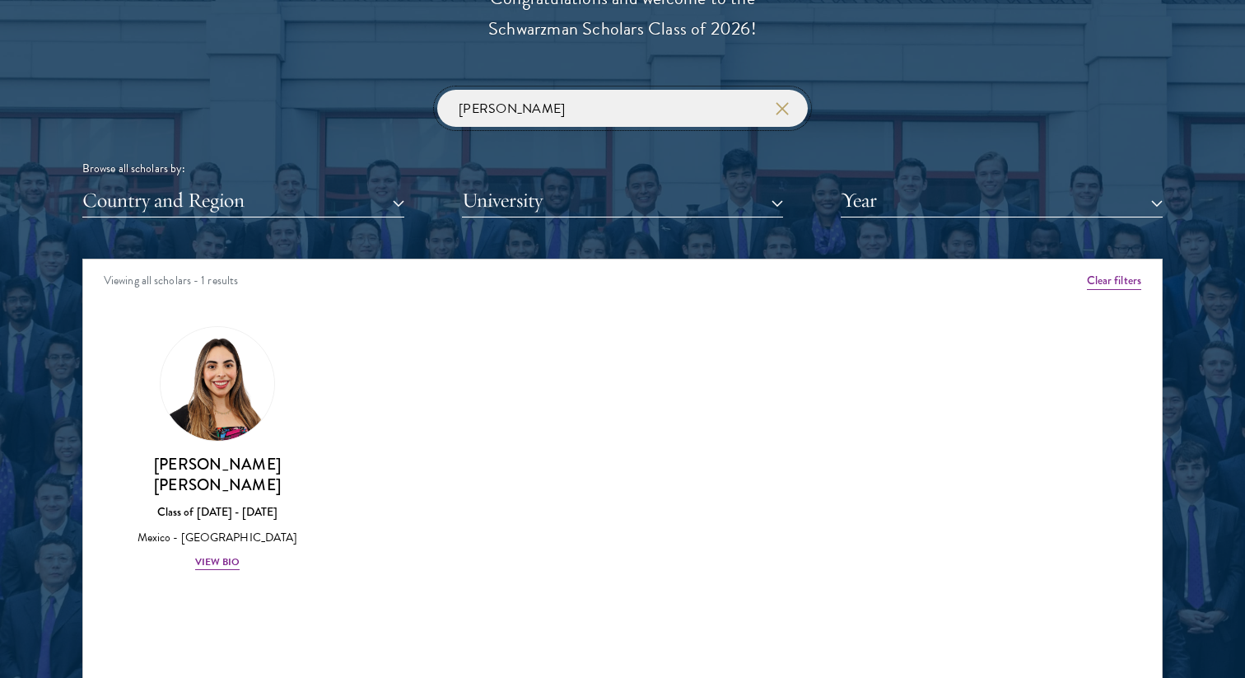
drag, startPoint x: 514, startPoint y: 110, endPoint x: 380, endPoint y: 109, distance: 133.4
click at [380, 109] on div "[PERSON_NAME] Browse all scholars by: Country and Region All Countries and Regi…" at bounding box center [622, 154] width 1080 height 128
click button "submit" at bounding box center [0, 0] width 0 height 0
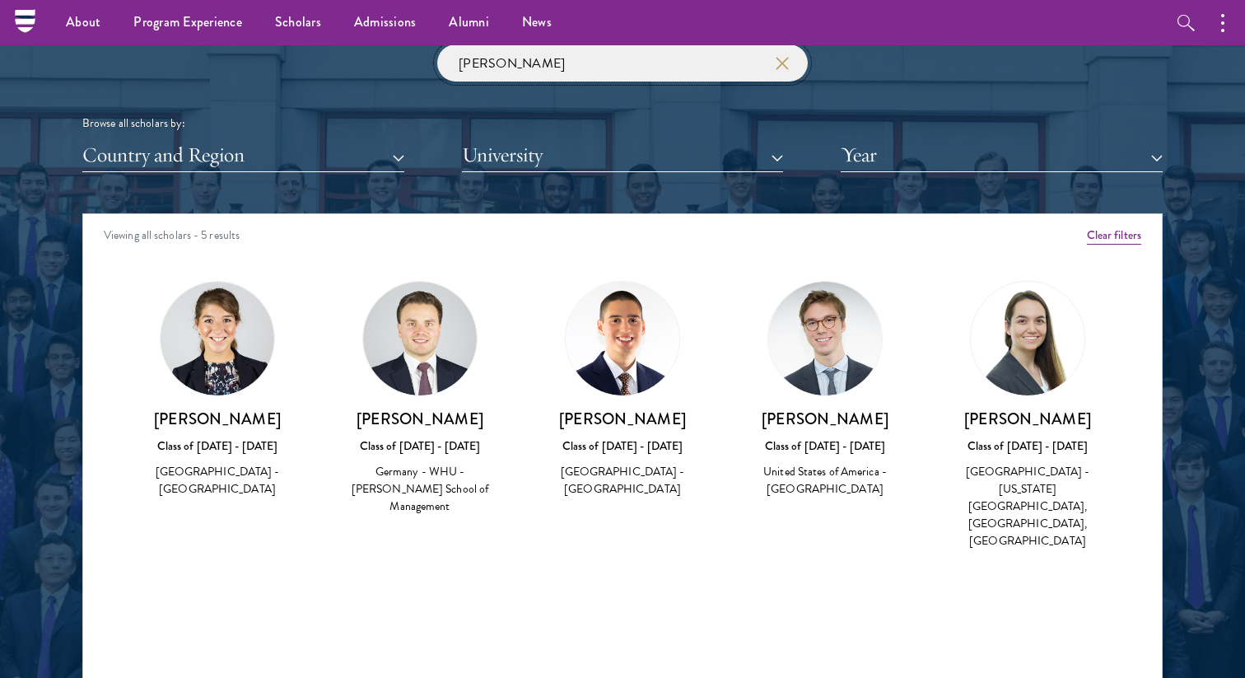
scroll to position [1956, 0]
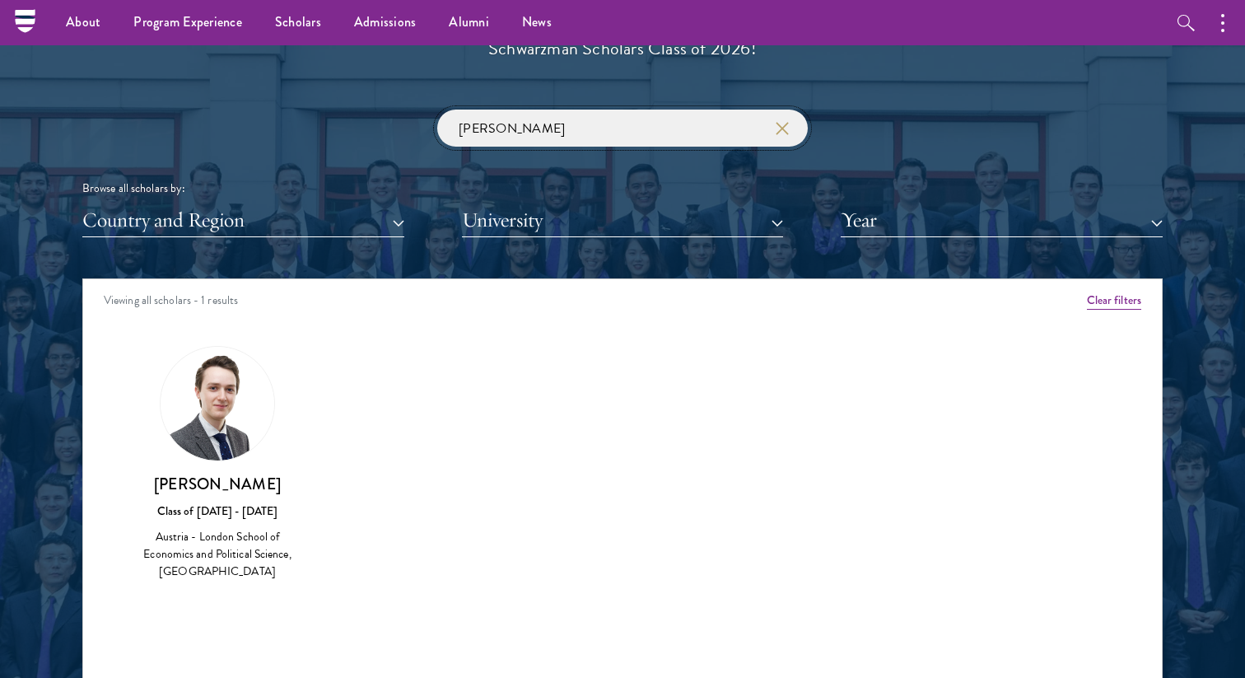
scroll to position [1900, 0]
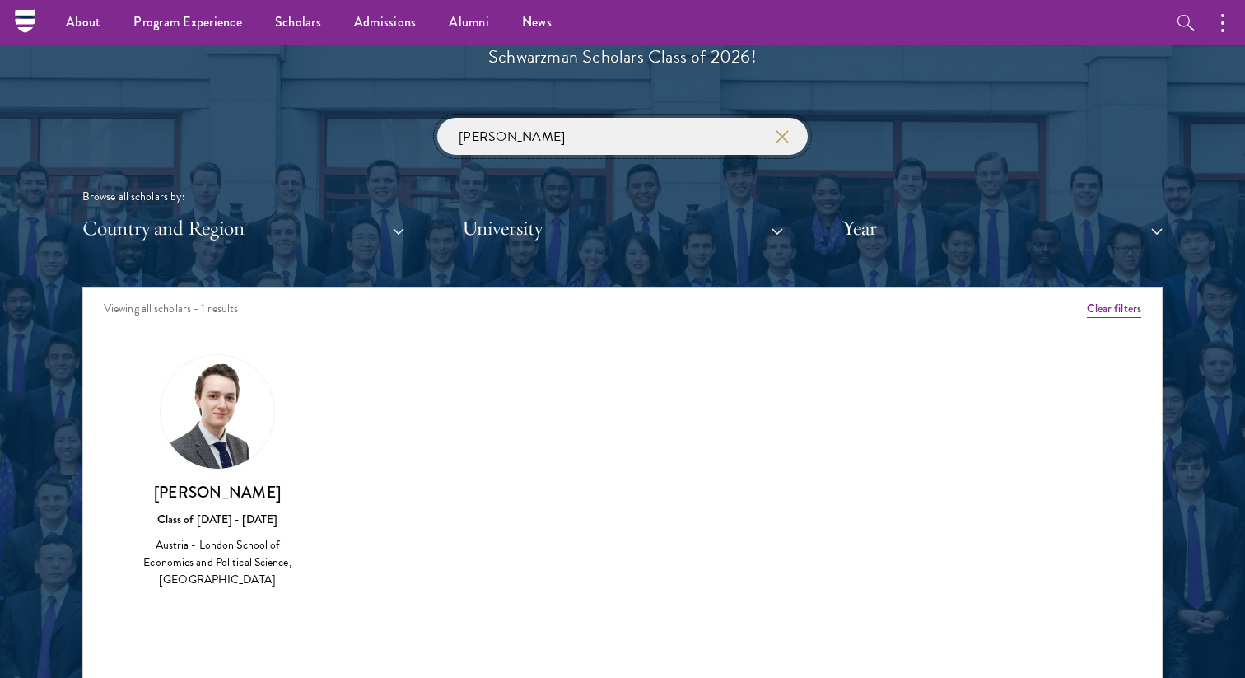
paste input "Nguye"
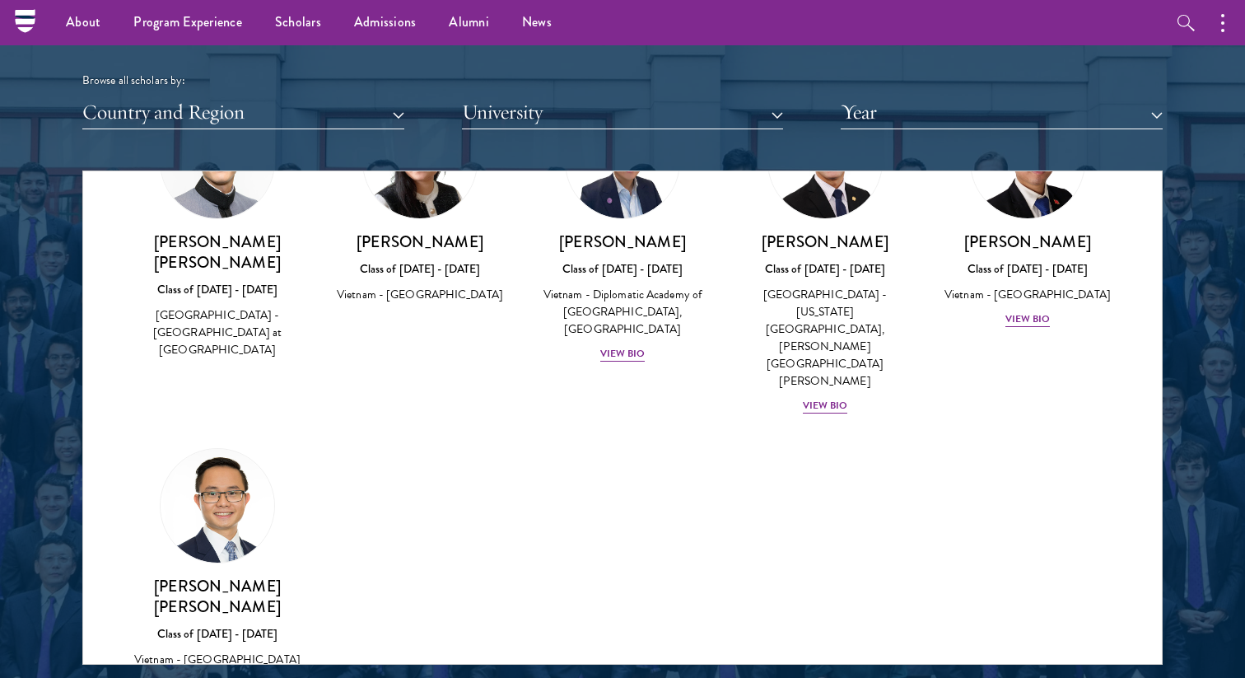
scroll to position [1986, 0]
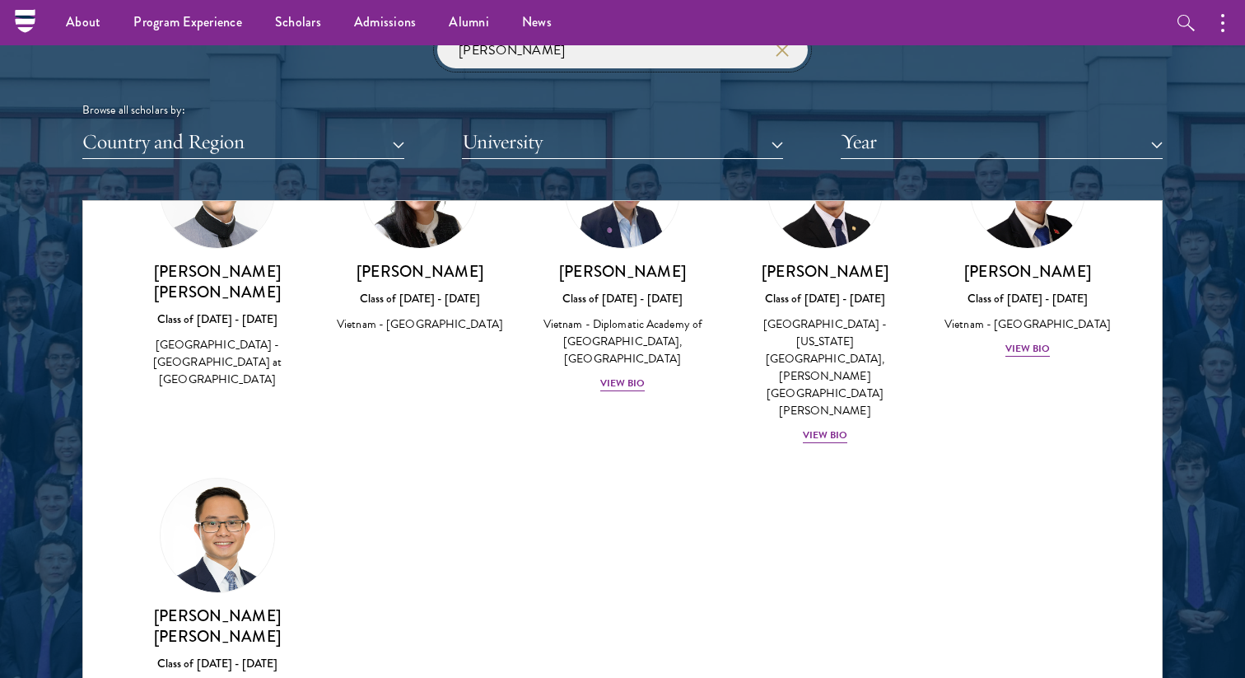
drag, startPoint x: 520, startPoint y: 47, endPoint x: 435, endPoint y: 52, distance: 85.8
click at [435, 52] on div "[PERSON_NAME] Browse all scholars by: Country and Region All Countries and Regi…" at bounding box center [622, 95] width 1080 height 128
paste input "[PERSON_NAME]"
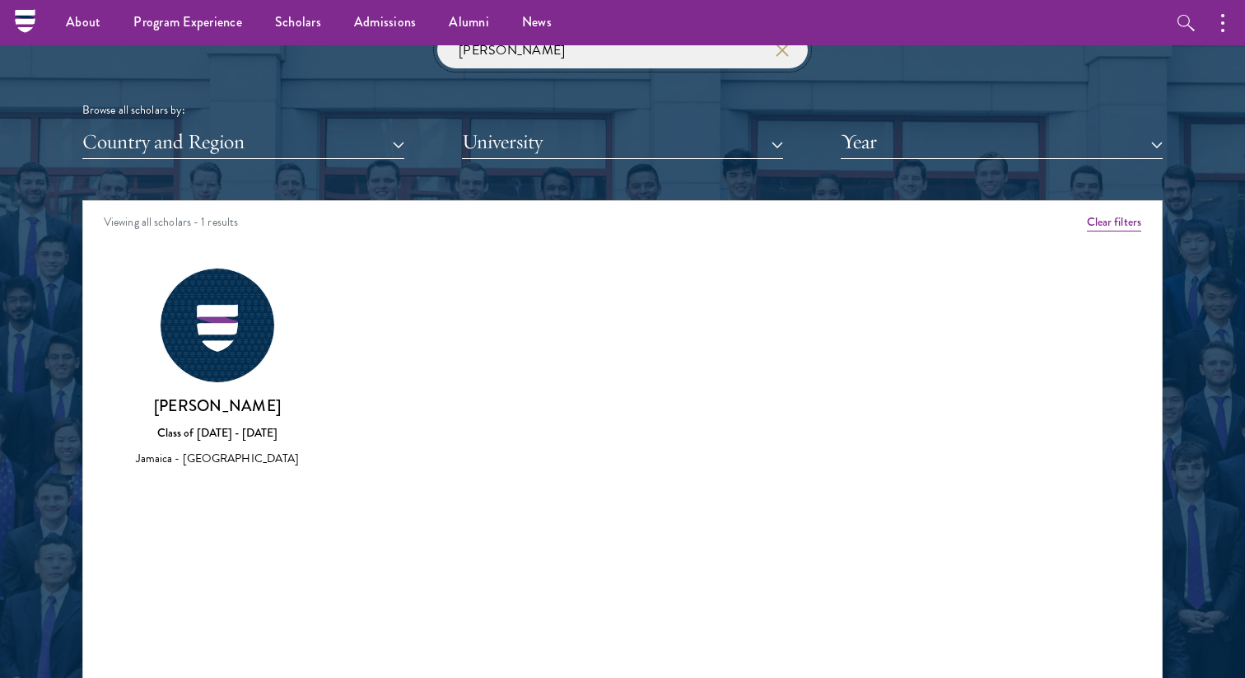
click button "submit" at bounding box center [0, 0] width 0 height 0
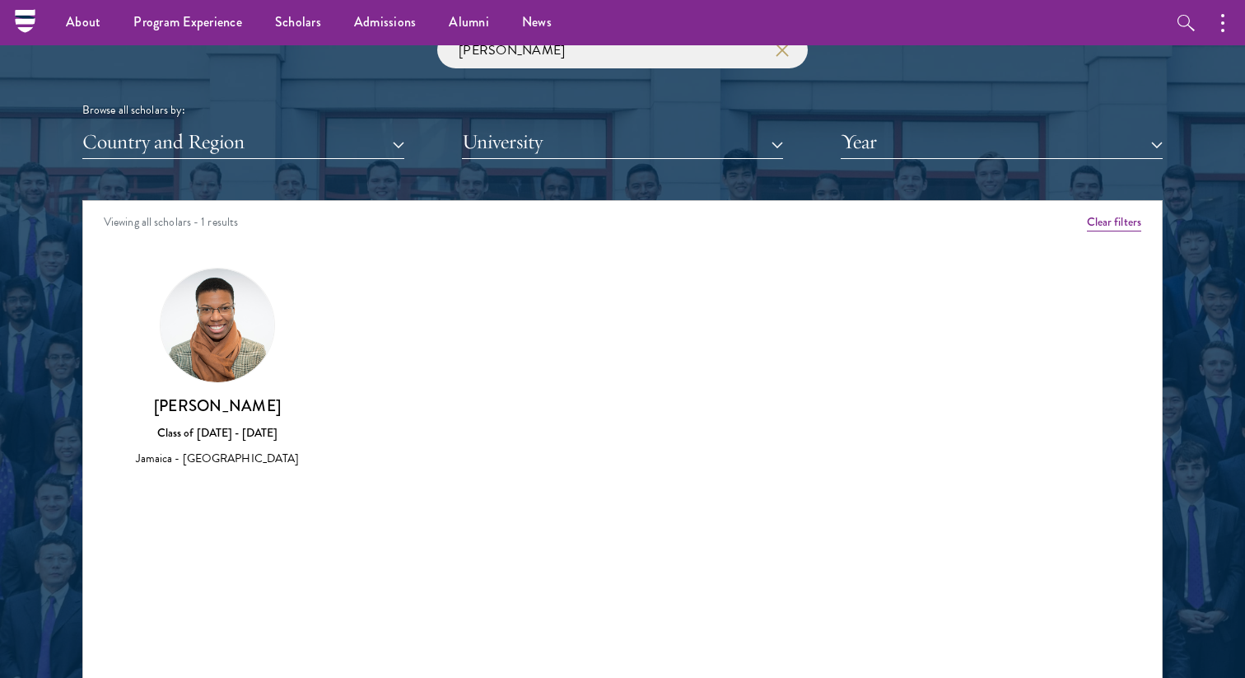
click at [213, 358] on img at bounding box center [218, 325] width 114 height 114
click at [239, 409] on h3 "[PERSON_NAME]" at bounding box center [218, 405] width 170 height 21
click at [231, 432] on div "Class of [DATE] - [DATE]" at bounding box center [218, 432] width 170 height 17
click at [224, 341] on img at bounding box center [218, 325] width 114 height 114
drag, startPoint x: 527, startPoint y: 63, endPoint x: 392, endPoint y: 63, distance: 135.0
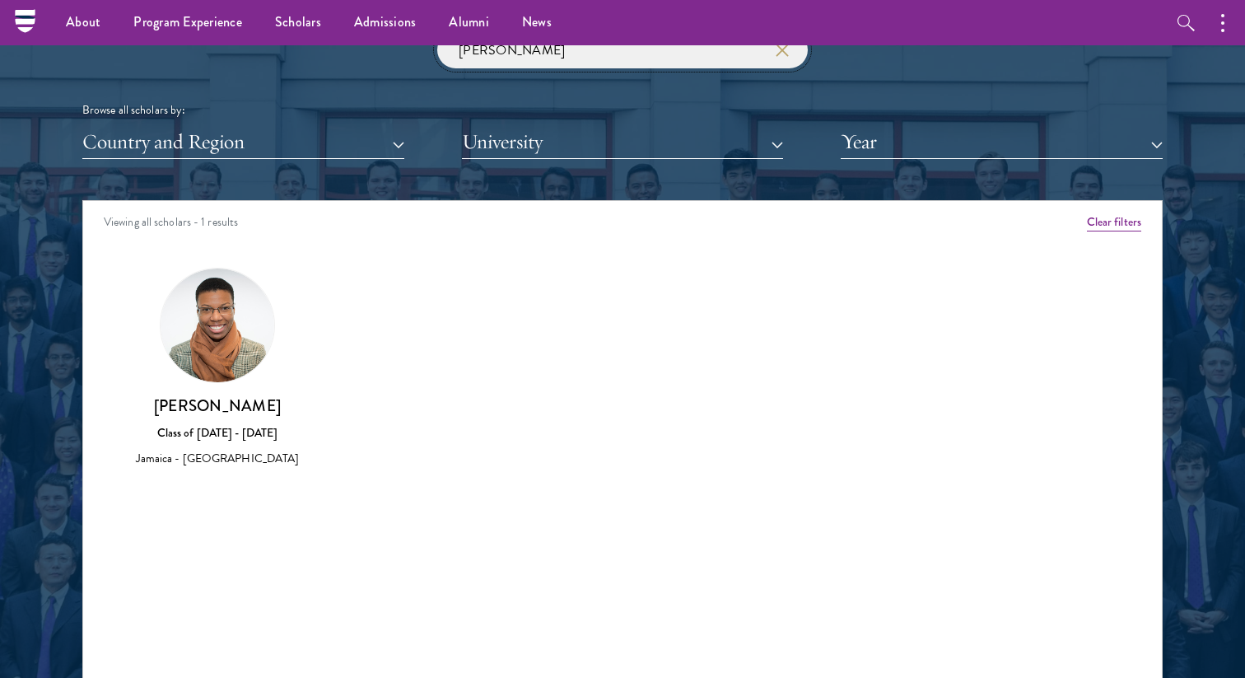
click at [392, 63] on div "[PERSON_NAME] Browse all scholars by: Country and Region All Countries and Regi…" at bounding box center [622, 95] width 1080 height 128
type input "s"
click button "submit" at bounding box center [0, 0] width 0 height 0
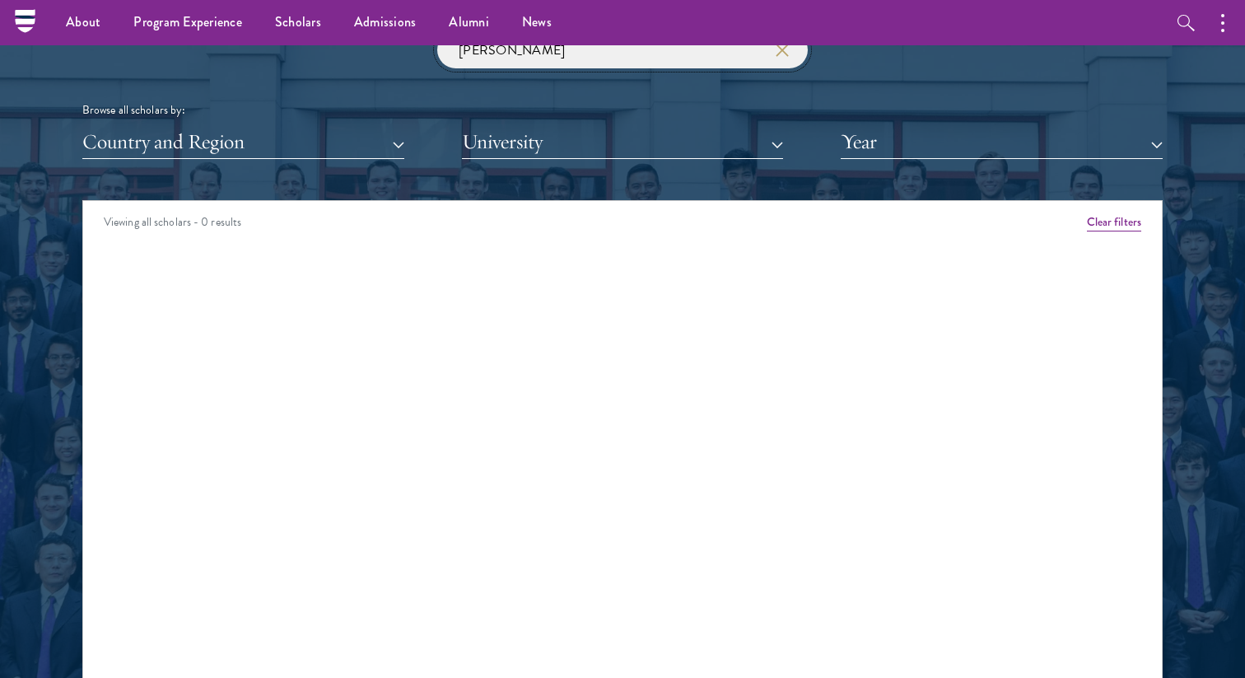
click button "submit" at bounding box center [0, 0] width 0 height 0
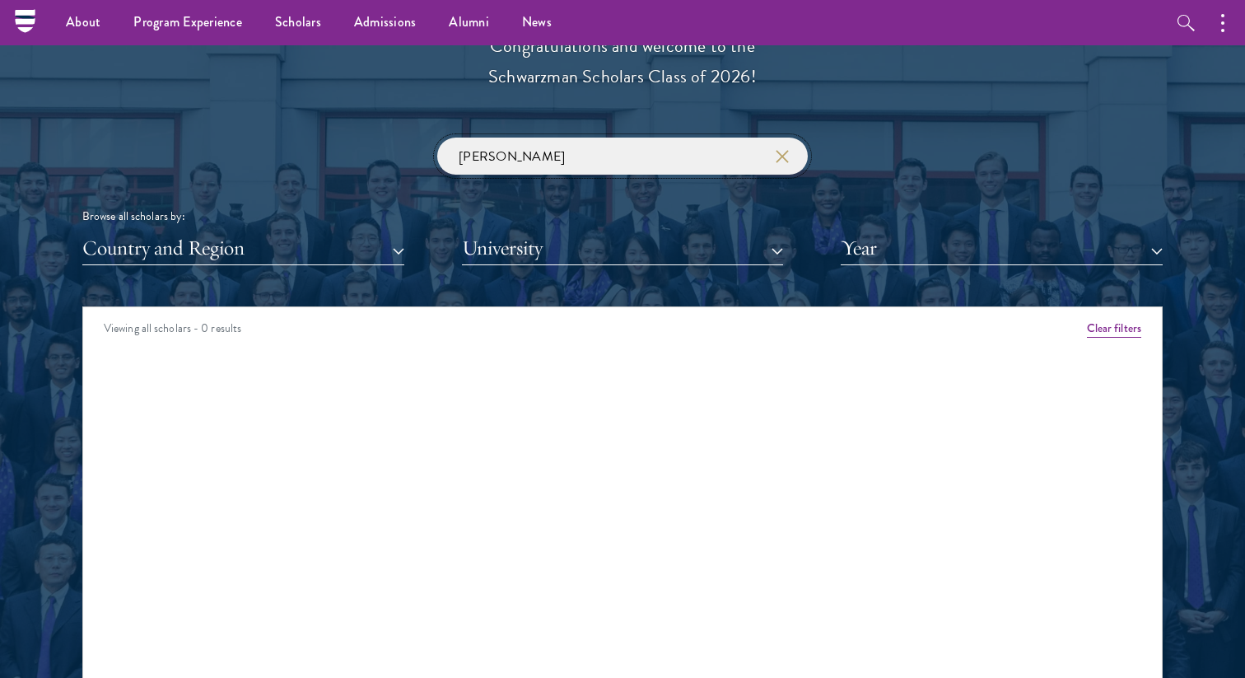
paste input "[PERSON_NAME]"
click button "submit" at bounding box center [0, 0] width 0 height 0
click at [558, 161] on input "[PERSON_NAME]" at bounding box center [622, 156] width 371 height 37
click button "submit" at bounding box center [0, 0] width 0 height 0
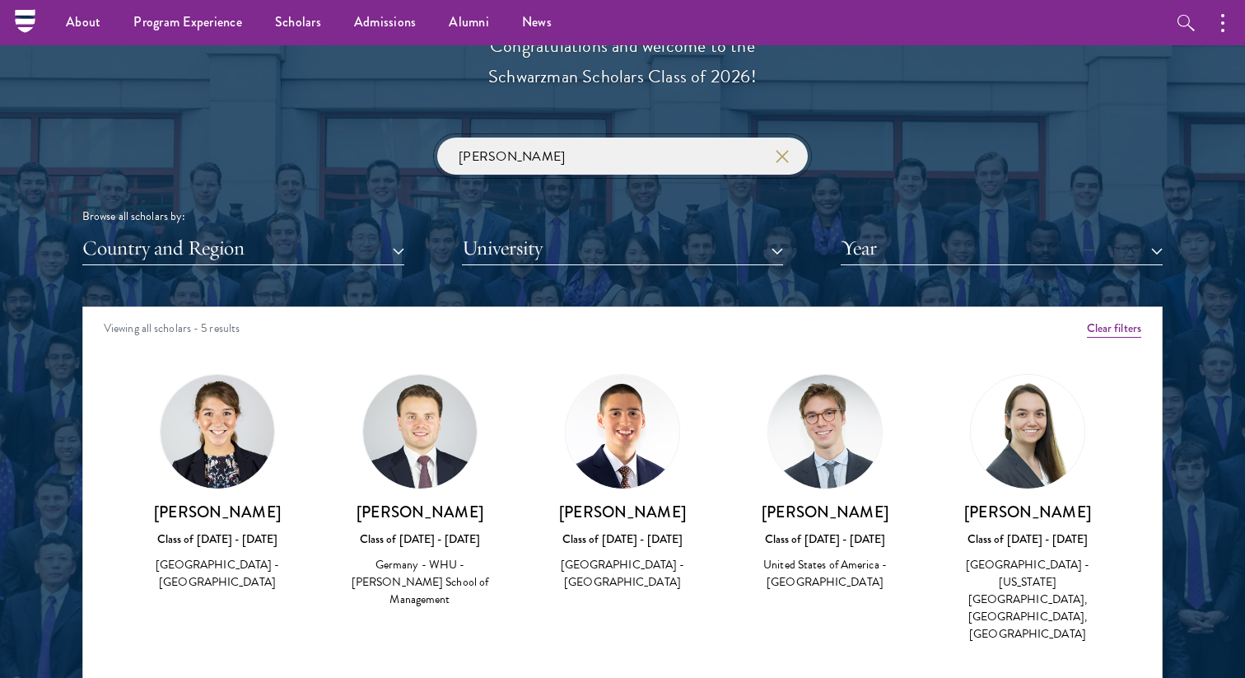
paste input "[PERSON_NAME]"
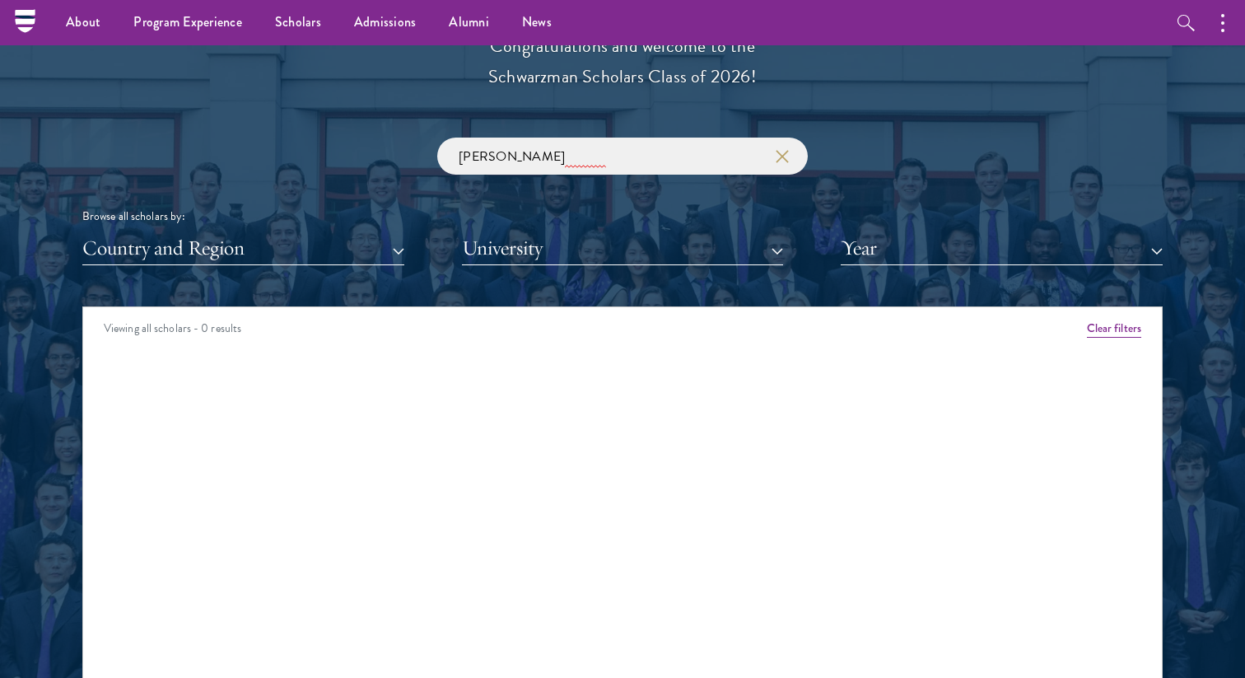
drag, startPoint x: 565, startPoint y: 165, endPoint x: 423, endPoint y: 161, distance: 141.7
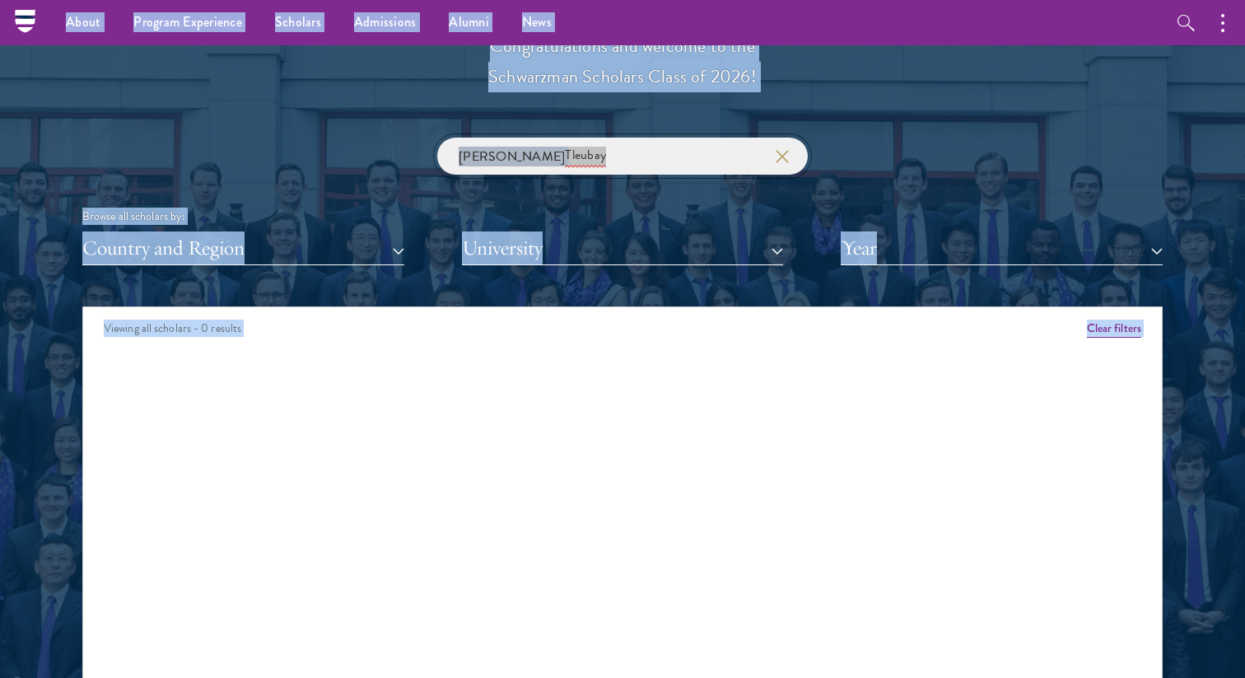
click at [530, 152] on input "[PERSON_NAME]" at bounding box center [622, 156] width 371 height 37
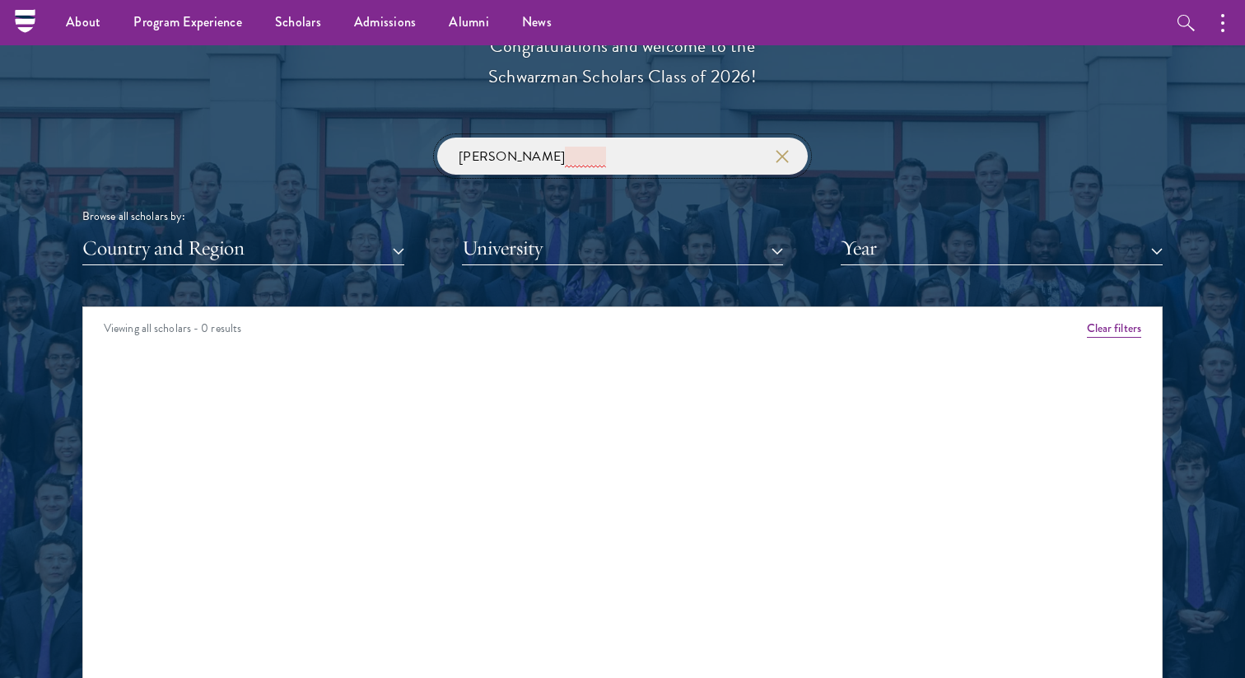
drag, startPoint x: 551, startPoint y: 152, endPoint x: 424, endPoint y: 152, distance: 126.8
click at [424, 152] on div "[PERSON_NAME] Browse all scholars by: Country and Region All Countries and Regi…" at bounding box center [622, 202] width 1080 height 128
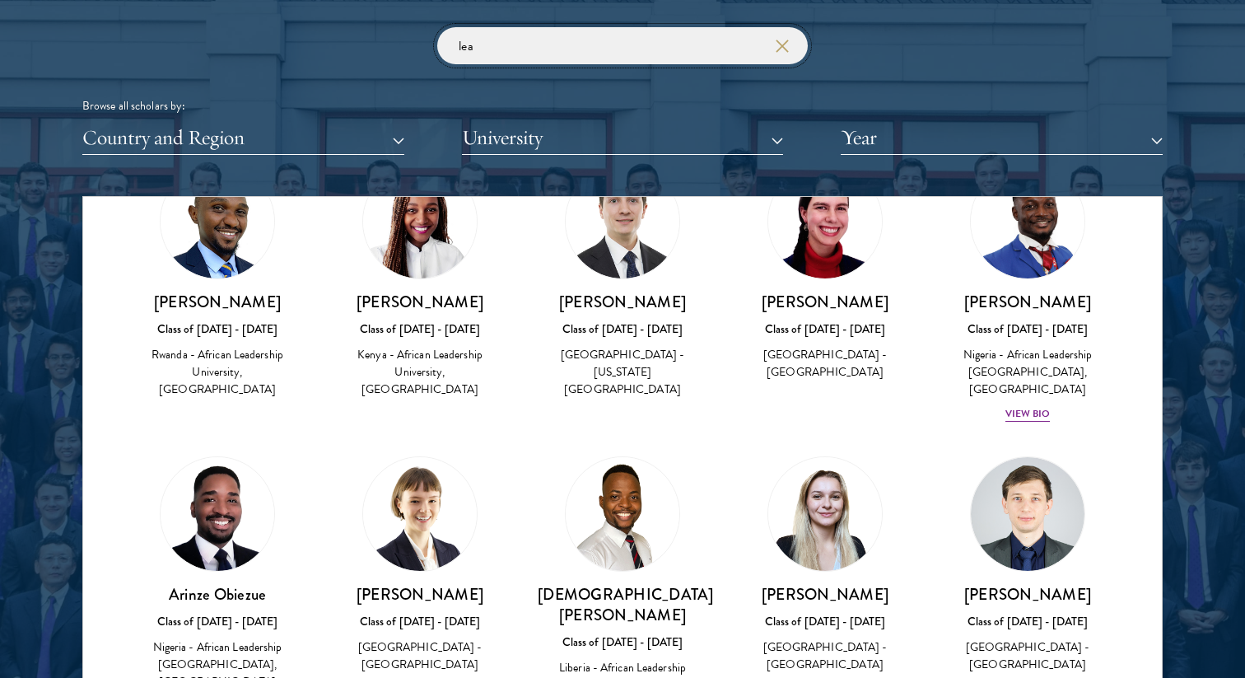
scroll to position [2019, 0]
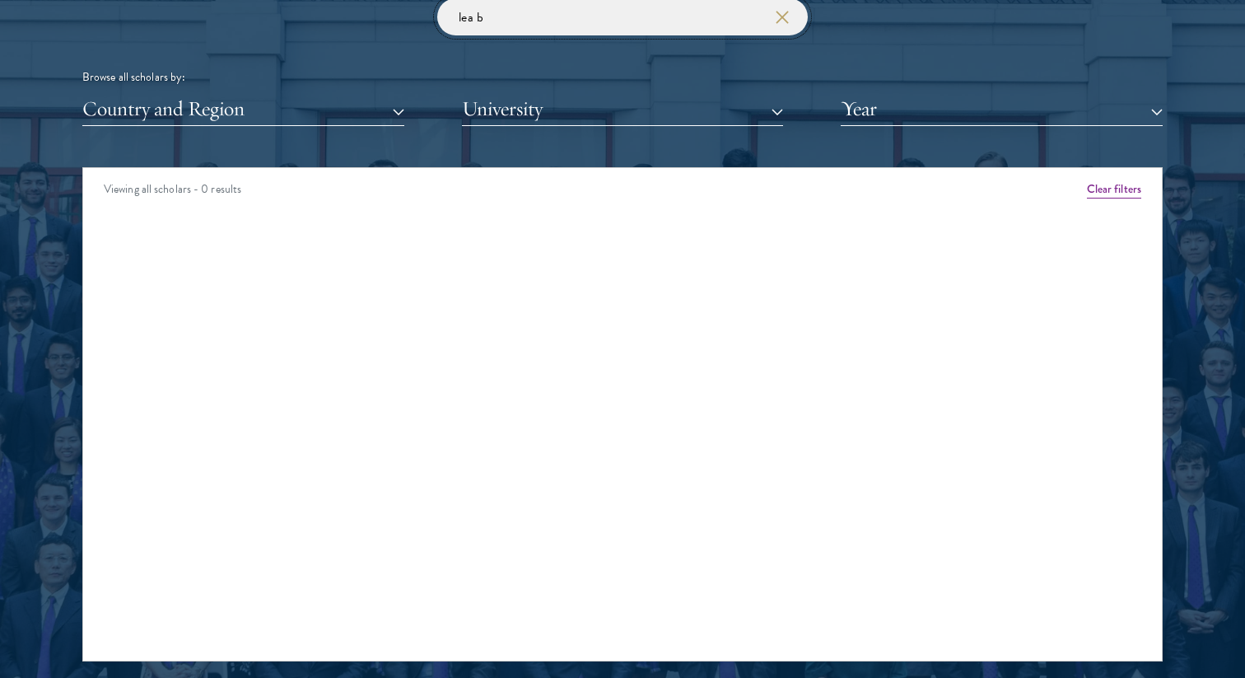
paste input "[PERSON_NAME] Datong [PERSON_NAME]"
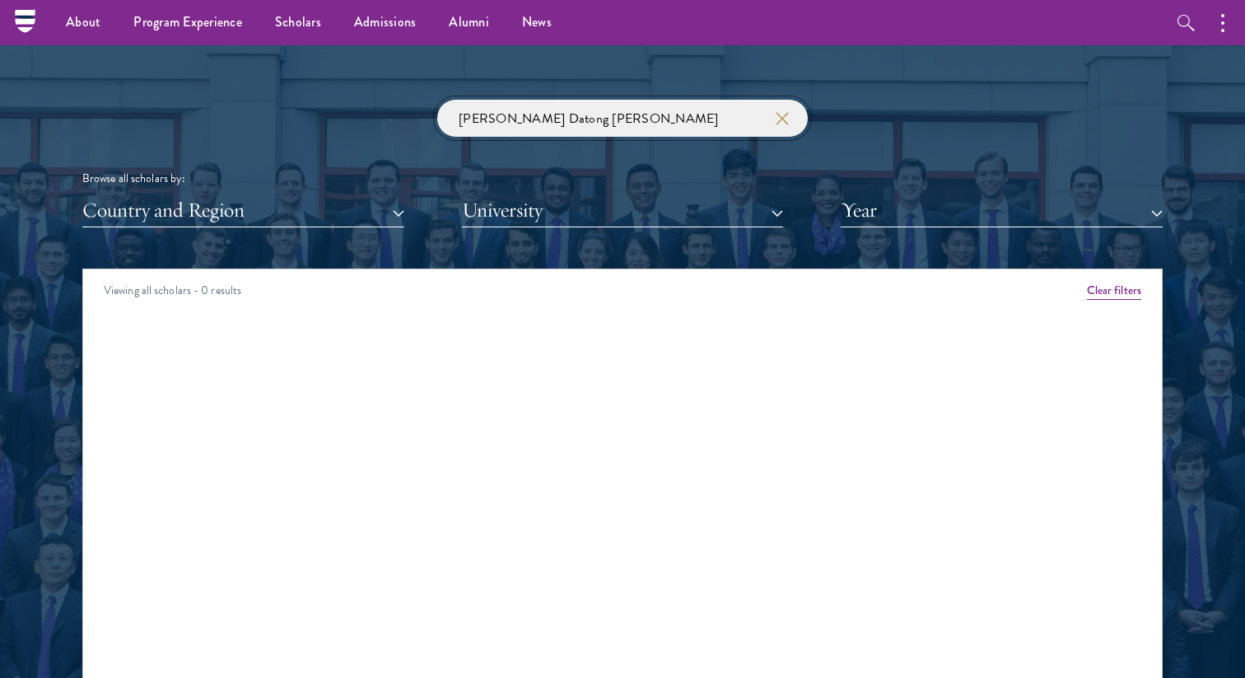
click button "submit" at bounding box center [0, 0] width 0 height 0
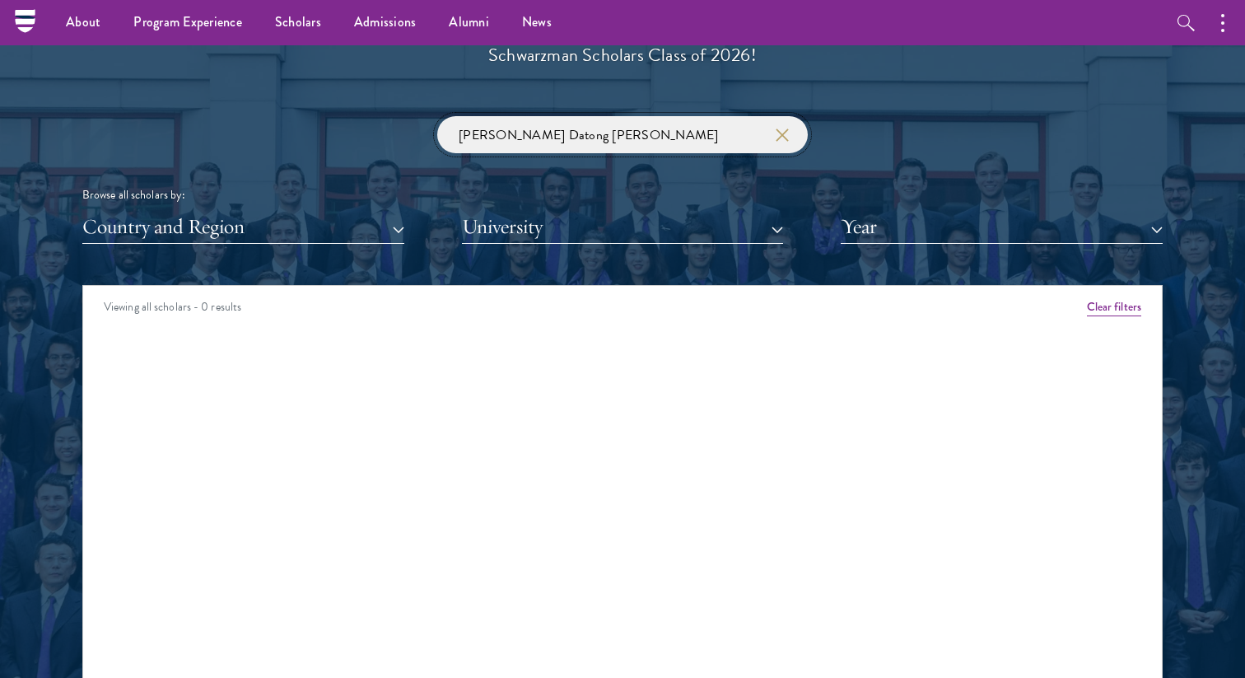
scroll to position [1900, 0]
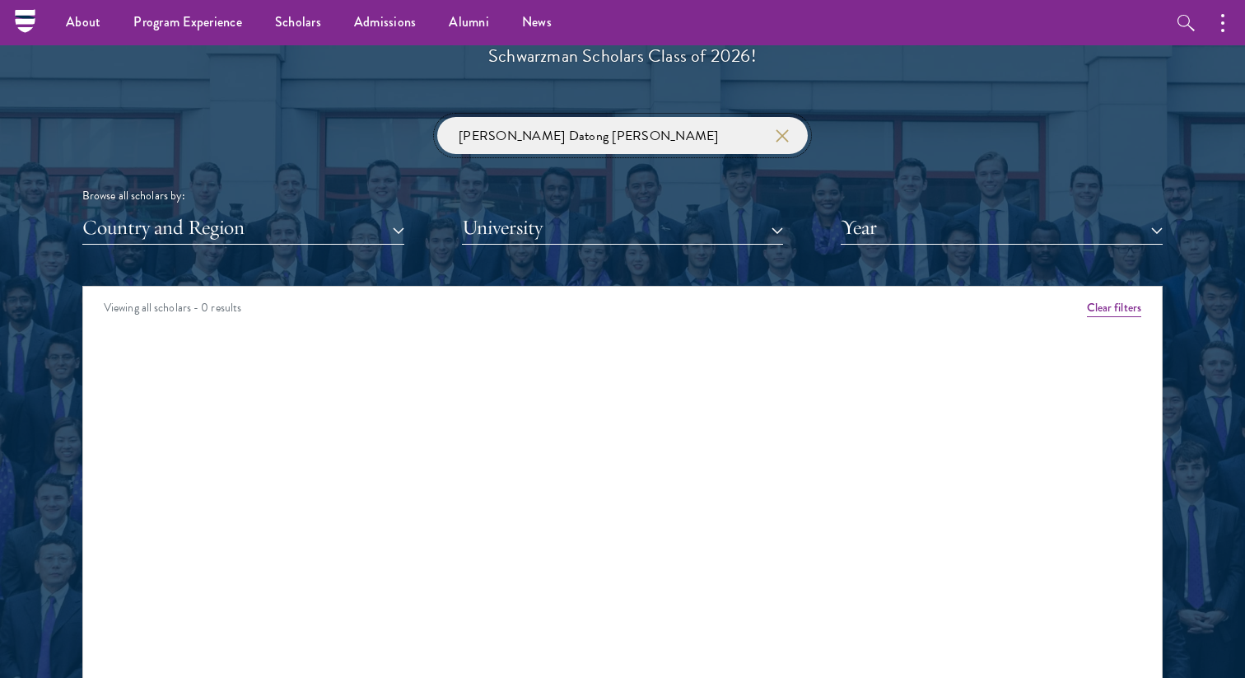
click at [521, 139] on input "[PERSON_NAME] Datong [PERSON_NAME]" at bounding box center [622, 135] width 371 height 37
click at [515, 137] on input "[PERSON_NAME]" at bounding box center [622, 135] width 371 height 37
click button "submit" at bounding box center [0, 0] width 0 height 0
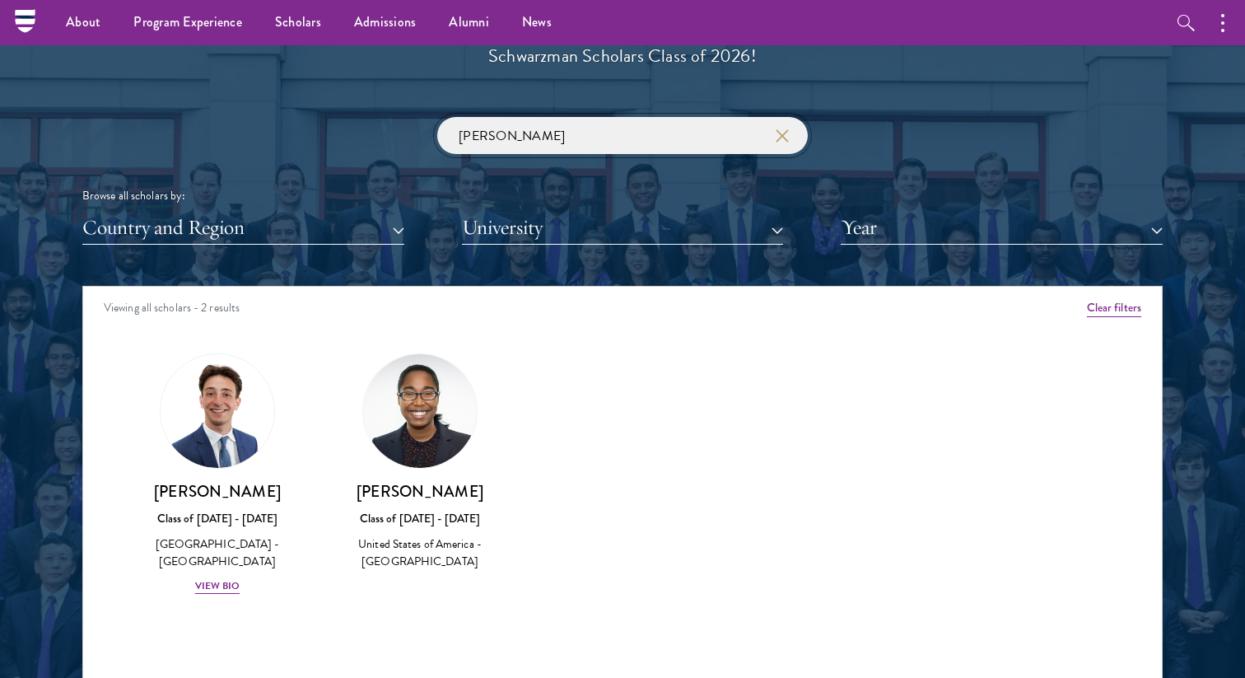
drag, startPoint x: 507, startPoint y: 135, endPoint x: 411, endPoint y: 135, distance: 96.3
click at [411, 135] on div "[PERSON_NAME] Browse all scholars by: Country and Region All Countries and Regi…" at bounding box center [622, 181] width 1080 height 128
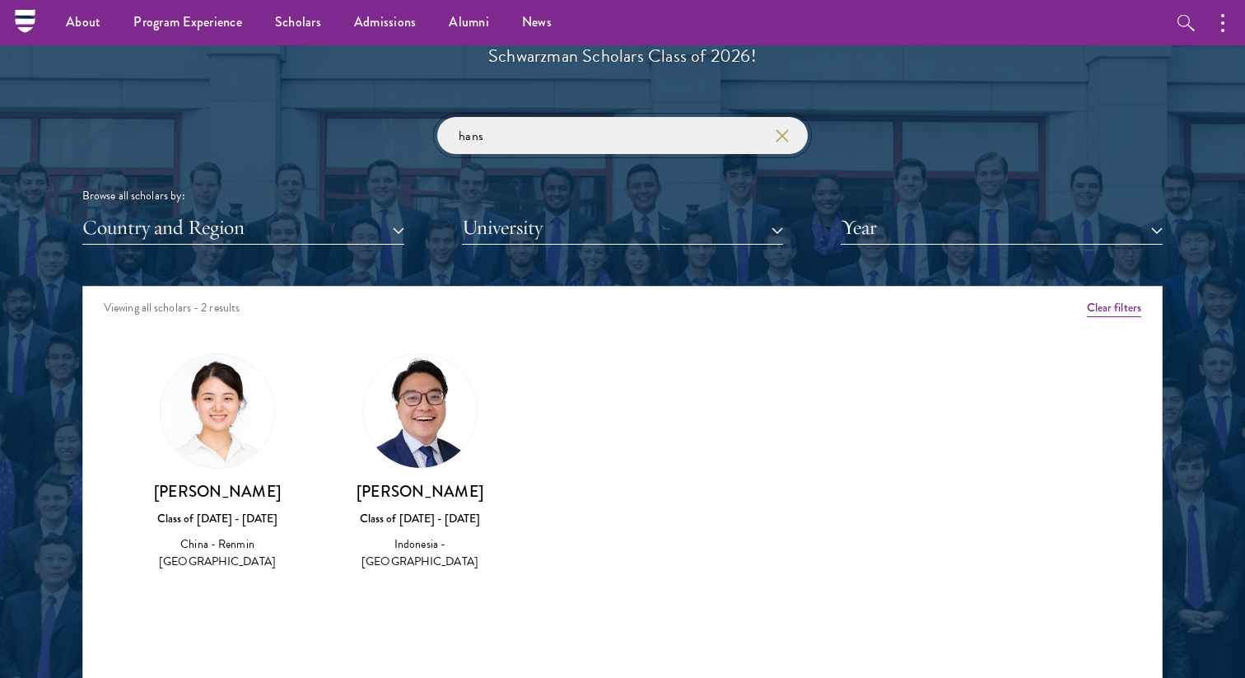
drag, startPoint x: 489, startPoint y: 133, endPoint x: 403, endPoint y: 133, distance: 86.5
click at [403, 133] on div "hans Browse all scholars by: Country and Region All Countries and Regions [GEOG…" at bounding box center [622, 181] width 1080 height 128
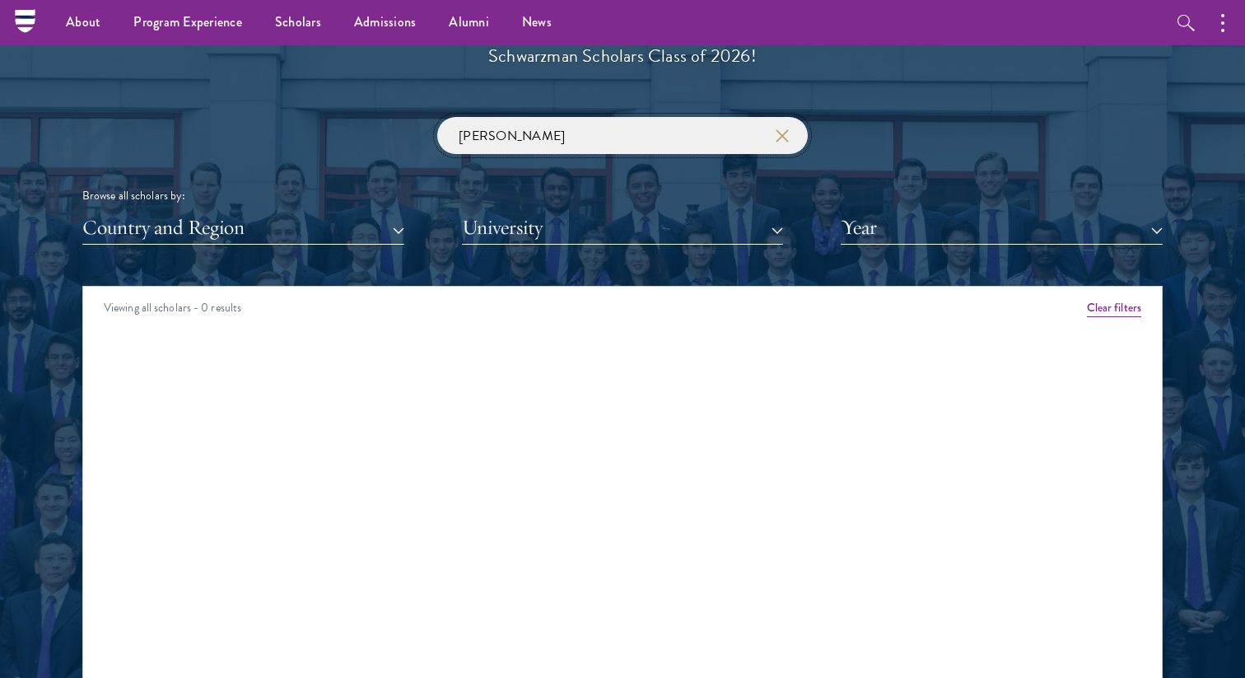
drag, startPoint x: 506, startPoint y: 134, endPoint x: 437, endPoint y: 134, distance: 69.2
click at [437, 134] on input "[PERSON_NAME]" at bounding box center [622, 135] width 371 height 37
drag, startPoint x: 510, startPoint y: 125, endPoint x: 406, endPoint y: 125, distance: 103.7
click at [406, 125] on div "venck Browse all scholars by: Country and Region All Countries and Regions [GEO…" at bounding box center [622, 181] width 1080 height 128
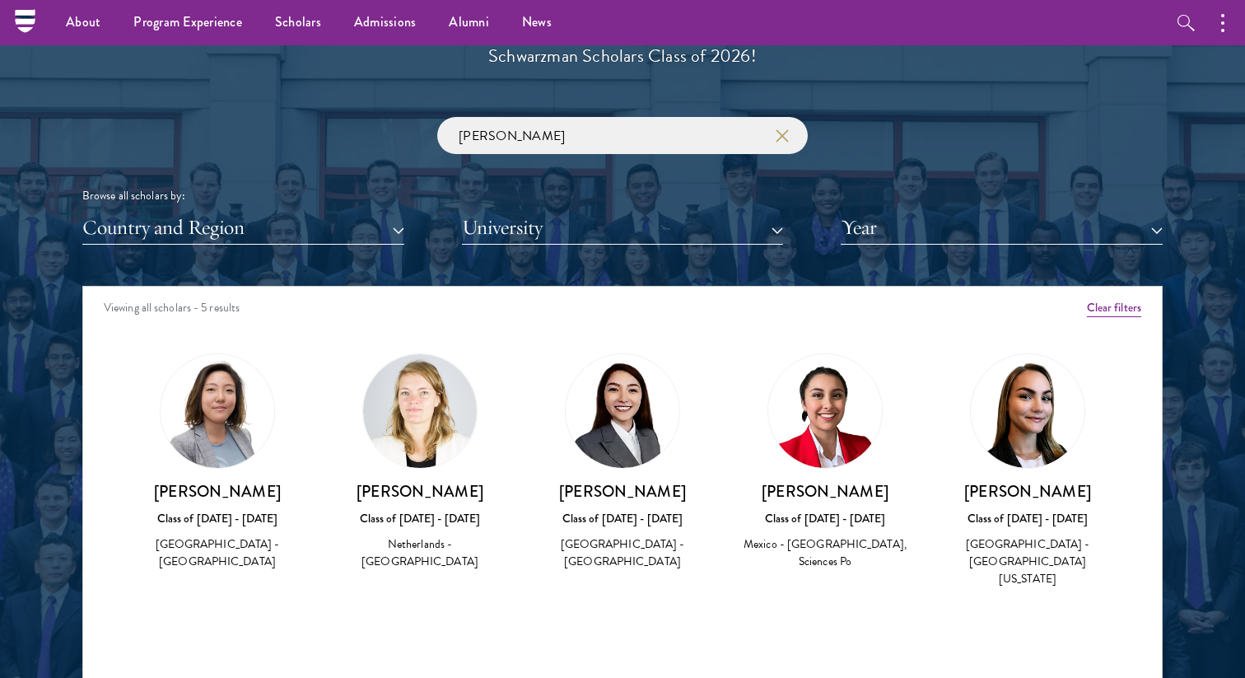
click at [1017, 410] on img at bounding box center [1028, 411] width 114 height 114
click at [977, 473] on div "[PERSON_NAME] Class of [DATE] - [DATE] [GEOGRAPHIC_DATA] - [GEOGRAPHIC_DATA][US…" at bounding box center [1028, 470] width 170 height 235
click at [1012, 494] on h3 "[PERSON_NAME]" at bounding box center [1028, 491] width 170 height 21
click at [1044, 380] on img at bounding box center [1028, 411] width 114 height 114
click at [1044, 404] on img at bounding box center [1028, 411] width 114 height 114
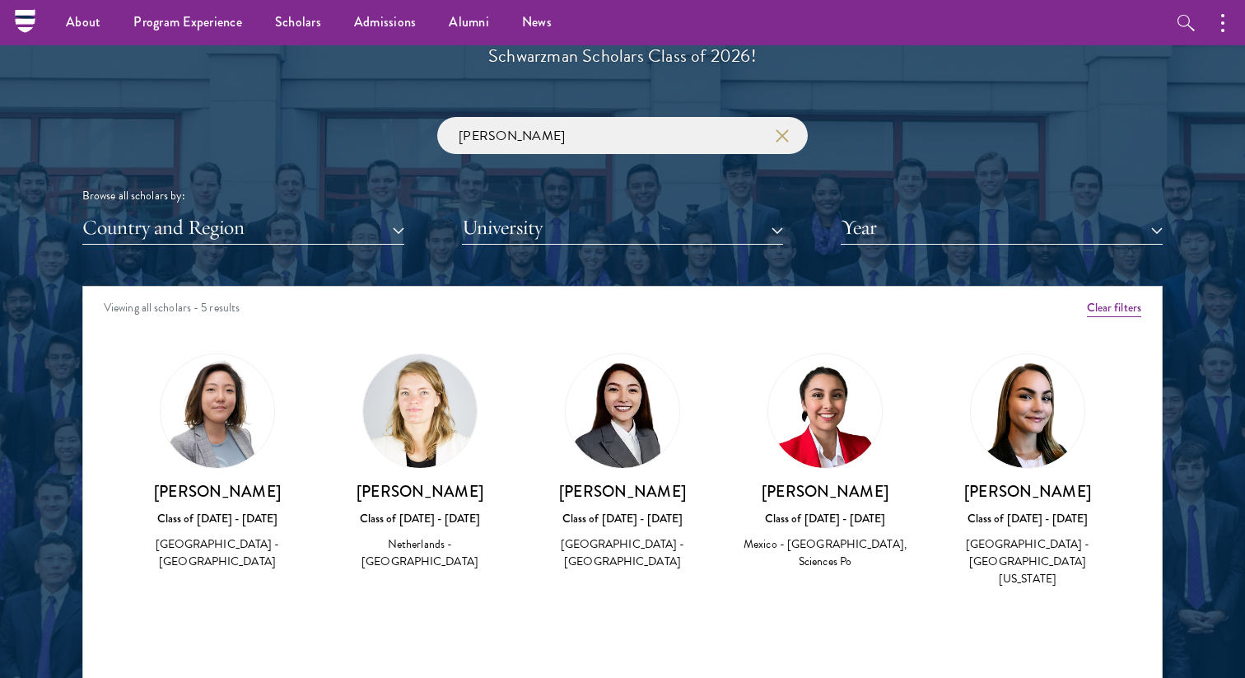
click at [1044, 404] on img at bounding box center [1028, 411] width 114 height 114
drag, startPoint x: 506, startPoint y: 147, endPoint x: 414, endPoint y: 147, distance: 92.2
click at [414, 147] on div "[PERSON_NAME] Browse all scholars by: Country and Region All Countries and Regi…" at bounding box center [622, 181] width 1080 height 128
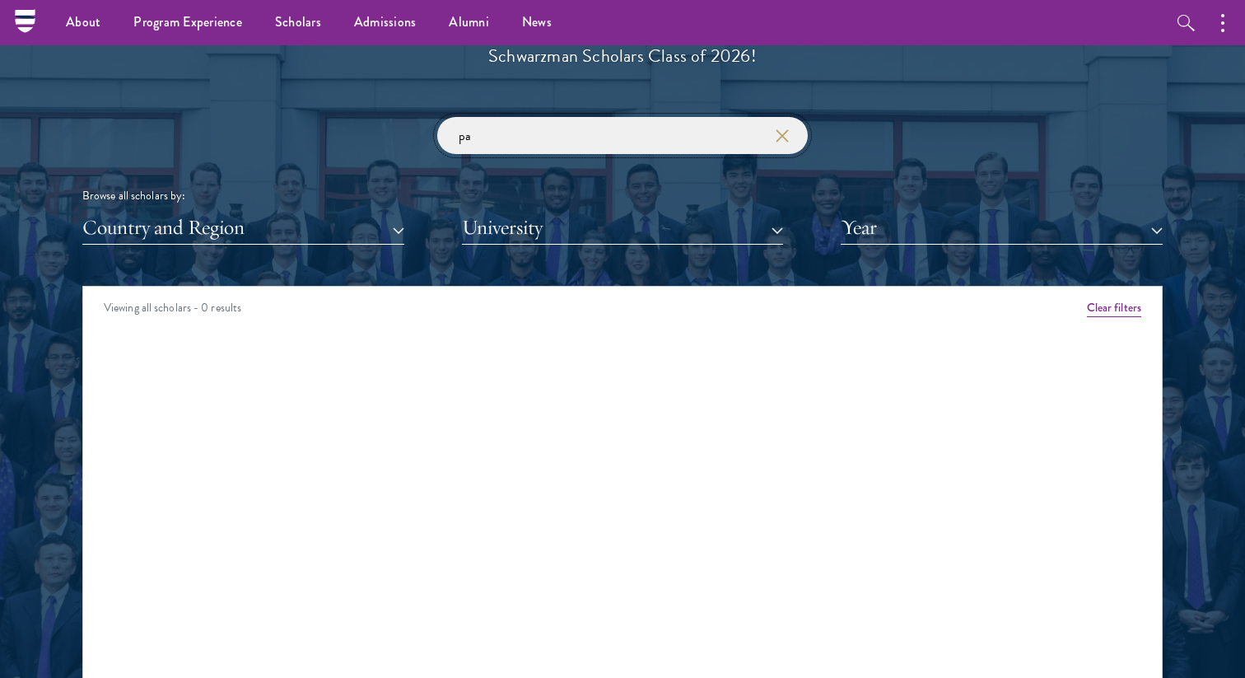
type input "p"
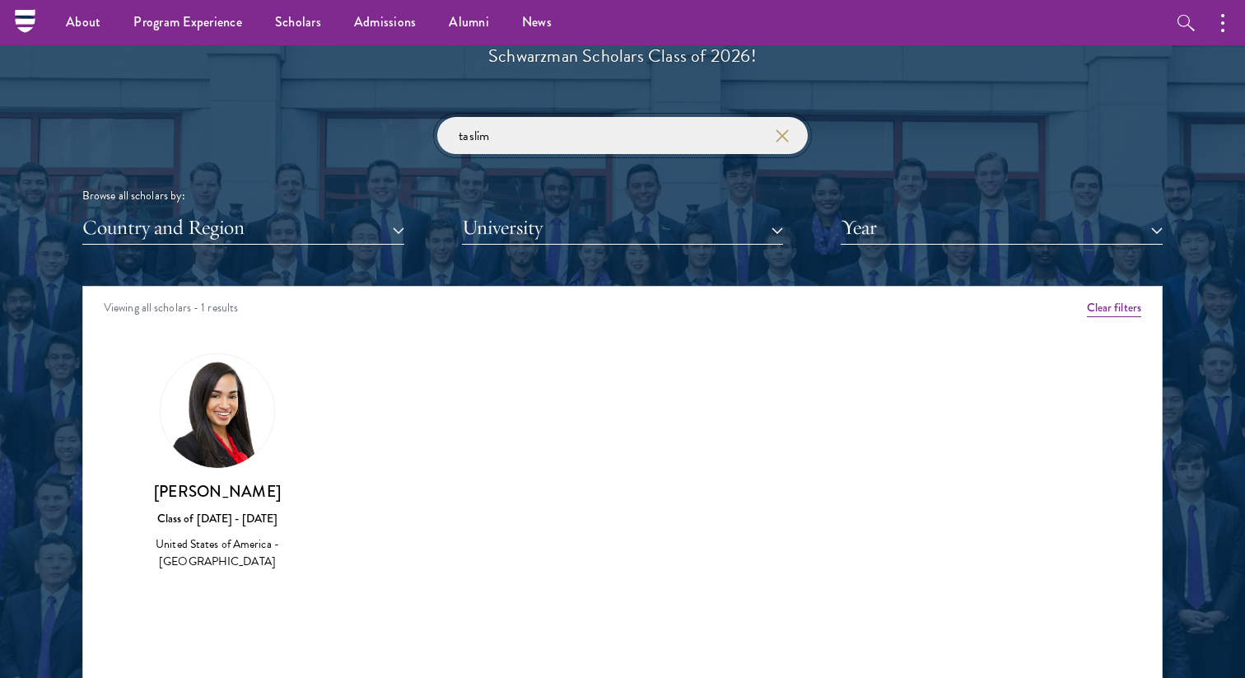
drag, startPoint x: 557, startPoint y: 128, endPoint x: 329, endPoint y: 128, distance: 228.1
click at [329, 128] on div "taslim Browse all scholars by: Country and Region All Countries and Regions [GE…" at bounding box center [622, 181] width 1080 height 128
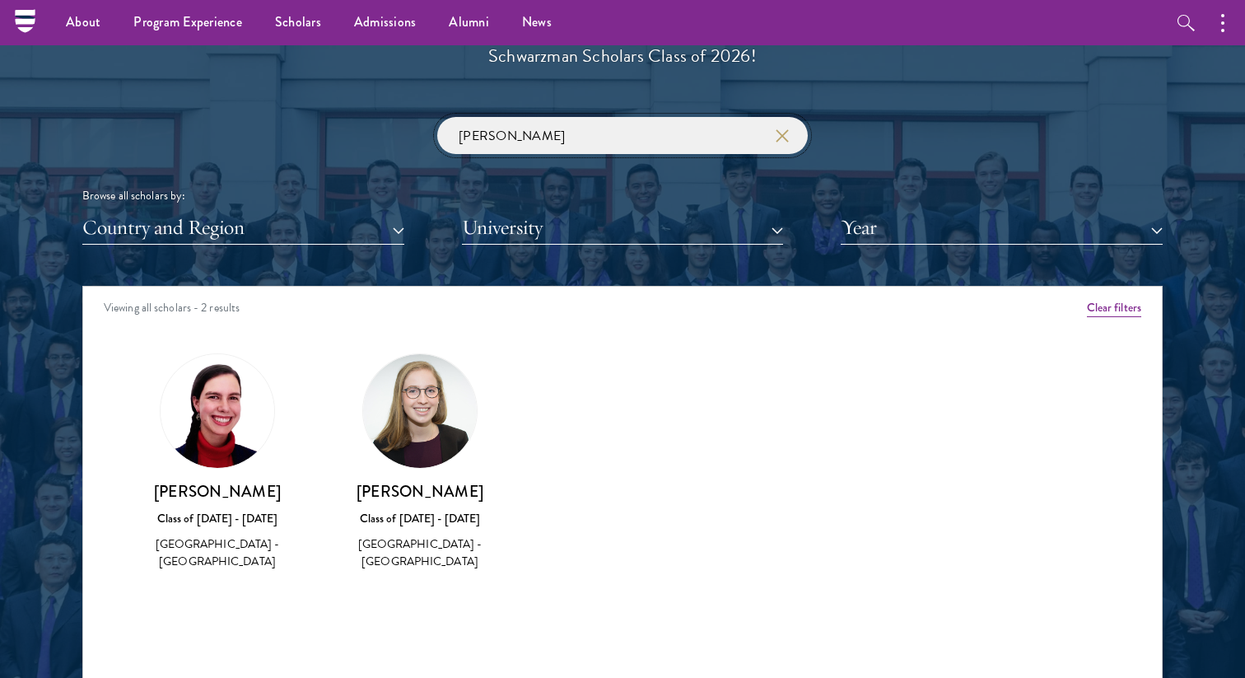
drag, startPoint x: 525, startPoint y: 138, endPoint x: 403, endPoint y: 138, distance: 121.9
click at [403, 138] on div "[PERSON_NAME] Browse all scholars by: Country and Region All Countries and Regi…" at bounding box center [622, 181] width 1080 height 128
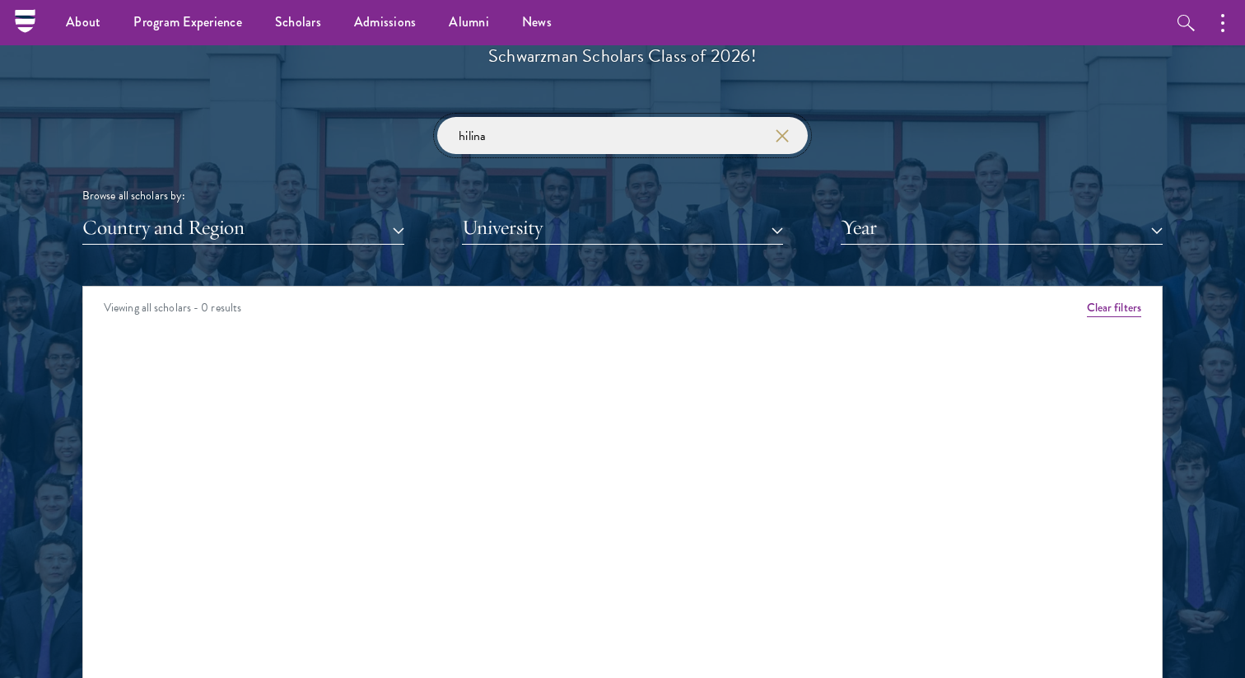
drag, startPoint x: 502, startPoint y: 127, endPoint x: 429, endPoint y: 127, distance: 73.3
click at [429, 127] on div "hilina Browse all scholars by: Country and Region All Countries and Regions [GE…" at bounding box center [622, 181] width 1080 height 128
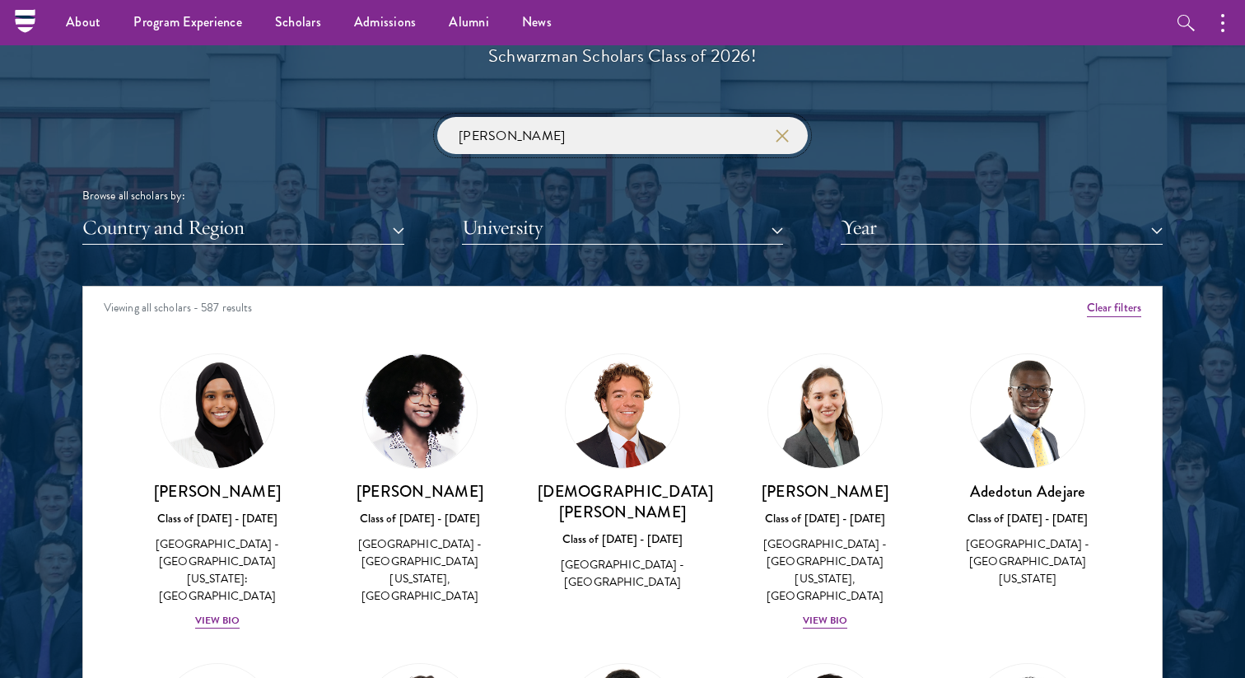
click button "submit" at bounding box center [0, 0] width 0 height 0
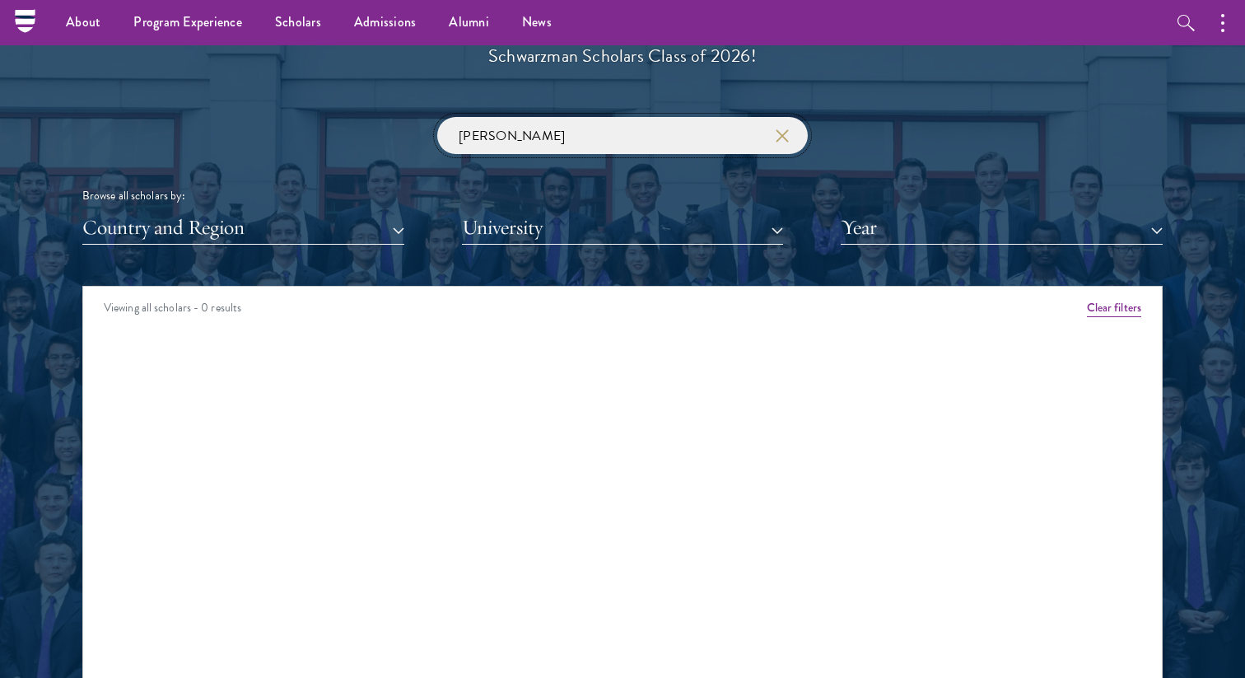
drag, startPoint x: 554, startPoint y: 139, endPoint x: 403, endPoint y: 139, distance: 151.5
click at [403, 139] on div "[PERSON_NAME] Browse all scholars by: Country and Region All Countries and Regi…" at bounding box center [622, 181] width 1080 height 128
drag, startPoint x: 478, startPoint y: 133, endPoint x: 423, endPoint y: 133, distance: 55.2
click at [423, 133] on div "jang Browse all scholars by: Country and Region All Countries and Regions [GEOG…" at bounding box center [622, 181] width 1080 height 128
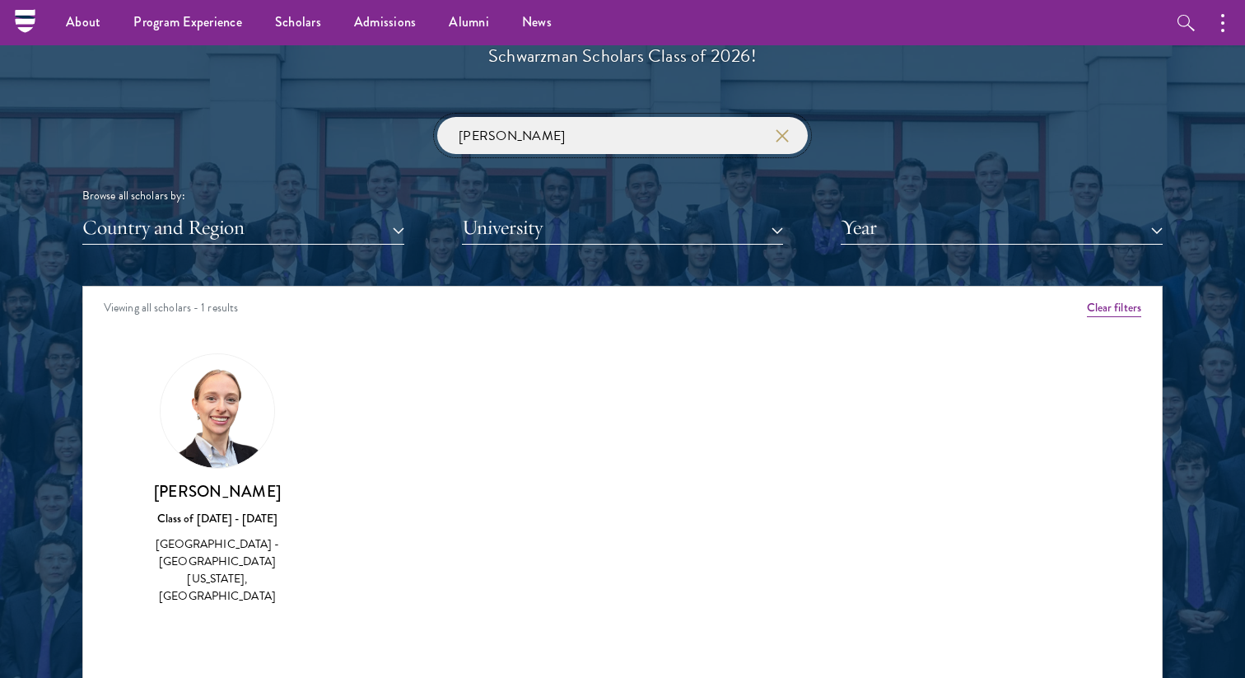
drag, startPoint x: 516, startPoint y: 125, endPoint x: 403, endPoint y: 125, distance: 112.8
click at [403, 125] on div "[PERSON_NAME] Browse all scholars by: Country and Region All Countries and Regi…" at bounding box center [622, 181] width 1080 height 128
drag, startPoint x: 527, startPoint y: 126, endPoint x: 426, endPoint y: 128, distance: 101.3
click at [426, 128] on div "[PERSON_NAME] Browse all scholars by: Country and Region All Countries and Regi…" at bounding box center [622, 181] width 1080 height 128
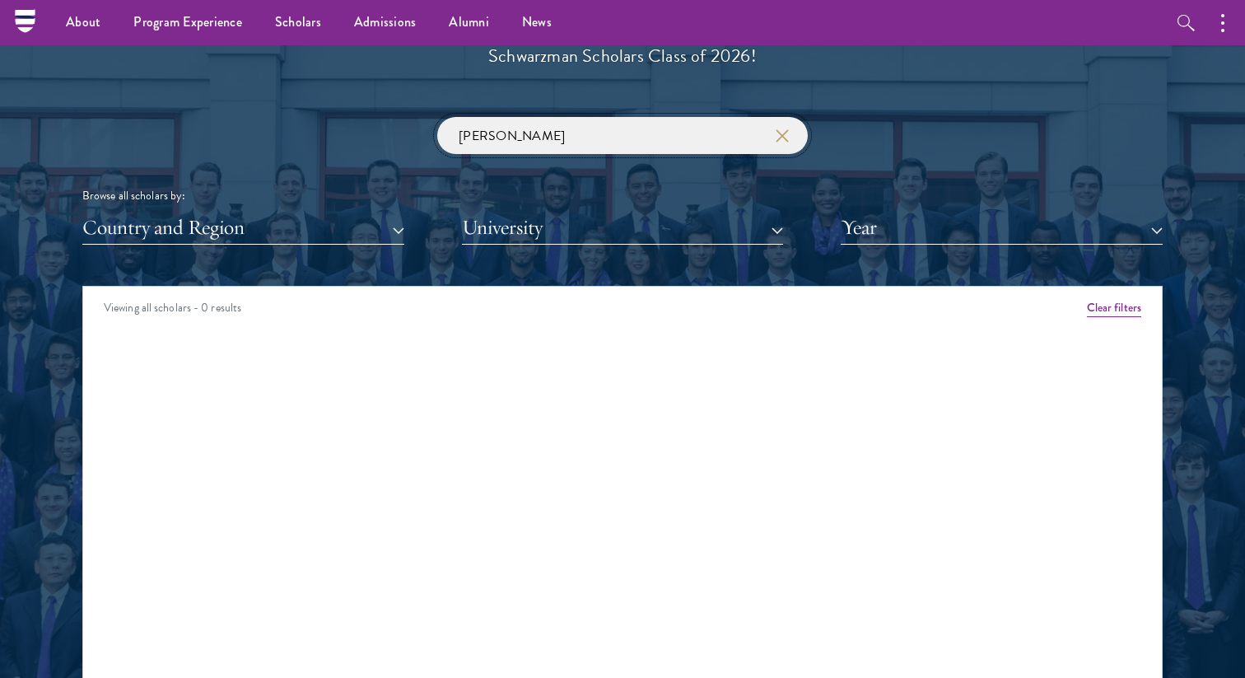
click button "submit" at bounding box center [0, 0] width 0 height 0
paste input "Saara"
click button "submit" at bounding box center [0, 0] width 0 height 0
click at [468, 141] on input "Saara" at bounding box center [622, 135] width 371 height 37
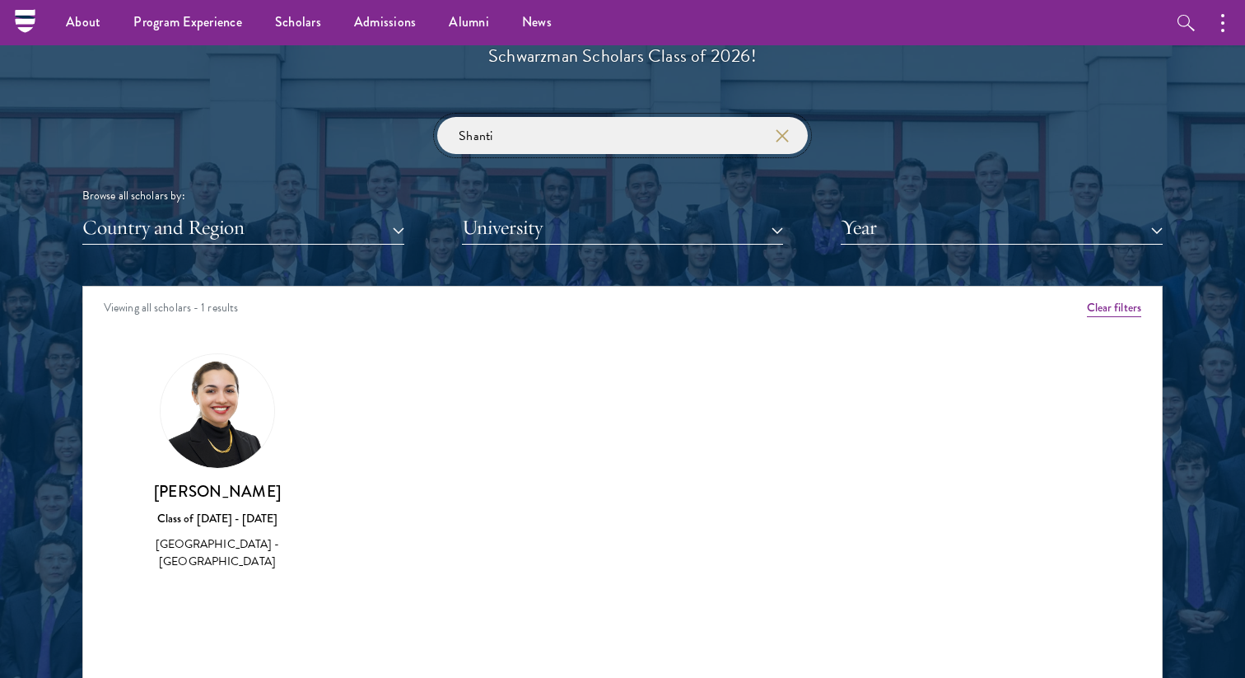
drag, startPoint x: 496, startPoint y: 124, endPoint x: 443, endPoint y: 124, distance: 52.7
click at [443, 124] on input "Shanti" at bounding box center [622, 135] width 371 height 37
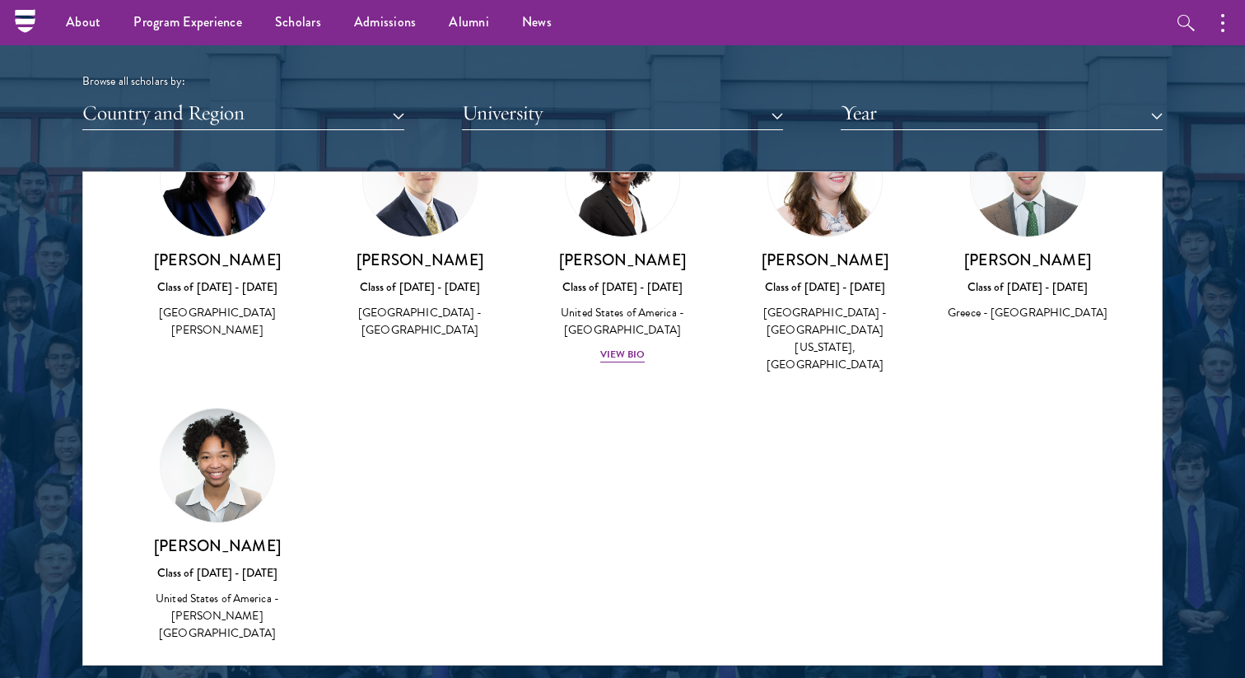
scroll to position [1948, 0]
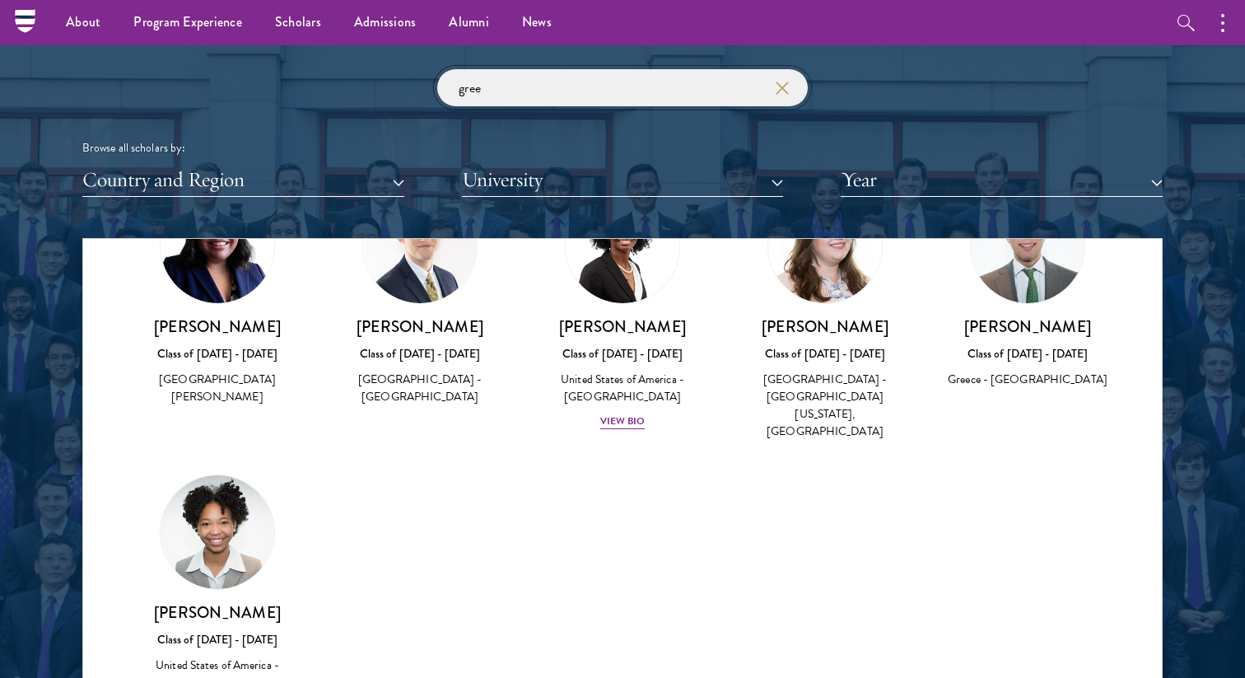
click at [506, 87] on input "gree" at bounding box center [622, 87] width 371 height 37
paste input "[PERSON_NAME]"
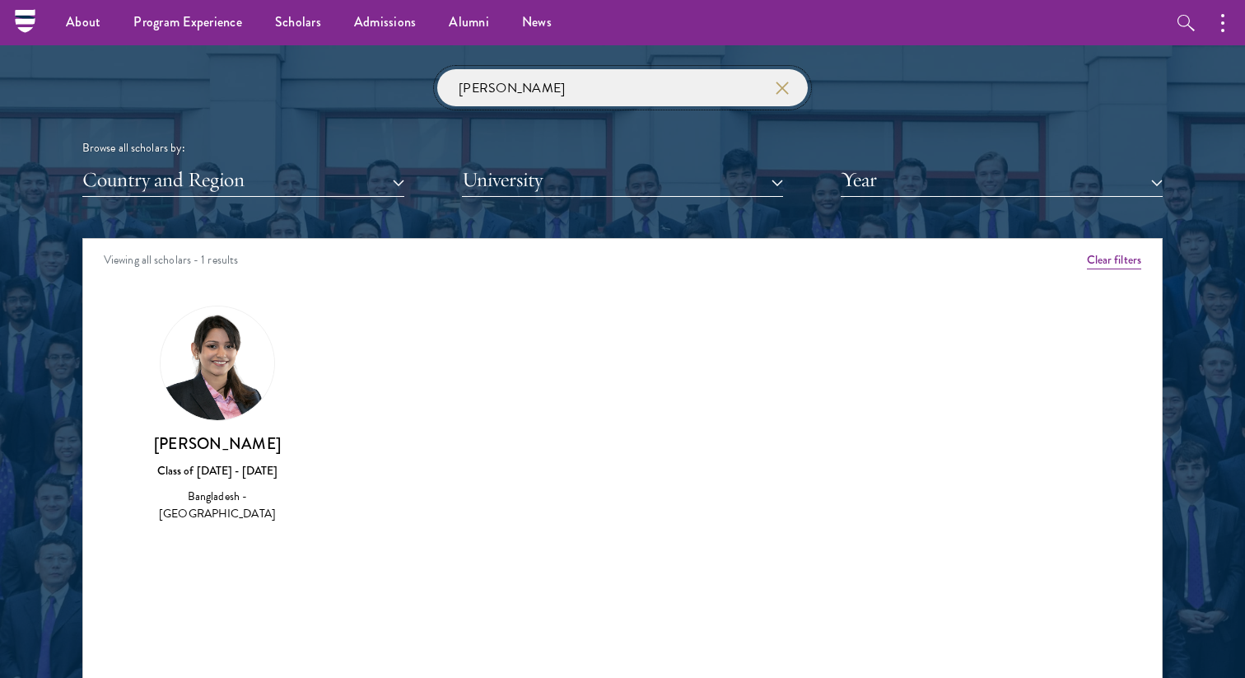
type input "[PERSON_NAME]"
